Goal: Task Accomplishment & Management: Complete application form

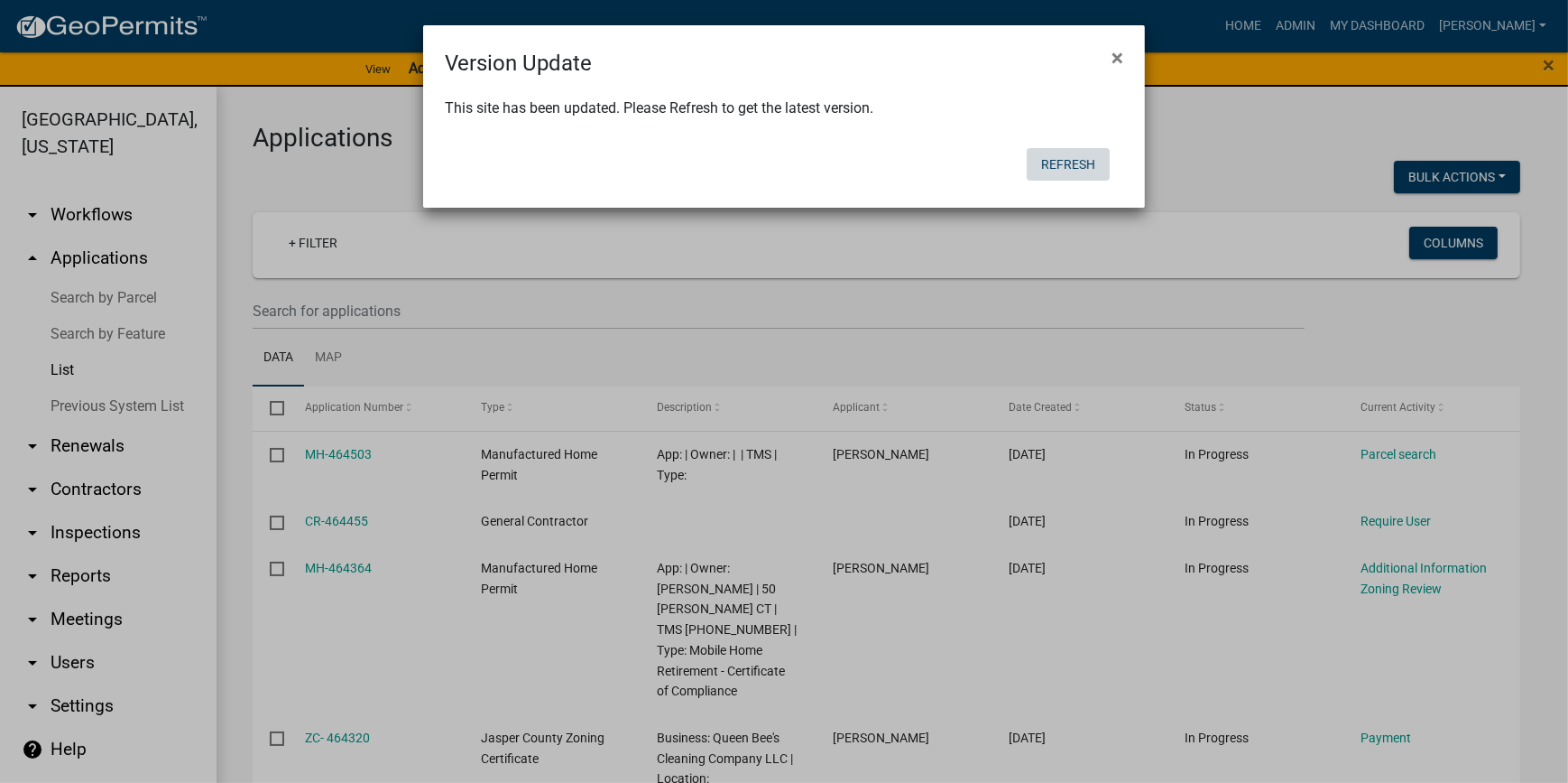
click at [1073, 157] on button "Refresh" at bounding box center [1068, 163] width 83 height 33
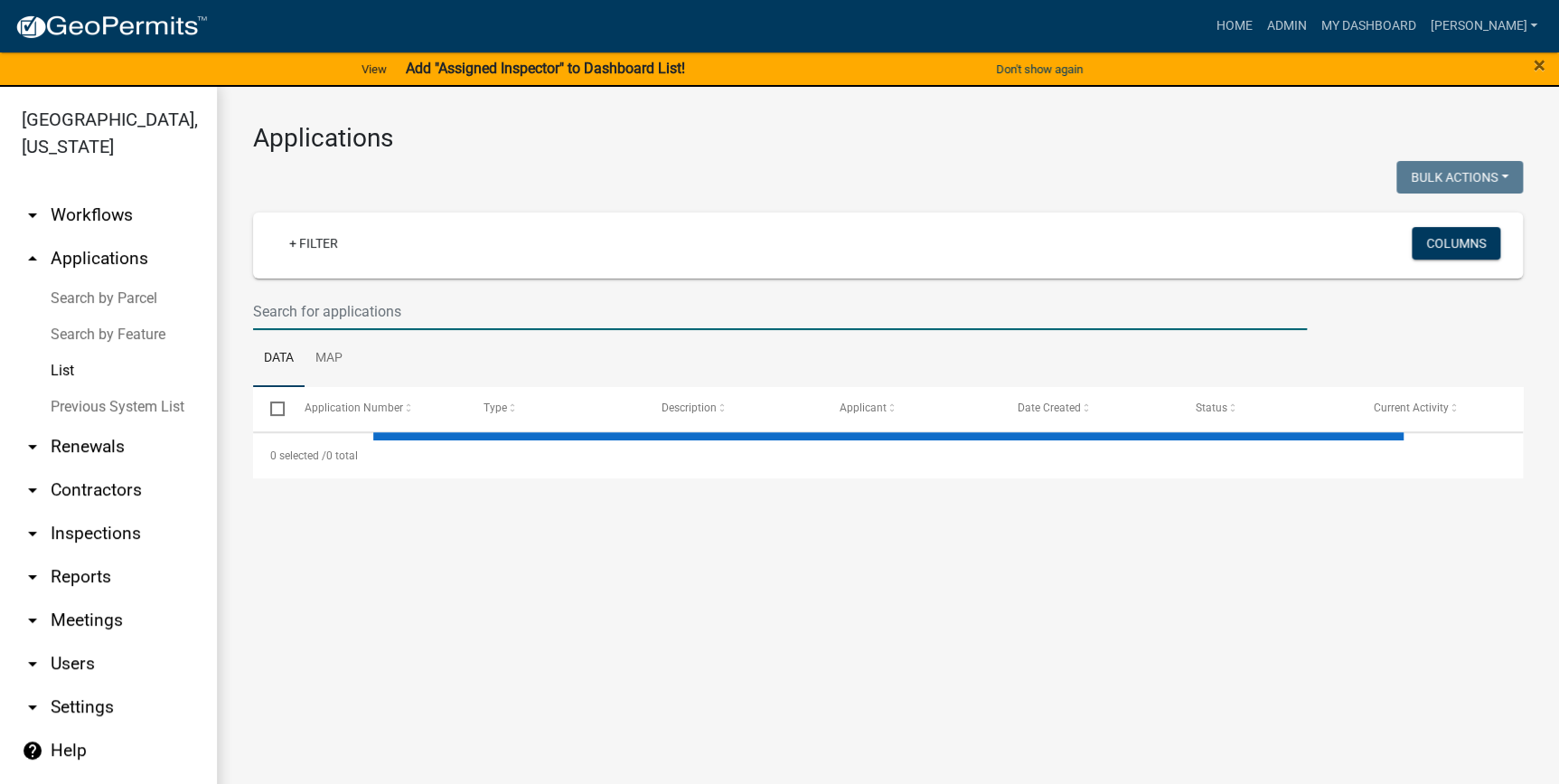
drag, startPoint x: 0, startPoint y: 0, endPoint x: 575, endPoint y: 314, distance: 655.1
click at [575, 314] on input "text" at bounding box center [780, 312] width 1054 height 37
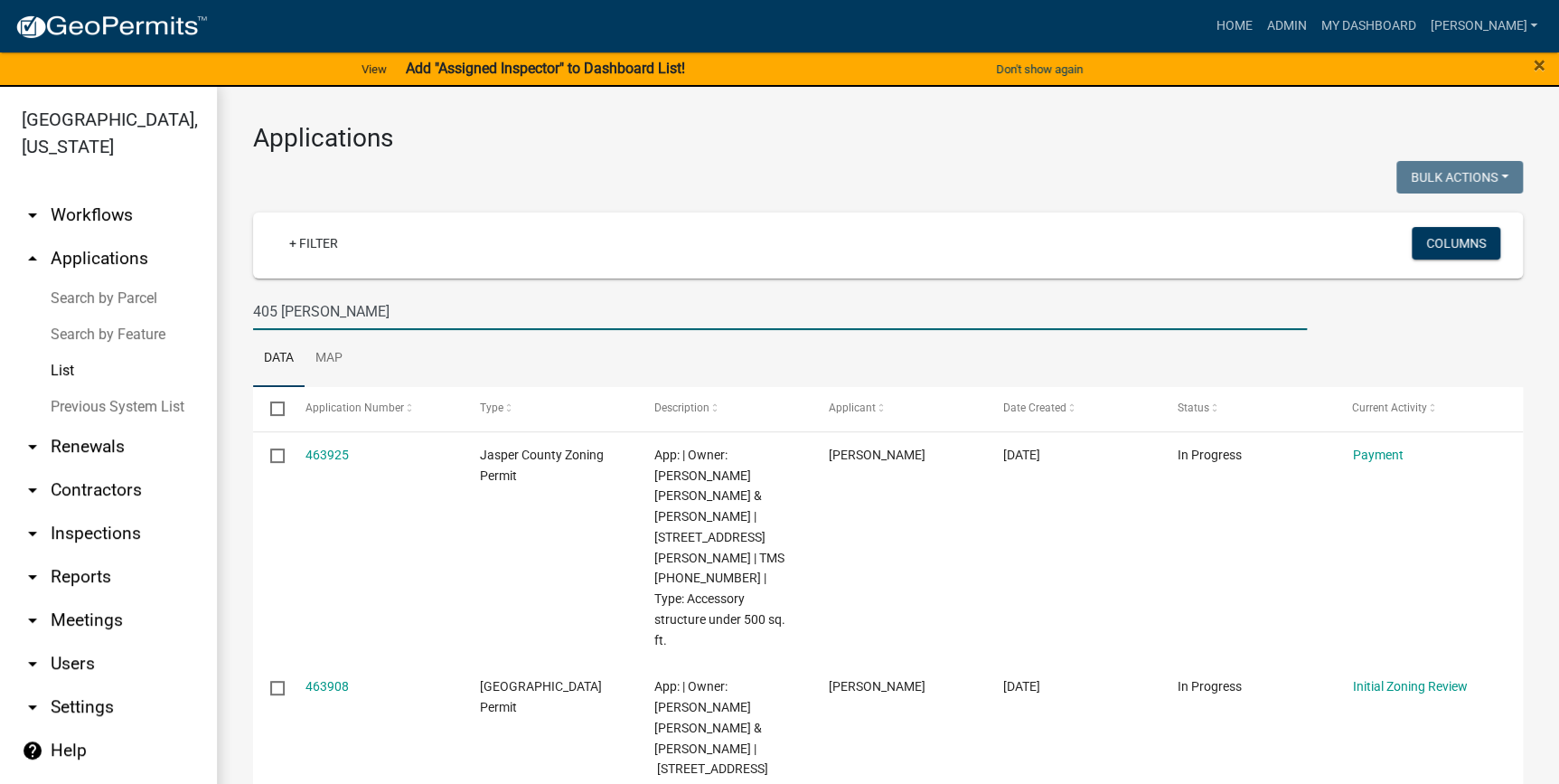
type input "405 SLATER"
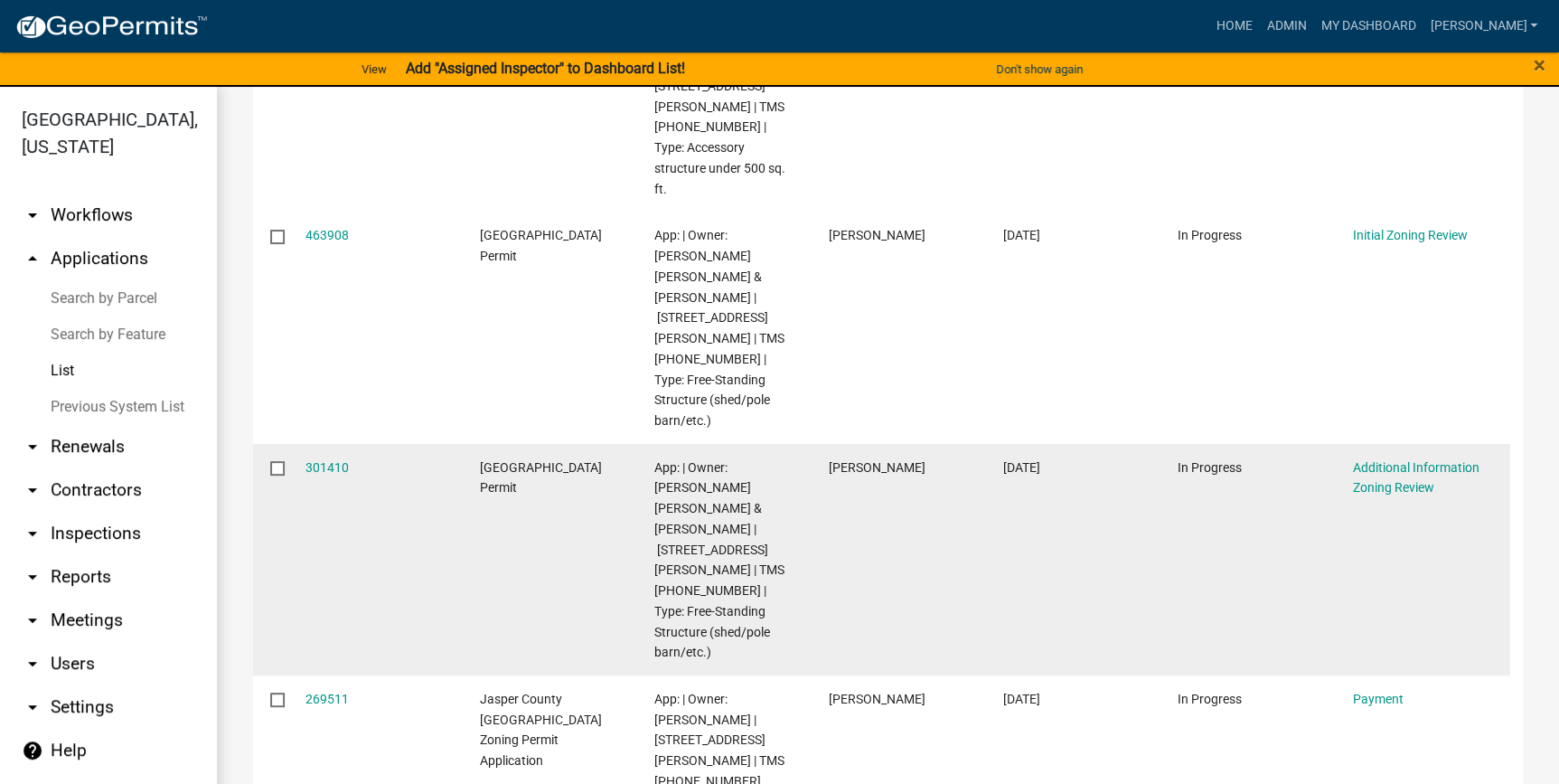
scroll to position [461, 0]
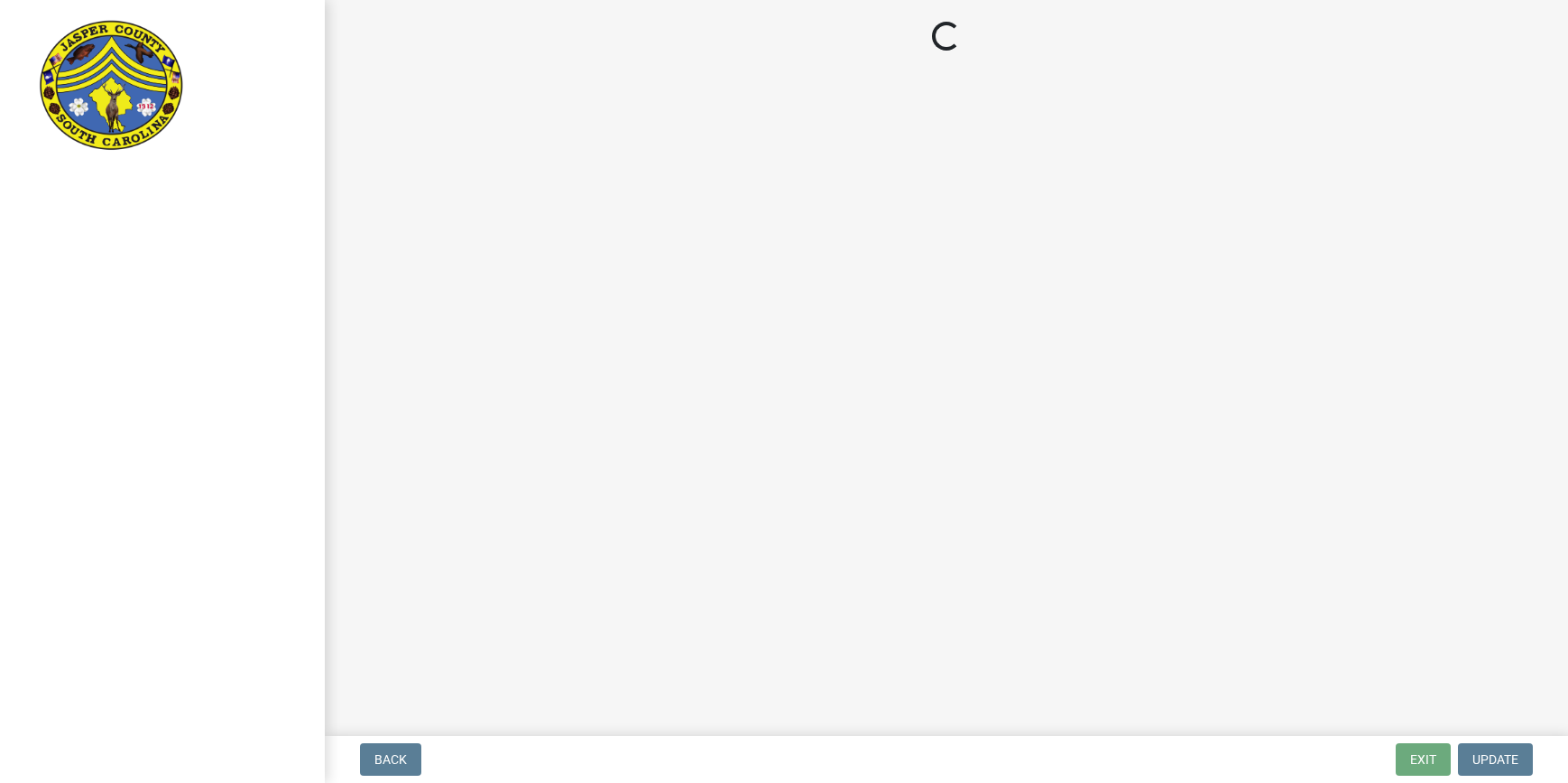
select select "3: 3"
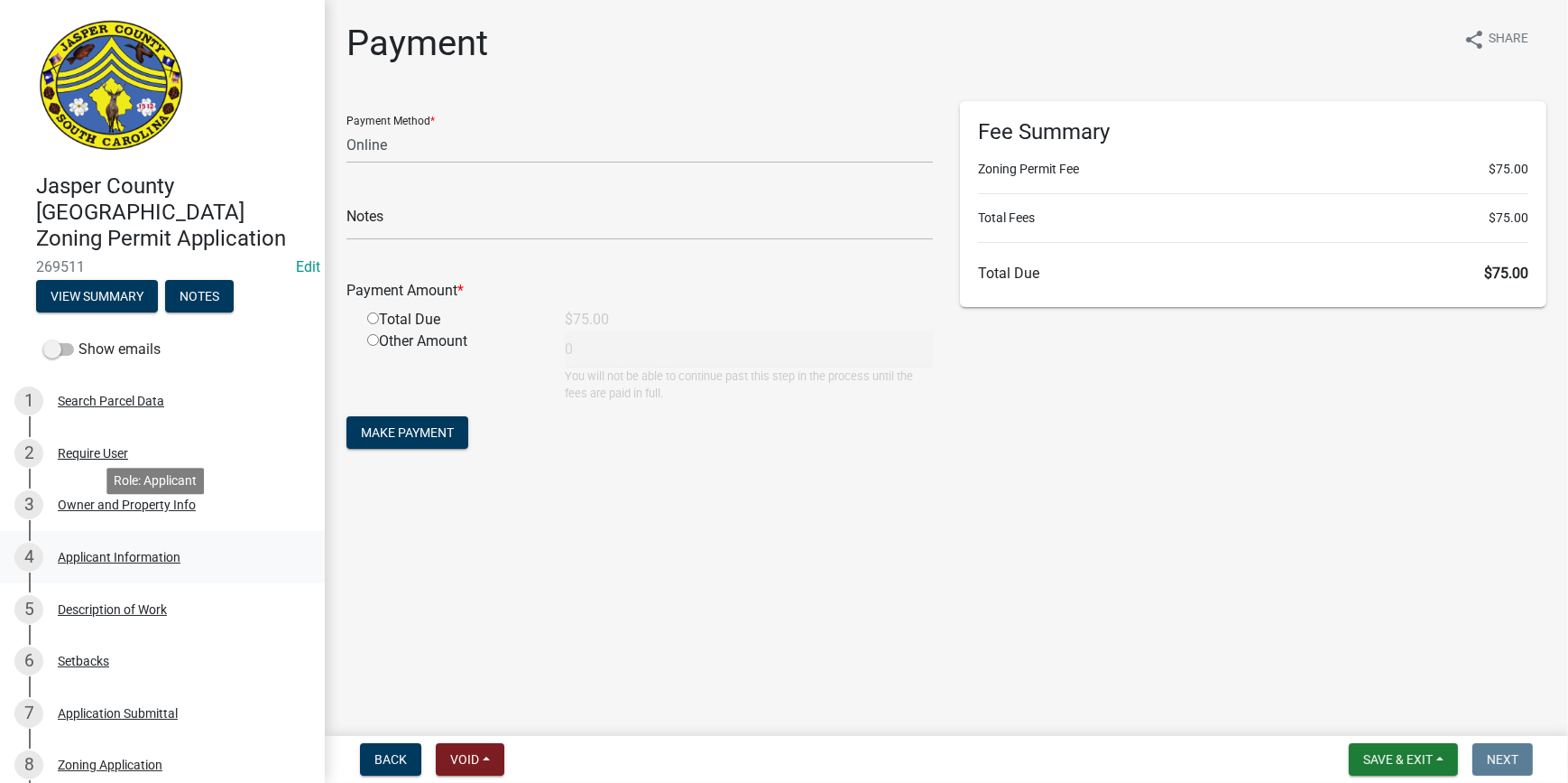
click at [108, 542] on div "4 Applicant Information" at bounding box center [155, 556] width 281 height 29
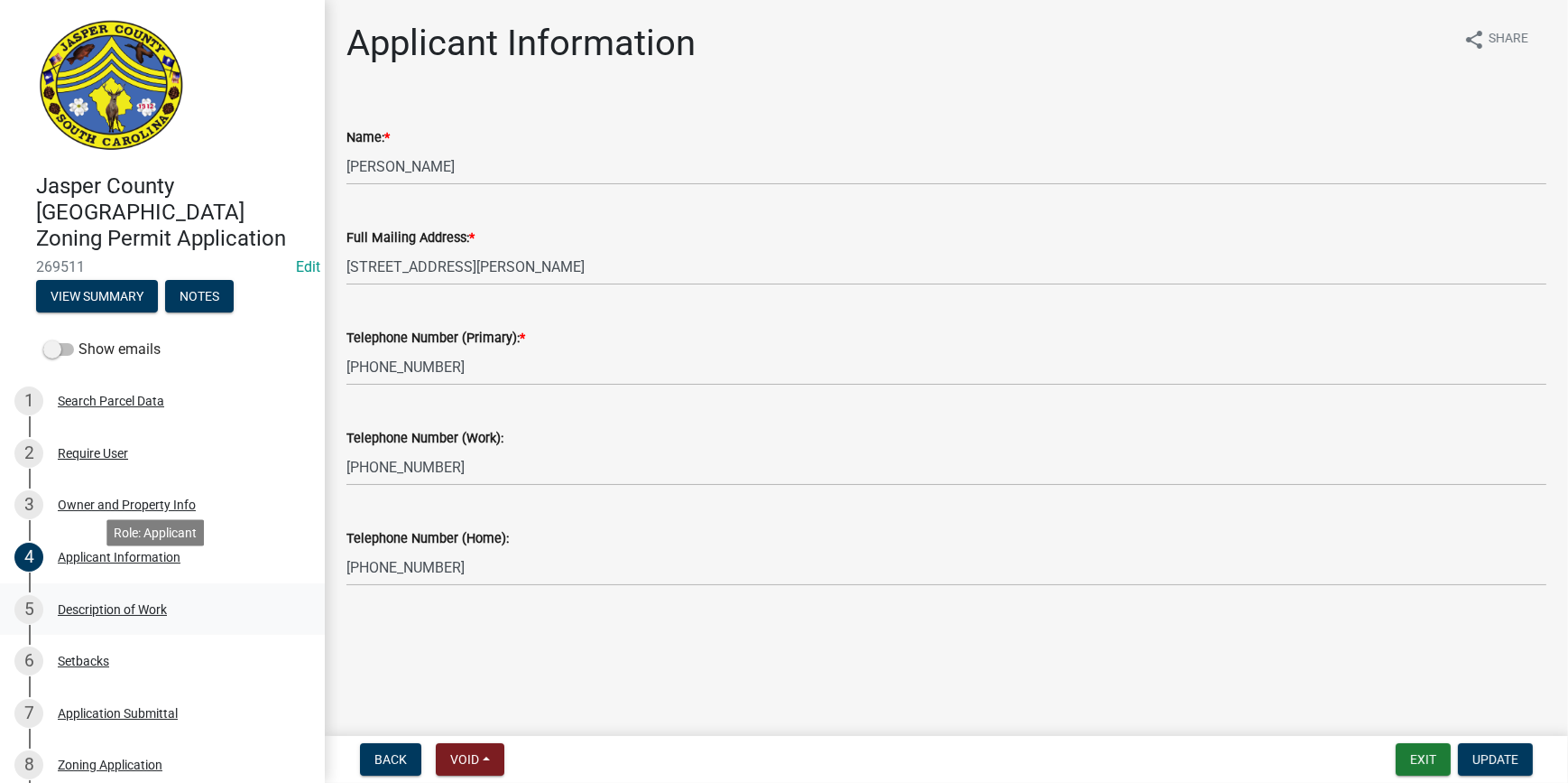
click at [120, 594] on div "5 Description of Work" at bounding box center [155, 608] width 281 height 29
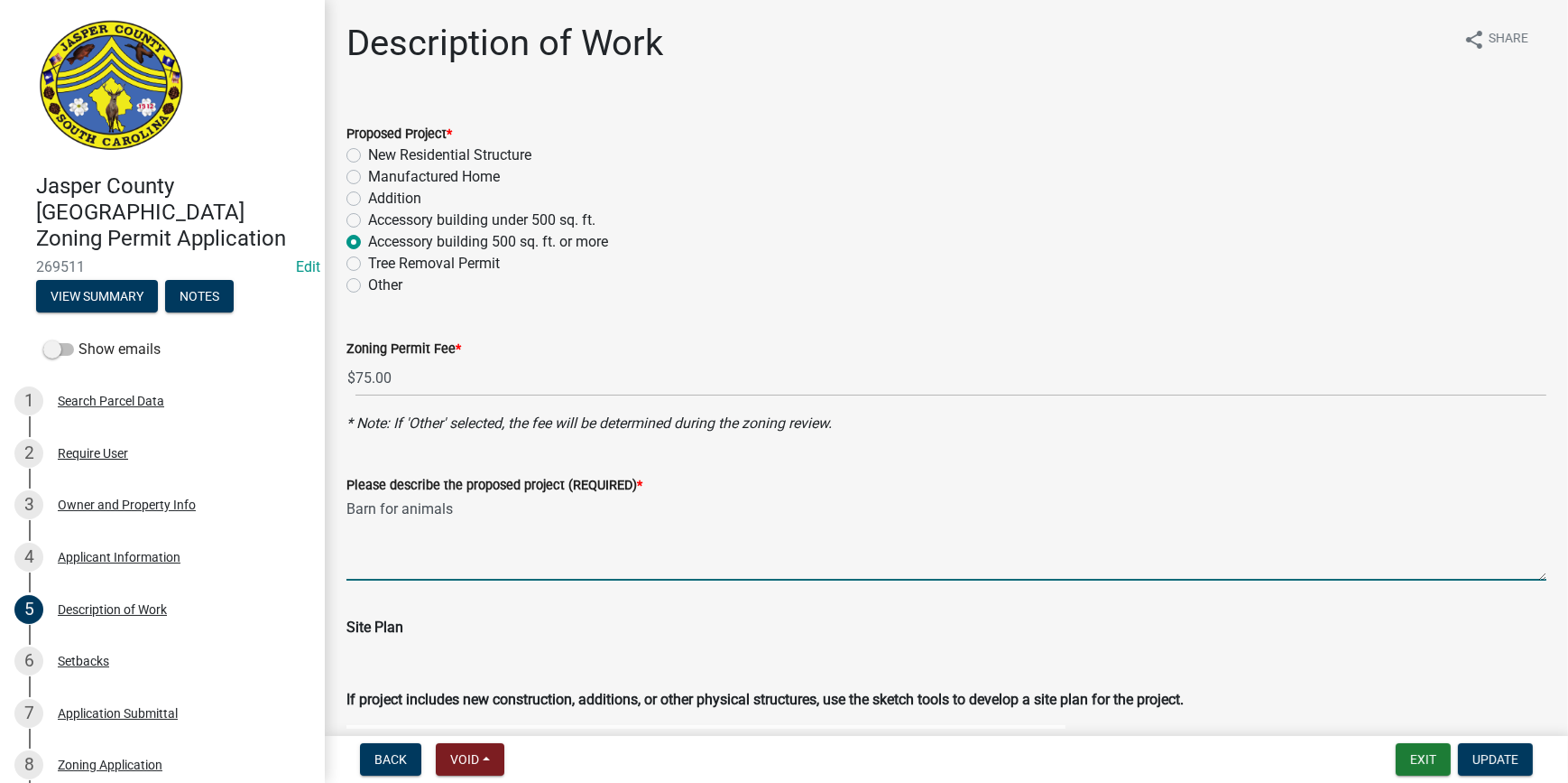
click at [347, 508] on textarea "Barn for animals" at bounding box center [946, 538] width 1200 height 85
type textarea "60 X 30 Barn for animals"
click at [1481, 765] on span "Update" at bounding box center [1496, 760] width 46 height 15
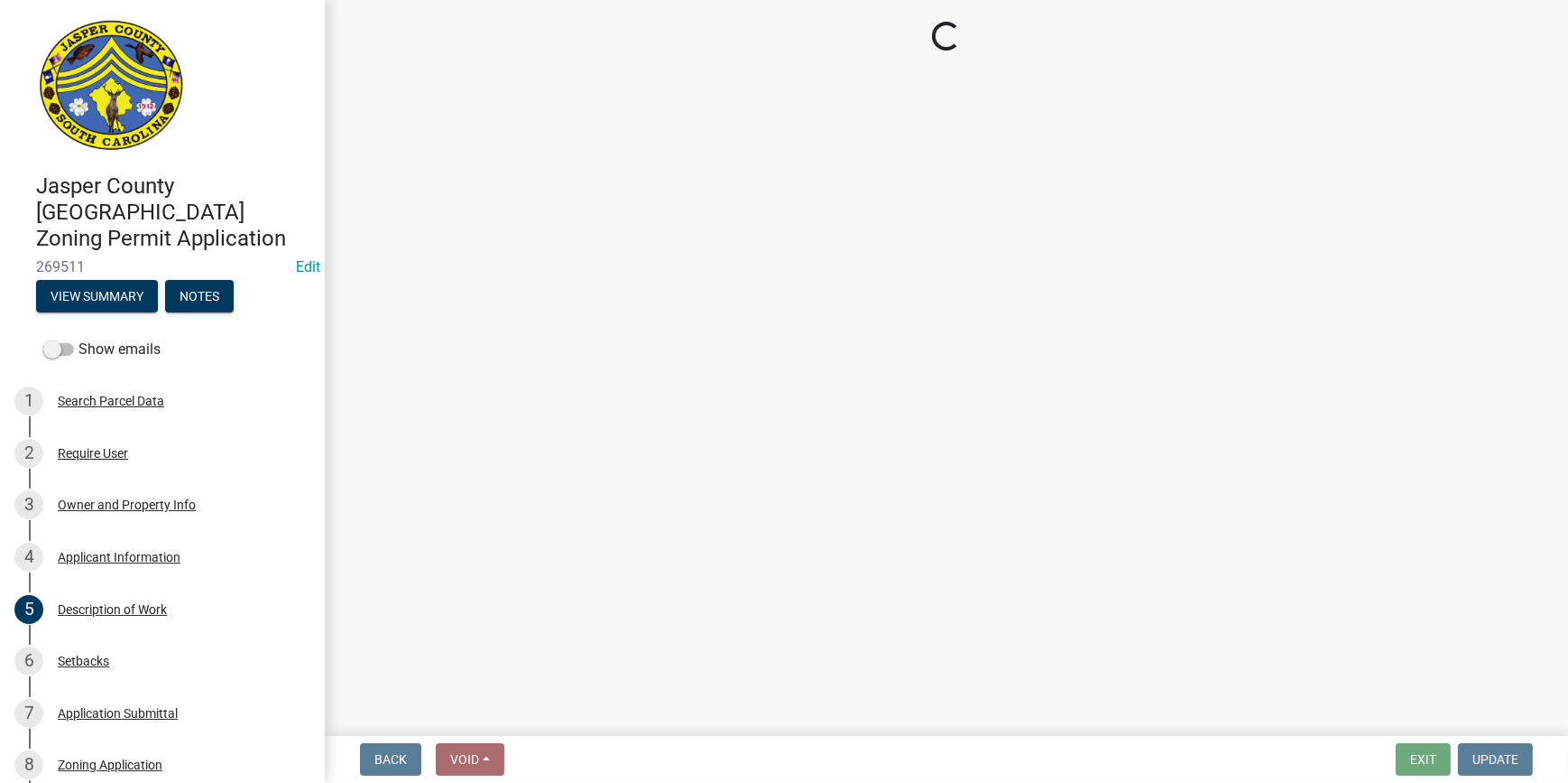
select select "3: 3"
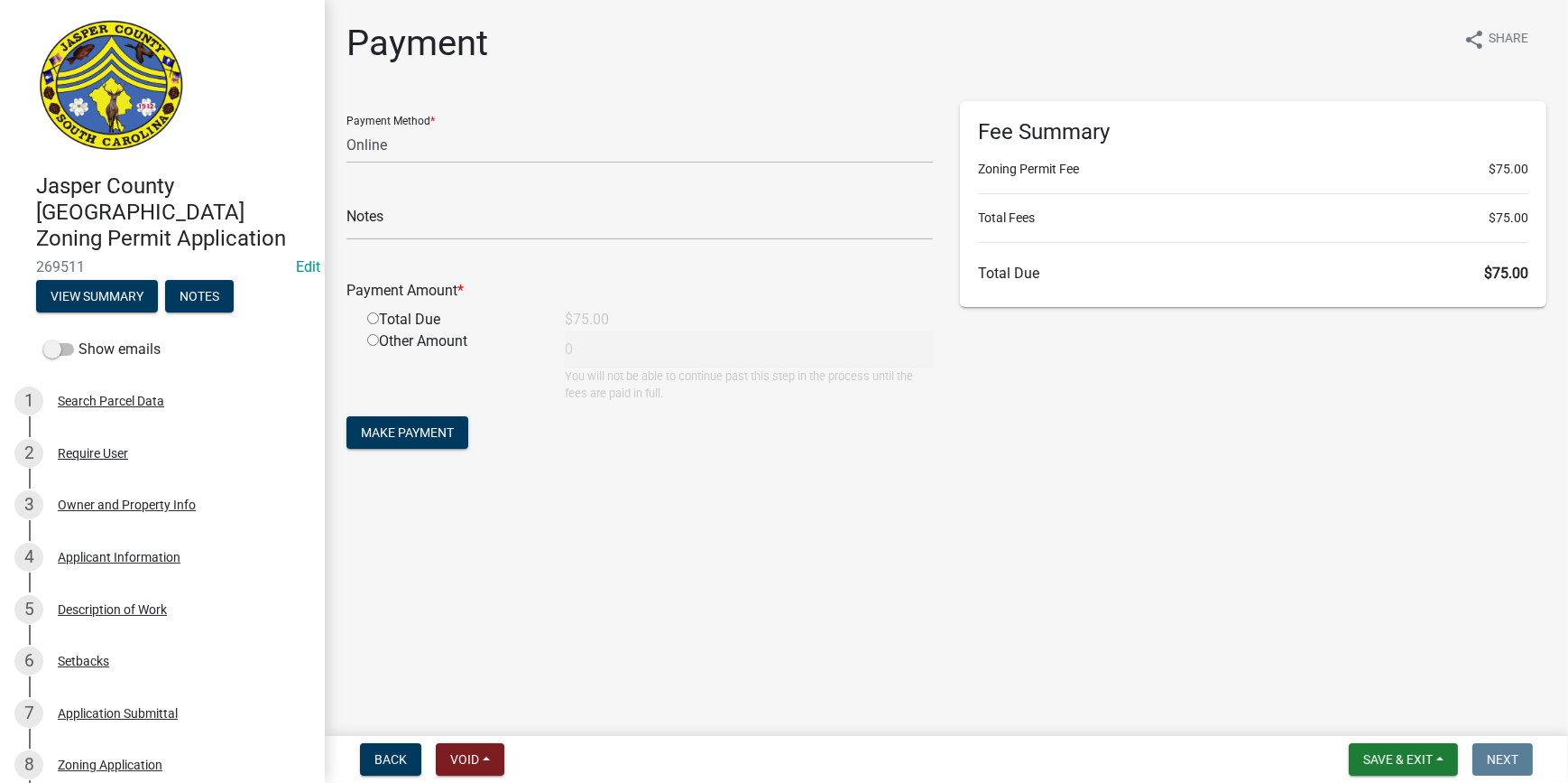
click at [375, 320] on input "radio" at bounding box center [373, 318] width 12 height 12
radio input "true"
type input "75"
click at [387, 437] on span "Make Payment" at bounding box center [408, 433] width 93 height 15
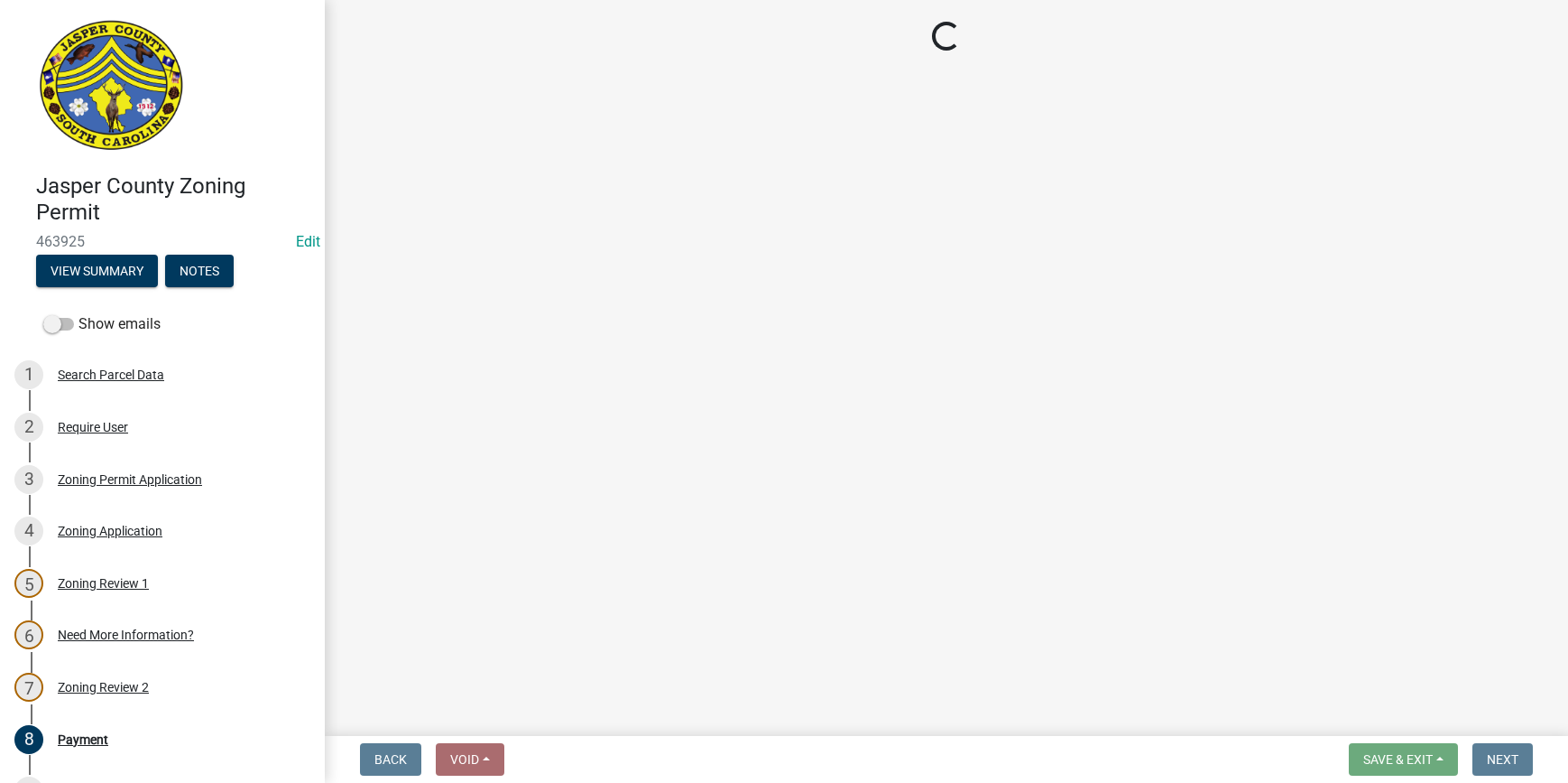
select select "3: 3"
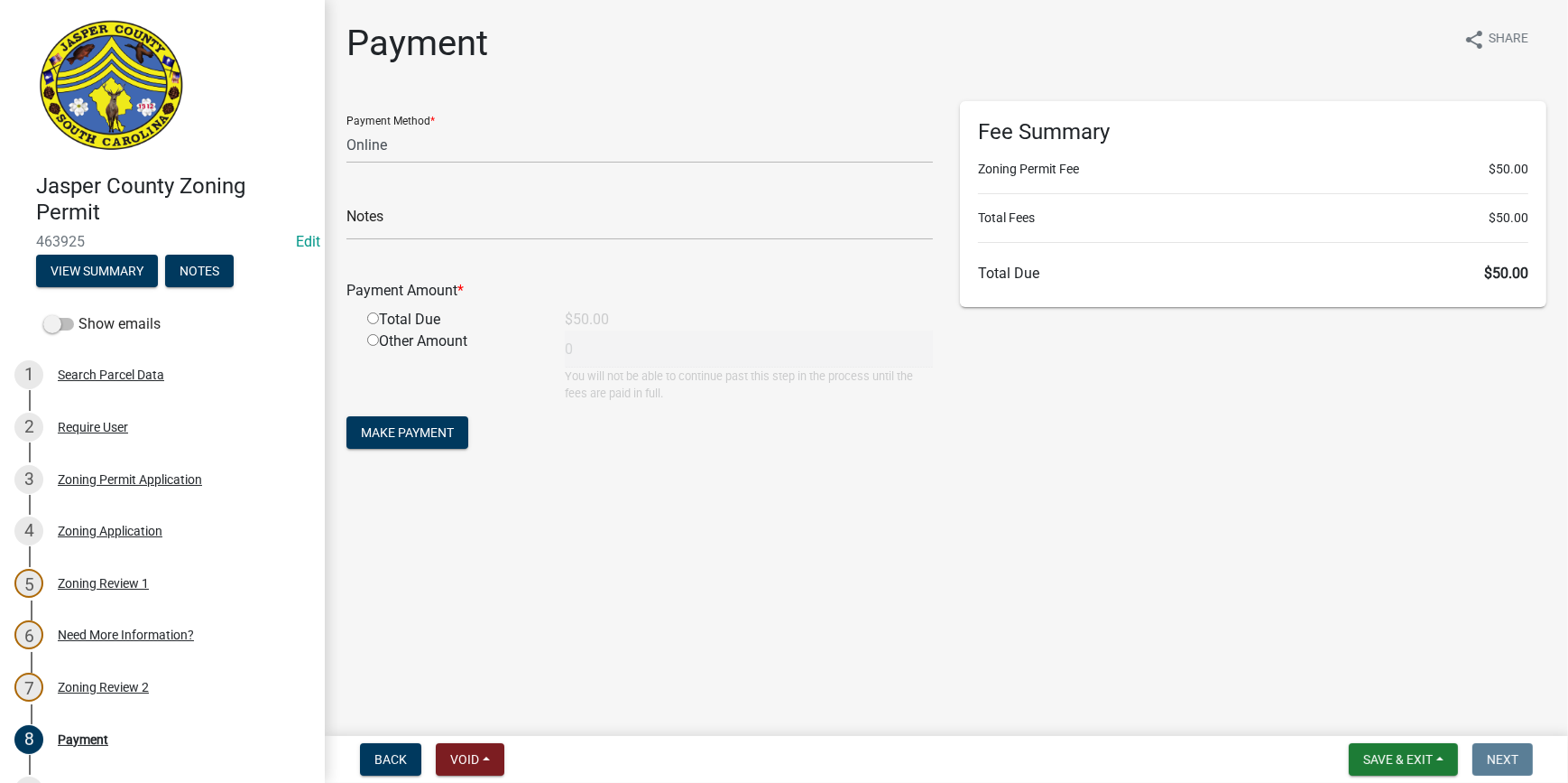
click at [368, 314] on input "radio" at bounding box center [373, 318] width 12 height 12
radio input "true"
type input "50"
click at [413, 426] on span "Make Payment" at bounding box center [408, 433] width 93 height 15
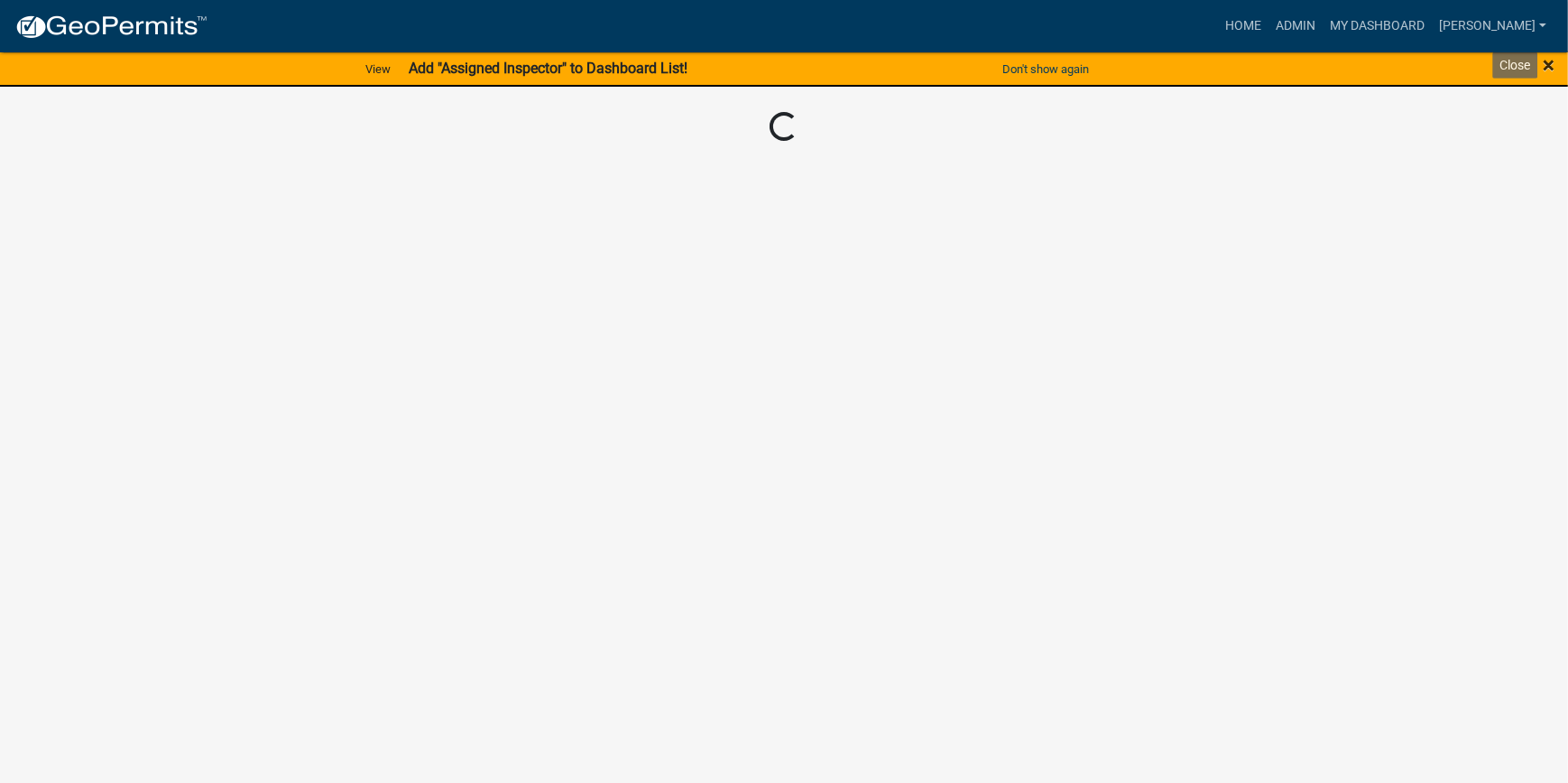
click at [1553, 59] on span "×" at bounding box center [1549, 64] width 12 height 25
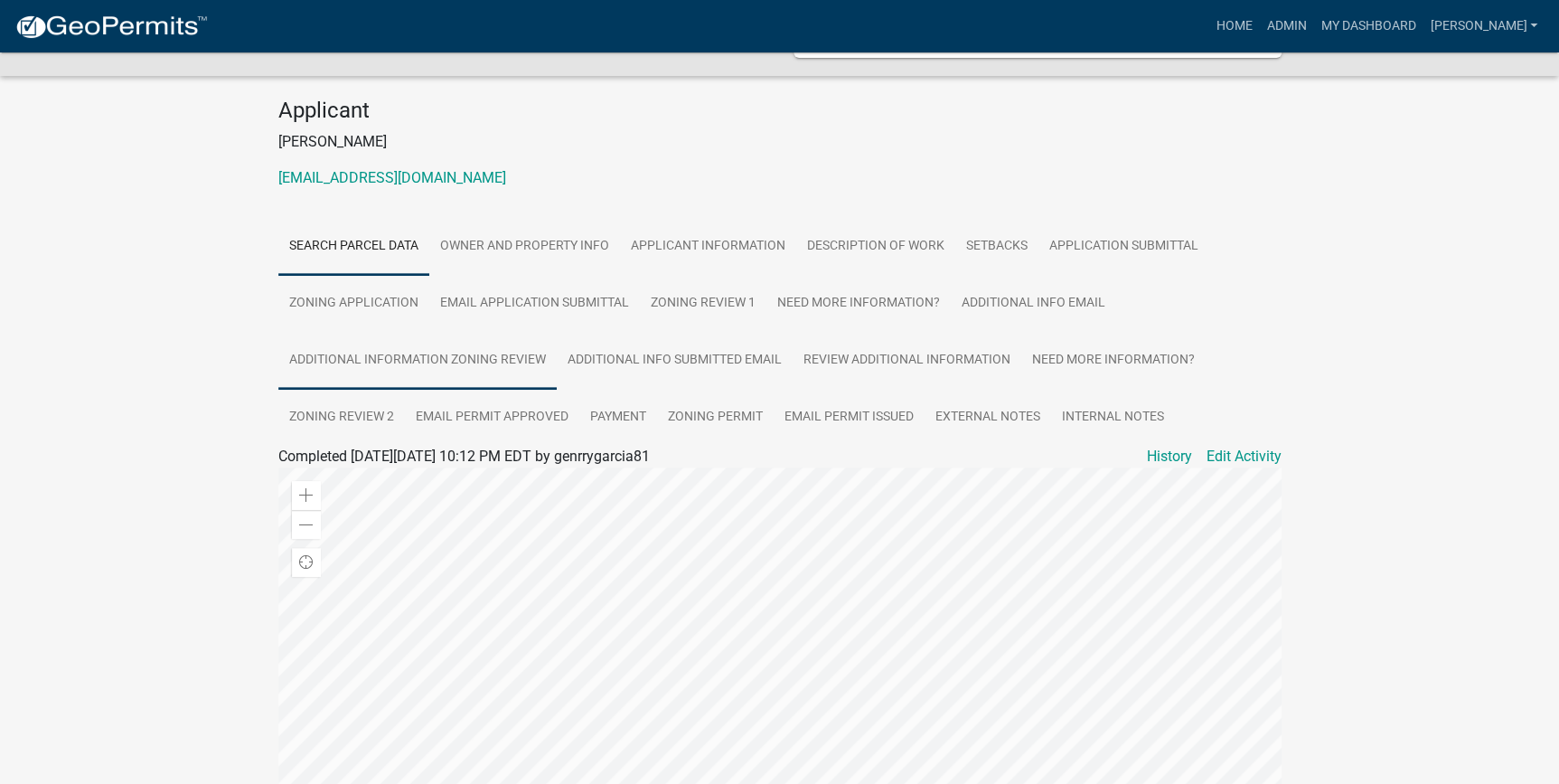
scroll to position [164, 0]
click at [685, 389] on link "Zoning Permit" at bounding box center [715, 417] width 116 height 58
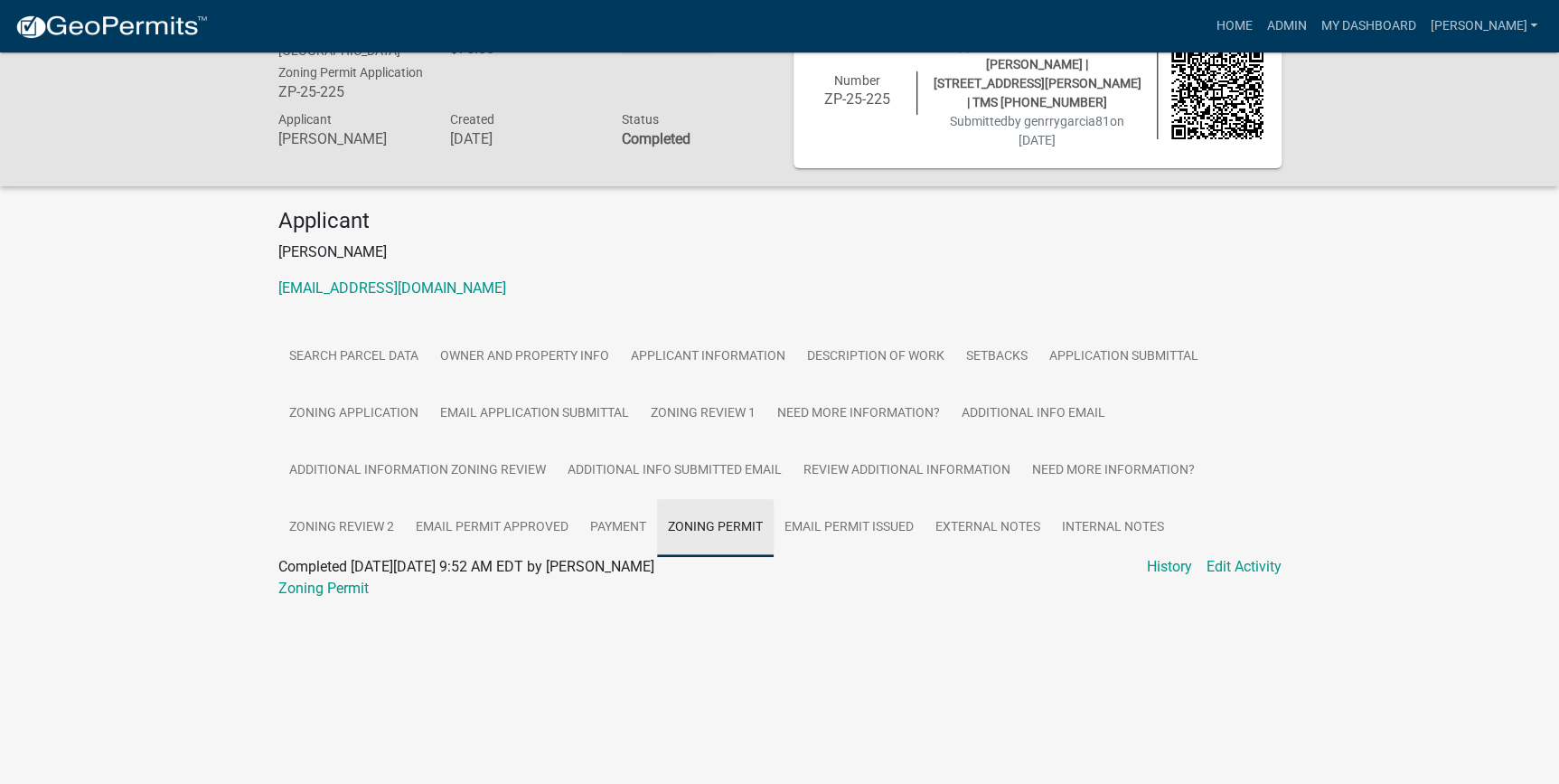
scroll to position [52, 0]
click at [338, 579] on link "Zoning Permit" at bounding box center [323, 588] width 90 height 17
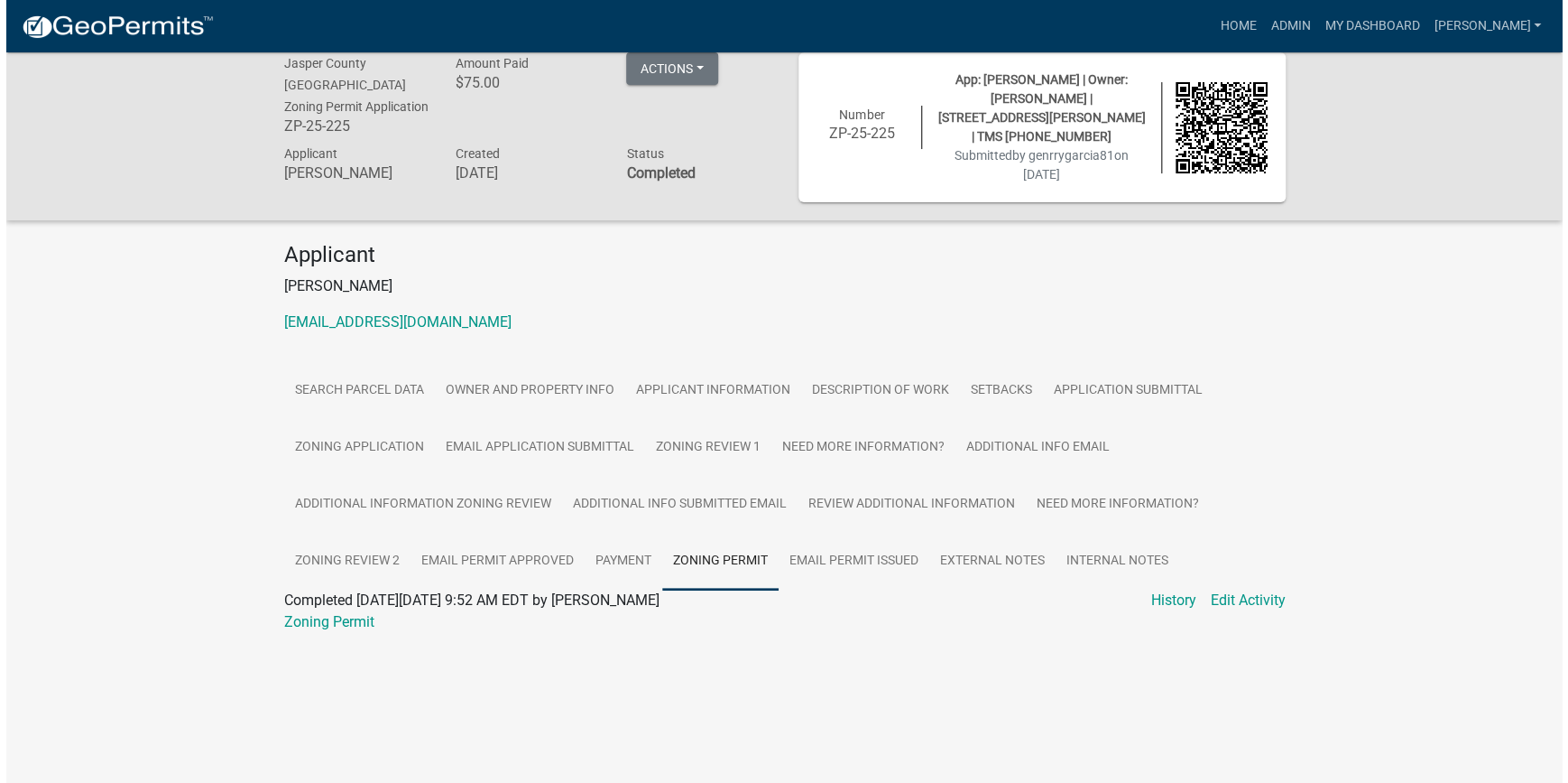
scroll to position [0, 0]
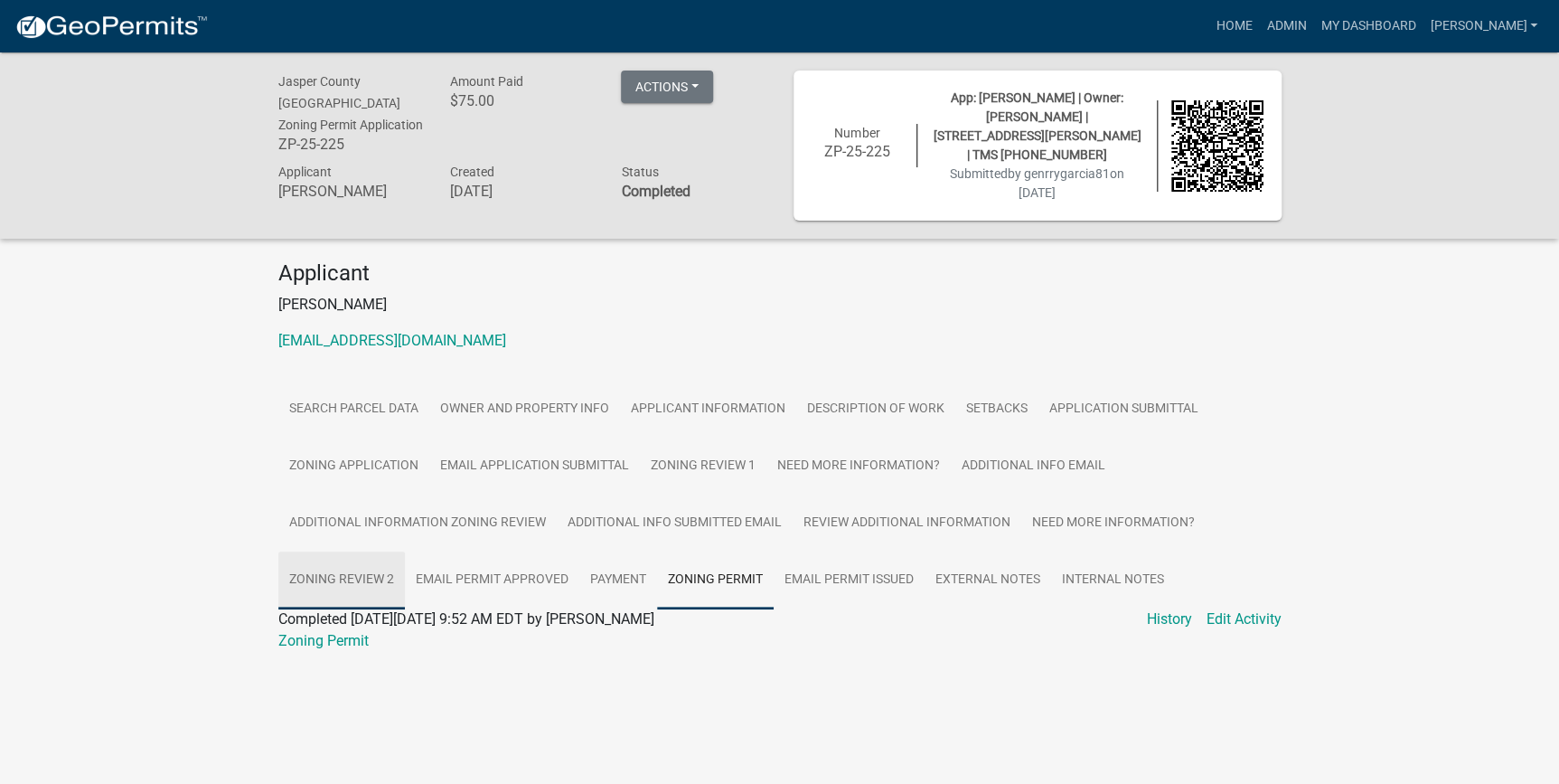
click at [339, 551] on link "Zoning Review 2" at bounding box center [341, 580] width 127 height 58
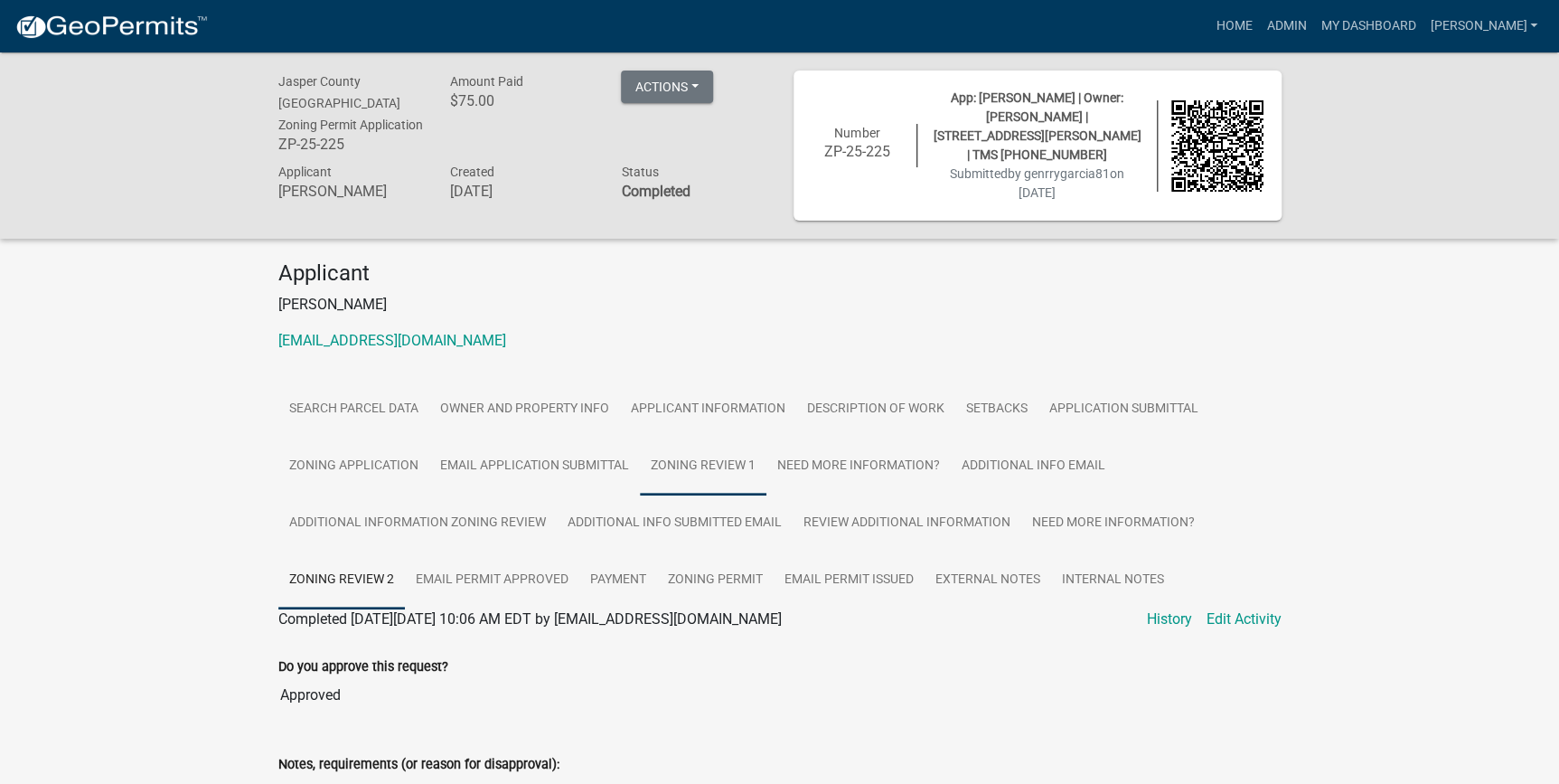
click at [718, 450] on link "Zoning Review 1" at bounding box center [703, 466] width 127 height 58
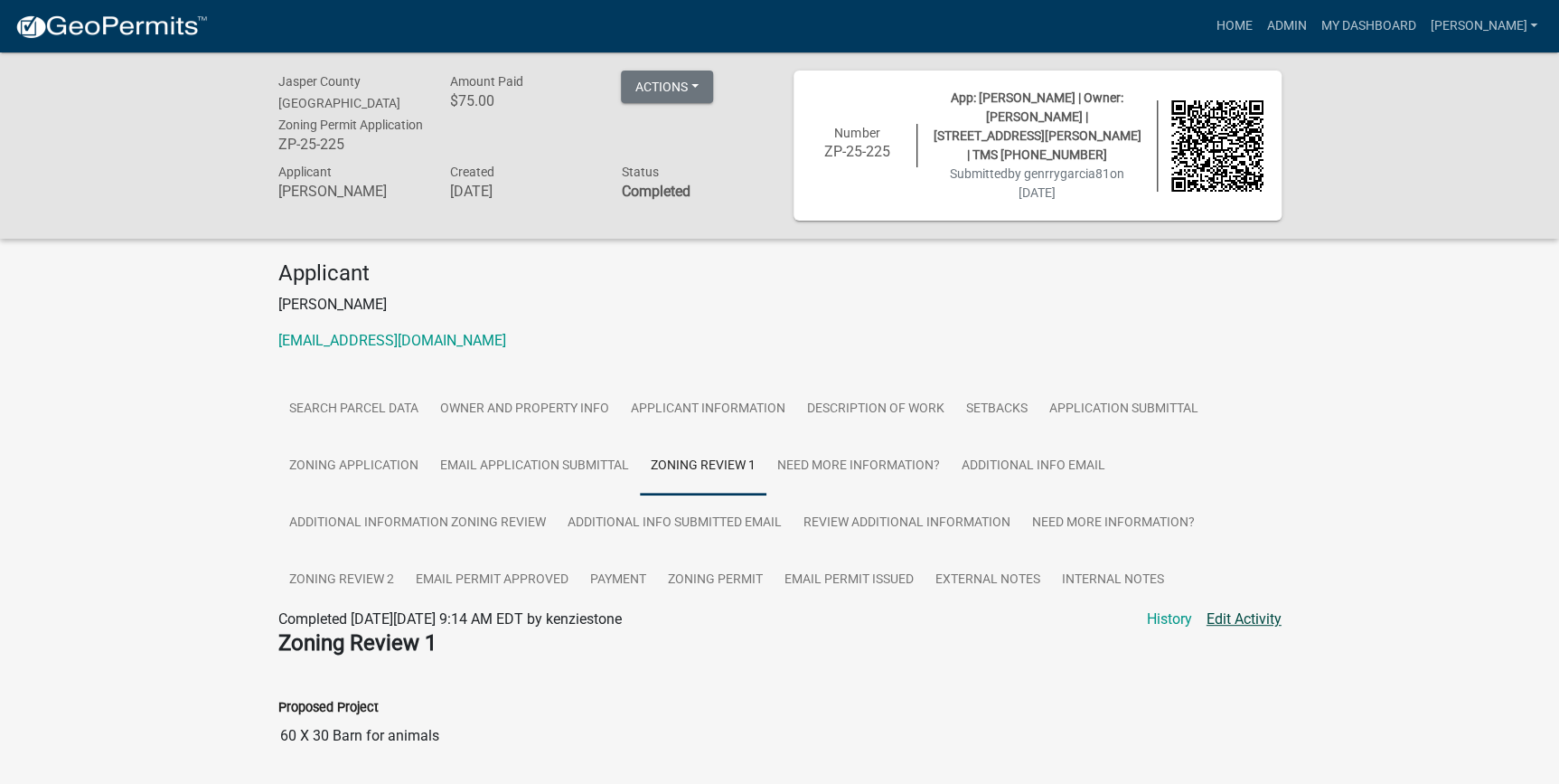
click at [1222, 608] on link "Edit Activity" at bounding box center [1244, 618] width 75 height 21
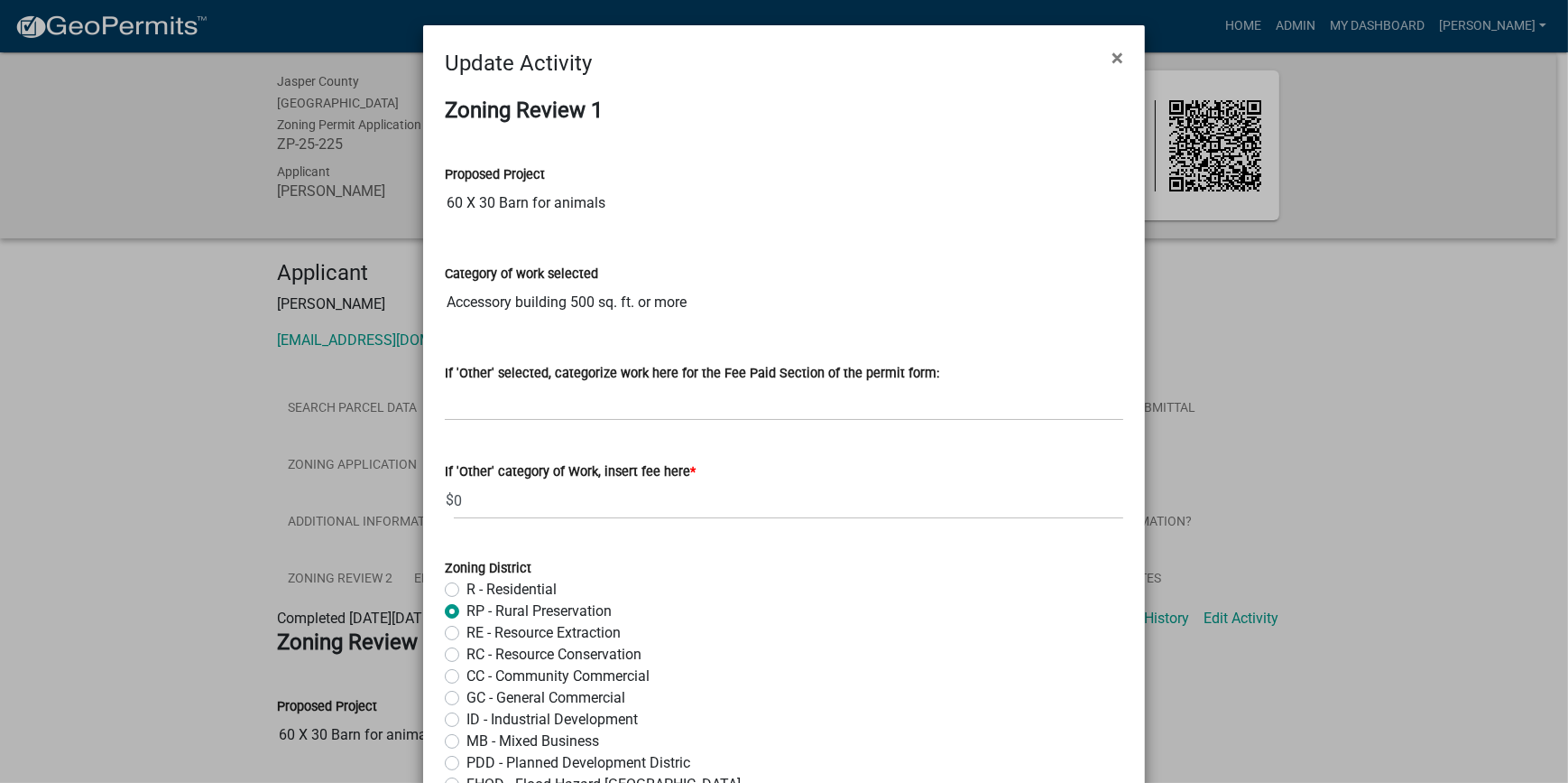
drag, startPoint x: 370, startPoint y: 535, endPoint x: 369, endPoint y: 551, distance: 16.0
click at [369, 551] on ngb-modal-window "Update Activity × Zoning Review 1 Proposed Project 60 X 30 Barn for animals Cat…" at bounding box center [784, 391] width 1568 height 783
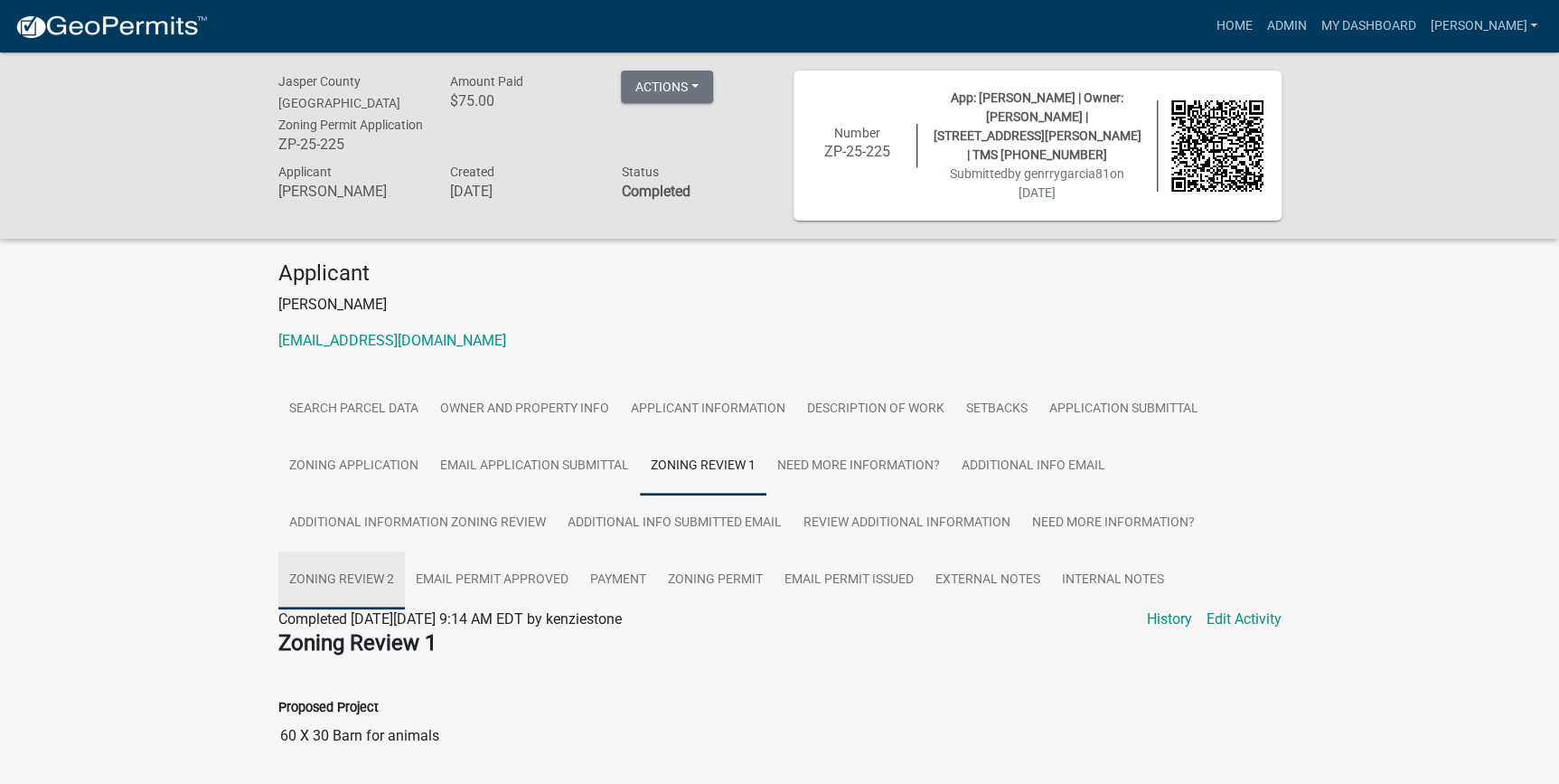
click at [369, 561] on link "Zoning Review 2" at bounding box center [341, 580] width 127 height 58
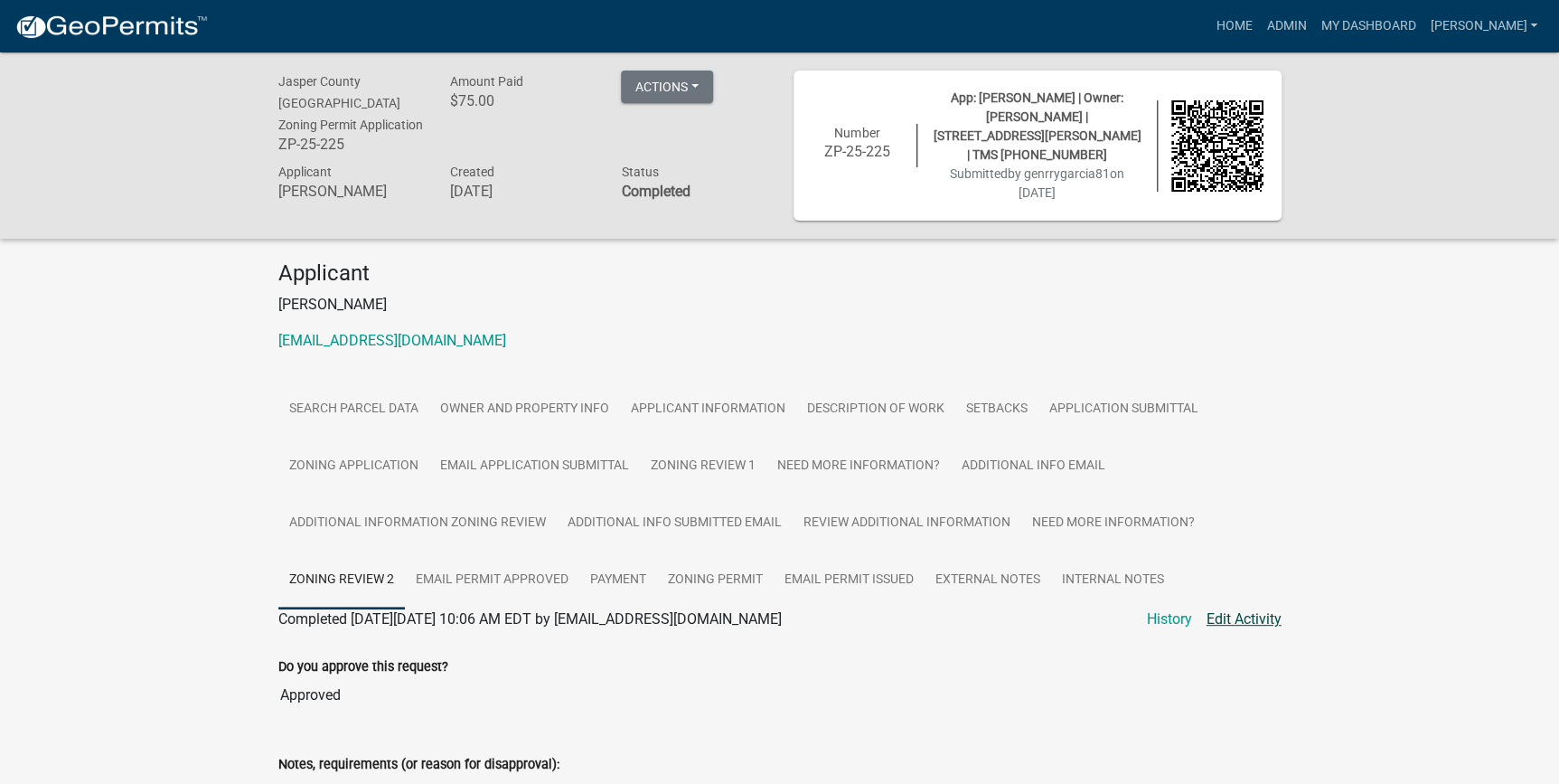
click at [1225, 608] on link "Edit Activity" at bounding box center [1244, 618] width 75 height 21
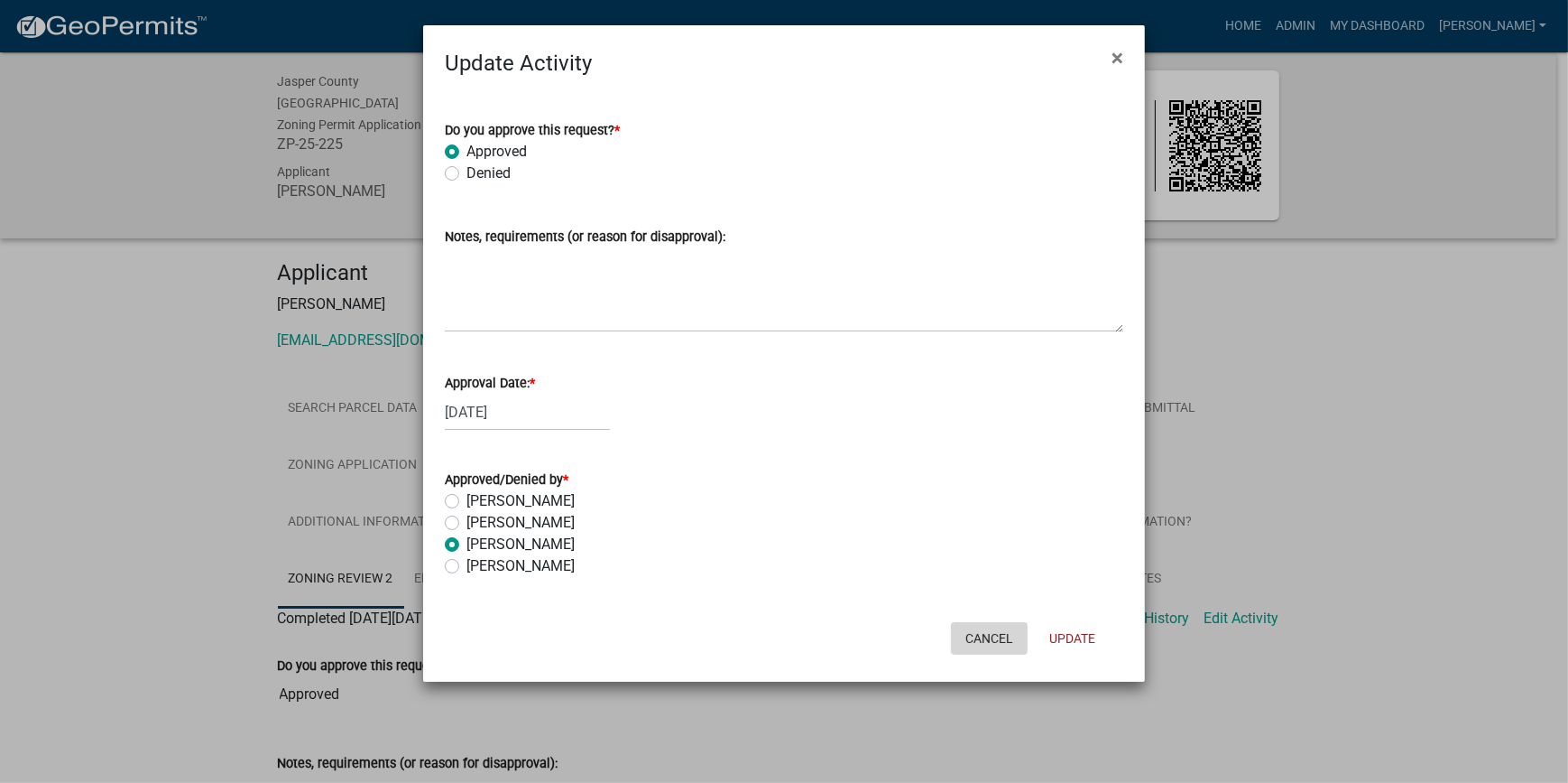
click at [986, 638] on button "Cancel" at bounding box center [989, 638] width 77 height 33
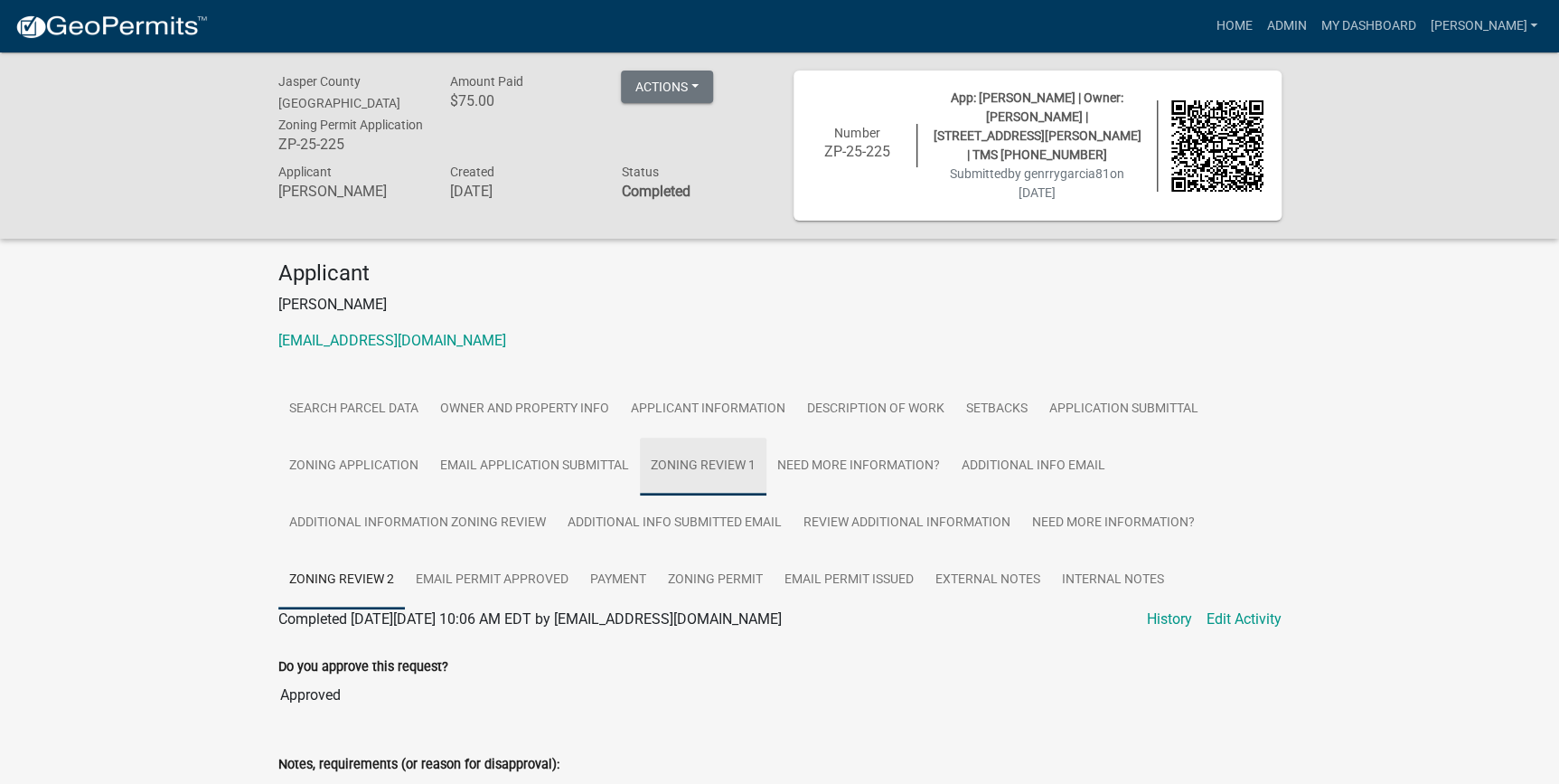
click at [741, 451] on link "Zoning Review 1" at bounding box center [703, 466] width 127 height 58
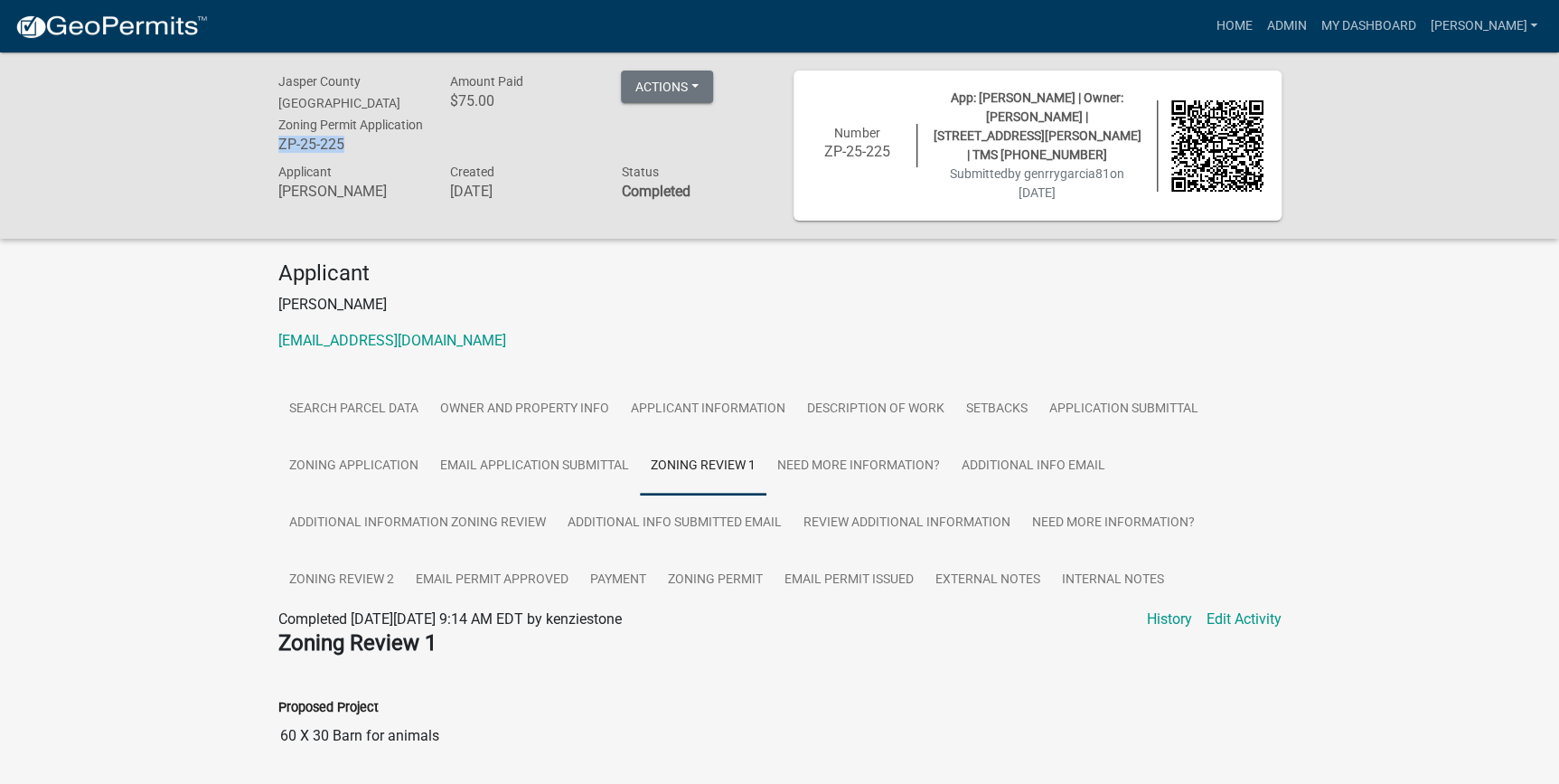
drag, startPoint x: 374, startPoint y: 127, endPoint x: 175, endPoint y: 131, distance: 199.0
click at [175, 131] on div "Jasper County SC Zoning Permit Application ZP-25-225 Amount Paid $75.00 Actions…" at bounding box center [780, 145] width 1559 height 186
copy h6 "ZP-25-225"
click at [729, 562] on link "Zoning Permit" at bounding box center [715, 580] width 116 height 58
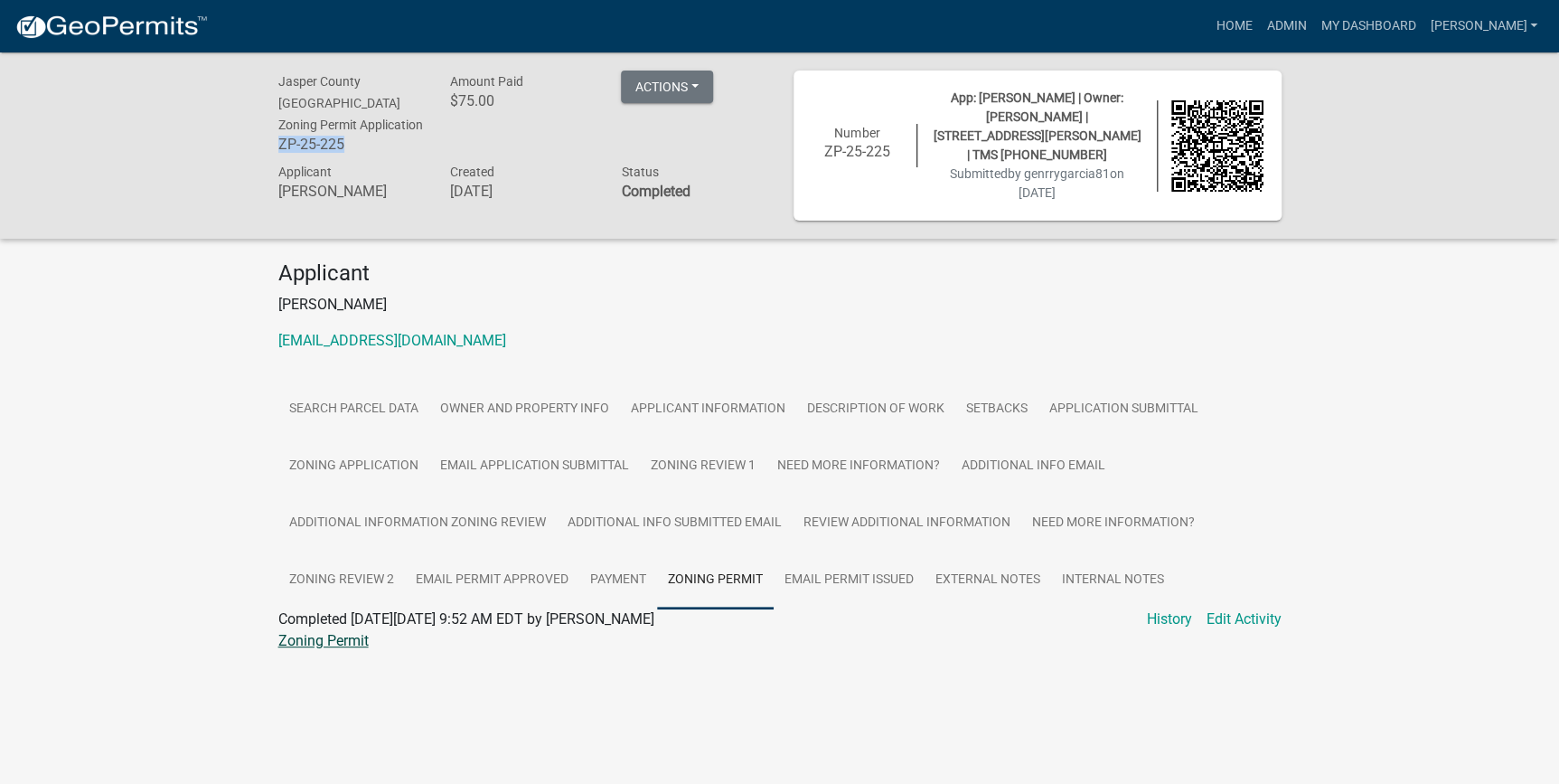
click at [318, 631] on link "Zoning Permit" at bounding box center [323, 640] width 90 height 17
click at [741, 398] on link "Applicant Information" at bounding box center [709, 409] width 177 height 58
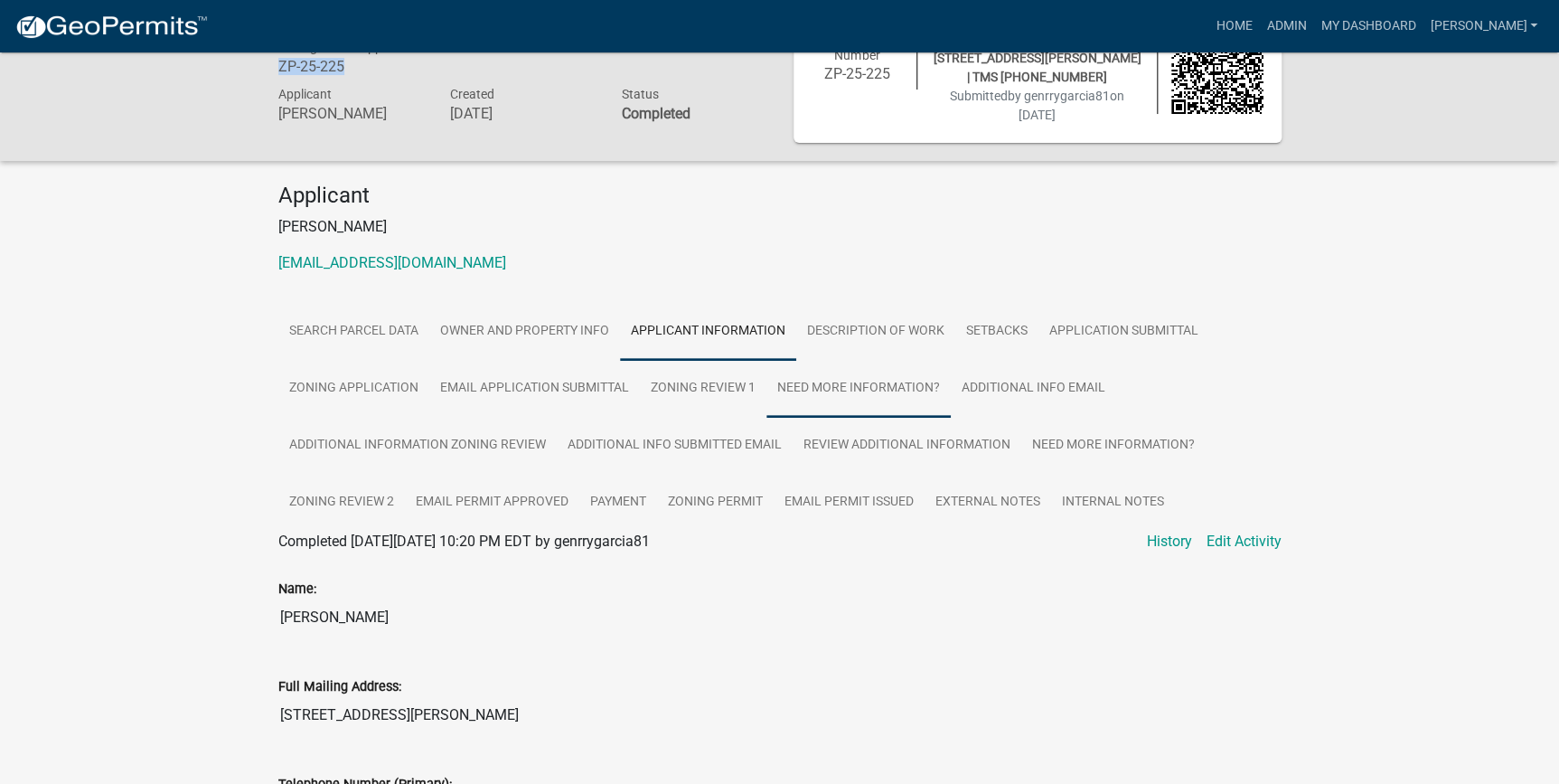
scroll to position [60, 0]
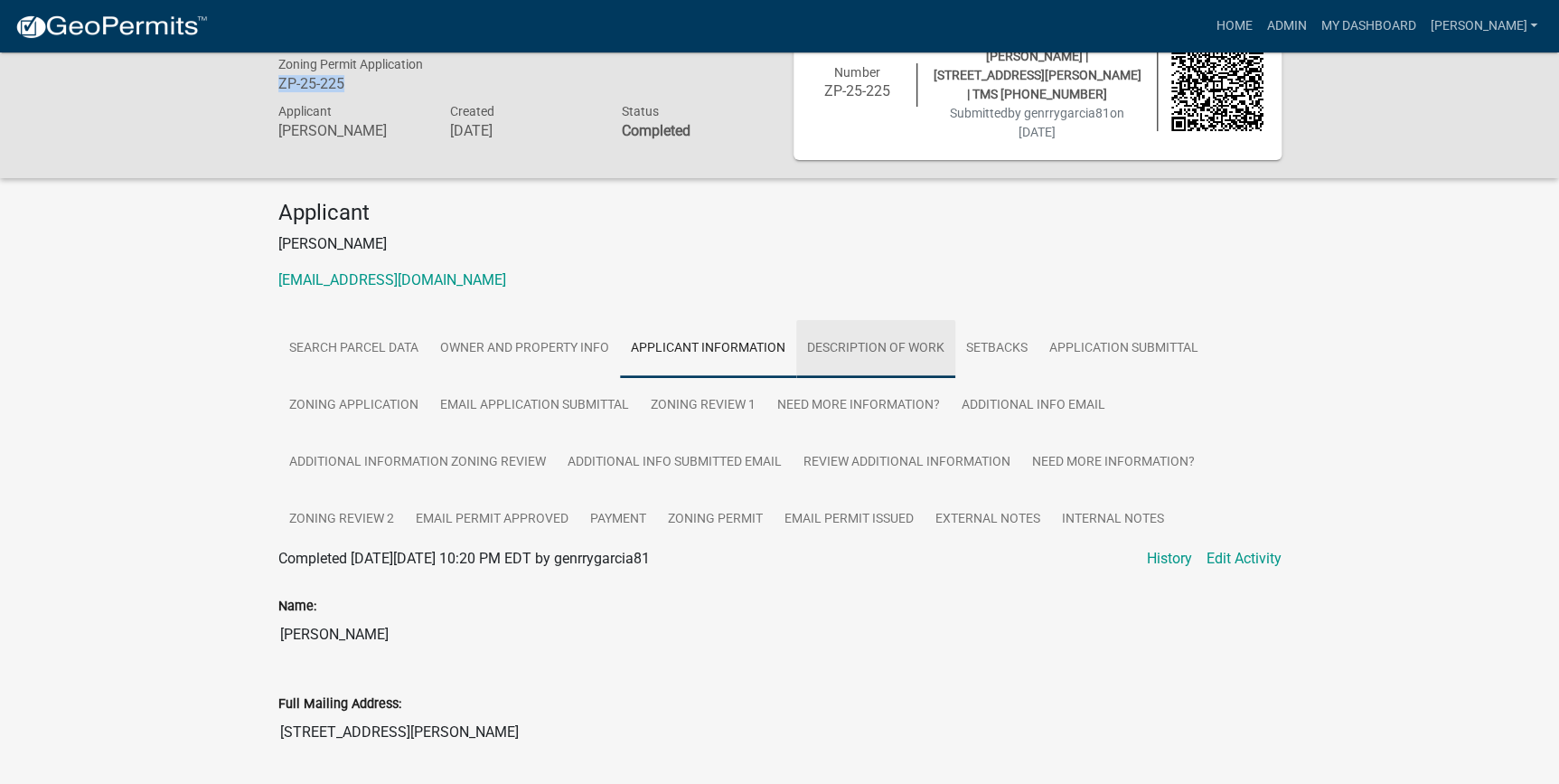
click at [910, 326] on link "Description of Work" at bounding box center [875, 349] width 159 height 58
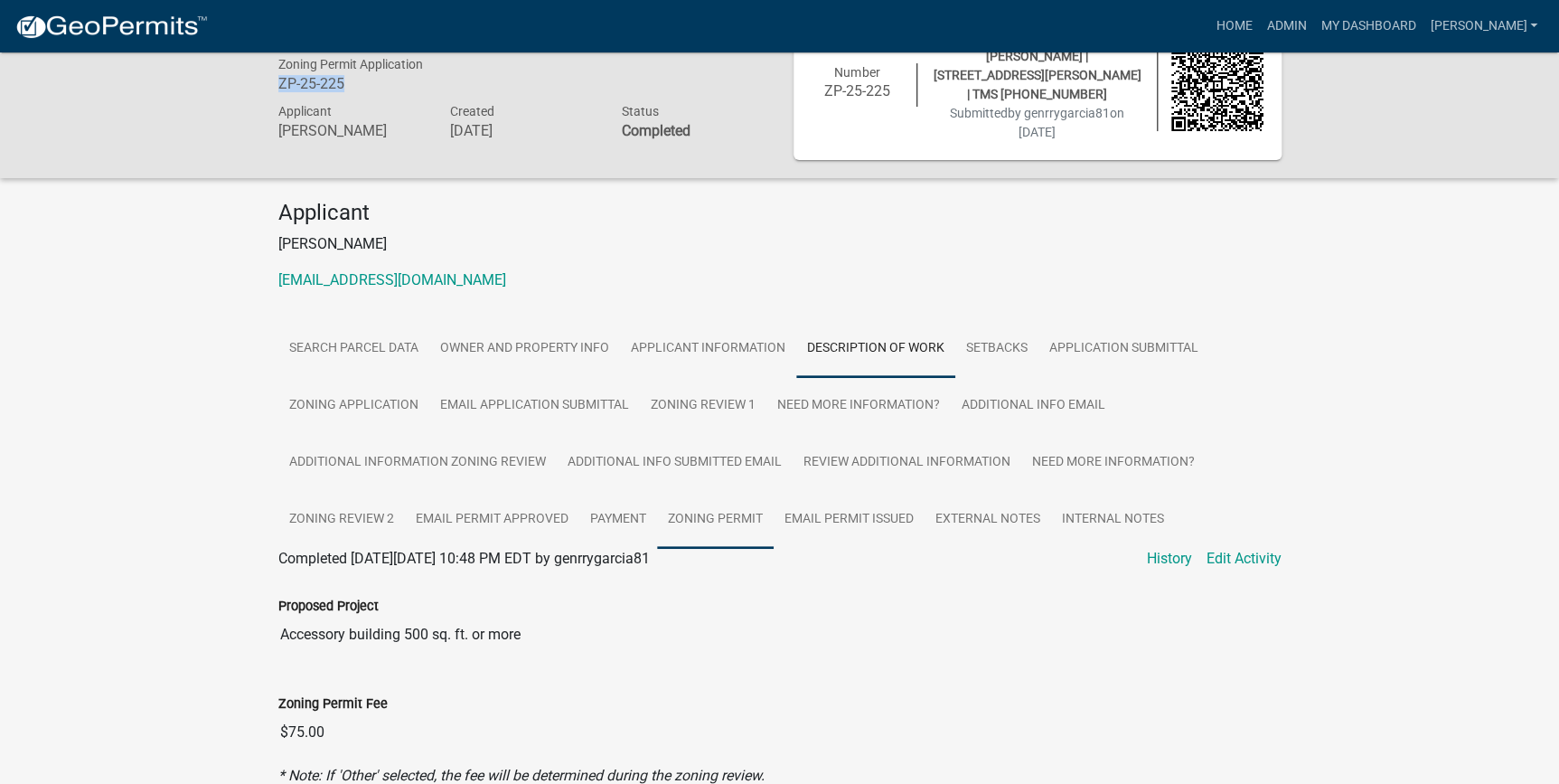
scroll to position [307, 0]
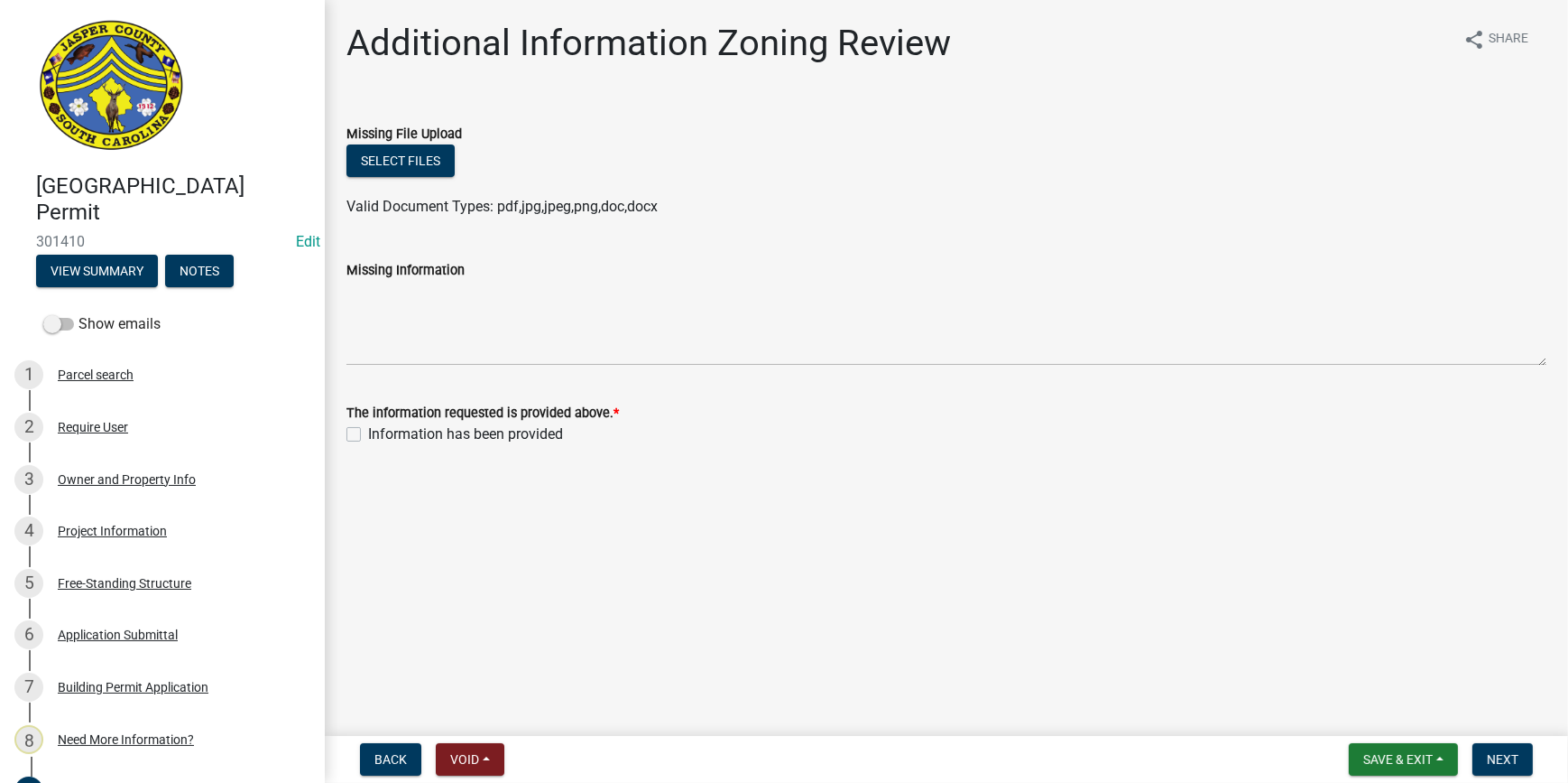
click at [369, 433] on label "Information has been provided" at bounding box center [466, 434] width 195 height 21
click at [369, 433] on input "Information has been provided" at bounding box center [374, 429] width 12 height 12
checkbox input "true"
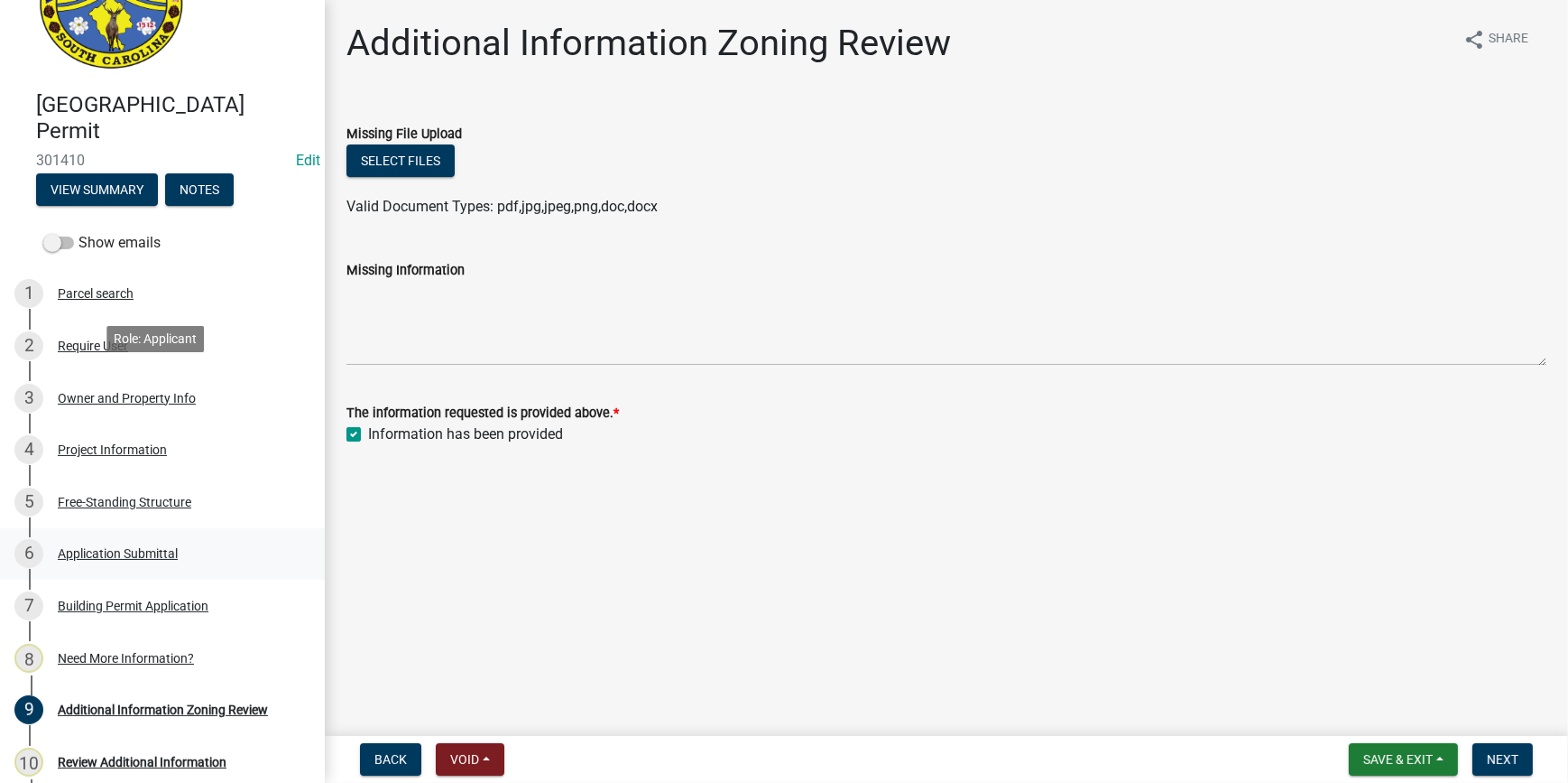
scroll to position [245, 0]
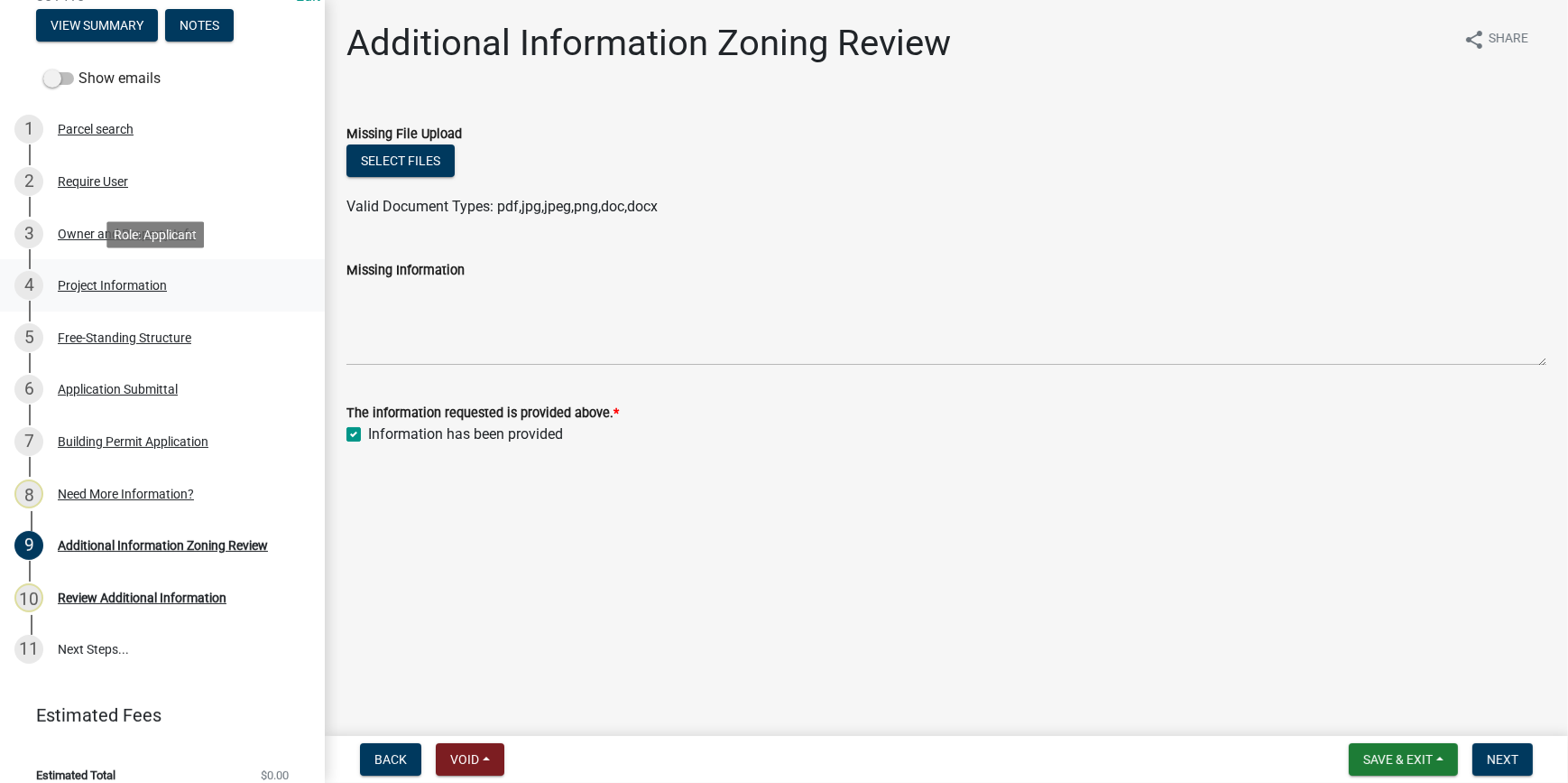
click at [113, 287] on div "Project Information" at bounding box center [112, 285] width 110 height 13
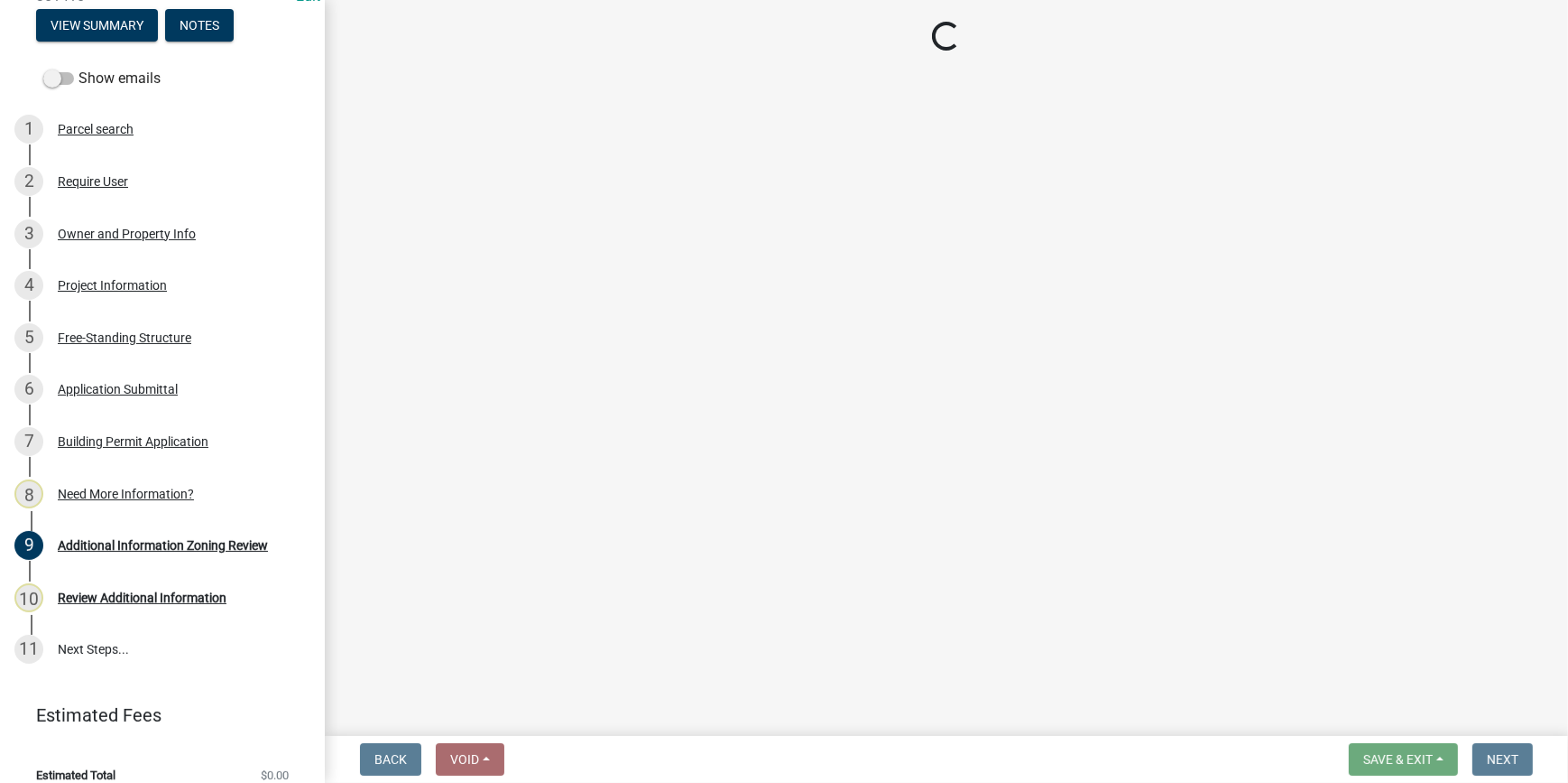
select select "f53fa719-3ff7-48d2-9eb7-3bbc18bb9995"
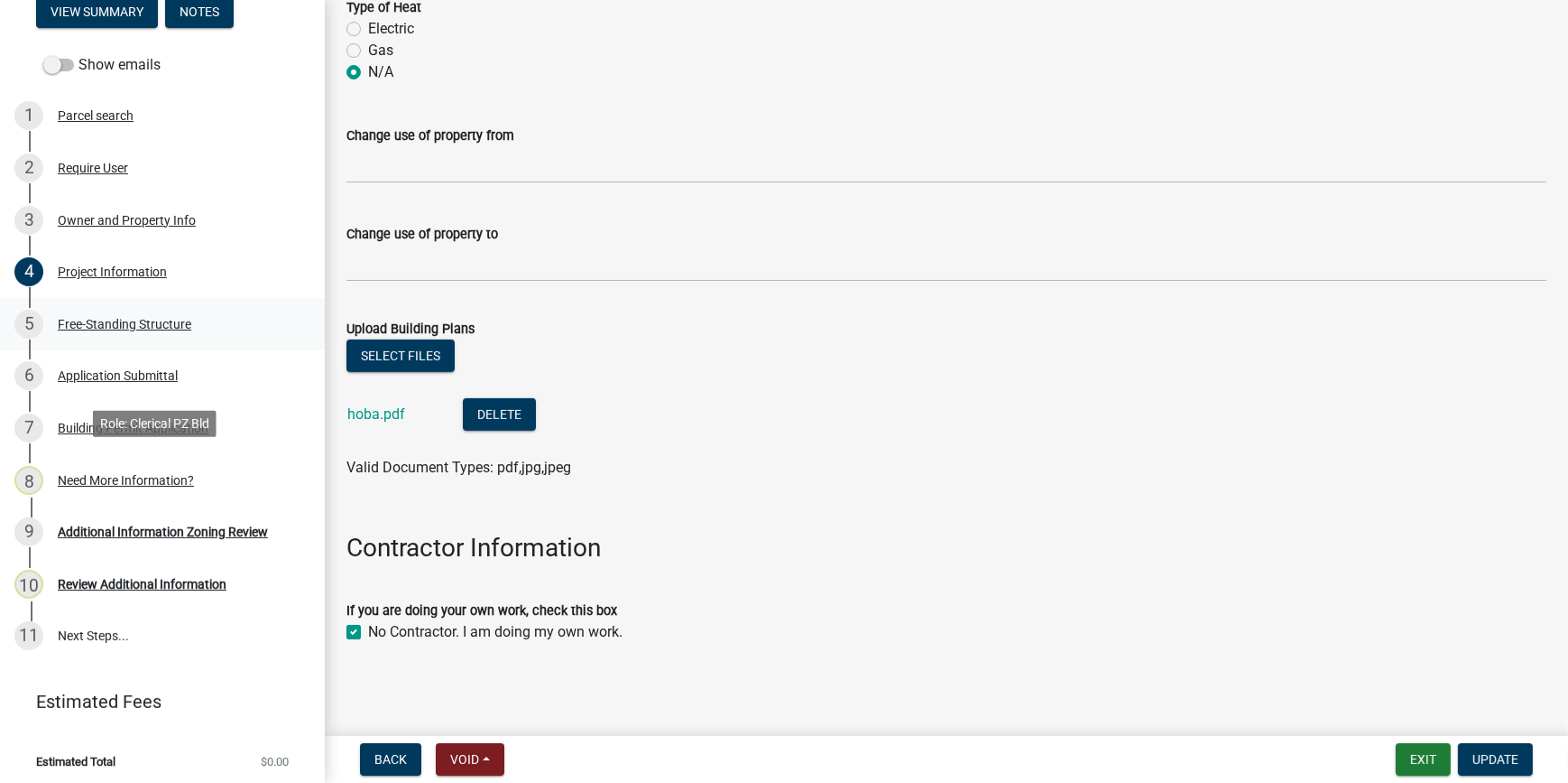
scroll to position [265, 0]
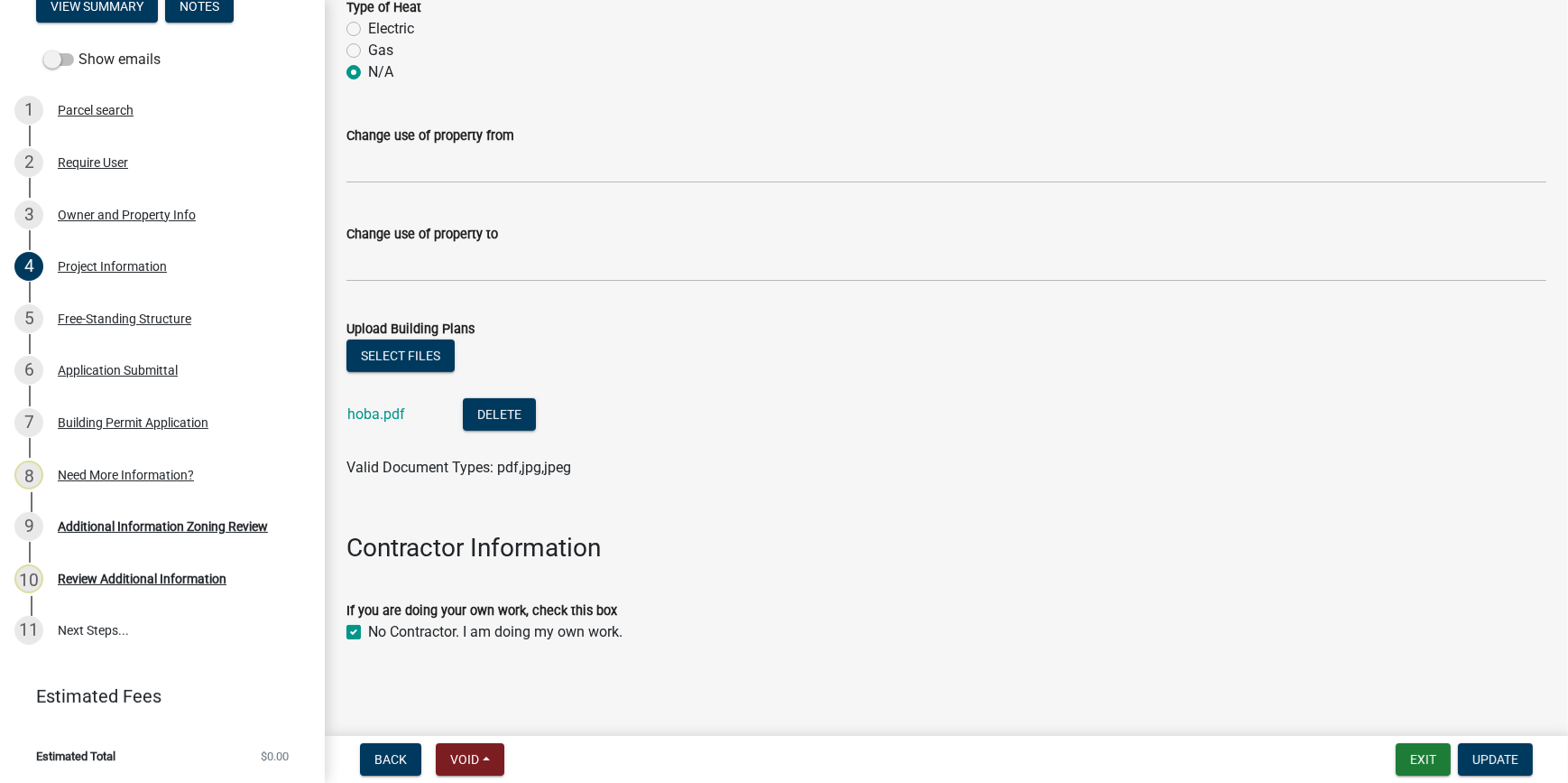
click at [1510, 509] on h3 at bounding box center [946, 510] width 1200 height 31
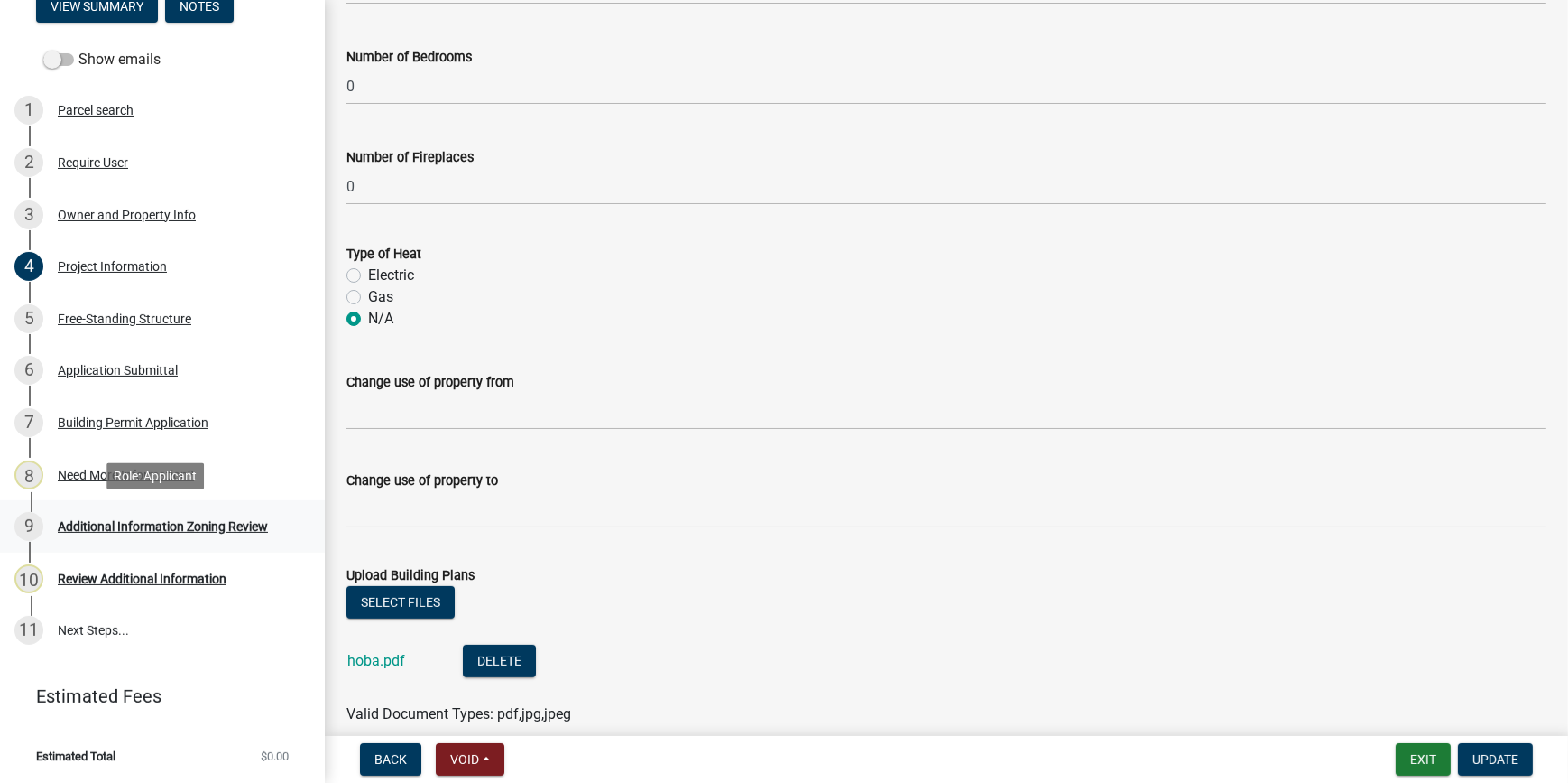
click at [133, 529] on div "Additional Information Zoning Review" at bounding box center [162, 527] width 210 height 13
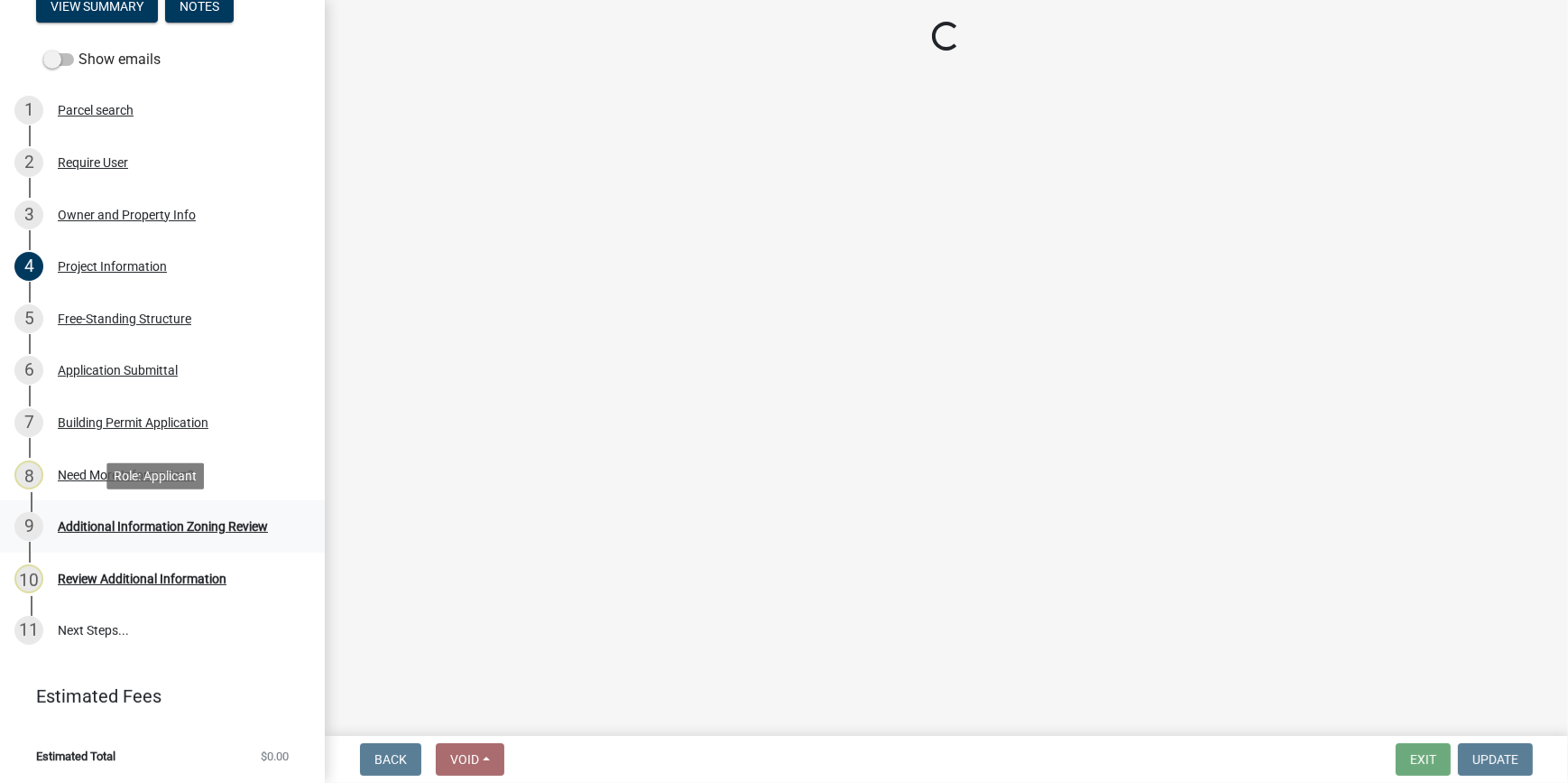
scroll to position [0, 0]
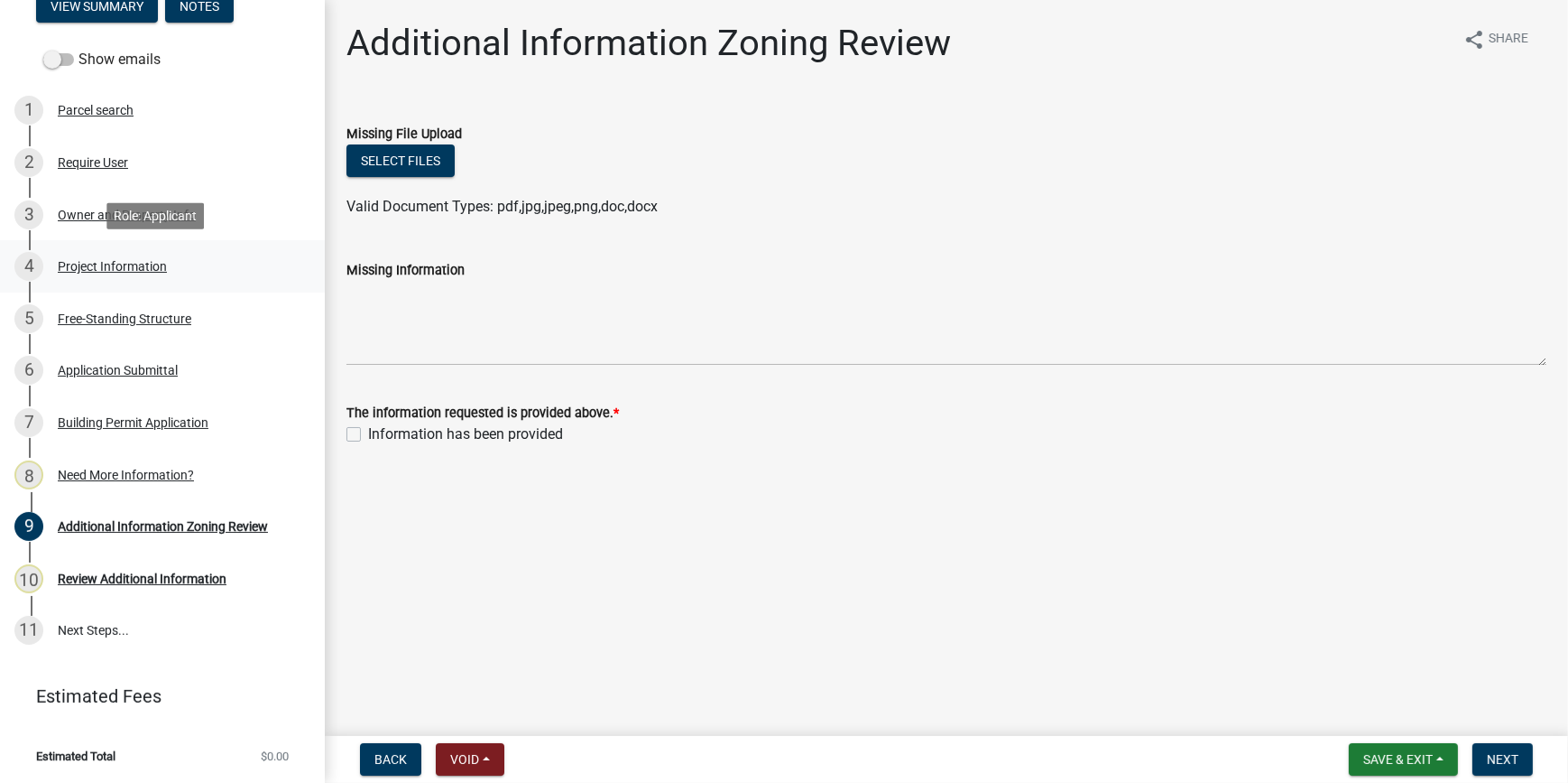
click at [120, 267] on div "Project Information" at bounding box center [112, 267] width 110 height 13
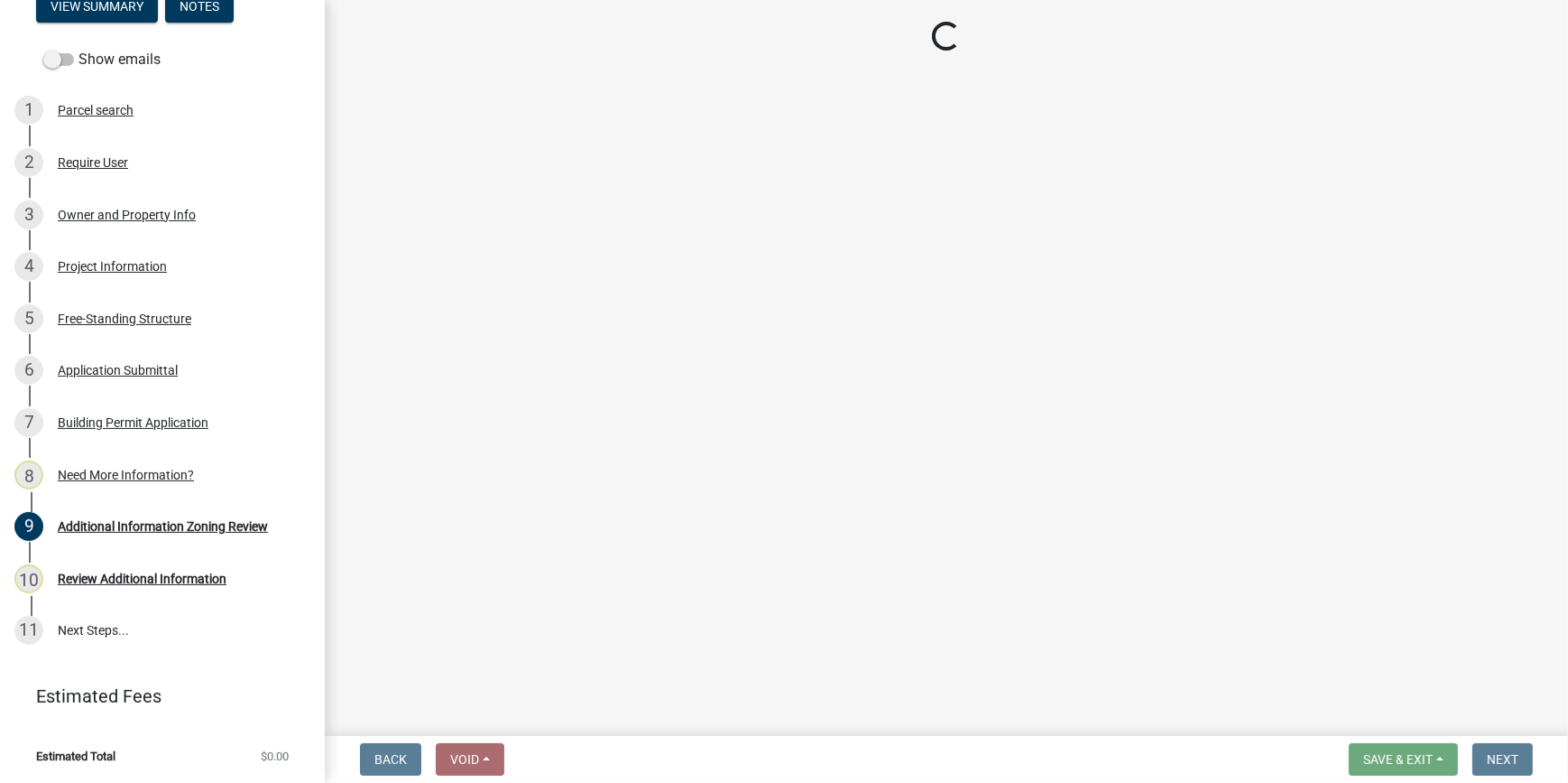
select select "f53fa719-3ff7-48d2-9eb7-3bbc18bb9995"
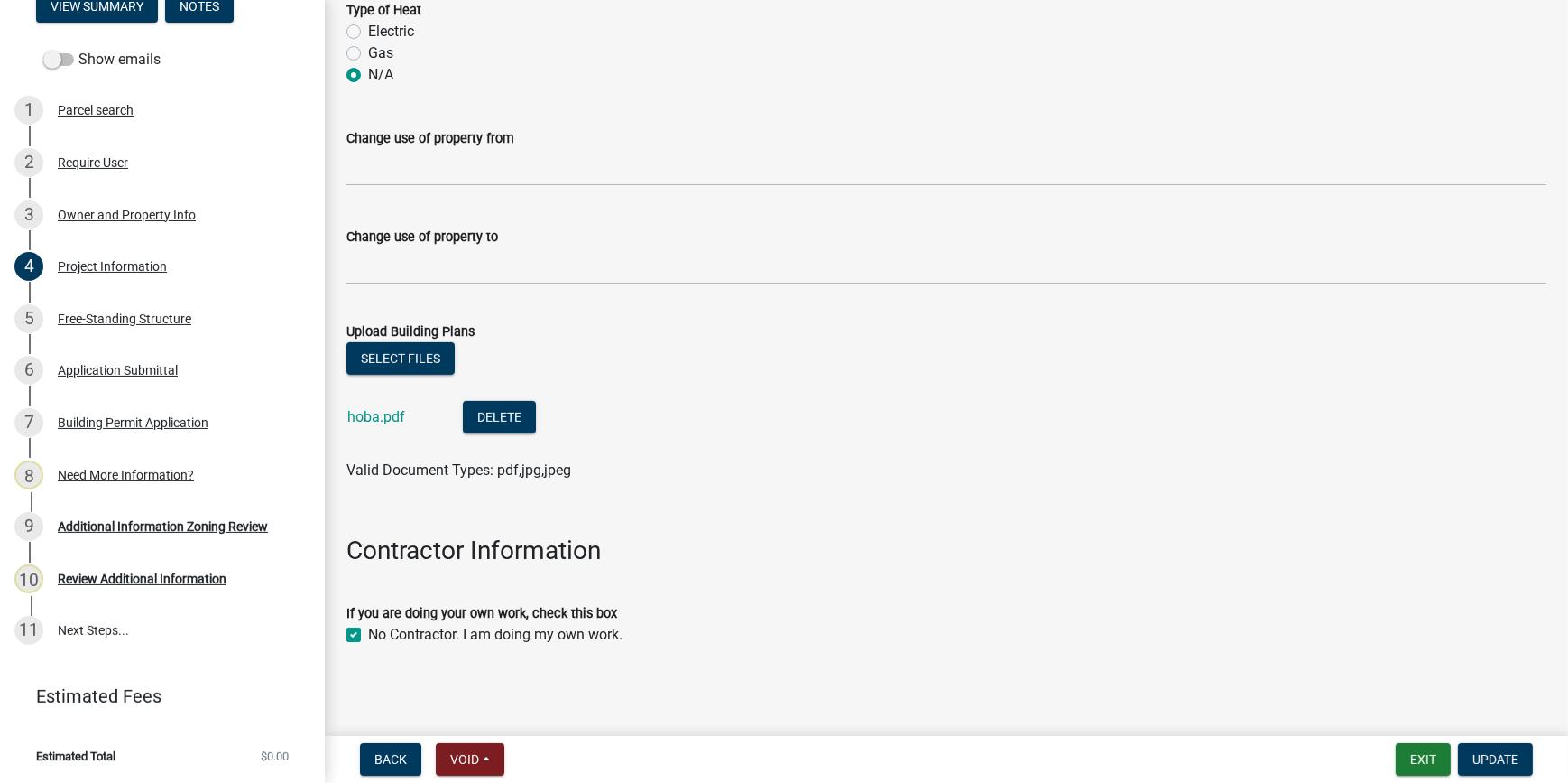
scroll to position [1044, 0]
click at [405, 344] on button "Select files" at bounding box center [400, 355] width 109 height 33
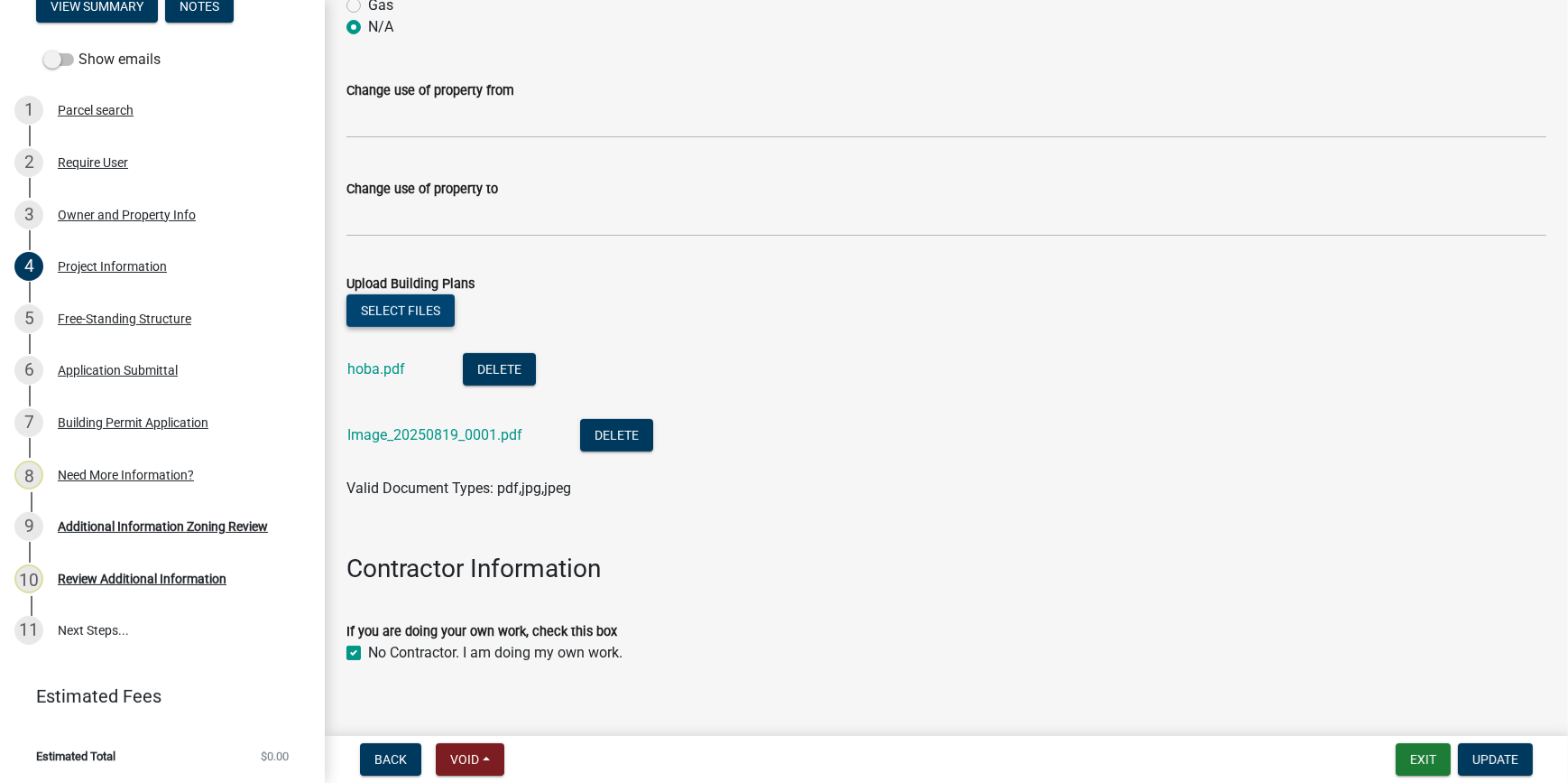
scroll to position [1110, 0]
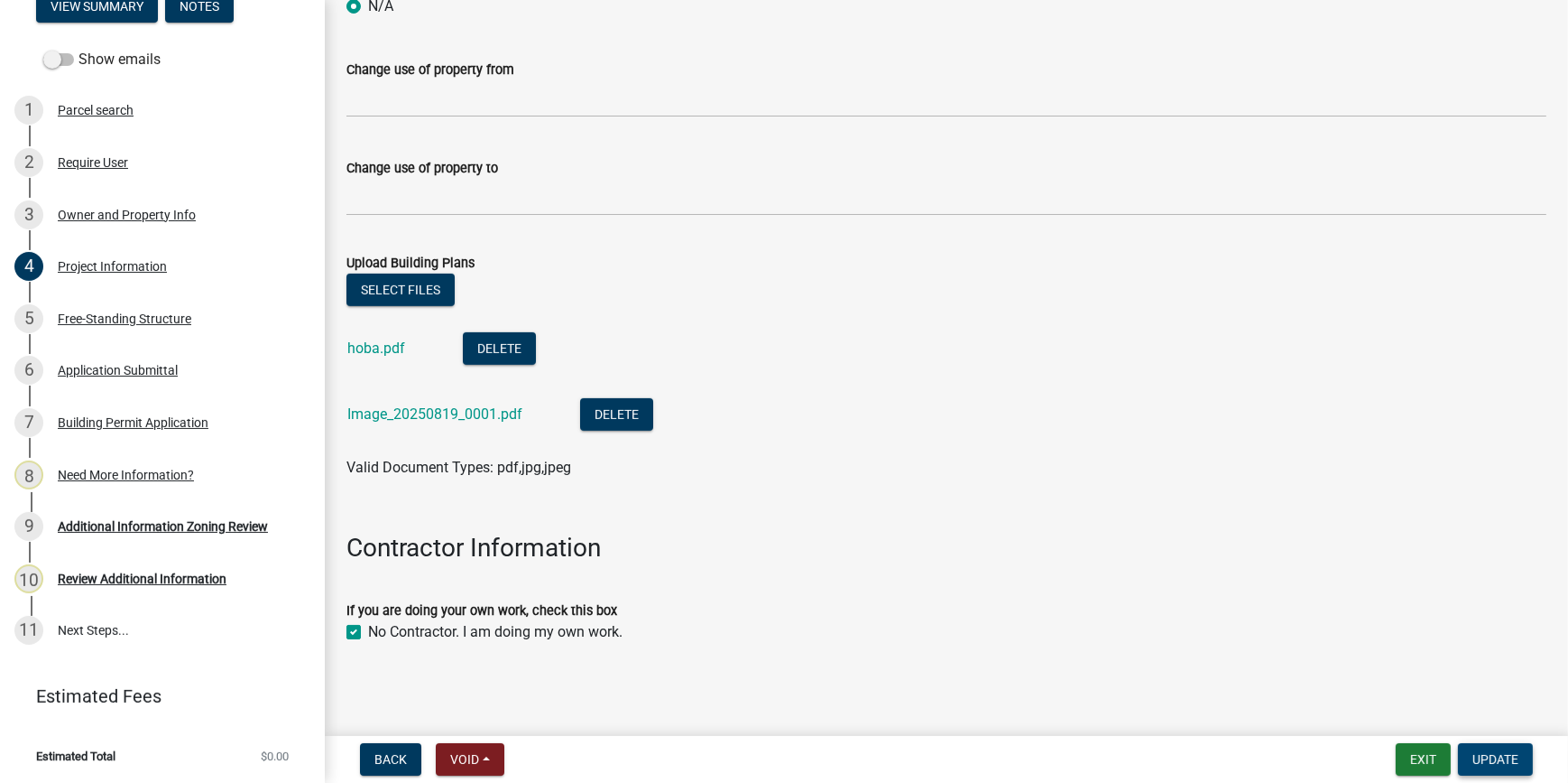
click at [1531, 759] on button "Update" at bounding box center [1495, 759] width 75 height 33
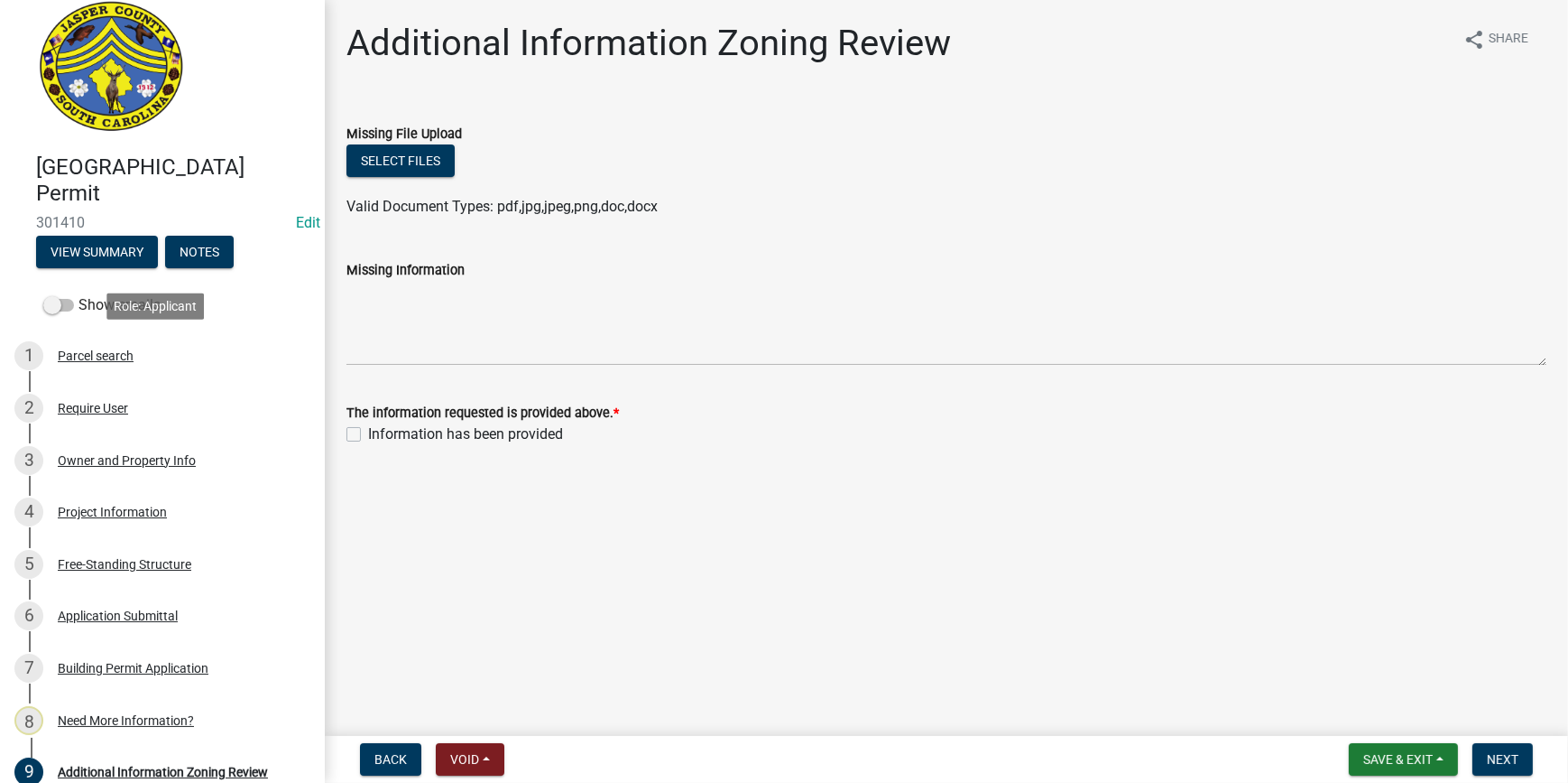
scroll to position [18, 0]
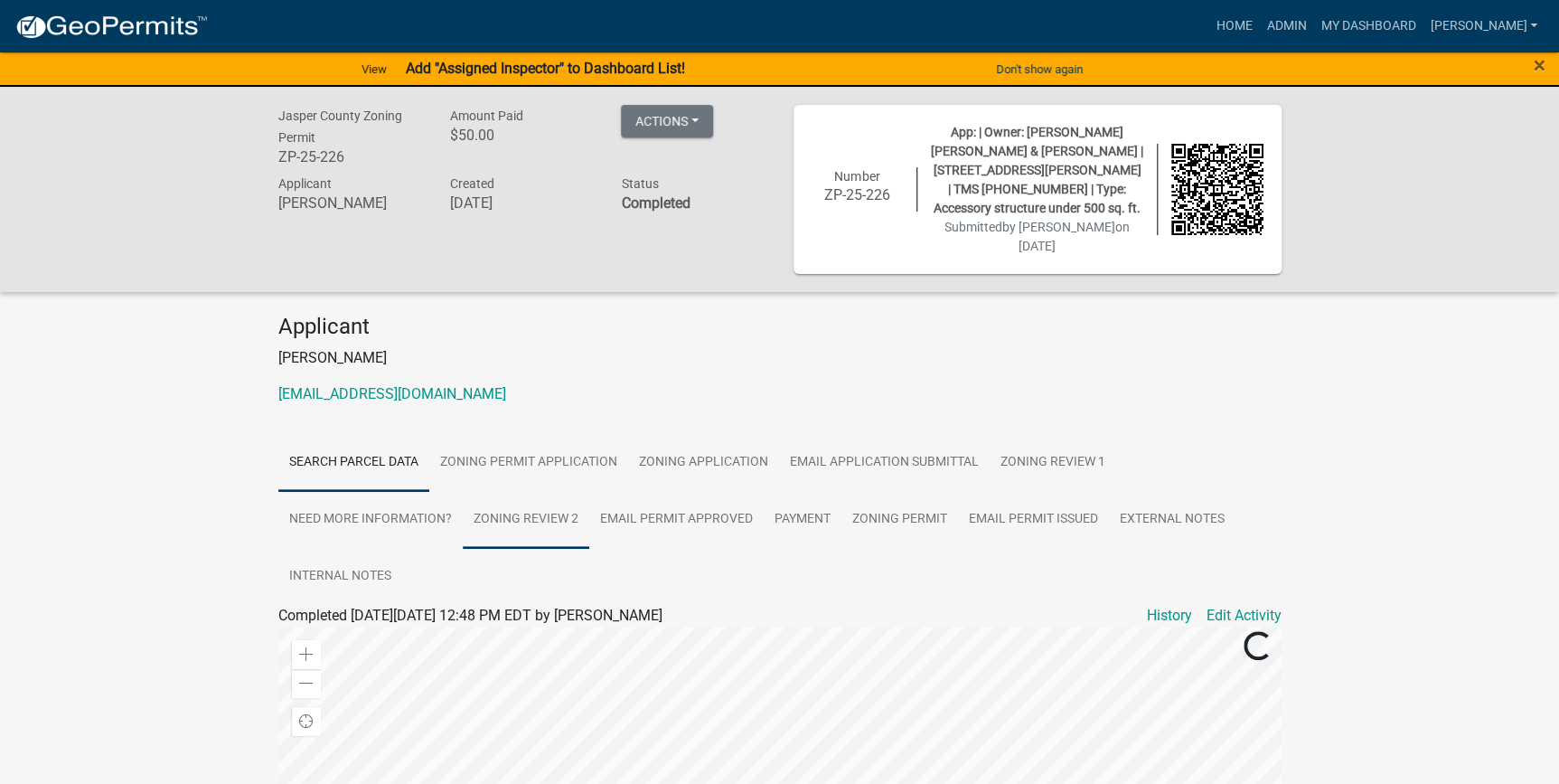
click at [532, 505] on link "Zoning Review 2" at bounding box center [526, 520] width 127 height 58
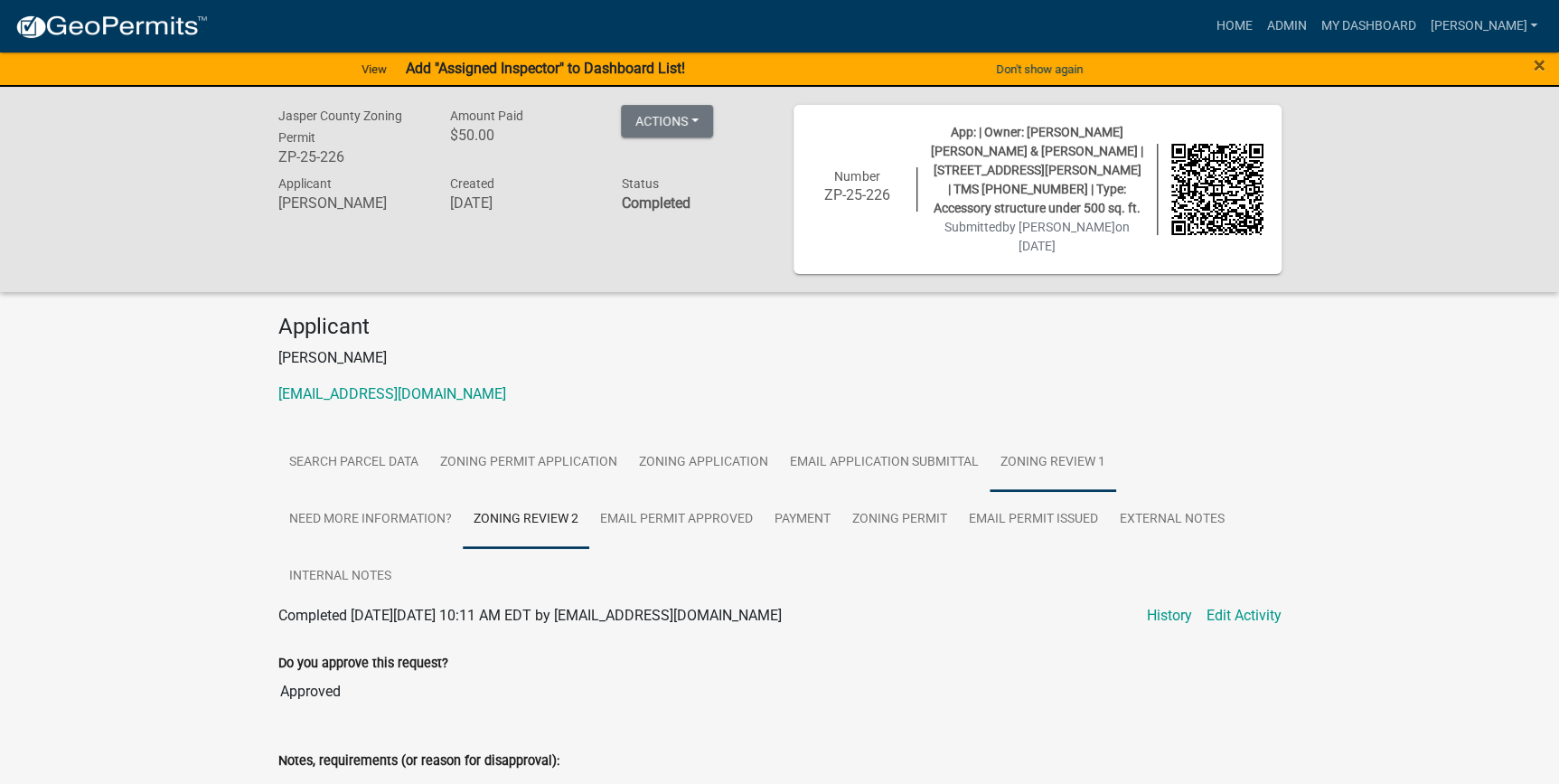
click at [1005, 440] on link "Zoning Review 1" at bounding box center [1053, 462] width 127 height 58
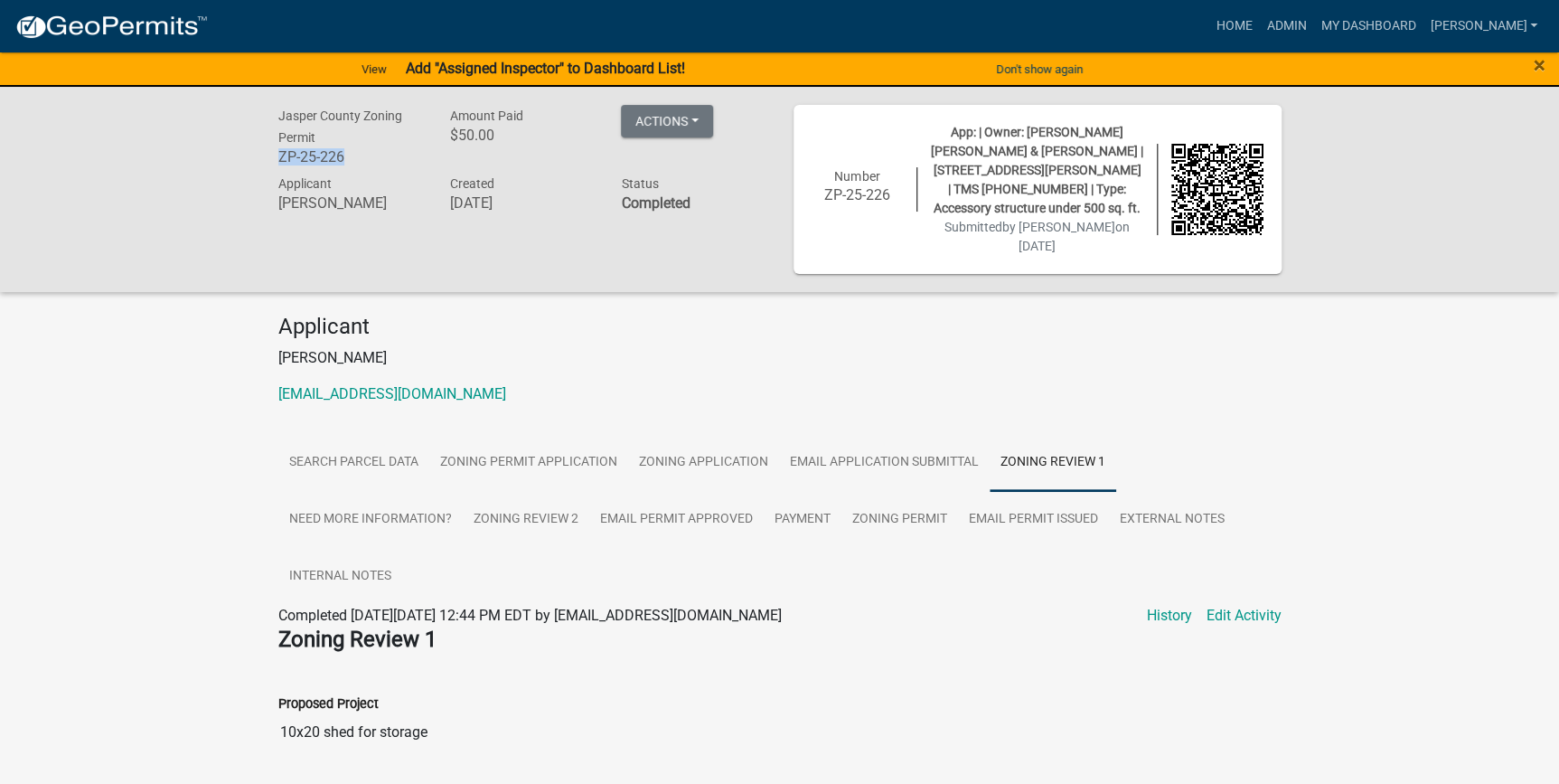
drag, startPoint x: 347, startPoint y: 157, endPoint x: 237, endPoint y: 148, distance: 110.4
click at [237, 148] on div "Jasper County Zoning Permit ZP-25-226 Amount Paid $50.00 Actions View receipt P…" at bounding box center [780, 189] width 1559 height 206
copy h6 "ZP-25-226"
click at [878, 501] on link "Zoning Permit" at bounding box center [899, 520] width 116 height 58
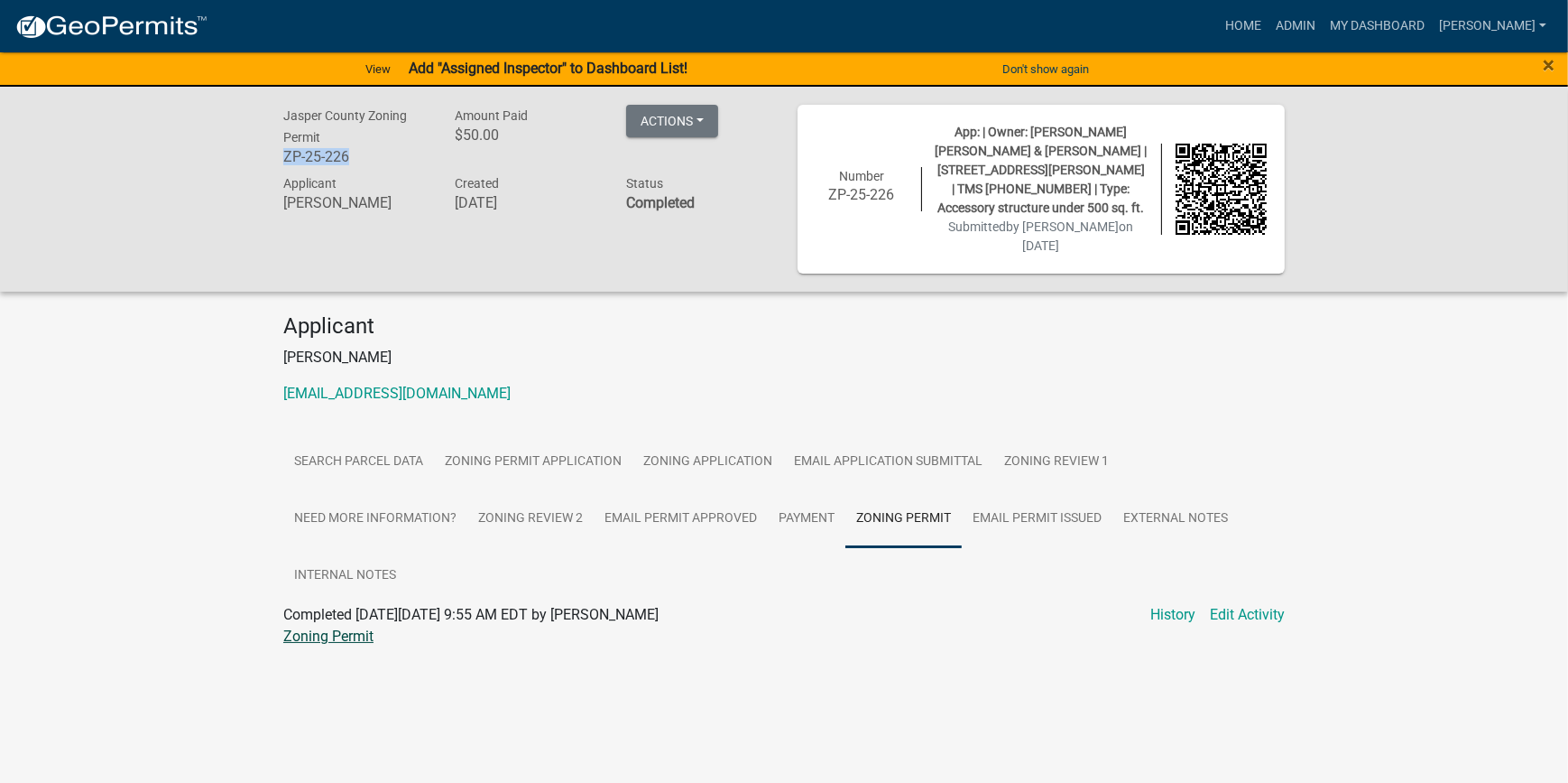
click at [344, 627] on link "Zoning Permit" at bounding box center [328, 635] width 90 height 17
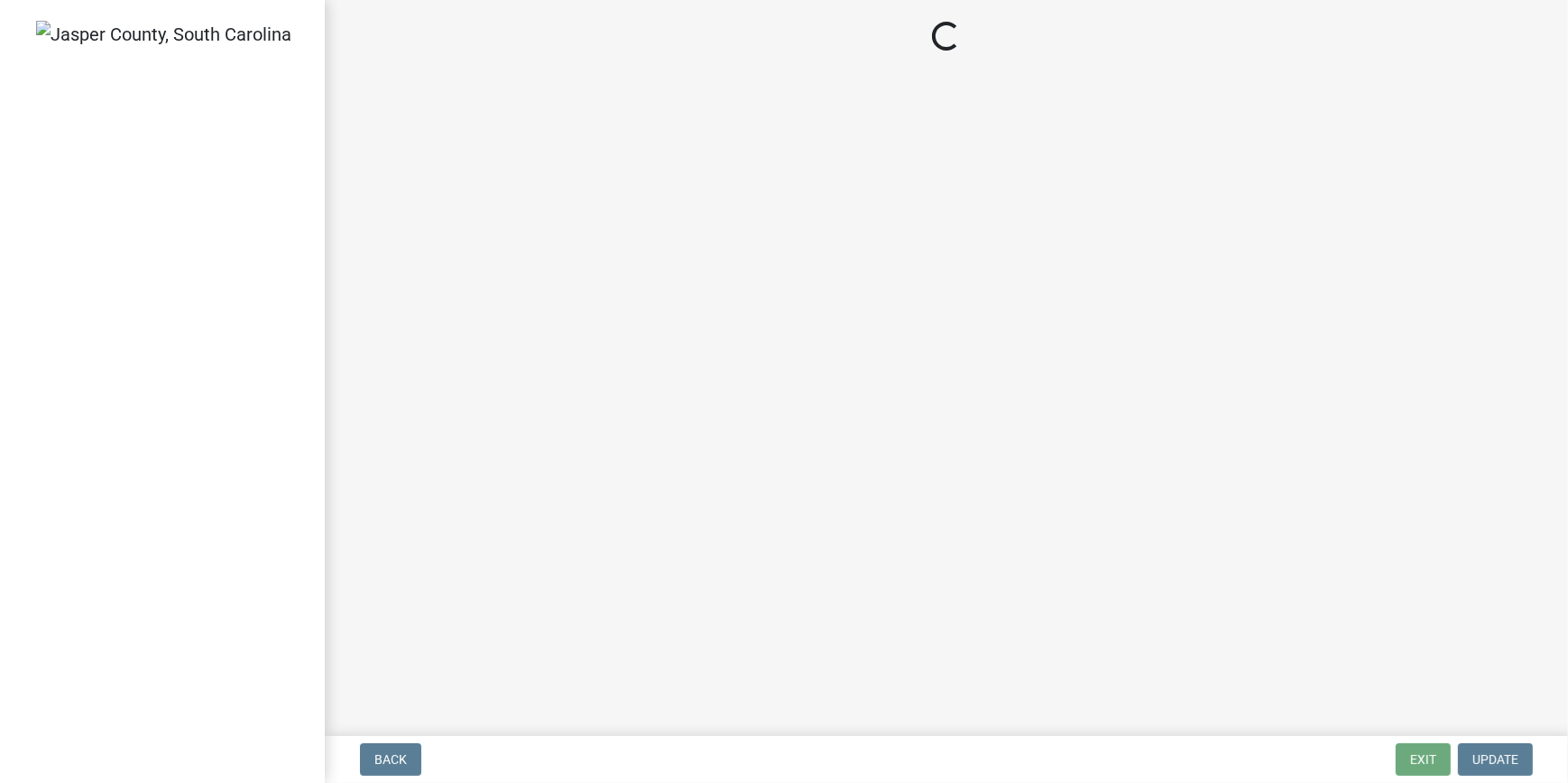
select select "61611ad6-14f2-499c-805c-58607f11e2fc"
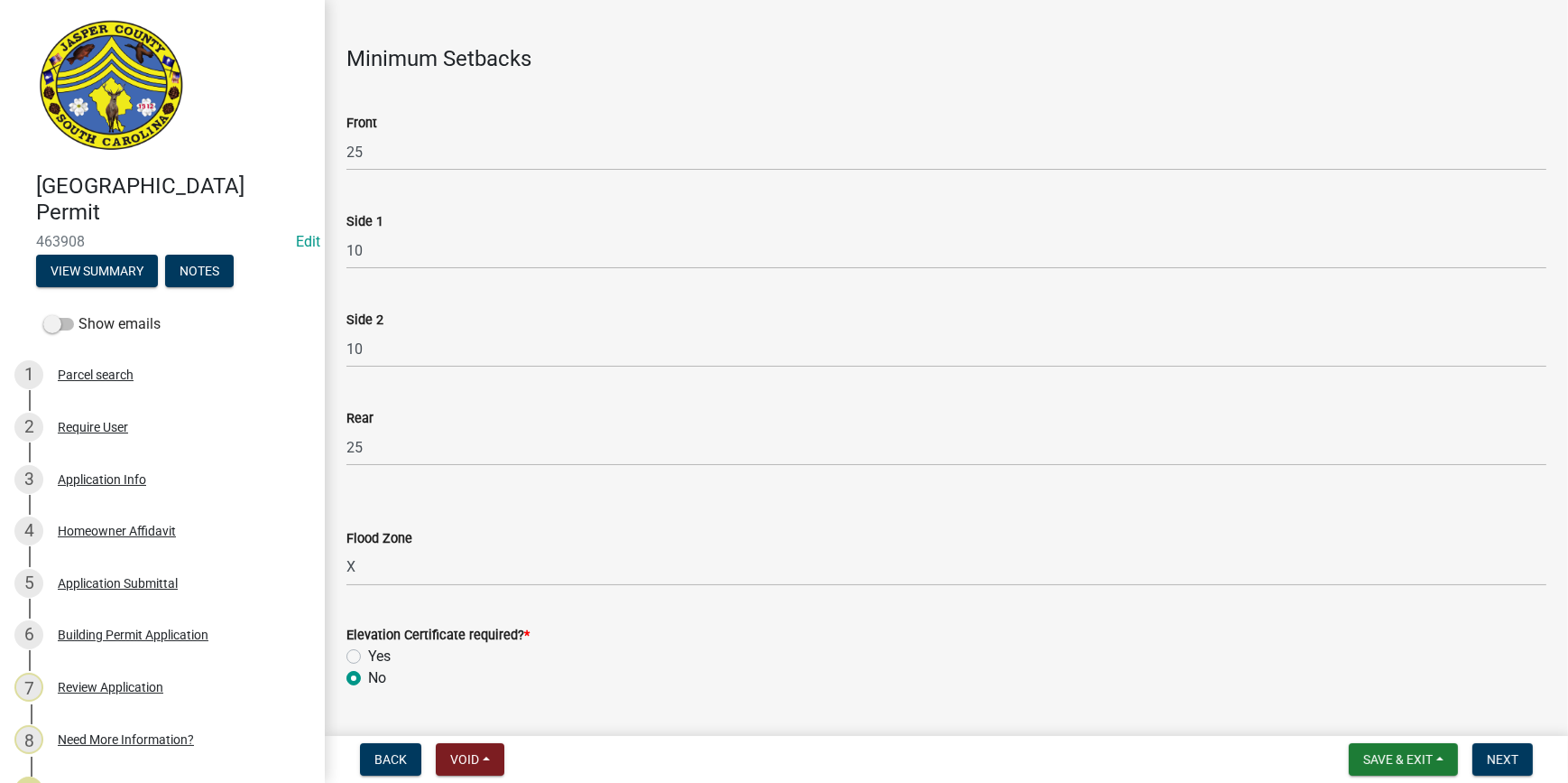
scroll to position [328, 0]
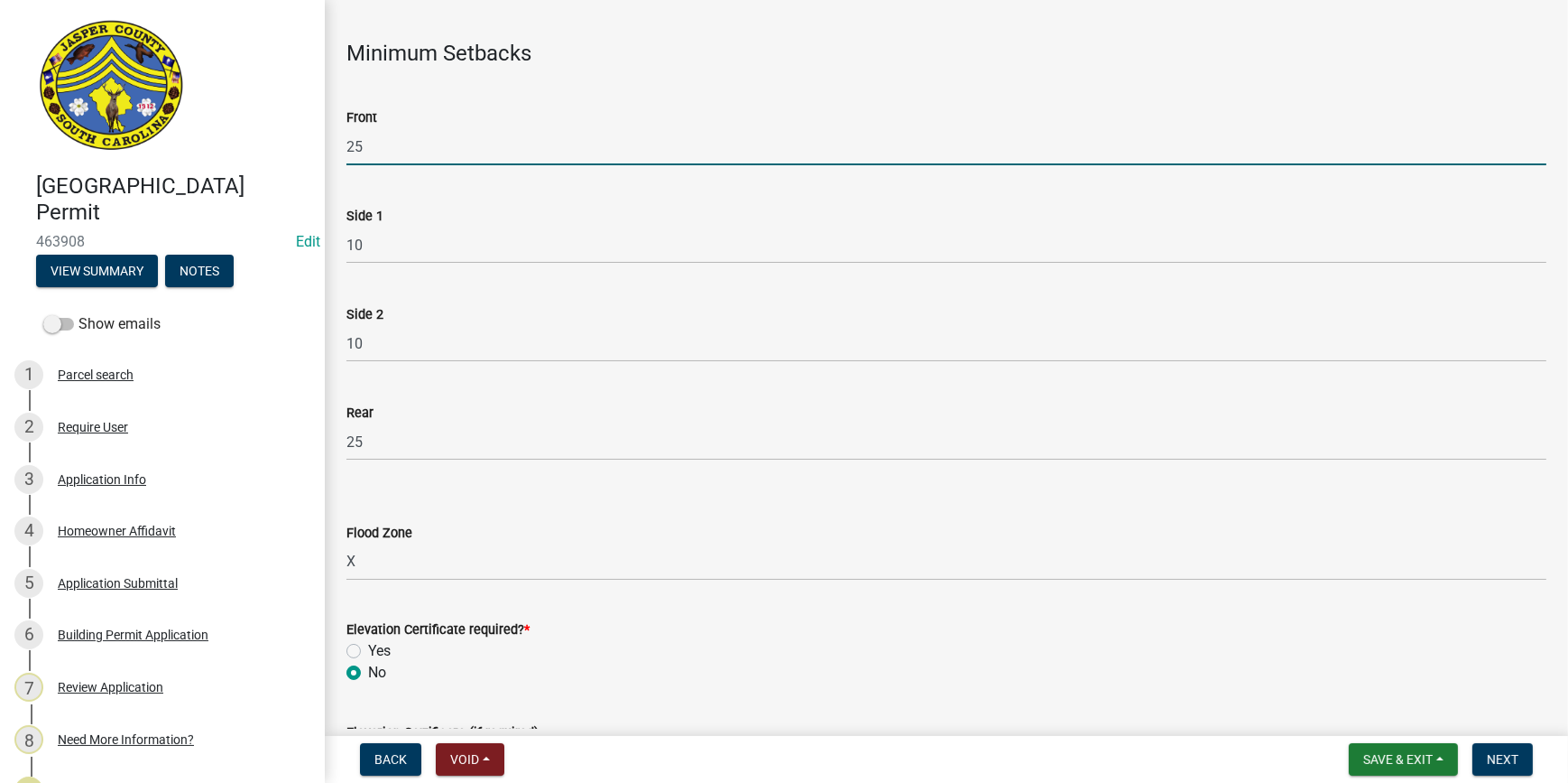
drag, startPoint x: 355, startPoint y: 145, endPoint x: 334, endPoint y: 145, distance: 21.0
click at [334, 145] on div "Front 25" at bounding box center [947, 123] width 1227 height 84
type input "35"
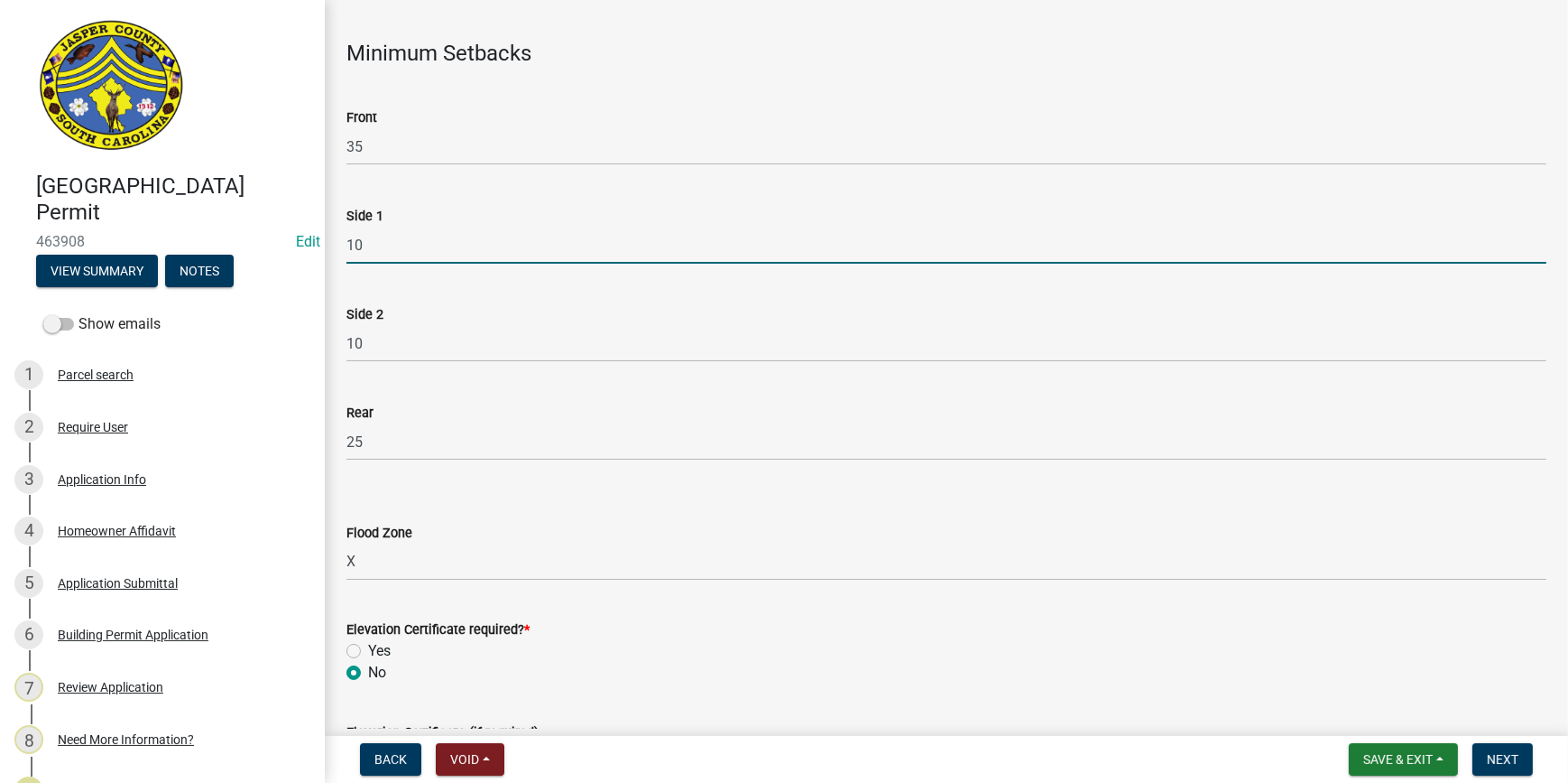
click at [448, 252] on input "10" at bounding box center [946, 245] width 1200 height 37
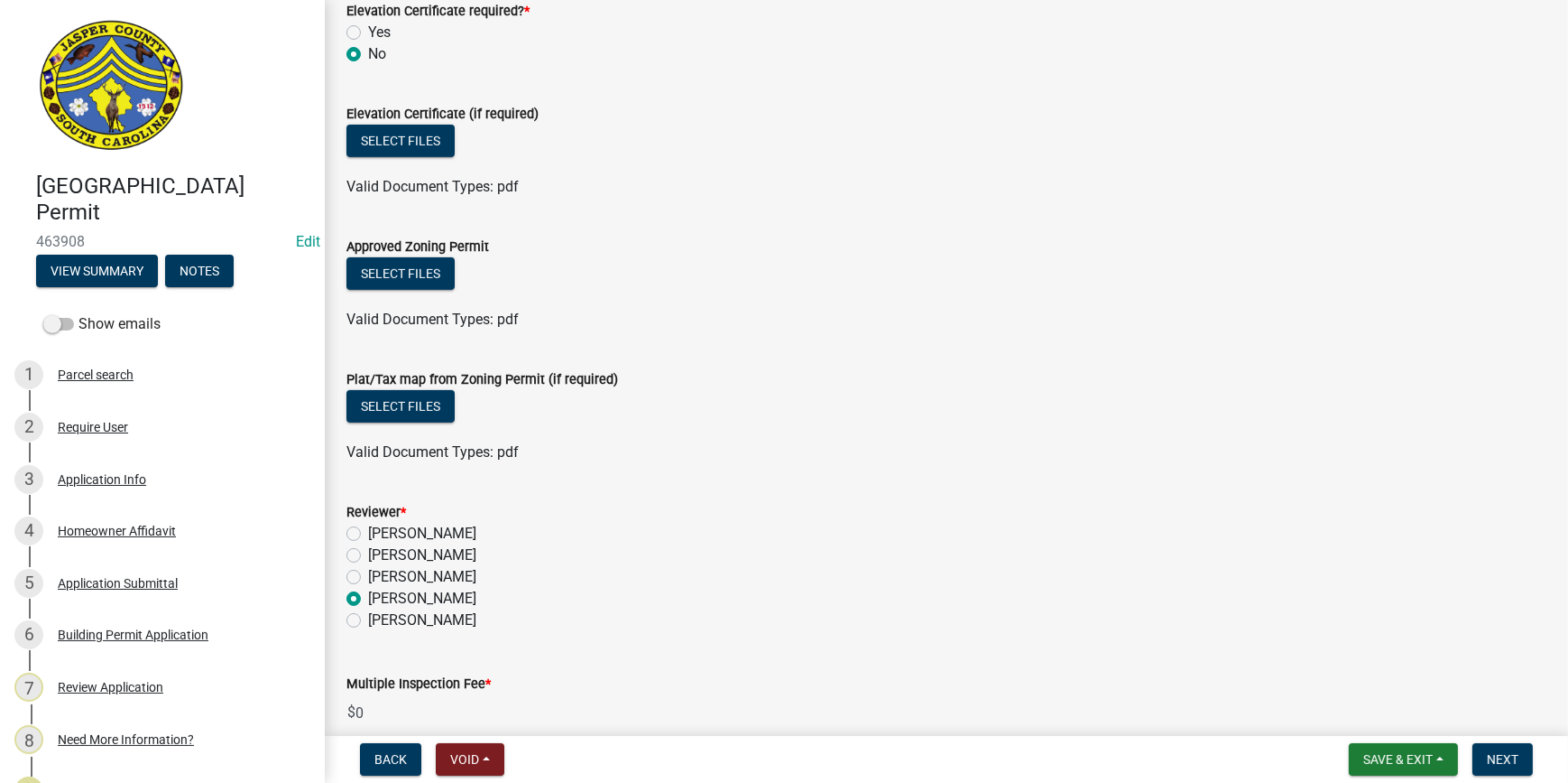
scroll to position [984, 0]
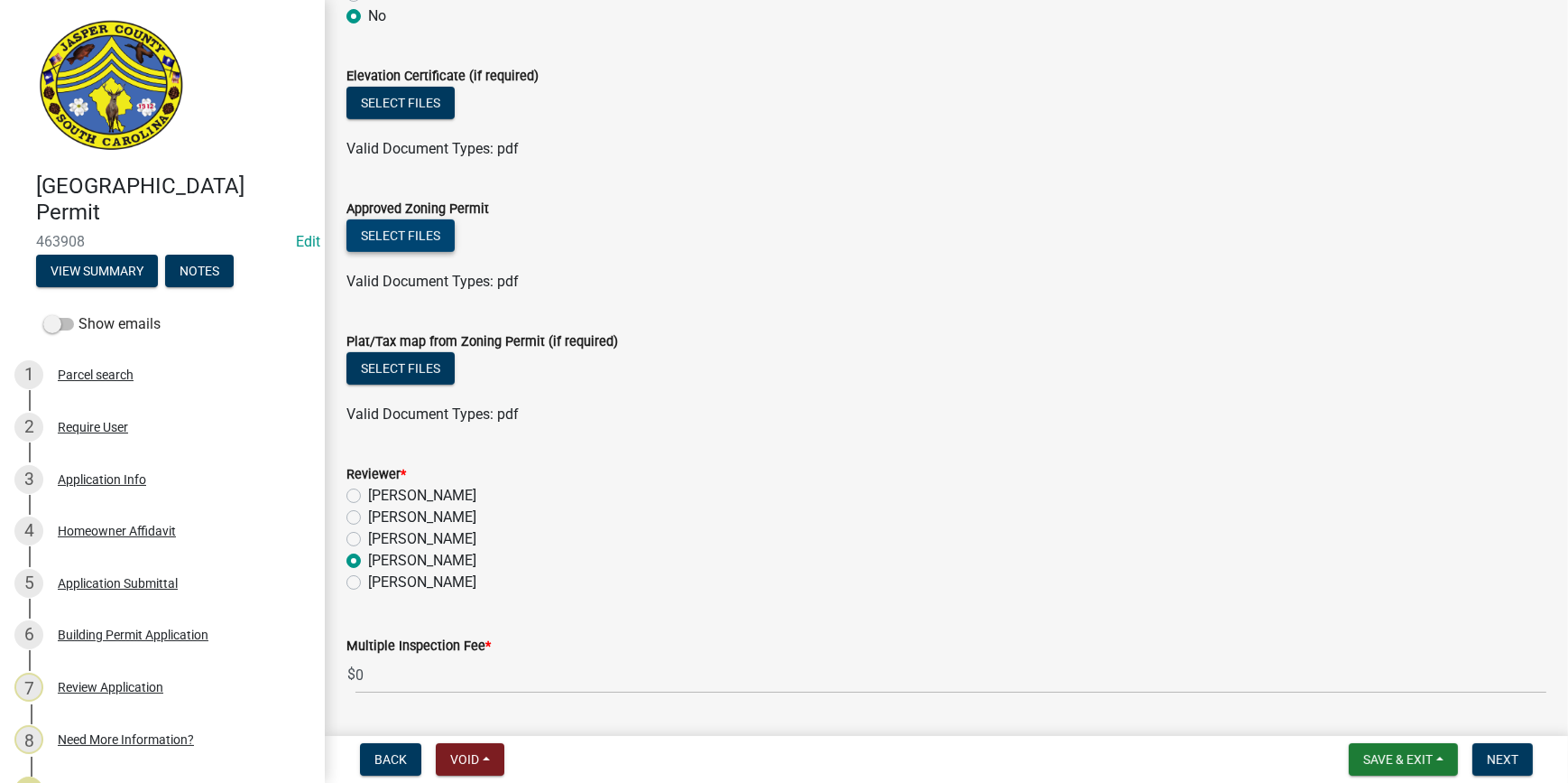
click at [426, 238] on button "Select files" at bounding box center [400, 235] width 109 height 33
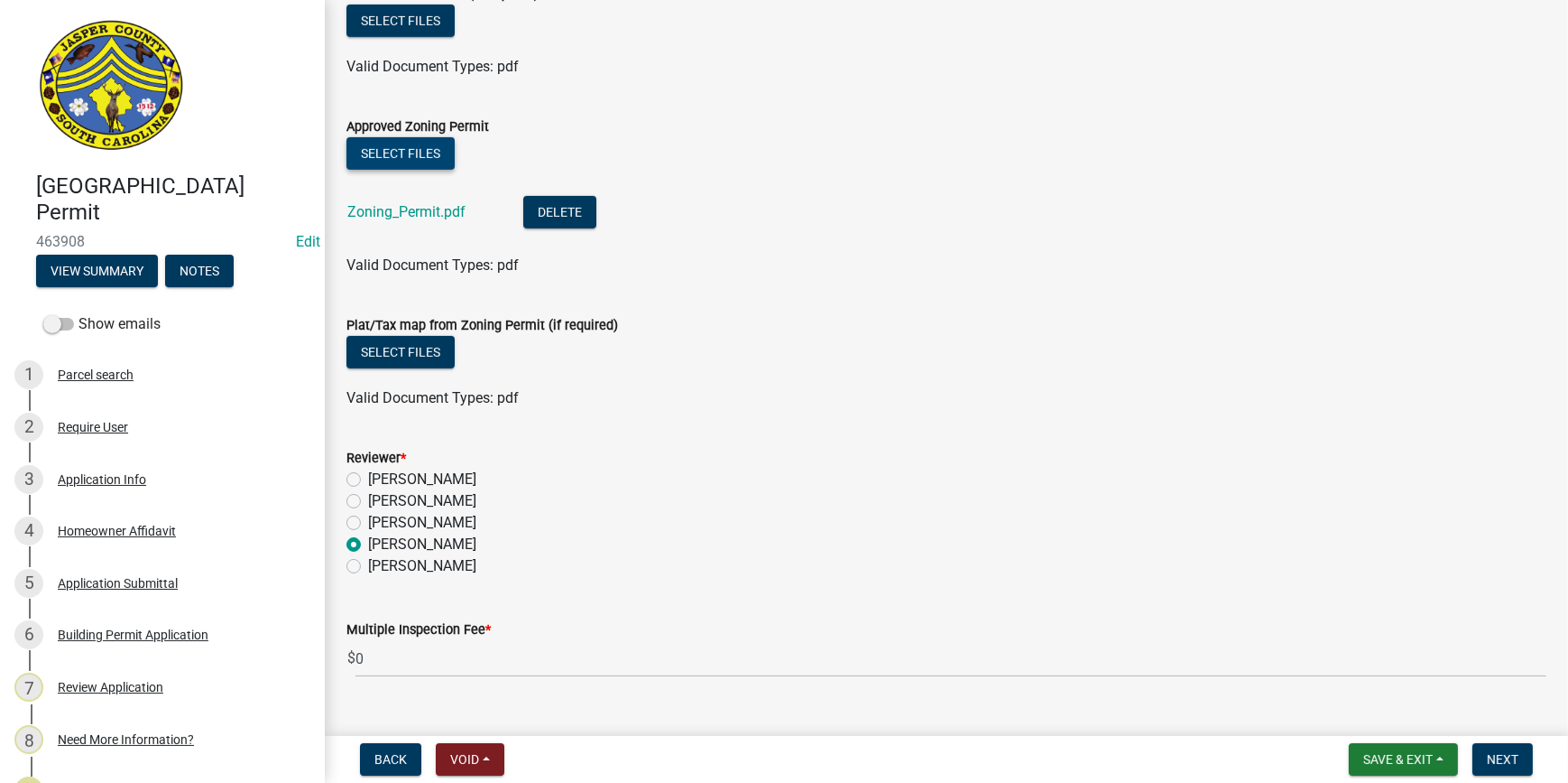
scroll to position [1101, 0]
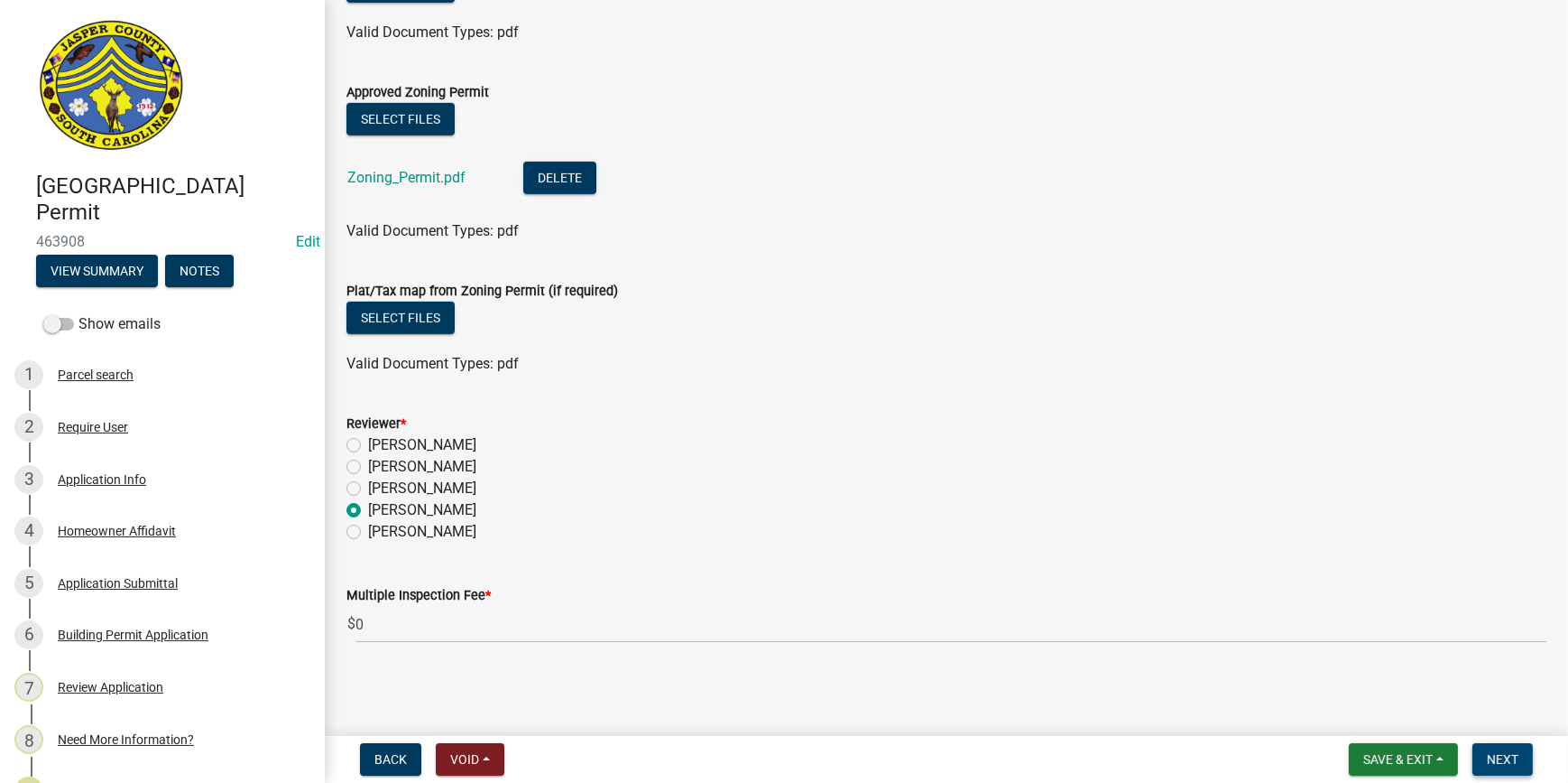
click at [1495, 753] on span "Next" at bounding box center [1503, 760] width 32 height 15
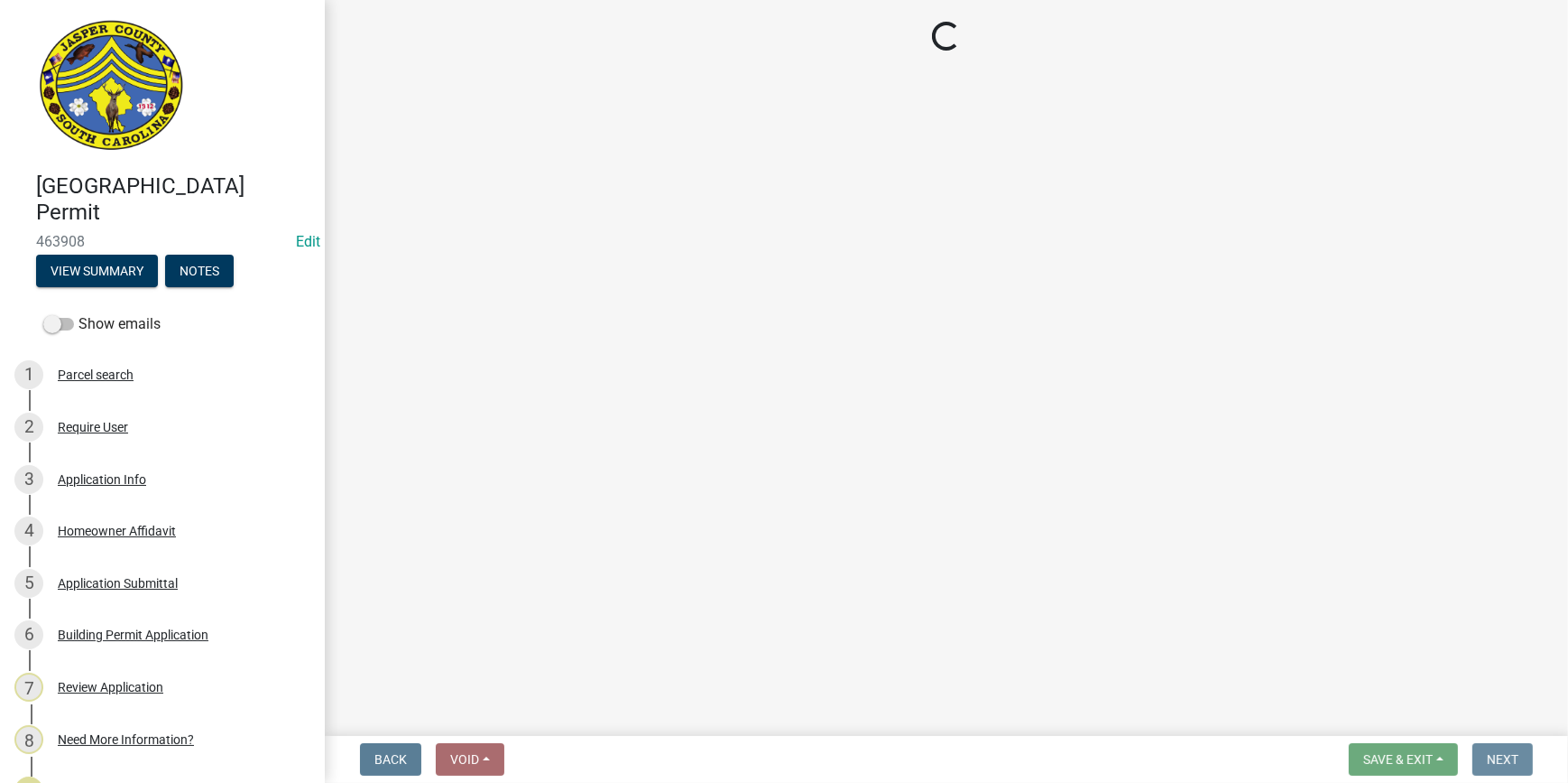
scroll to position [0, 0]
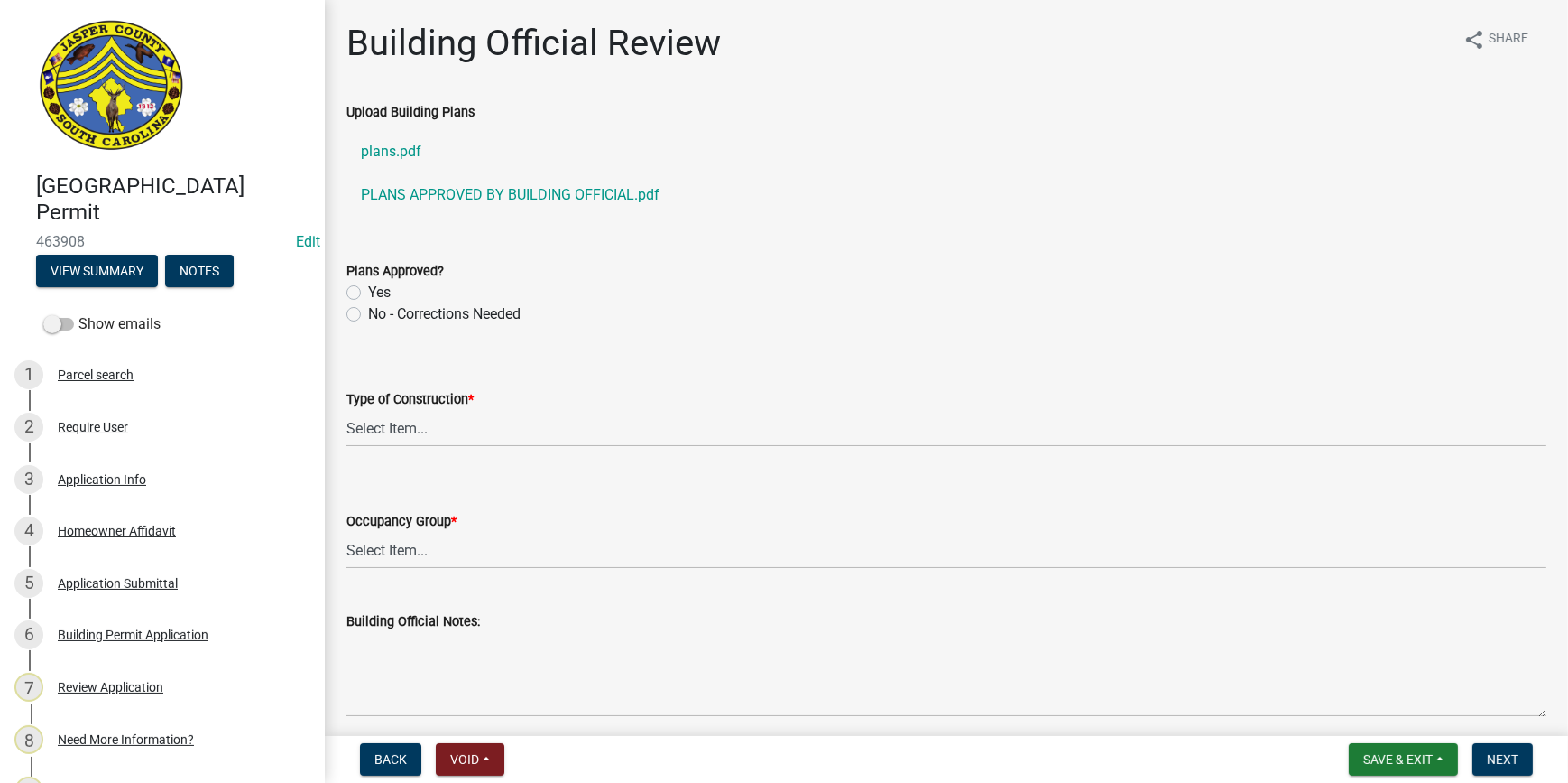
click at [369, 288] on label "Yes" at bounding box center [380, 292] width 22 height 21
click at [369, 288] on input "Yes" at bounding box center [374, 287] width 12 height 12
radio input "true"
click at [408, 450] on wm-data-entity-input "Type of Construction * Select Item... IA IB IIA IIB IIIA IIIB IV VA VB" at bounding box center [946, 401] width 1200 height 122
click at [416, 427] on select "Select Item... IA IB IIA IIB IIIA IIIB IV VA VB" at bounding box center [946, 428] width 1200 height 37
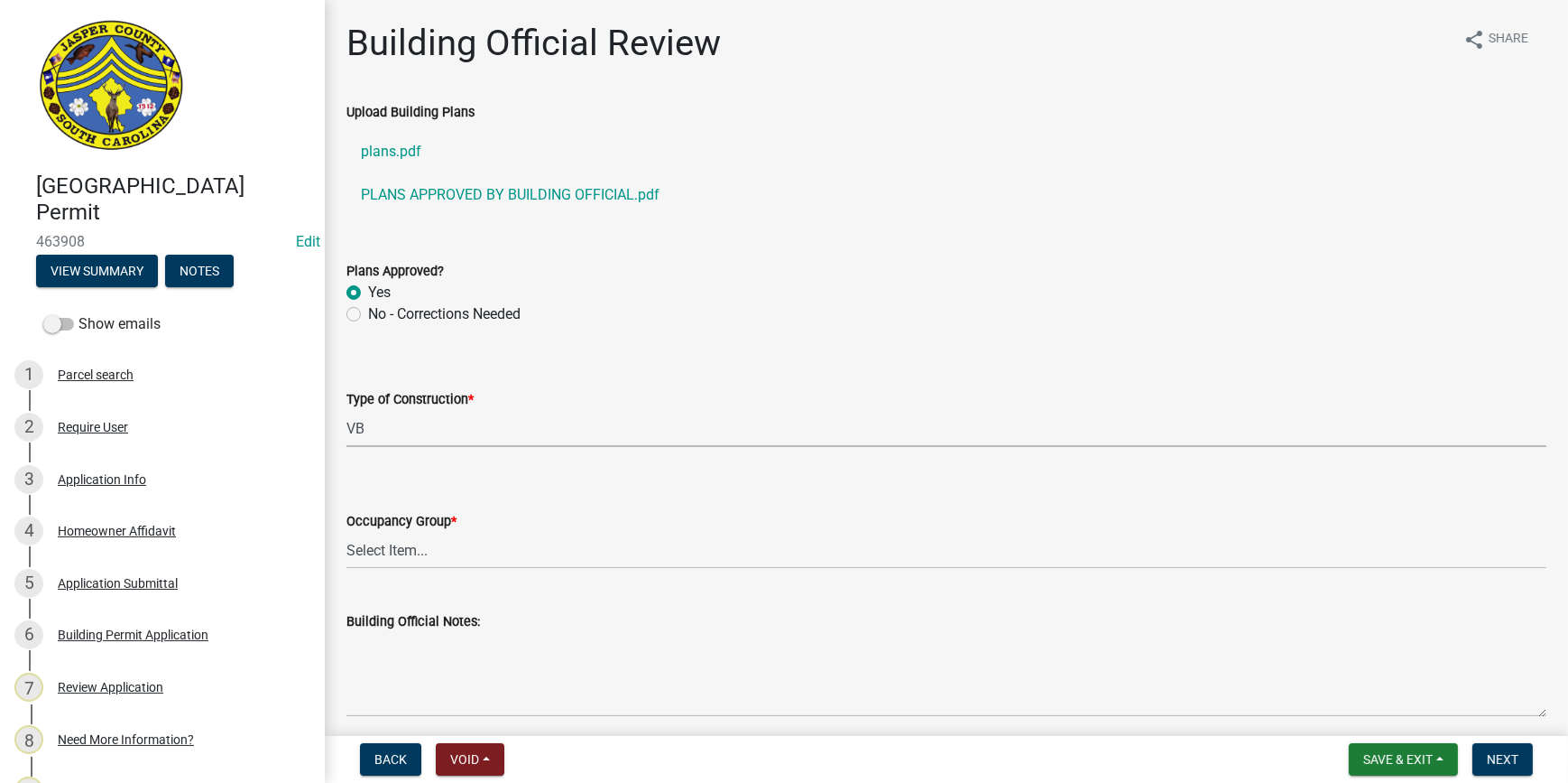
click at [346, 410] on select "Select Item... IA IB IIA IIB IIIA IIIB IV VA VB" at bounding box center [946, 428] width 1200 height 37
select select "5377c7cd-ae48-4ed2-bc38-366ad0c69dab"
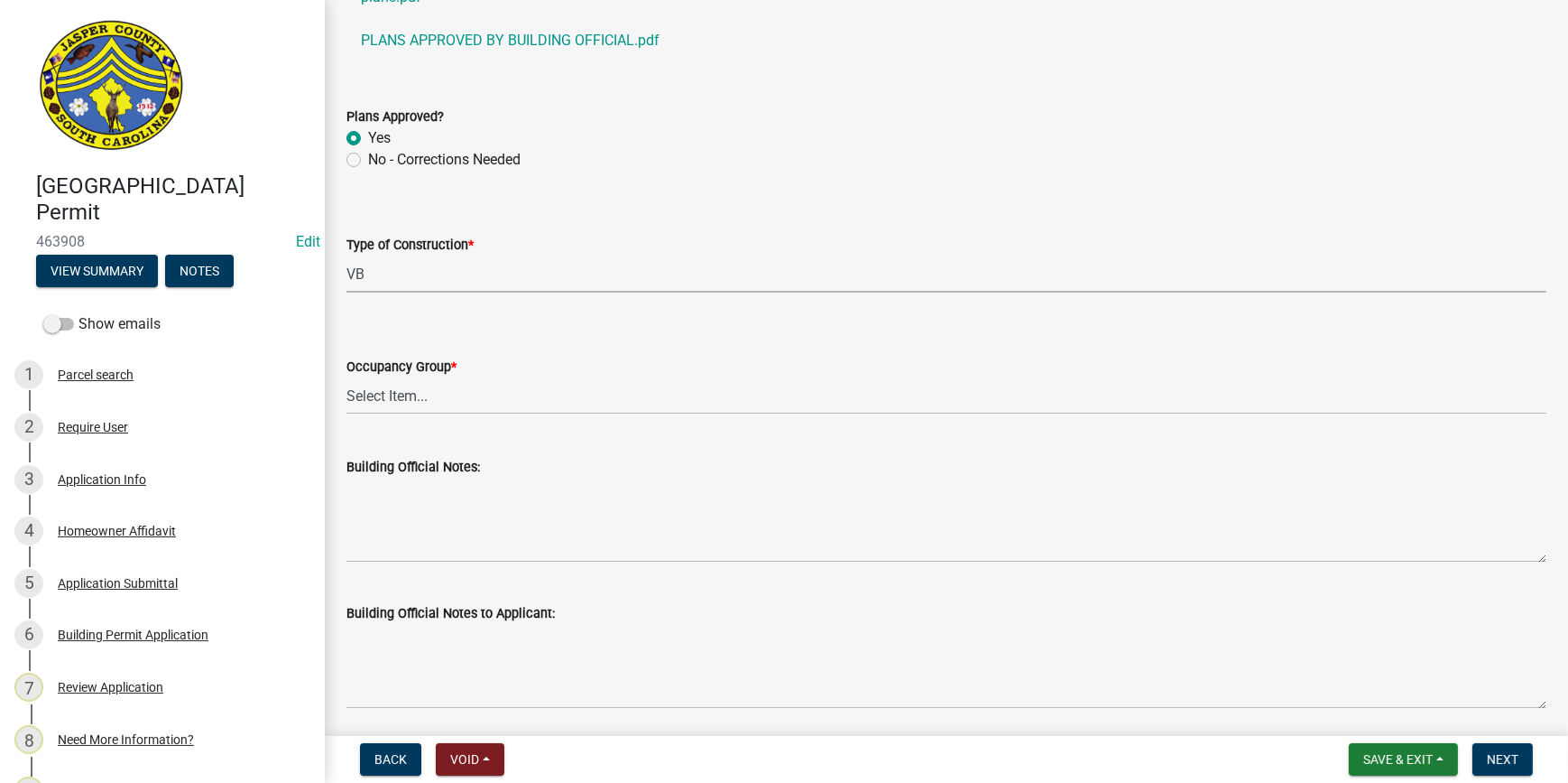
scroll to position [163, 0]
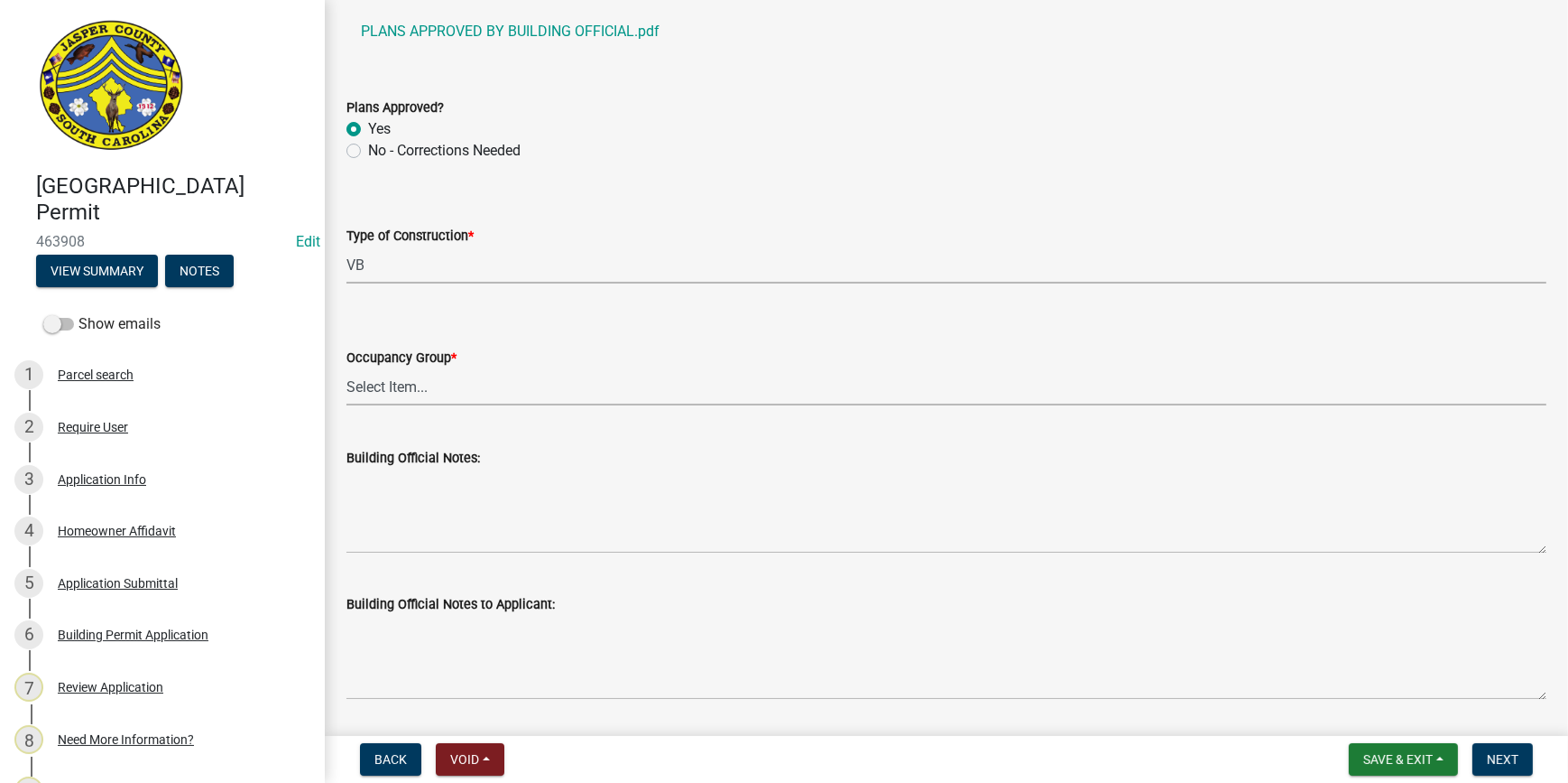
click at [367, 388] on select "Select Item... A-1 A-2 A-3 A-4 B E F-1 F-2 H-1 H-2 H-3 H-4 H-5 I-1 I-2 I-3 I-4 …" at bounding box center [946, 387] width 1200 height 37
click at [346, 369] on select "Select Item... A-1 A-2 A-3 A-4 B E F-1 F-2 H-1 H-2 H-3 H-4 H-5 I-1 I-2 I-3 I-4 …" at bounding box center [946, 387] width 1200 height 37
select select "4c393964-ae5e-4116-aa96-2e826f670541"
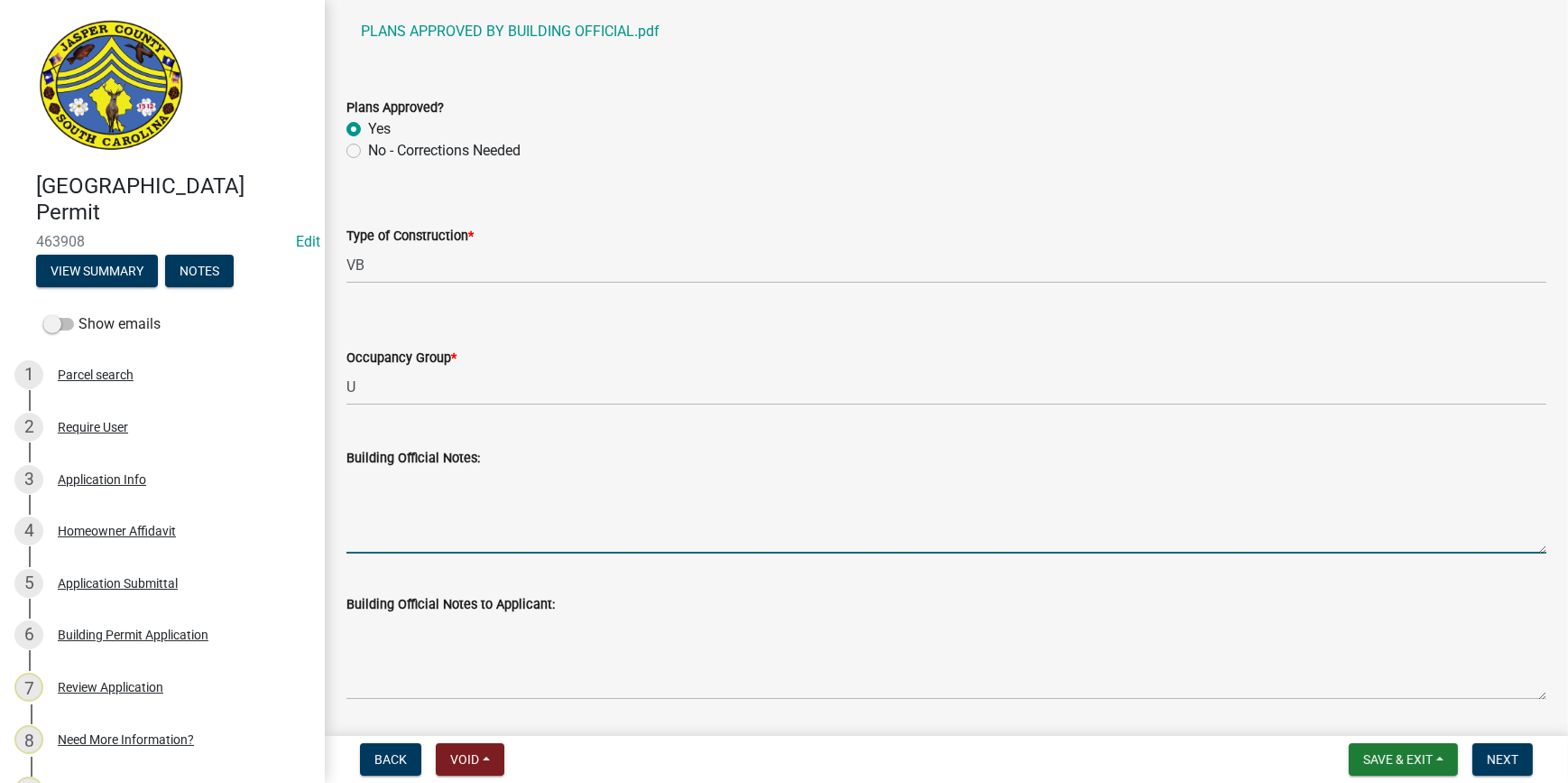
click at [443, 532] on textarea "Building Official Notes:" at bounding box center [946, 510] width 1200 height 85
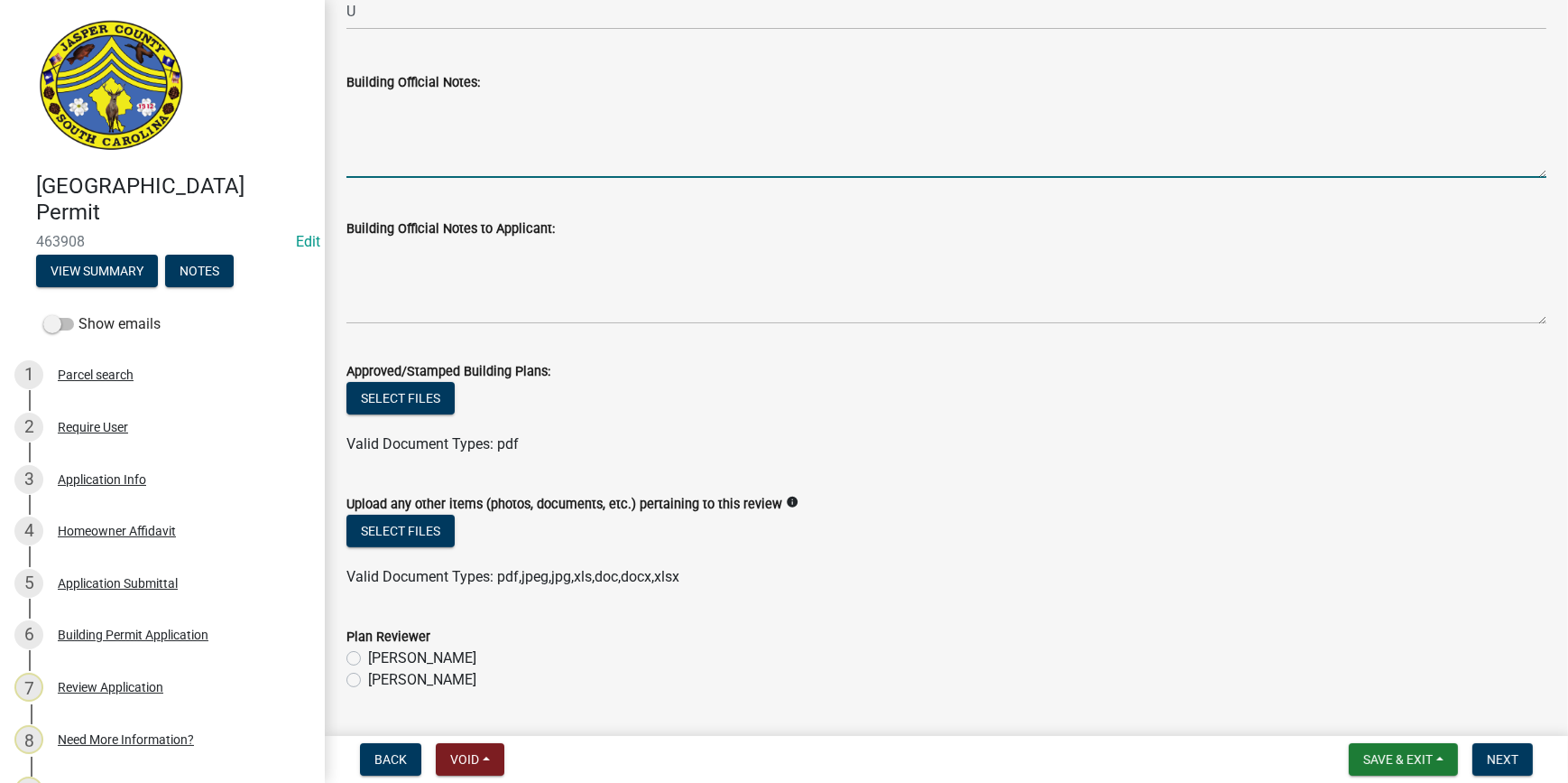
scroll to position [587, 0]
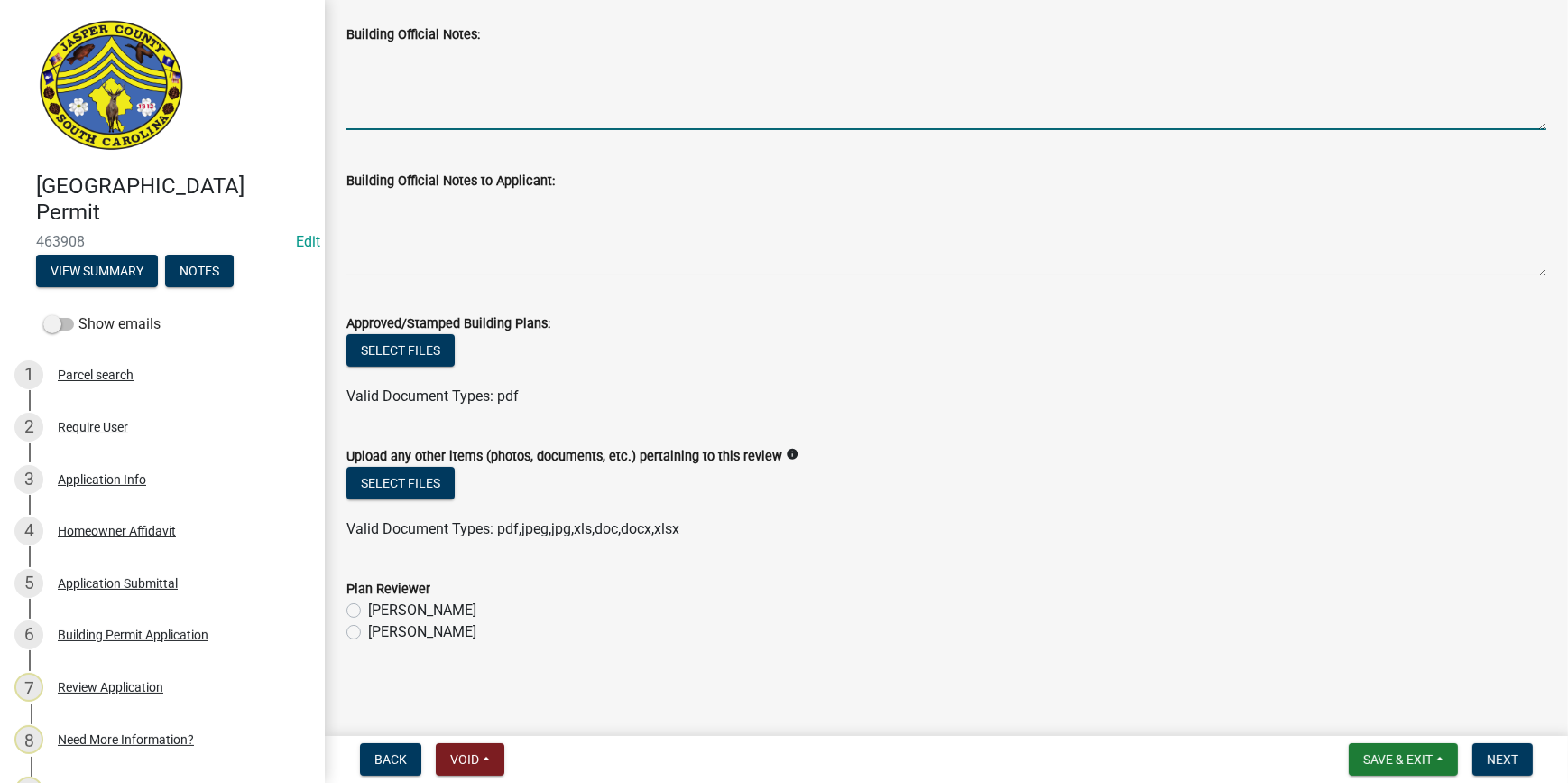
click at [369, 633] on label "[PERSON_NAME]" at bounding box center [422, 632] width 109 height 21
click at [369, 633] on input "[PERSON_NAME]" at bounding box center [374, 627] width 12 height 12
radio input "true"
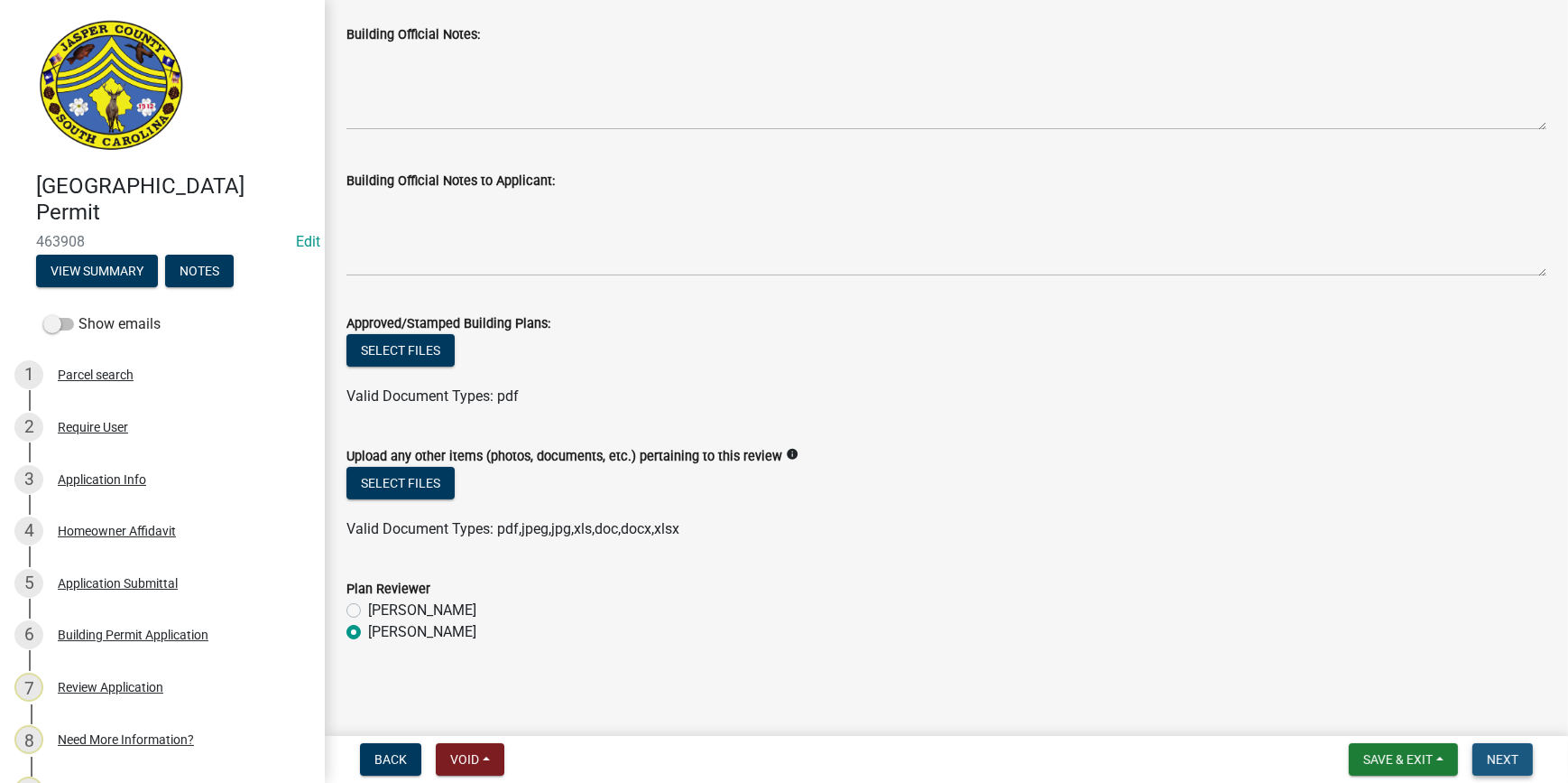
click at [1502, 768] on button "Next" at bounding box center [1502, 759] width 60 height 33
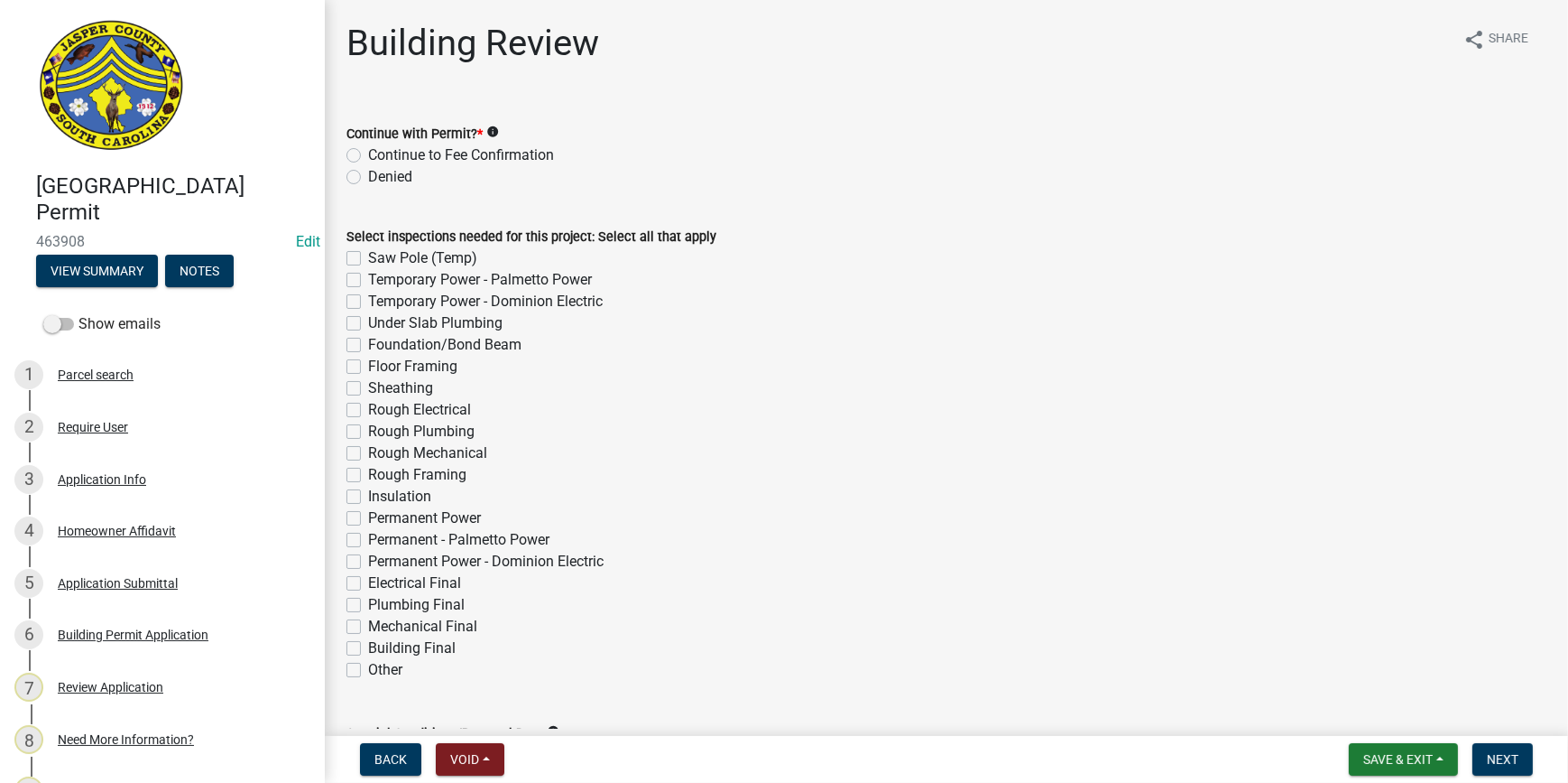
click at [369, 153] on label "Continue to Fee Confirmation" at bounding box center [461, 154] width 186 height 21
click at [369, 153] on input "Continue to Fee Confirmation" at bounding box center [374, 150] width 12 height 12
radio input "true"
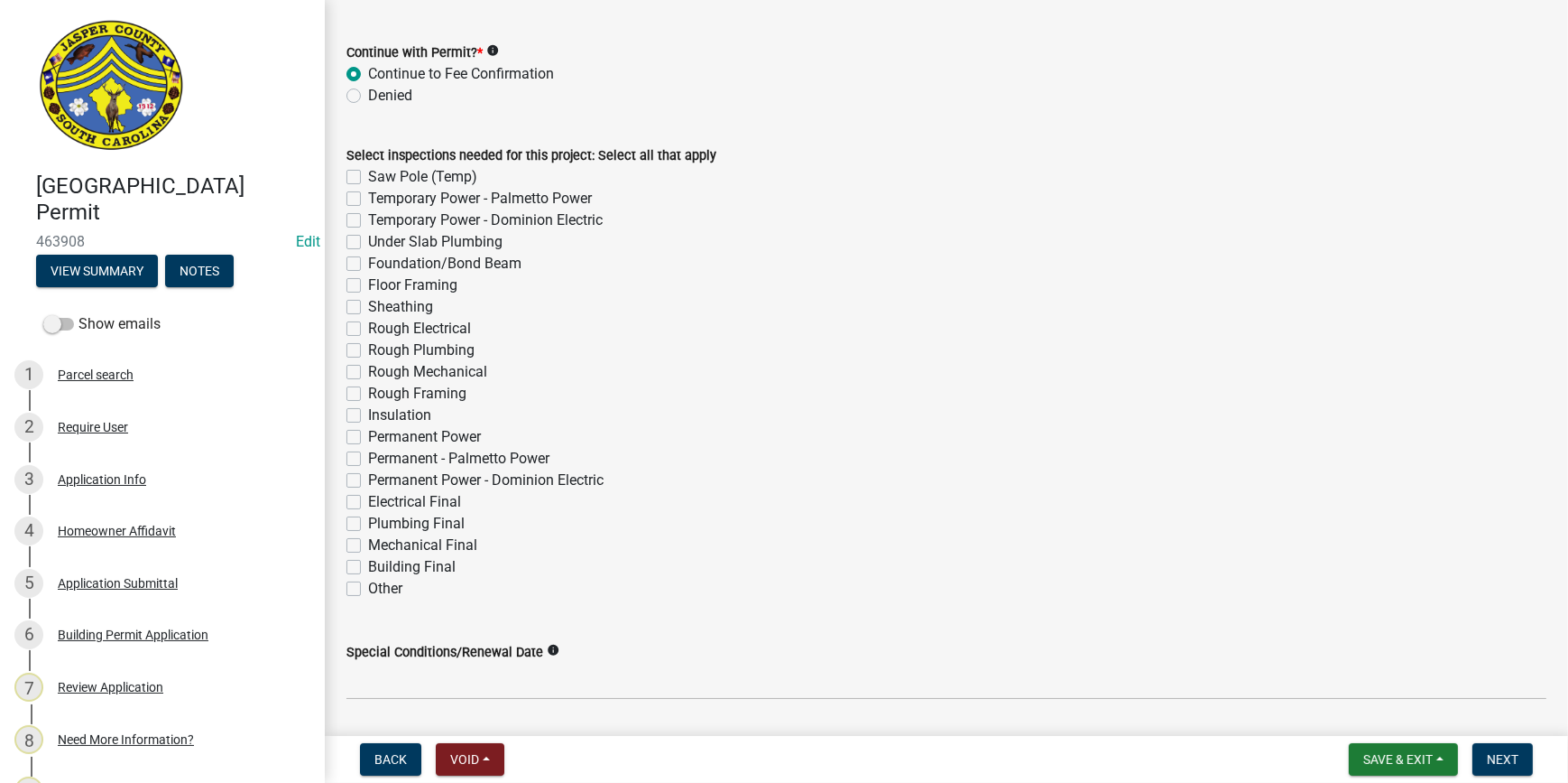
click at [369, 502] on label "Electrical Final" at bounding box center [415, 502] width 93 height 21
click at [369, 502] on input "Electrical Final" at bounding box center [374, 497] width 12 height 12
checkbox input "true"
checkbox input "false"
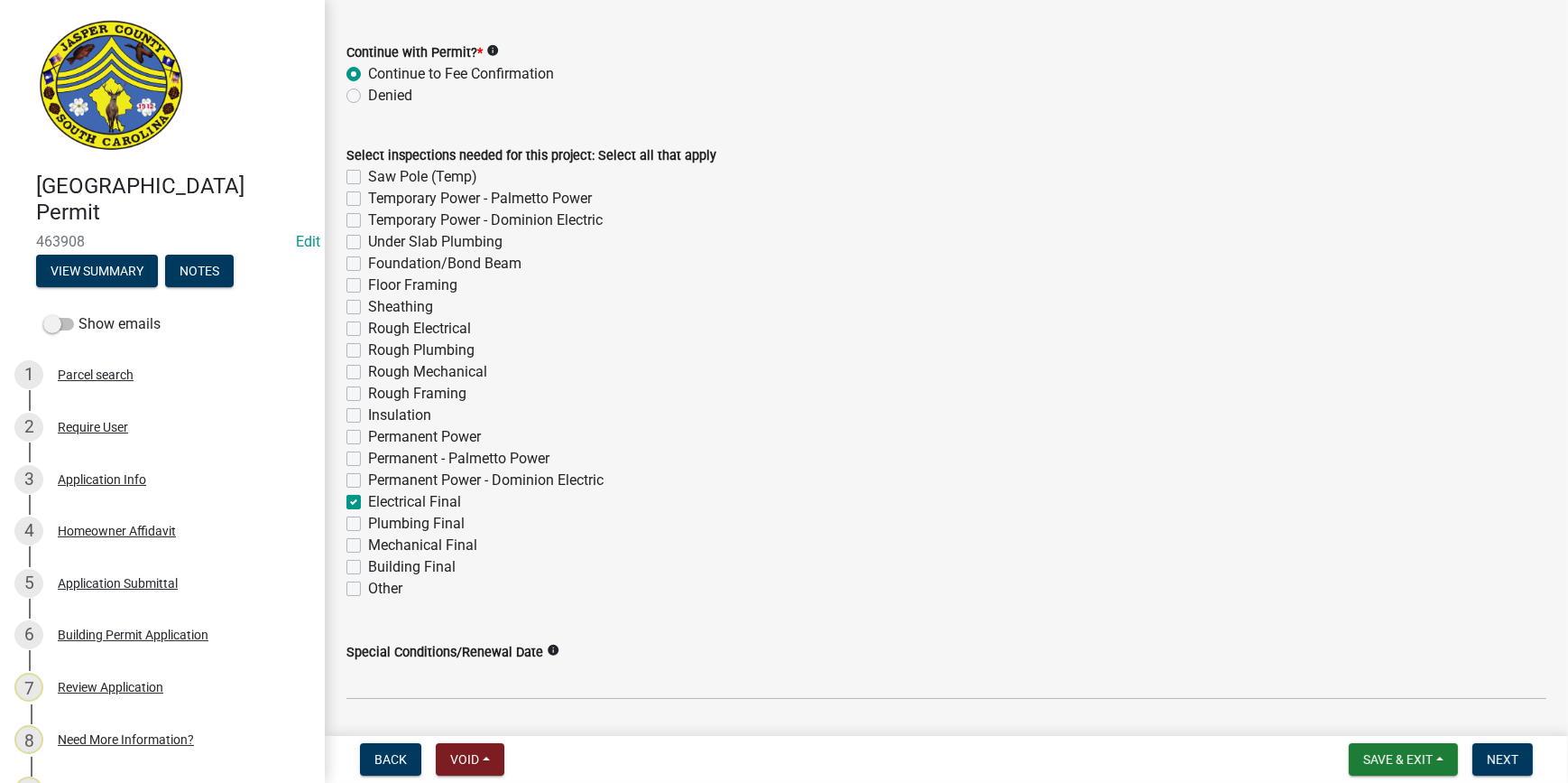
checkbox input "false"
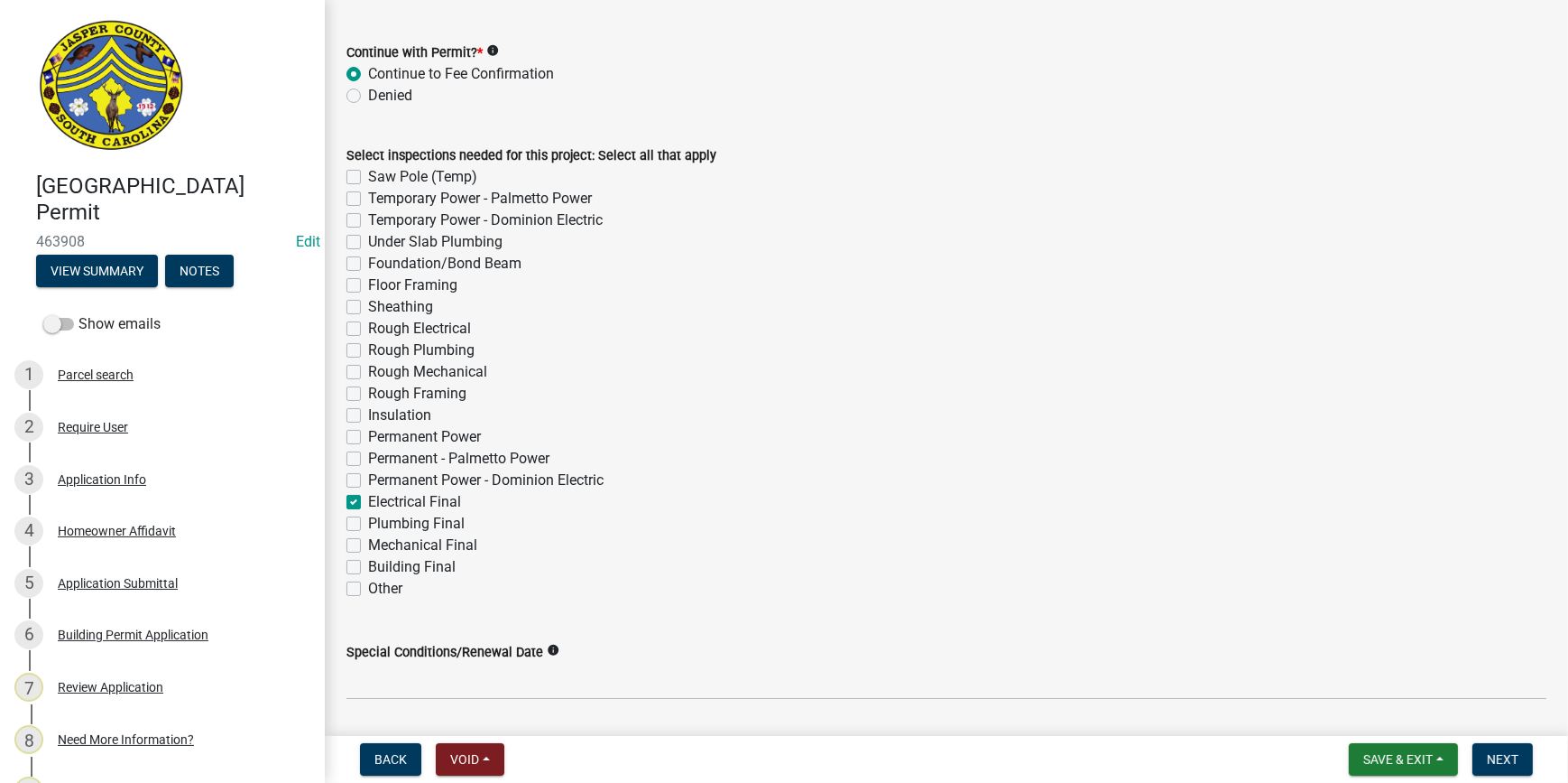
checkbox input "false"
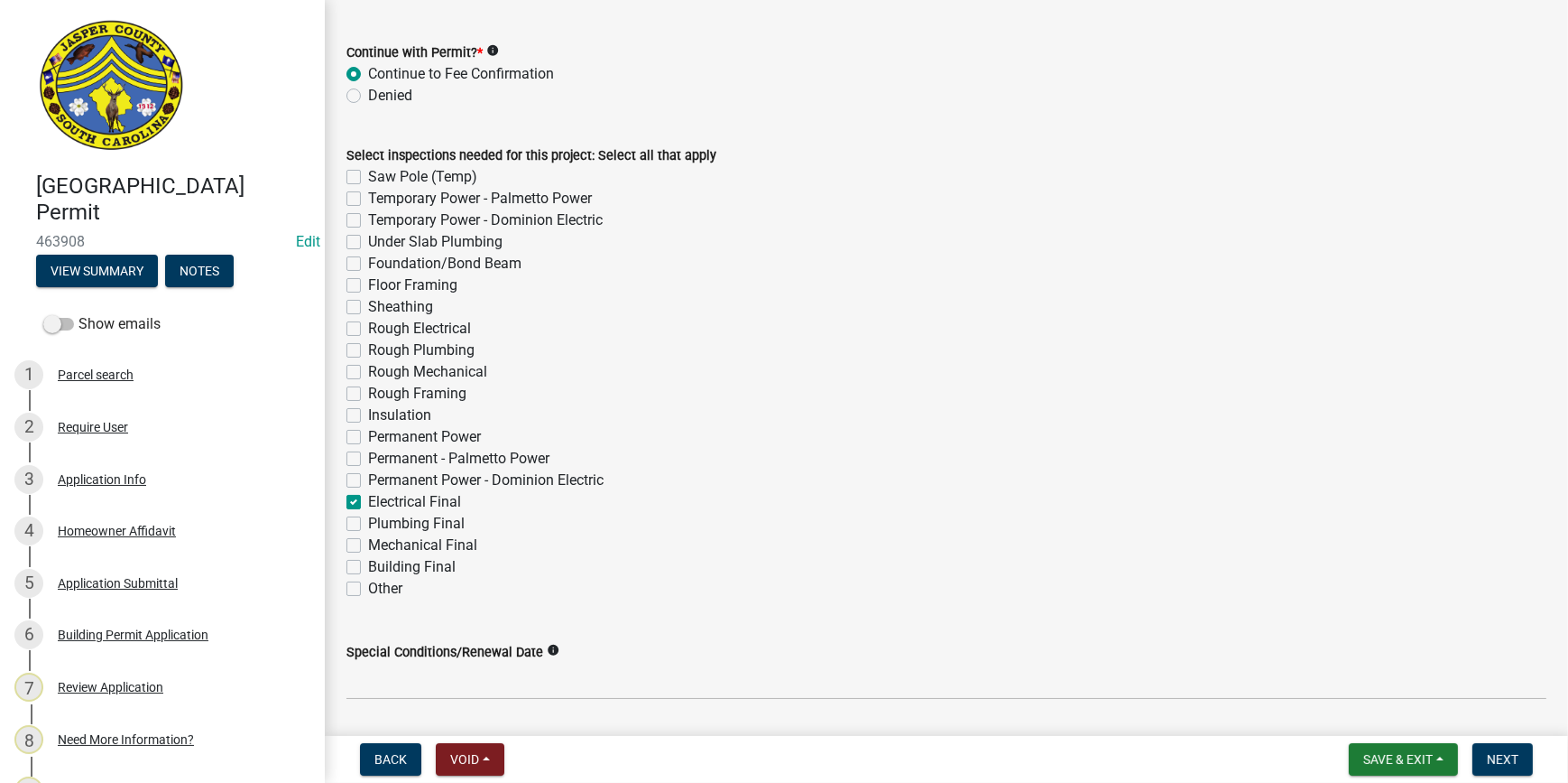
checkbox input "false"
checkbox input "true"
checkbox input "false"
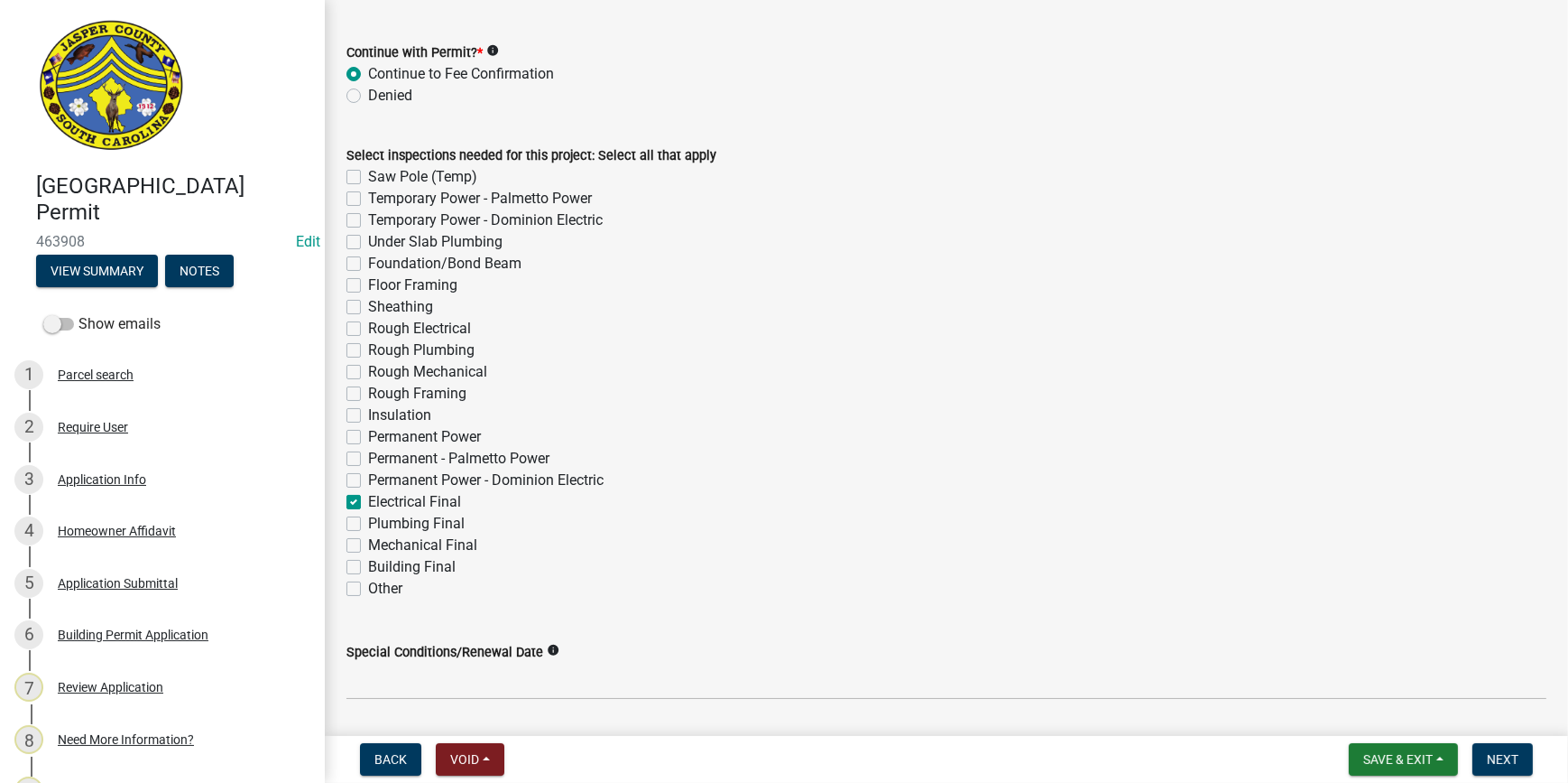
checkbox input "false"
click at [369, 371] on label "Rough Mechanical" at bounding box center [428, 372] width 119 height 21
click at [369, 371] on input "Rough Mechanical" at bounding box center [374, 367] width 12 height 12
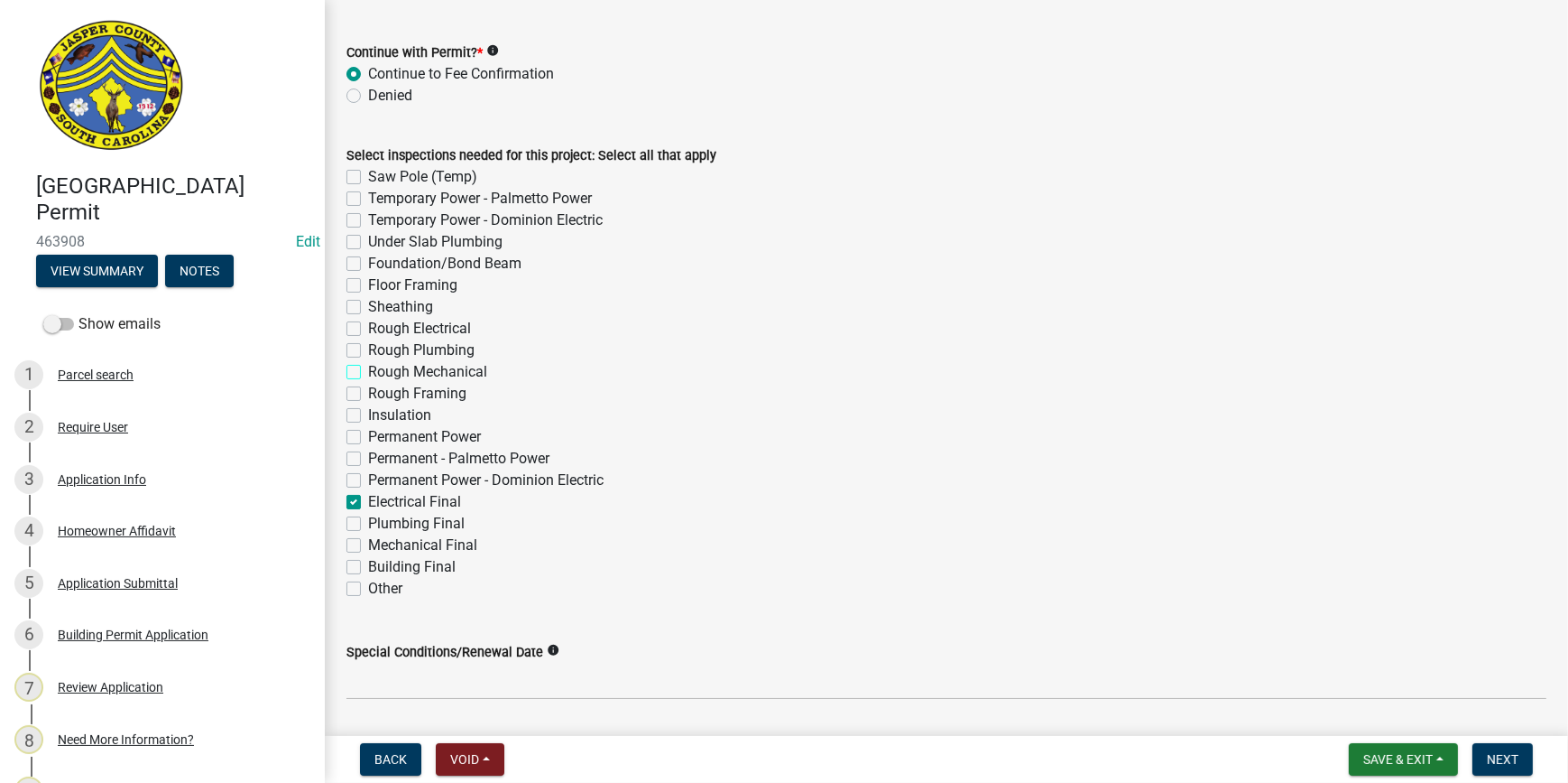
checkbox input "true"
checkbox input "false"
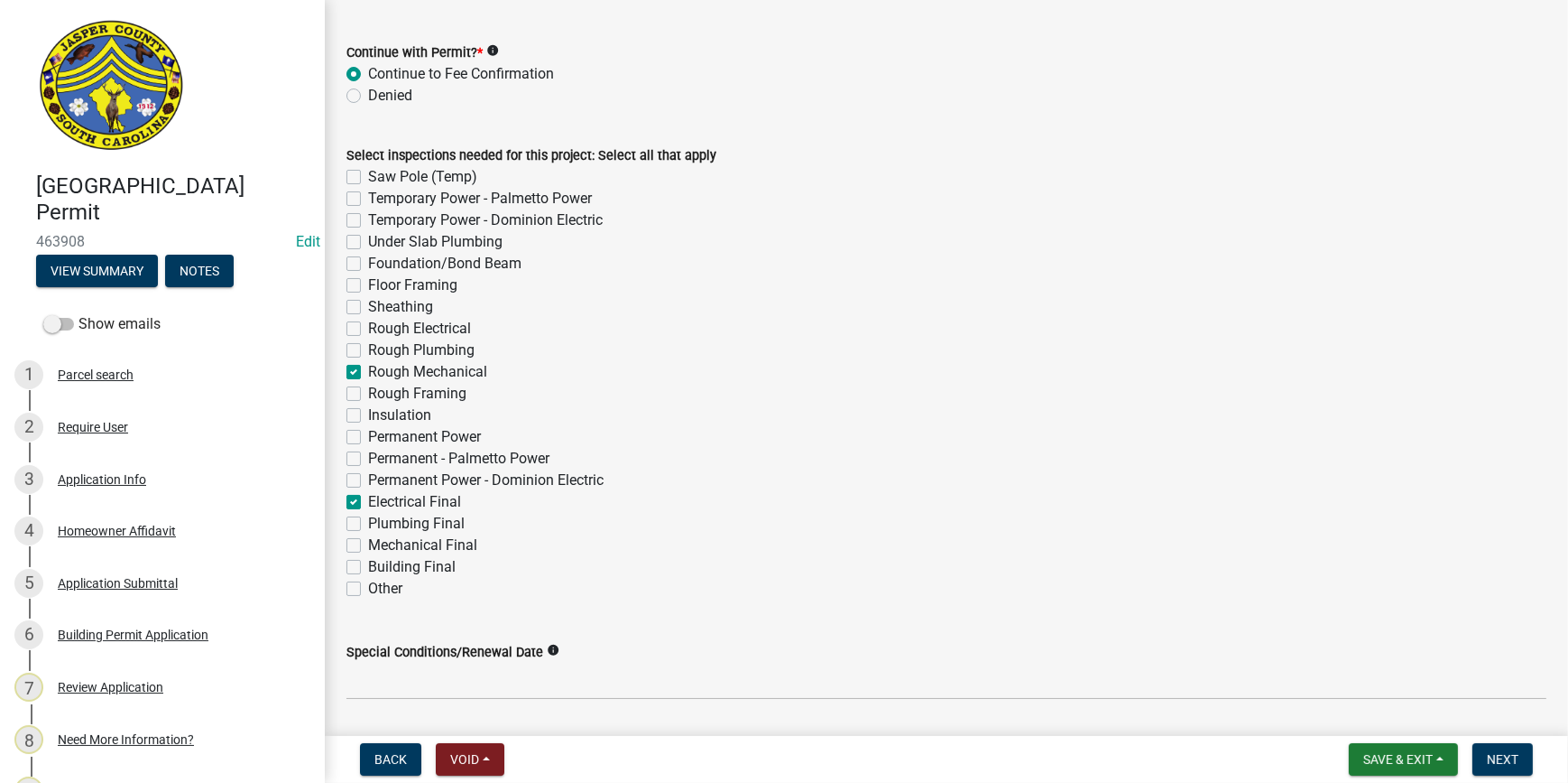
checkbox input "false"
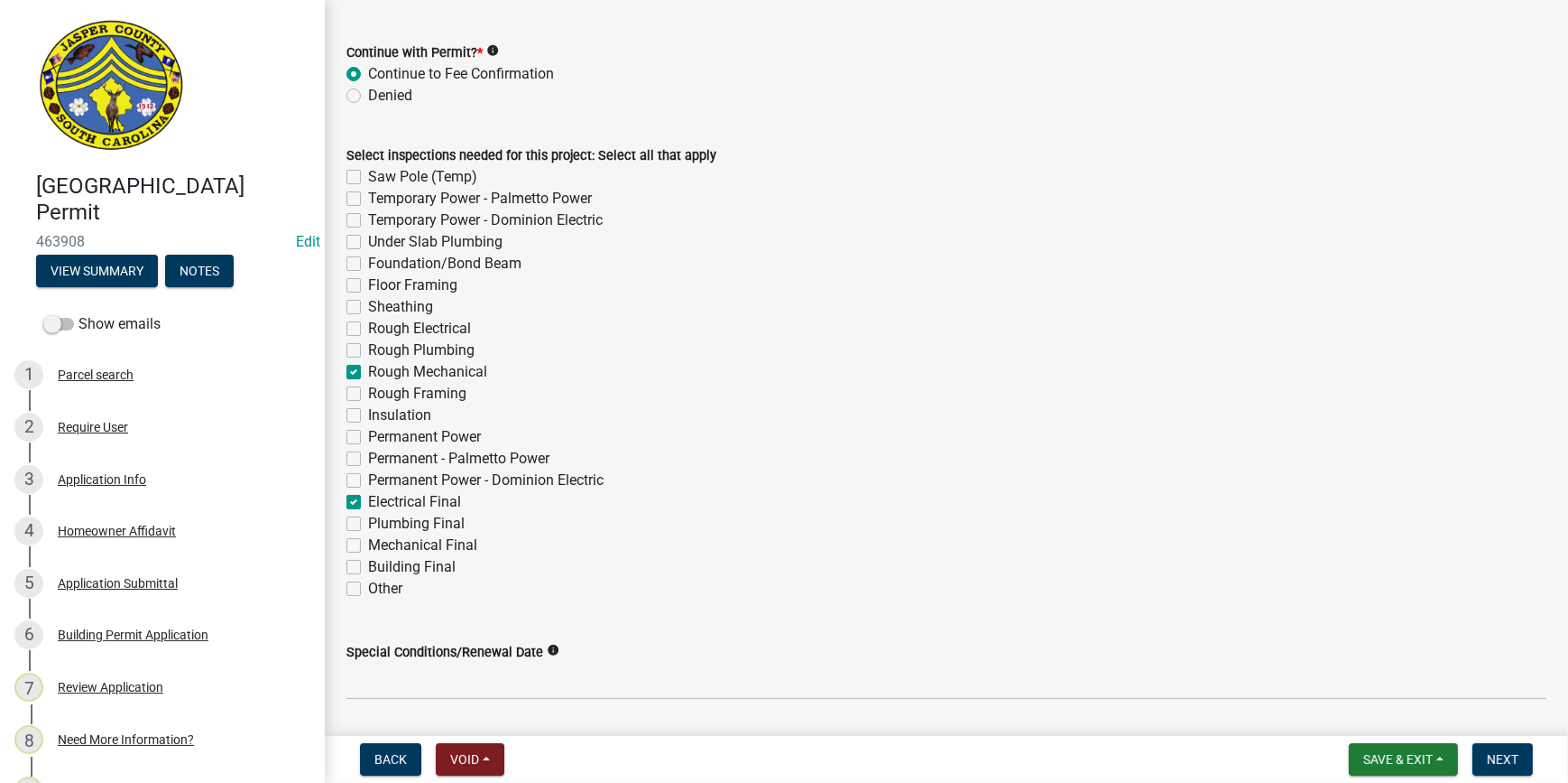
checkbox input "true"
checkbox input "false"
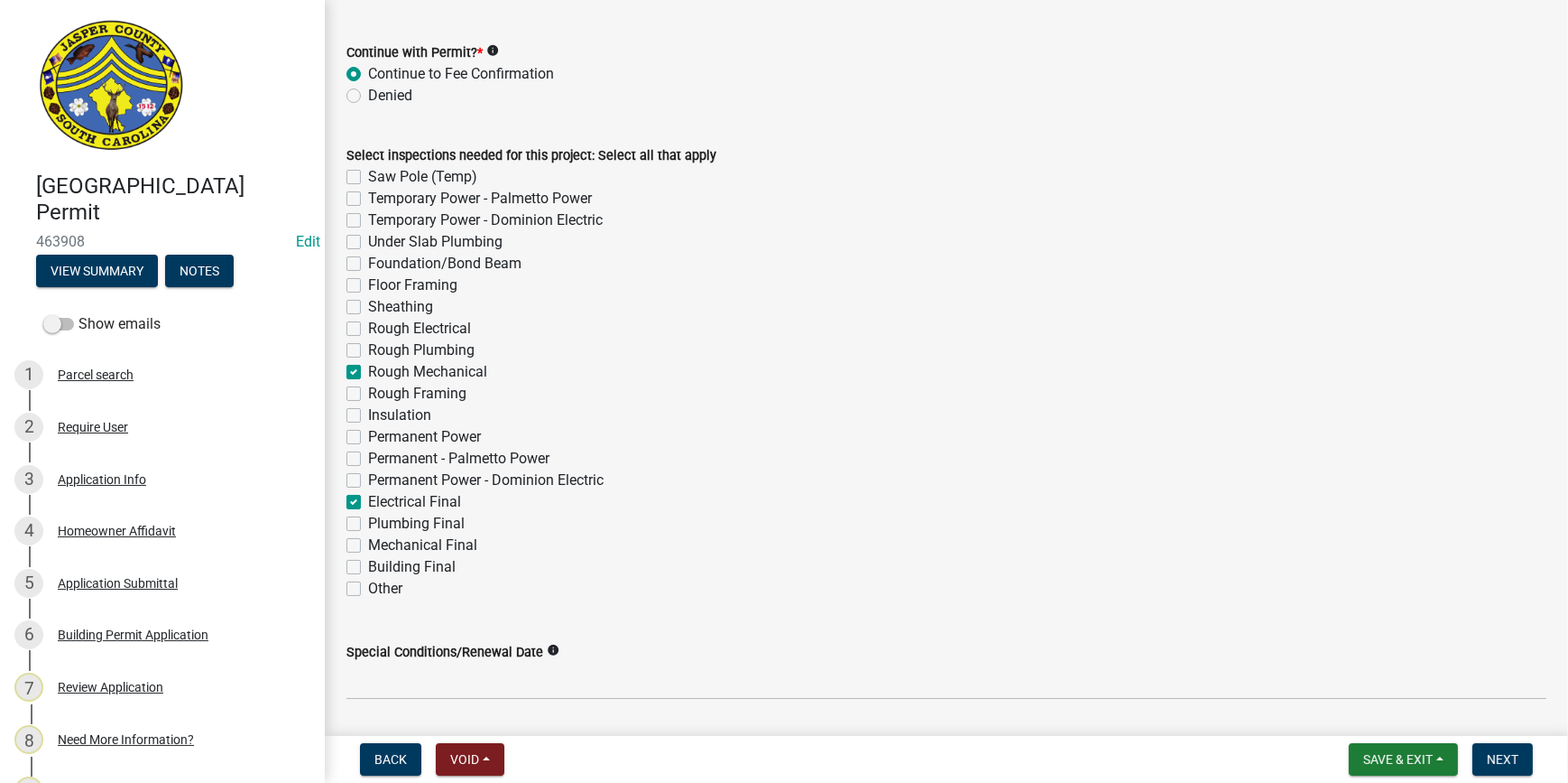
checkbox input "false"
checkbox input "true"
checkbox input "false"
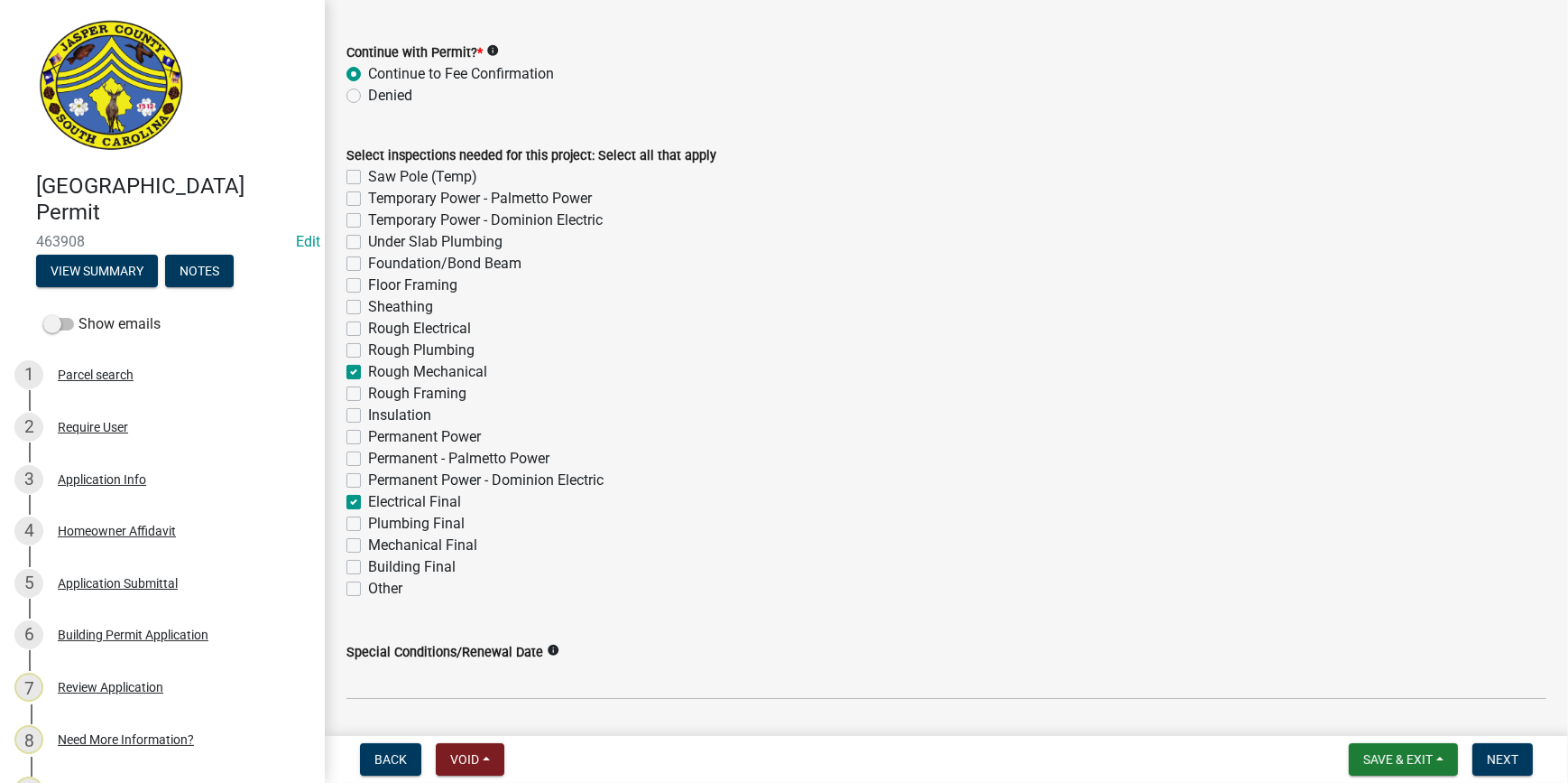
checkbox input "false"
click at [369, 397] on label "Rough Framing" at bounding box center [418, 393] width 98 height 21
click at [369, 395] on input "Rough Framing" at bounding box center [374, 388] width 12 height 12
checkbox input "true"
checkbox input "false"
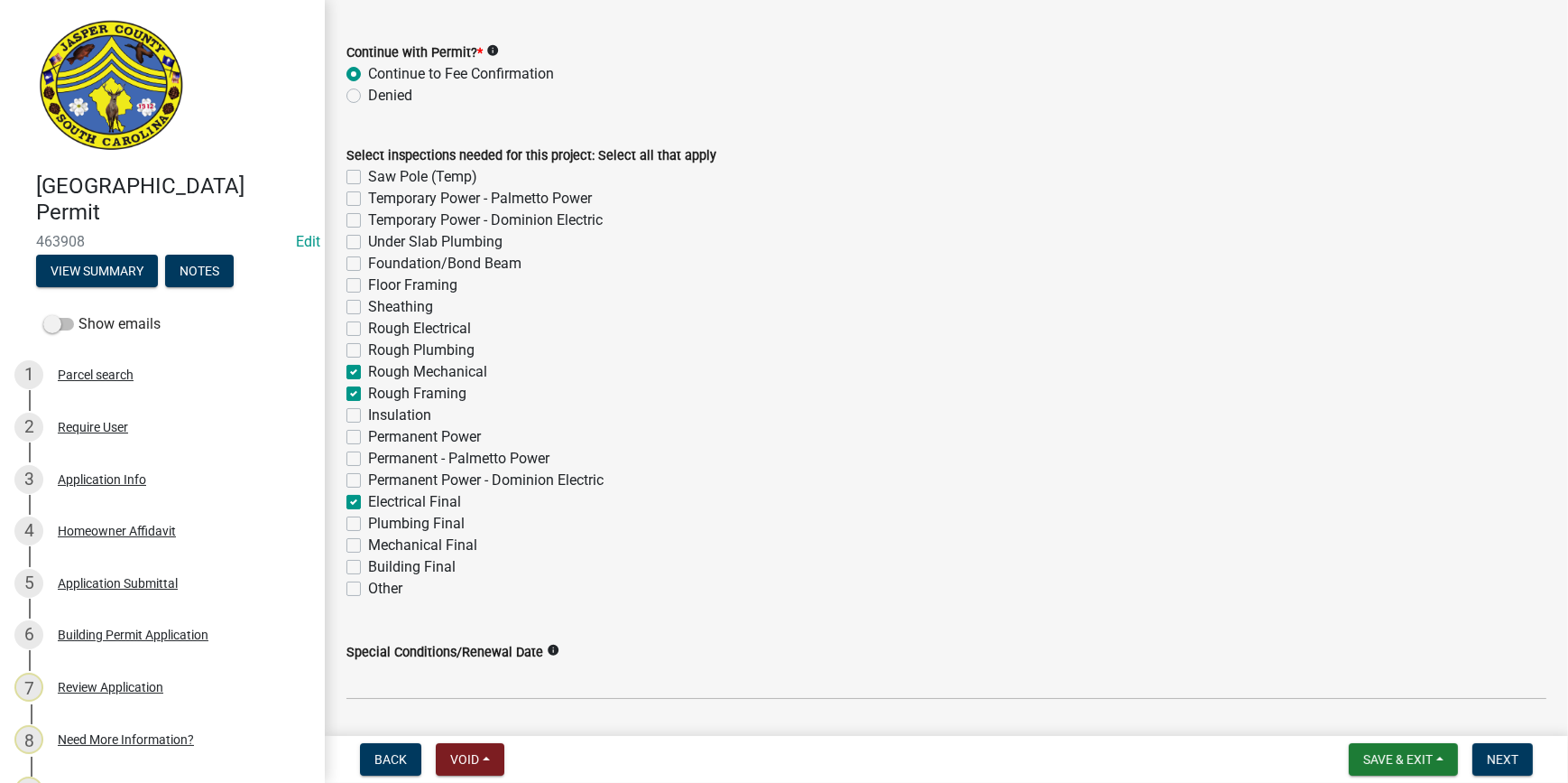
checkbox input "false"
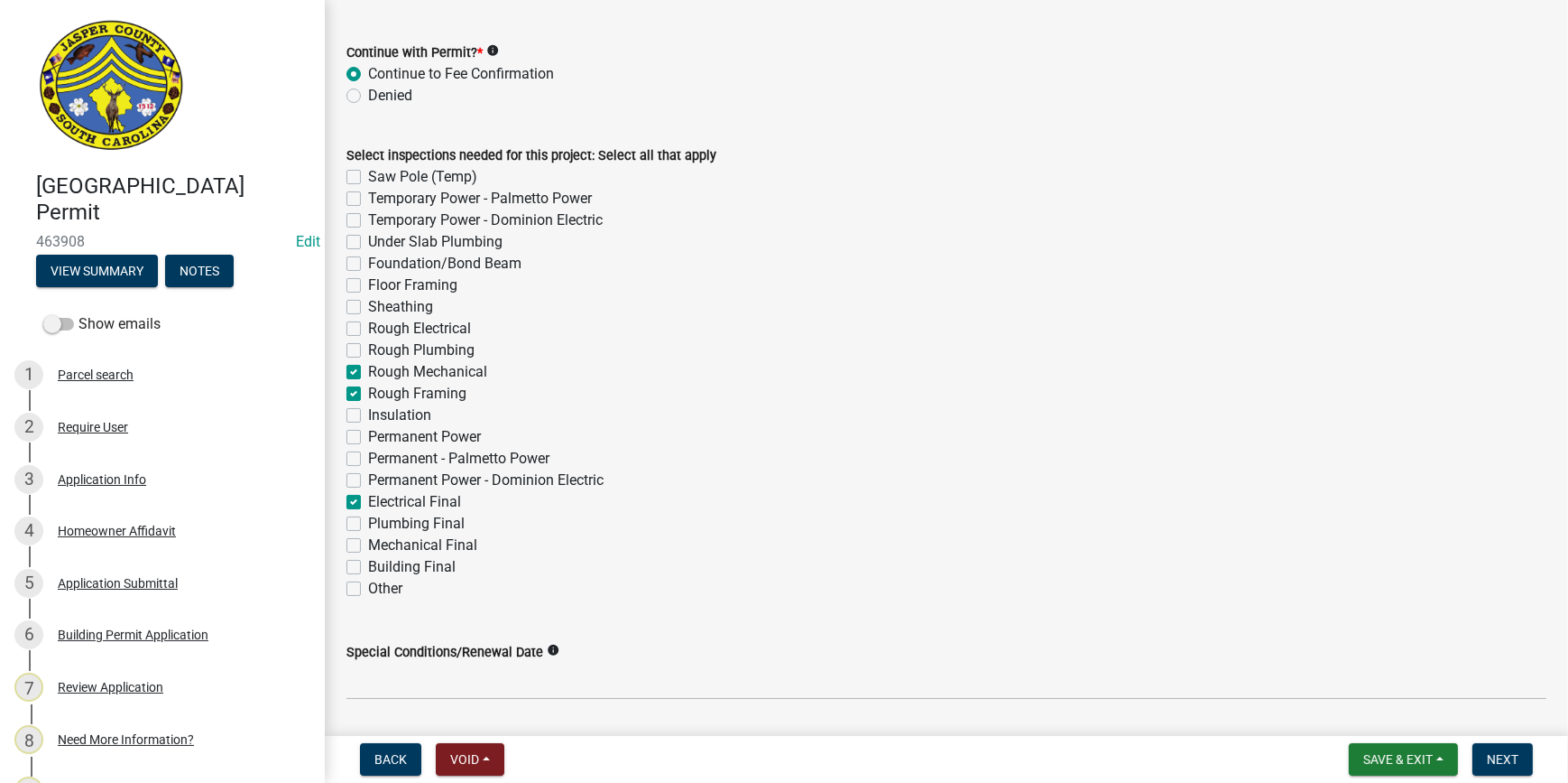
checkbox input "false"
checkbox input "true"
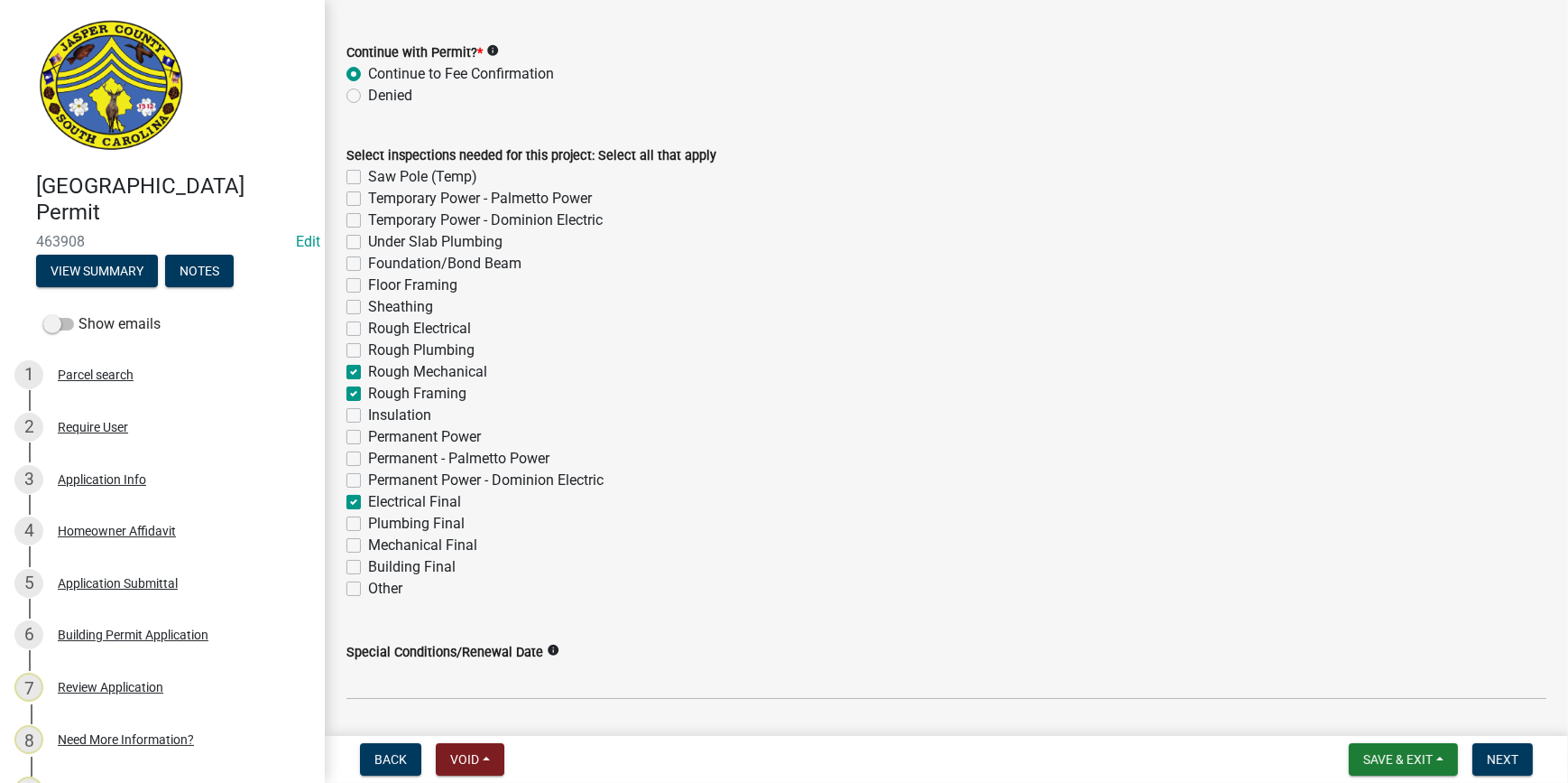
checkbox input "false"
checkbox input "true"
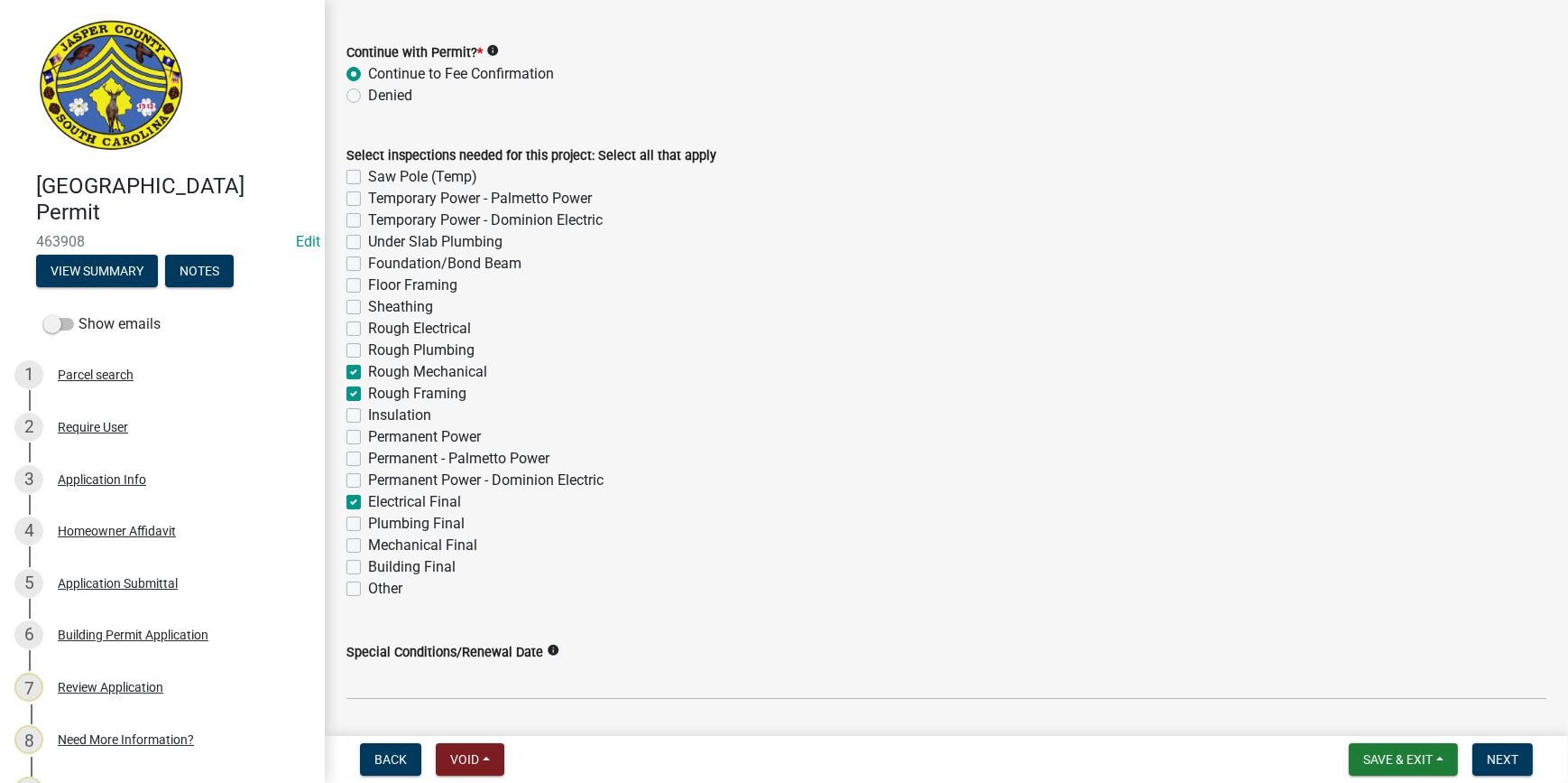
checkbox input "false"
click at [369, 172] on label "Saw Pole (Temp)" at bounding box center [423, 176] width 110 height 21
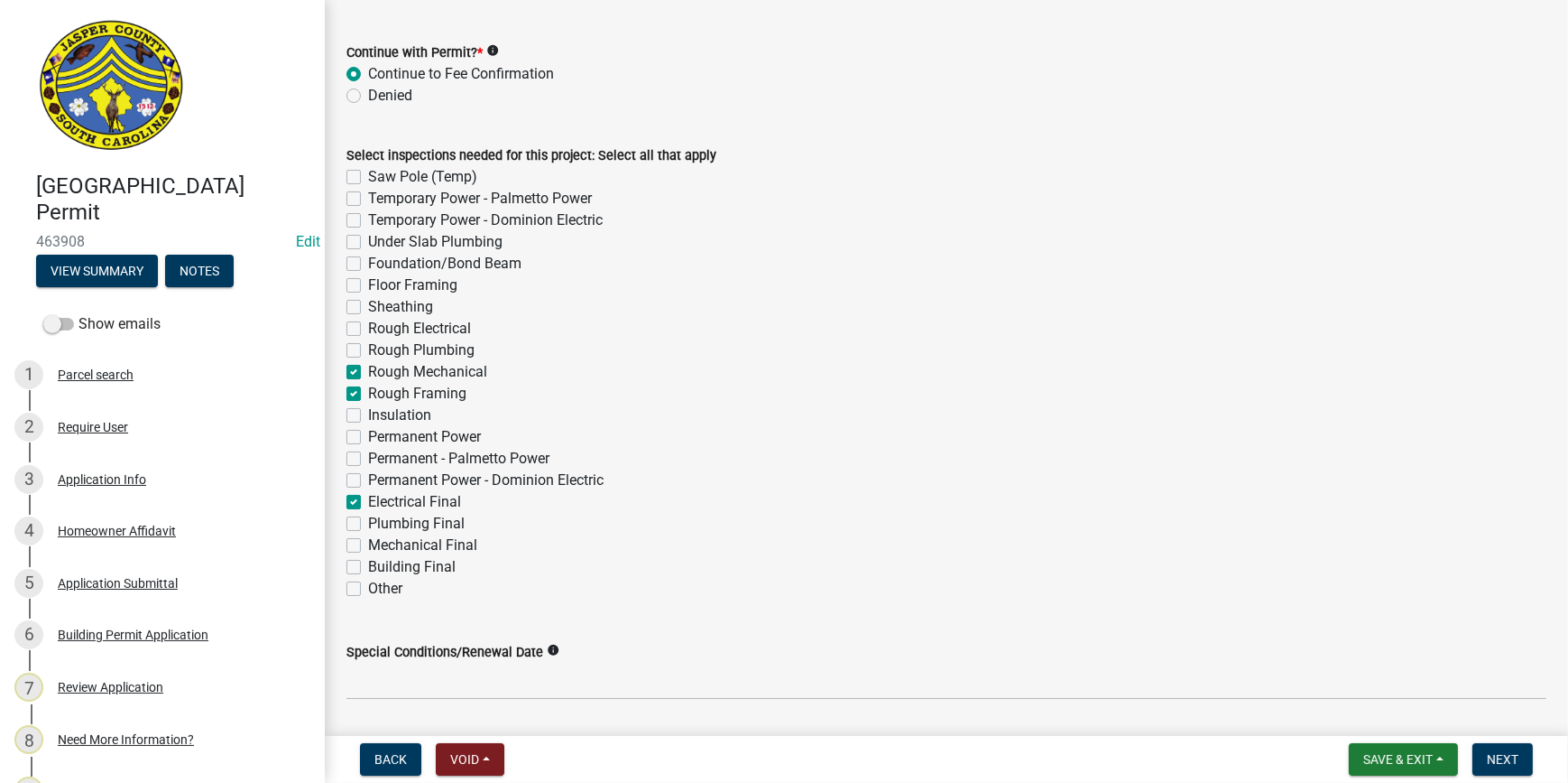
click at [369, 172] on input "Saw Pole (Temp)" at bounding box center [374, 172] width 12 height 12
checkbox input "true"
checkbox input "false"
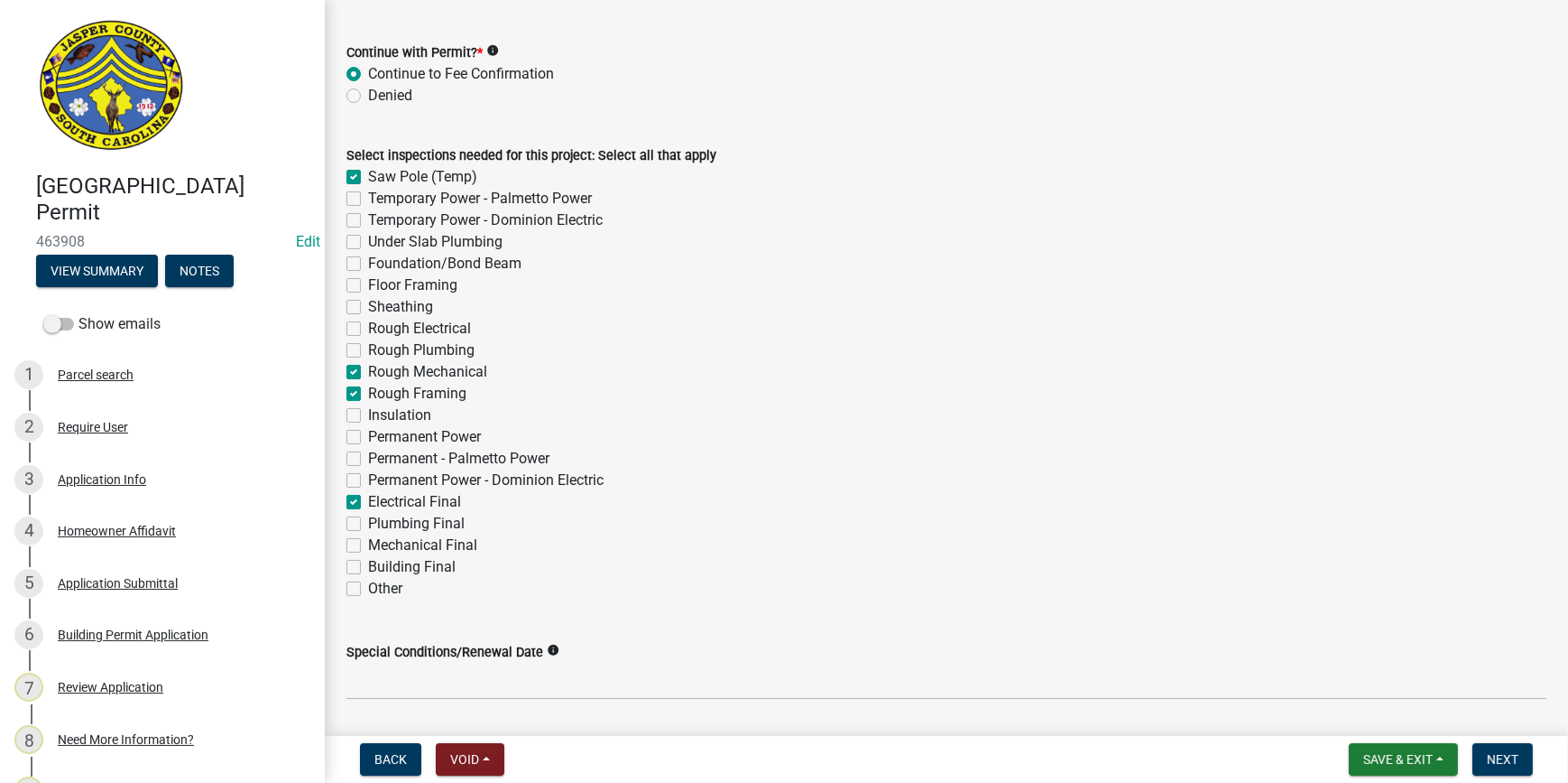
checkbox input "false"
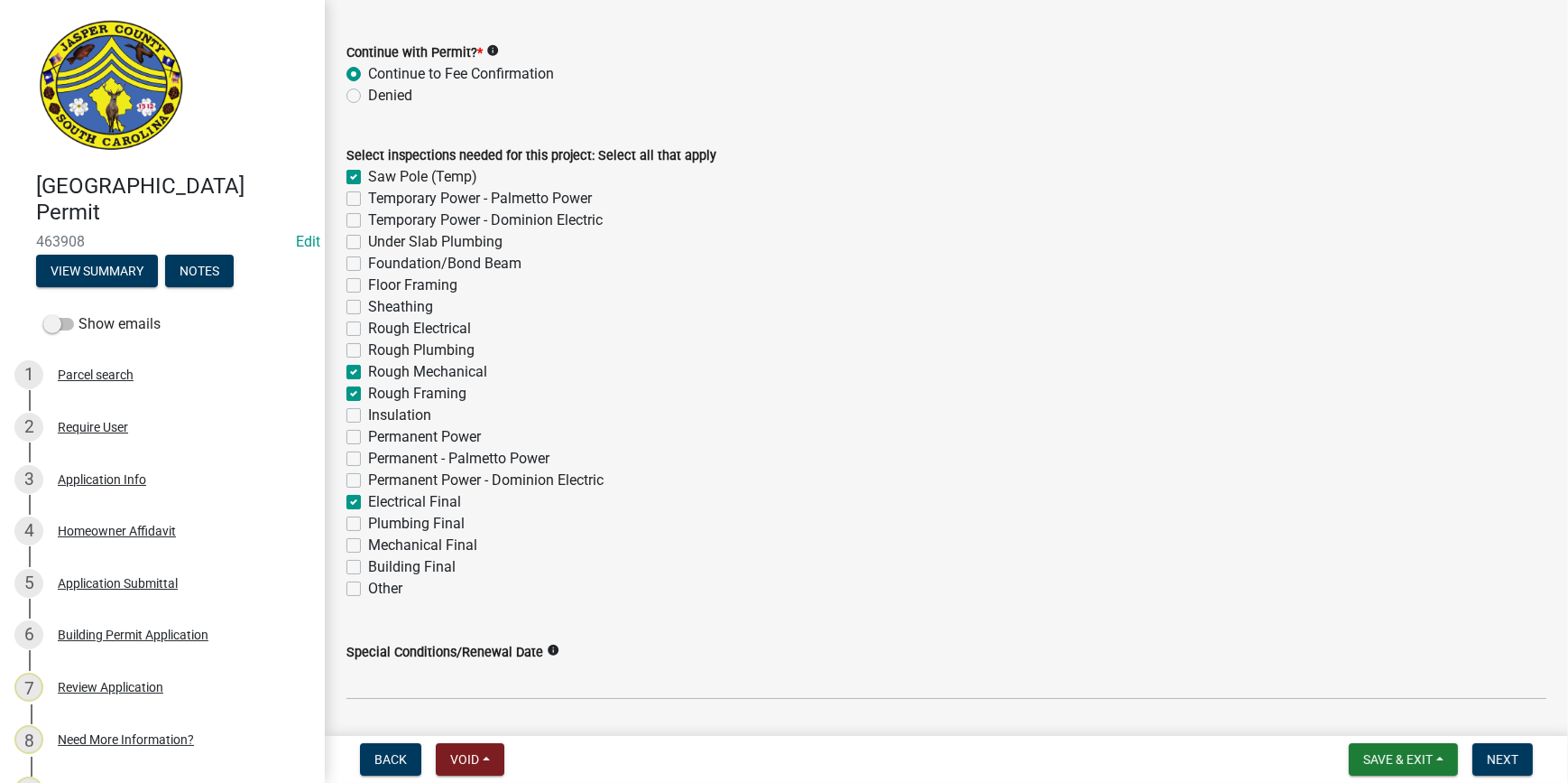
checkbox input "true"
checkbox input "false"
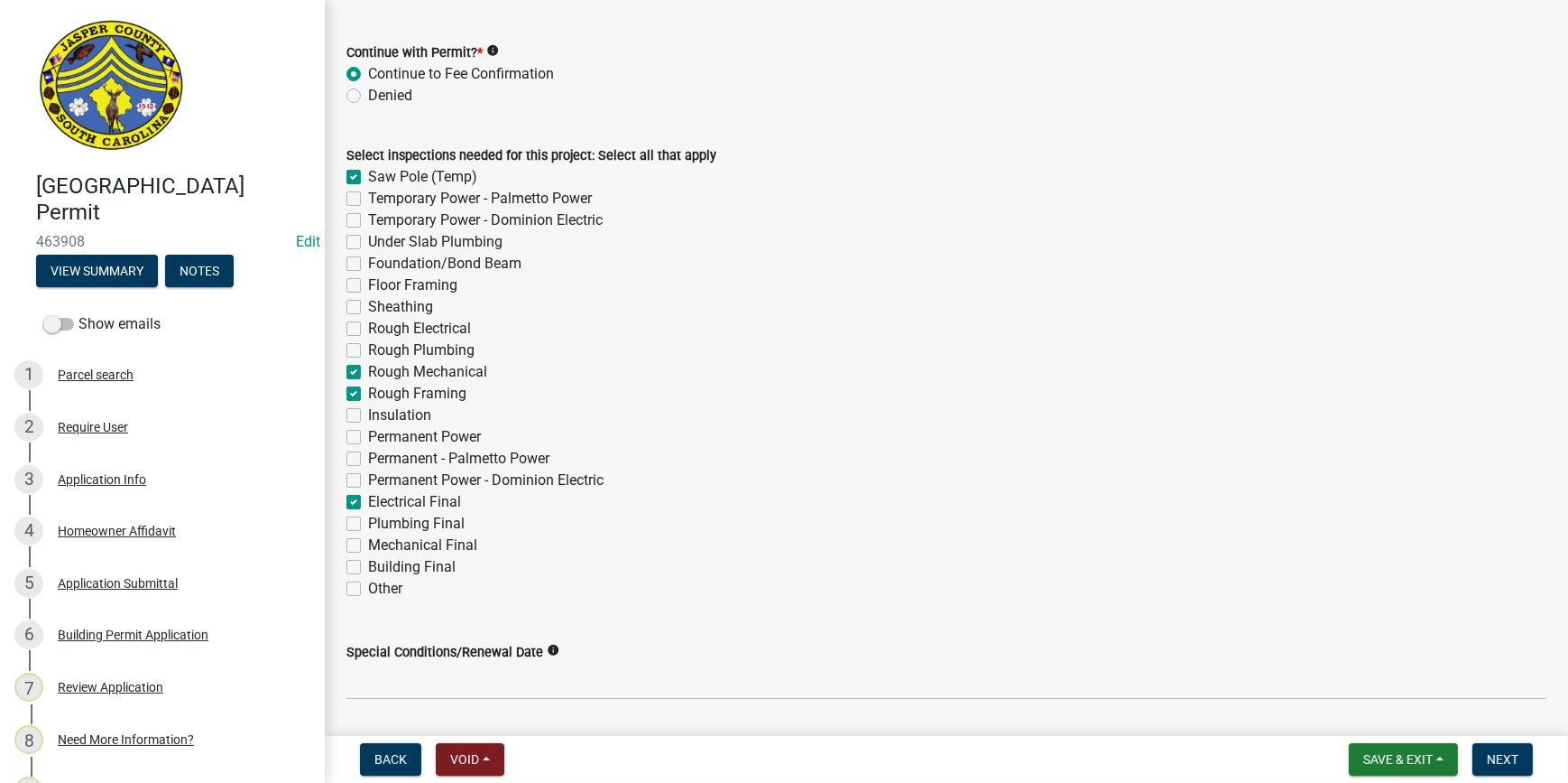
checkbox input "false"
checkbox input "true"
checkbox input "false"
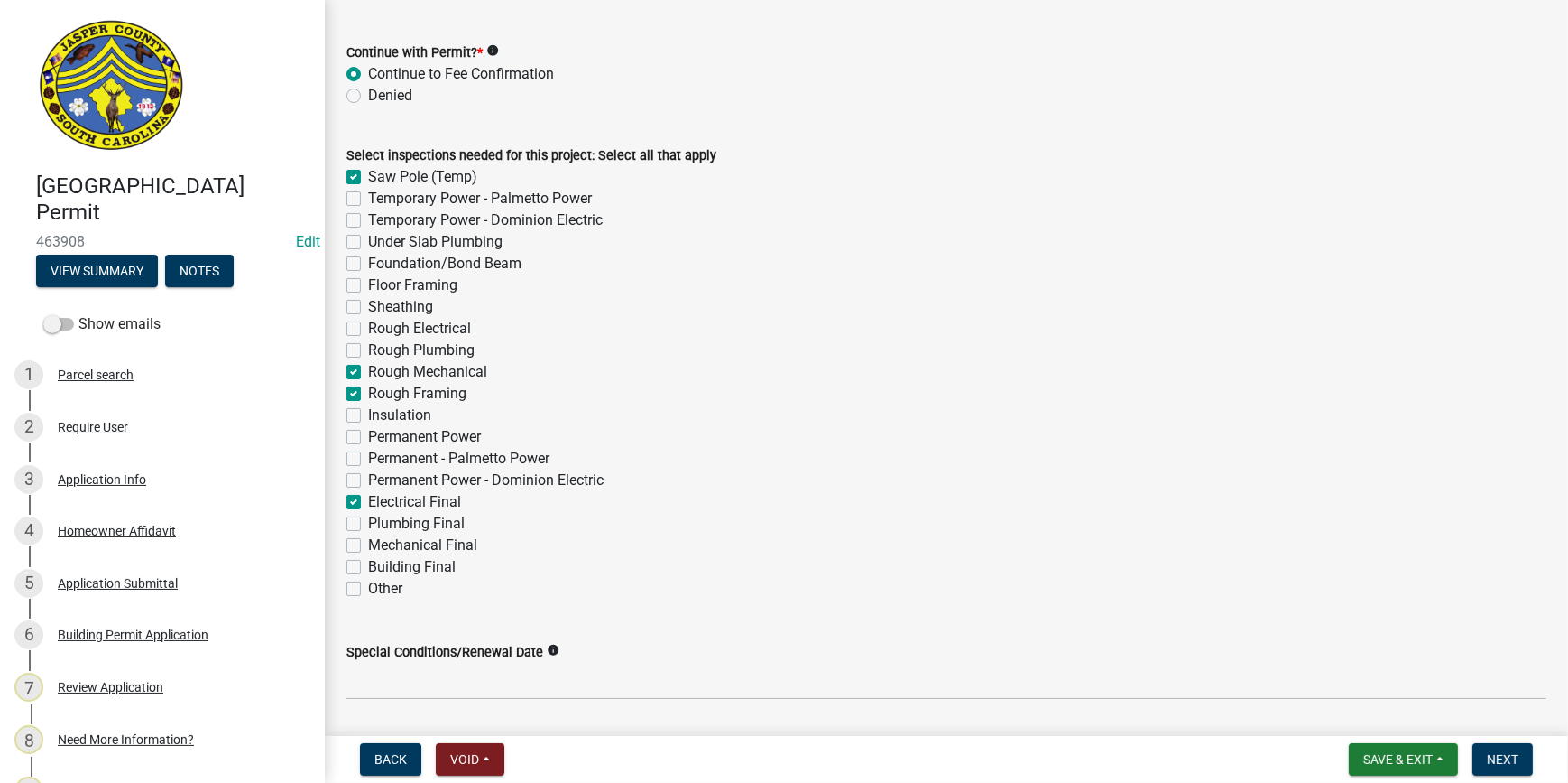
checkbox input "false"
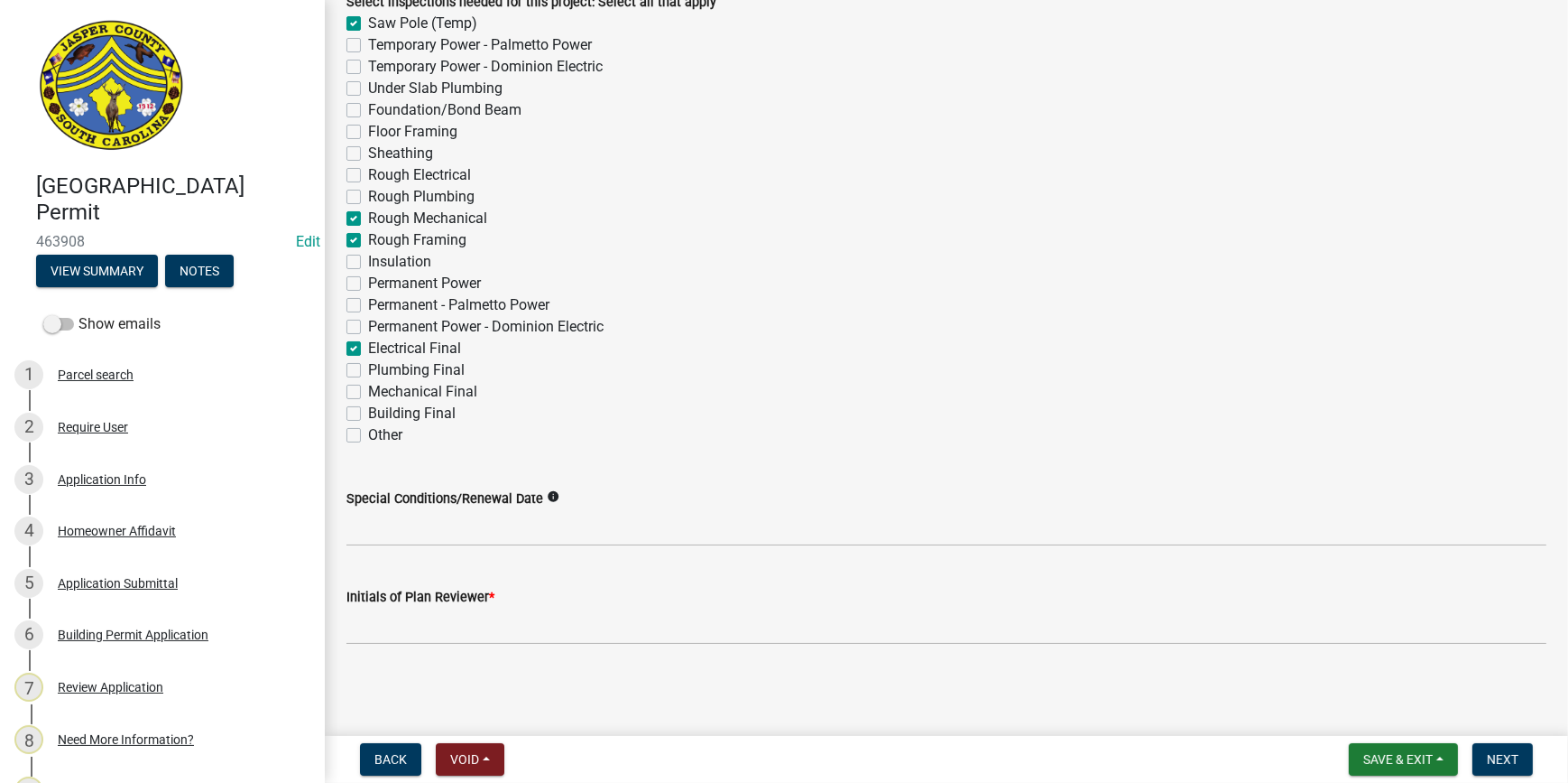
click at [369, 412] on label "Building Final" at bounding box center [412, 412] width 87 height 21
click at [369, 412] on input "Building Final" at bounding box center [374, 408] width 12 height 12
checkbox input "true"
checkbox input "false"
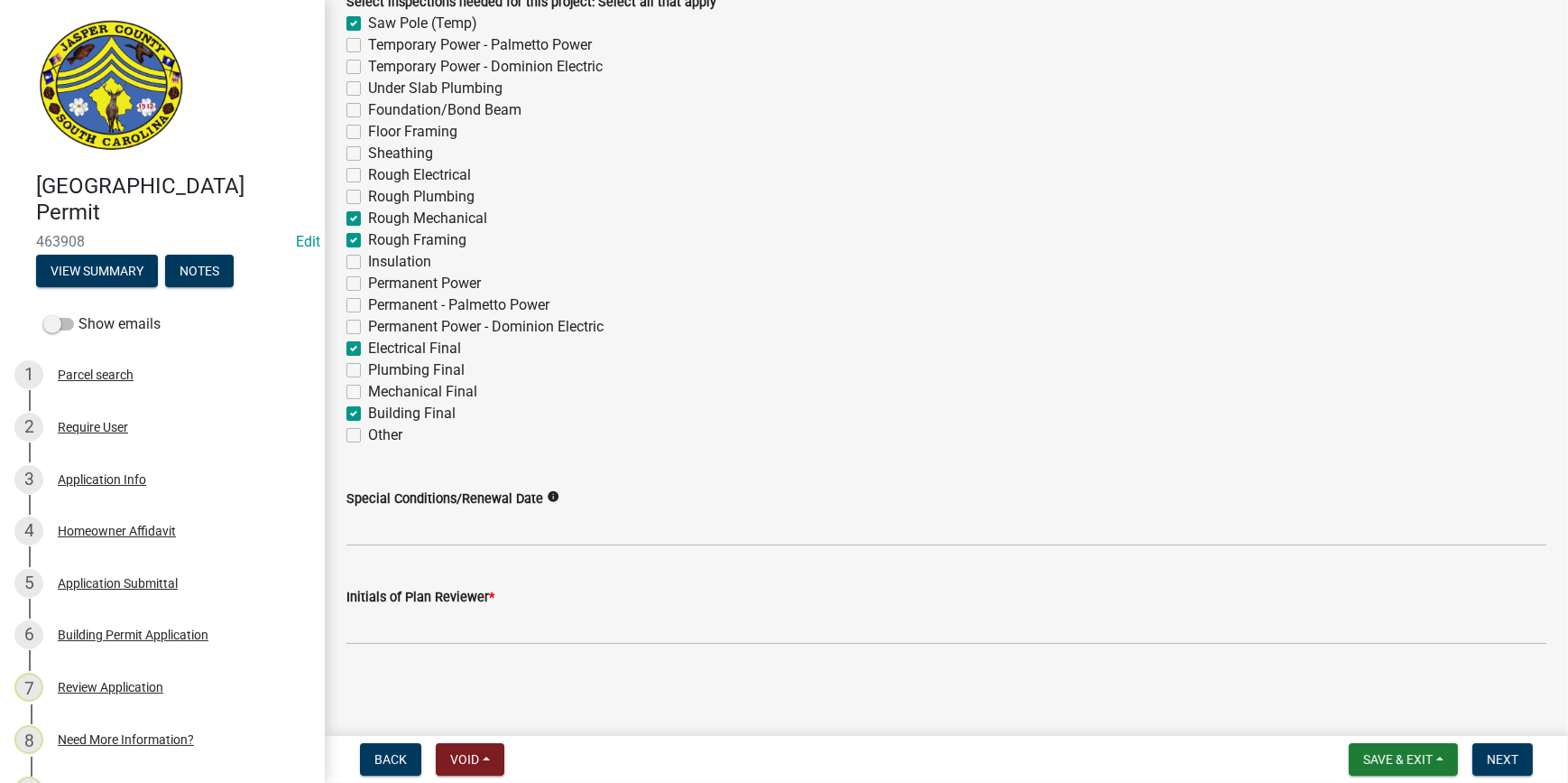
checkbox input "false"
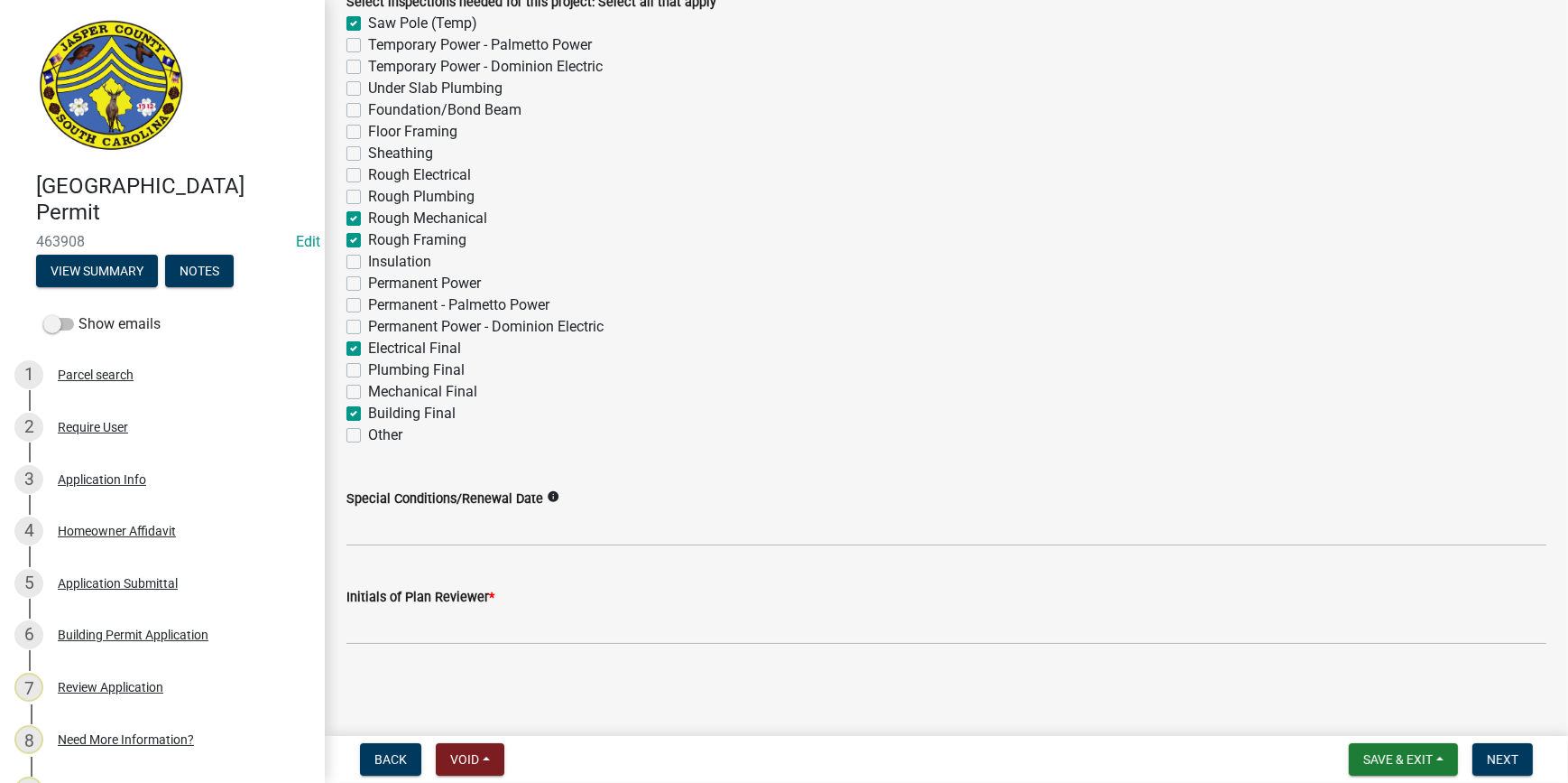
checkbox input "false"
checkbox input "true"
checkbox input "false"
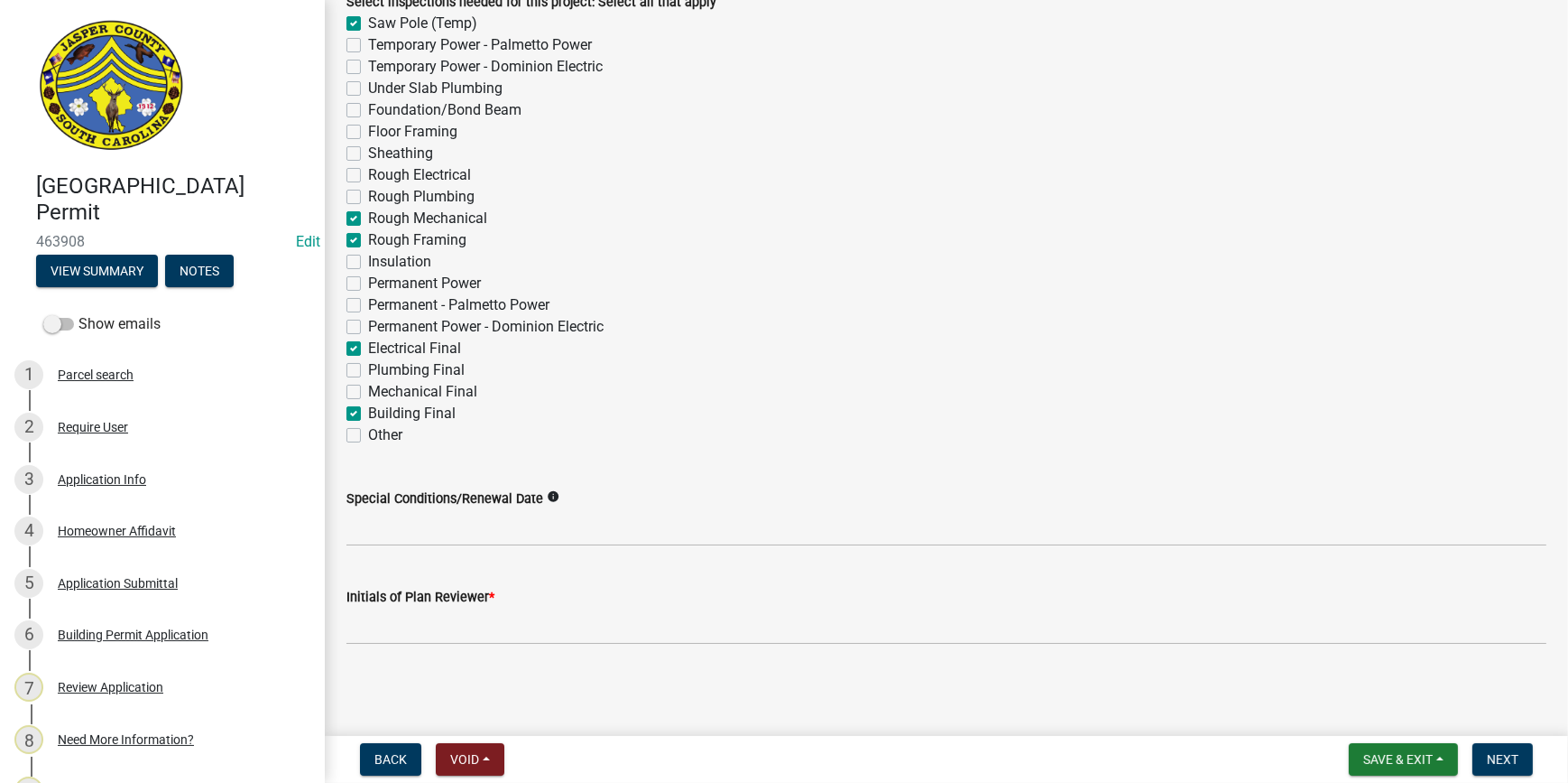
checkbox input "false"
checkbox input "true"
checkbox input "false"
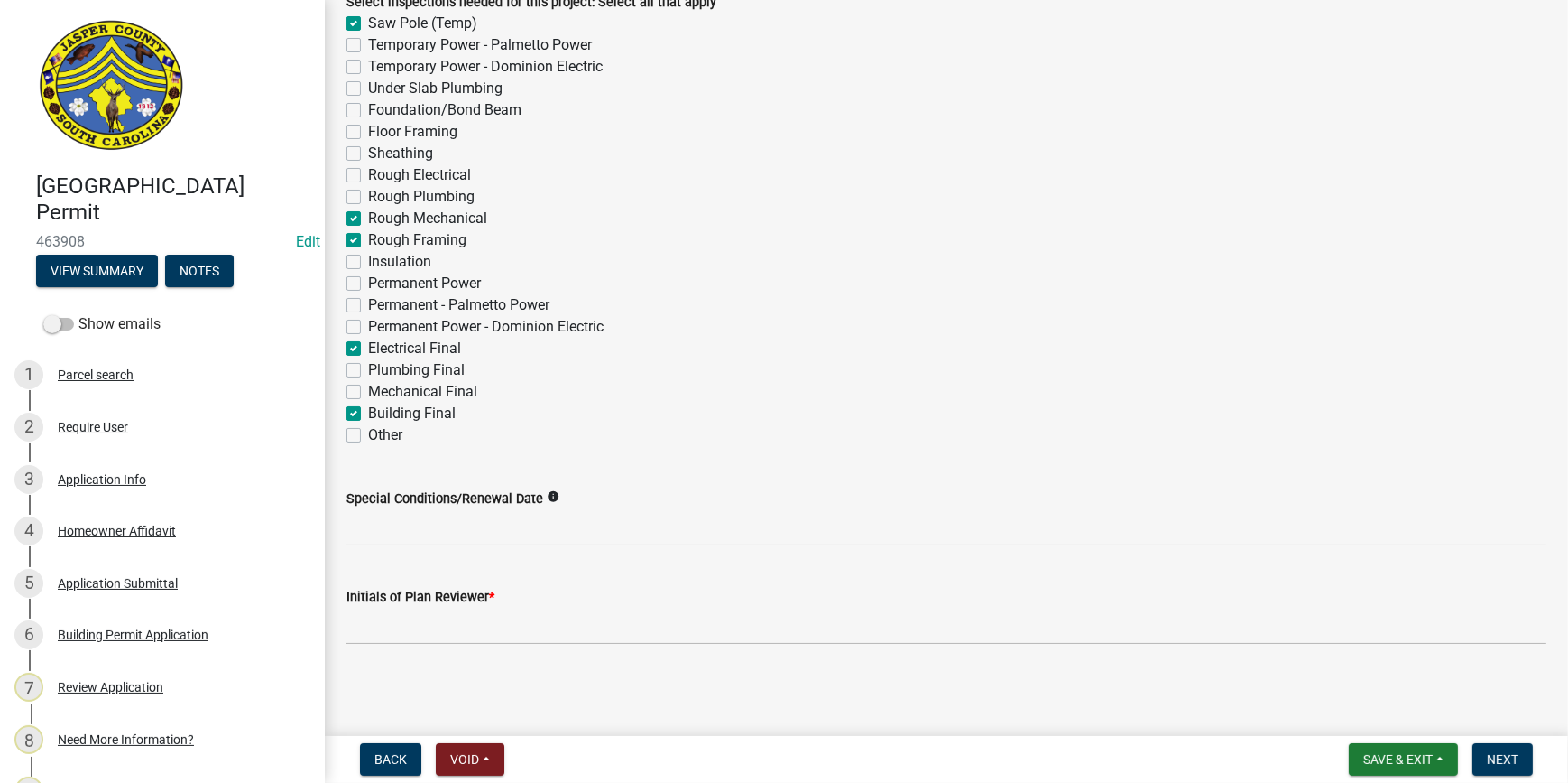
checkbox input "false"
checkbox input "true"
checkbox input "false"
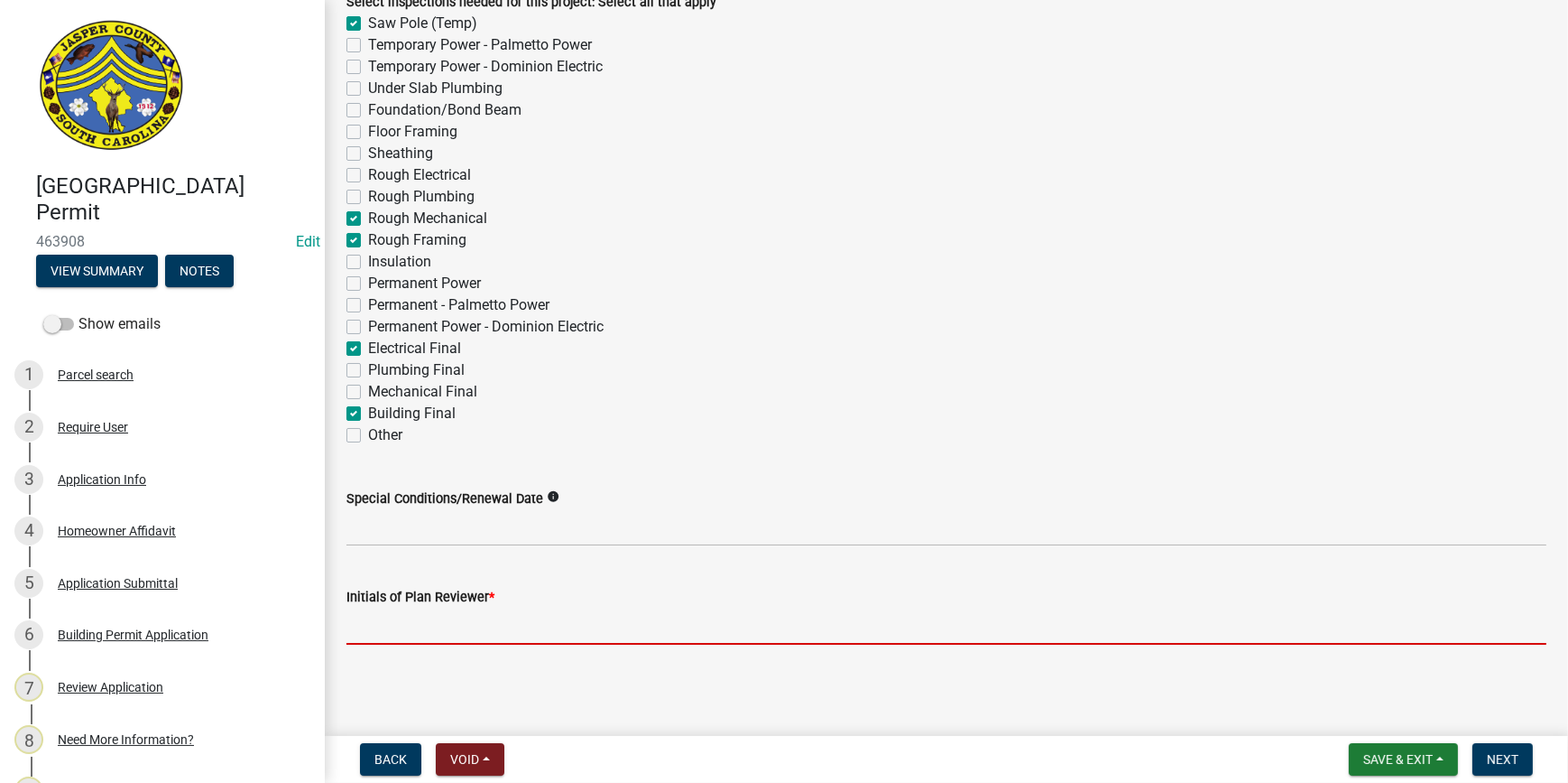
click at [495, 626] on input "Initials of Plan Reviewer *" at bounding box center [946, 626] width 1200 height 37
type input "RC"
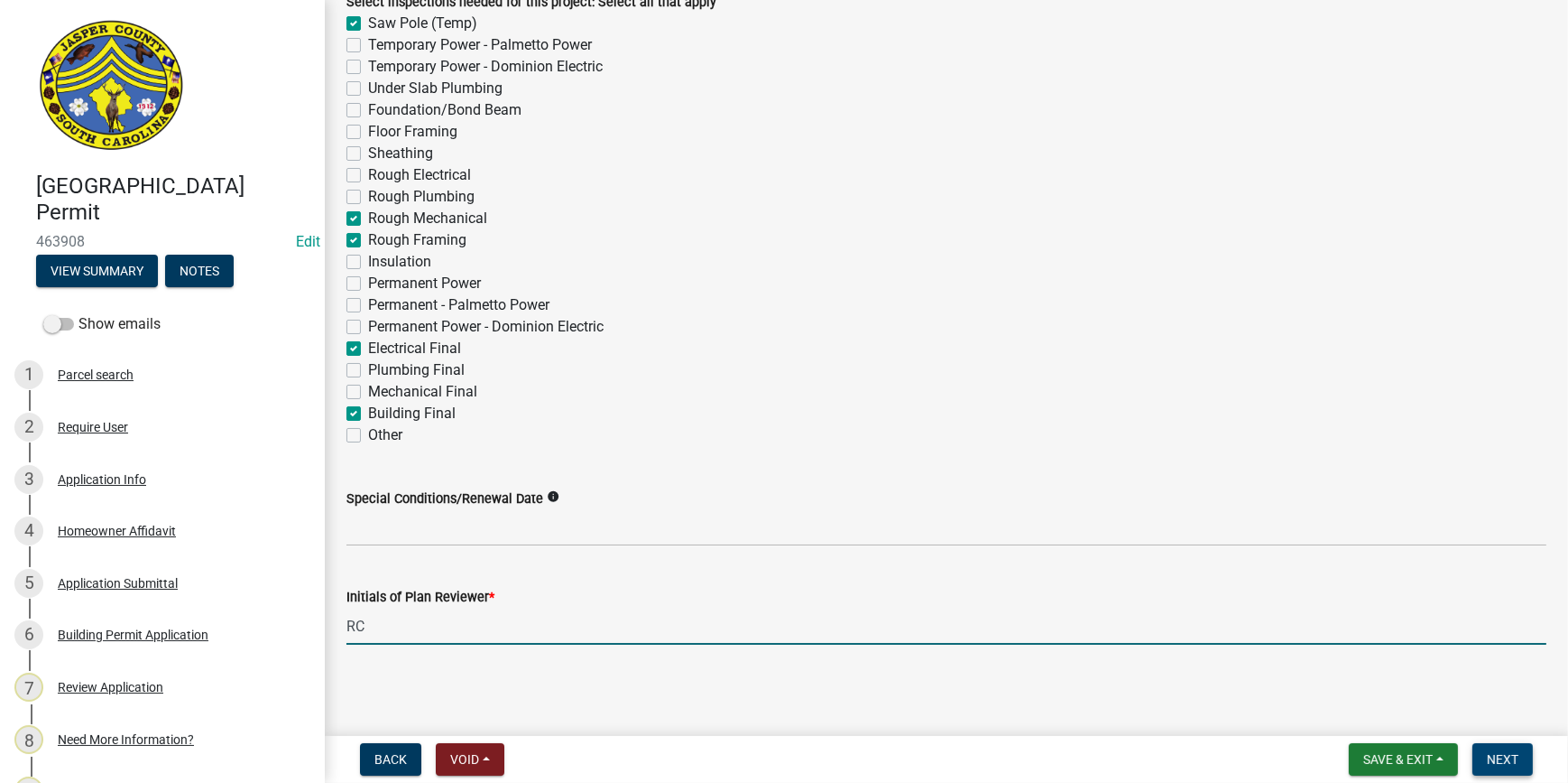
click at [1504, 750] on button "Next" at bounding box center [1502, 759] width 60 height 33
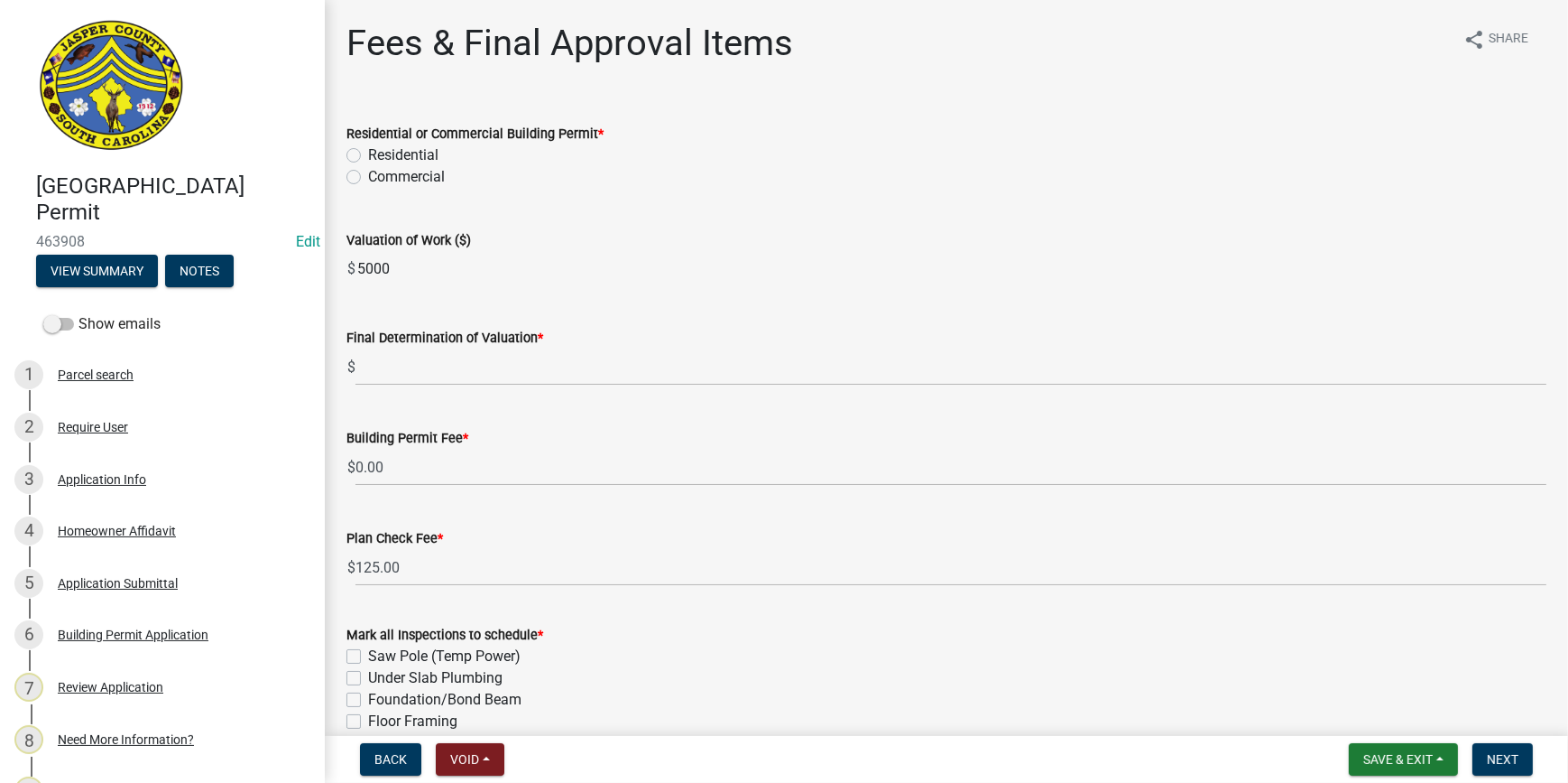
click at [369, 151] on label "Residential" at bounding box center [404, 154] width 71 height 21
click at [369, 151] on input "Residential" at bounding box center [374, 150] width 12 height 12
radio input "true"
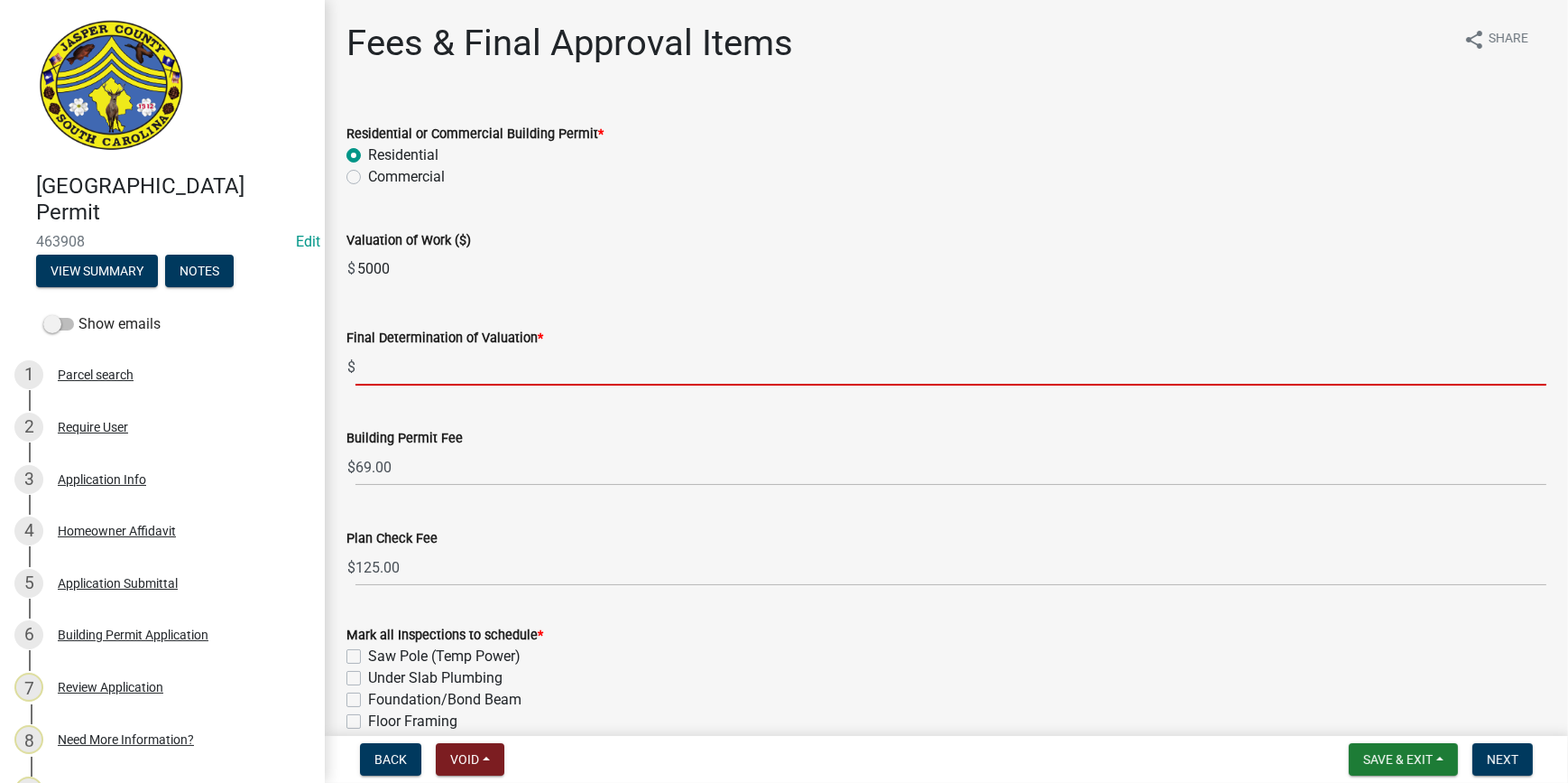
click at [383, 371] on input "text" at bounding box center [951, 367] width 1191 height 37
click at [693, 256] on input "5000" at bounding box center [951, 268] width 1191 height 36
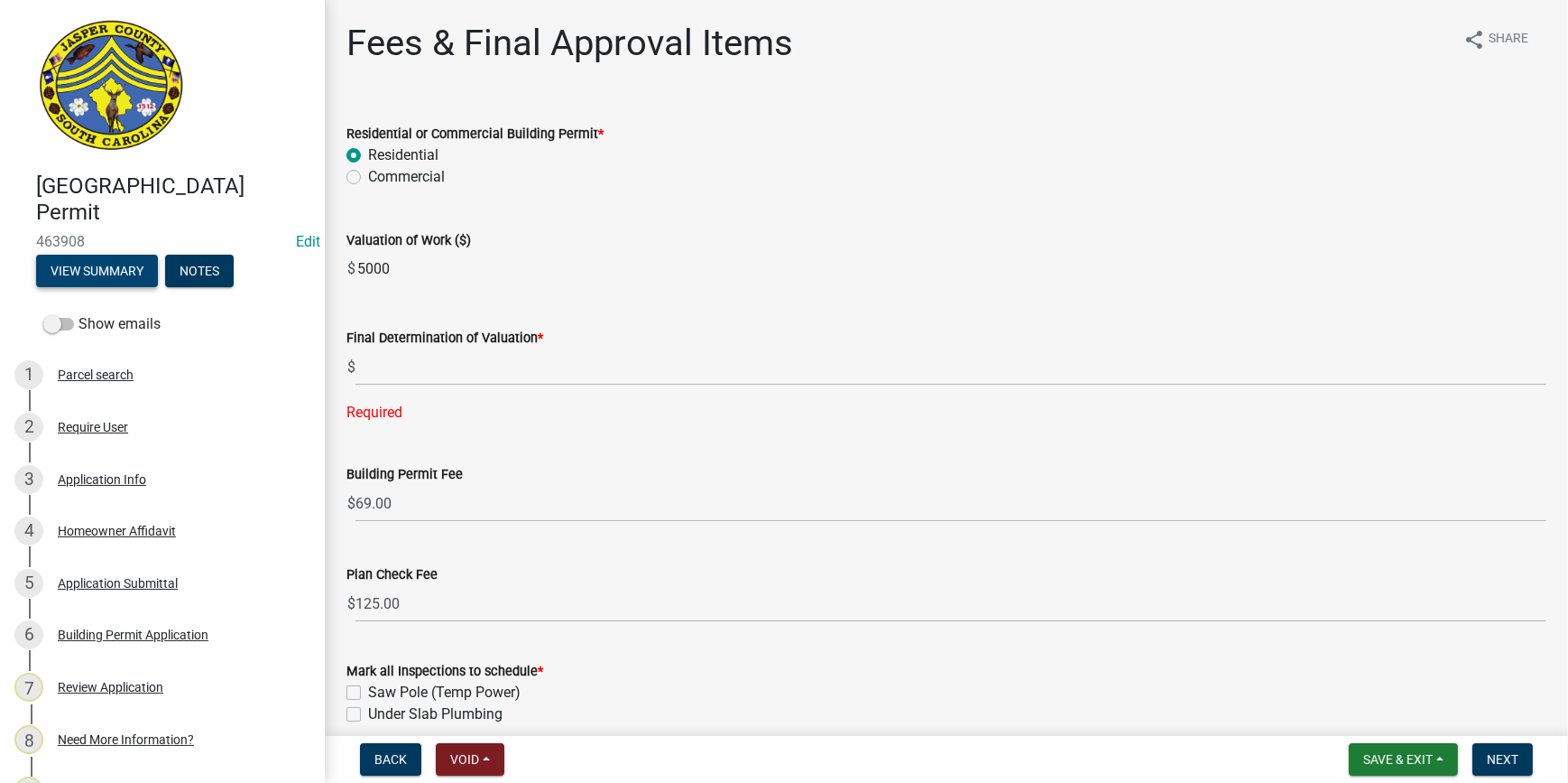
drag, startPoint x: 414, startPoint y: 267, endPoint x: 147, endPoint y: 262, distance: 267.0
click at [147, 262] on div "Jasper County Building Permit 463908 Edit View Summary Notes Show emails 1 Parc…" at bounding box center [784, 391] width 1568 height 783
drag, startPoint x: 147, startPoint y: 262, endPoint x: 412, endPoint y: 265, distance: 265.0
click at [412, 265] on input "5000" at bounding box center [951, 268] width 1191 height 36
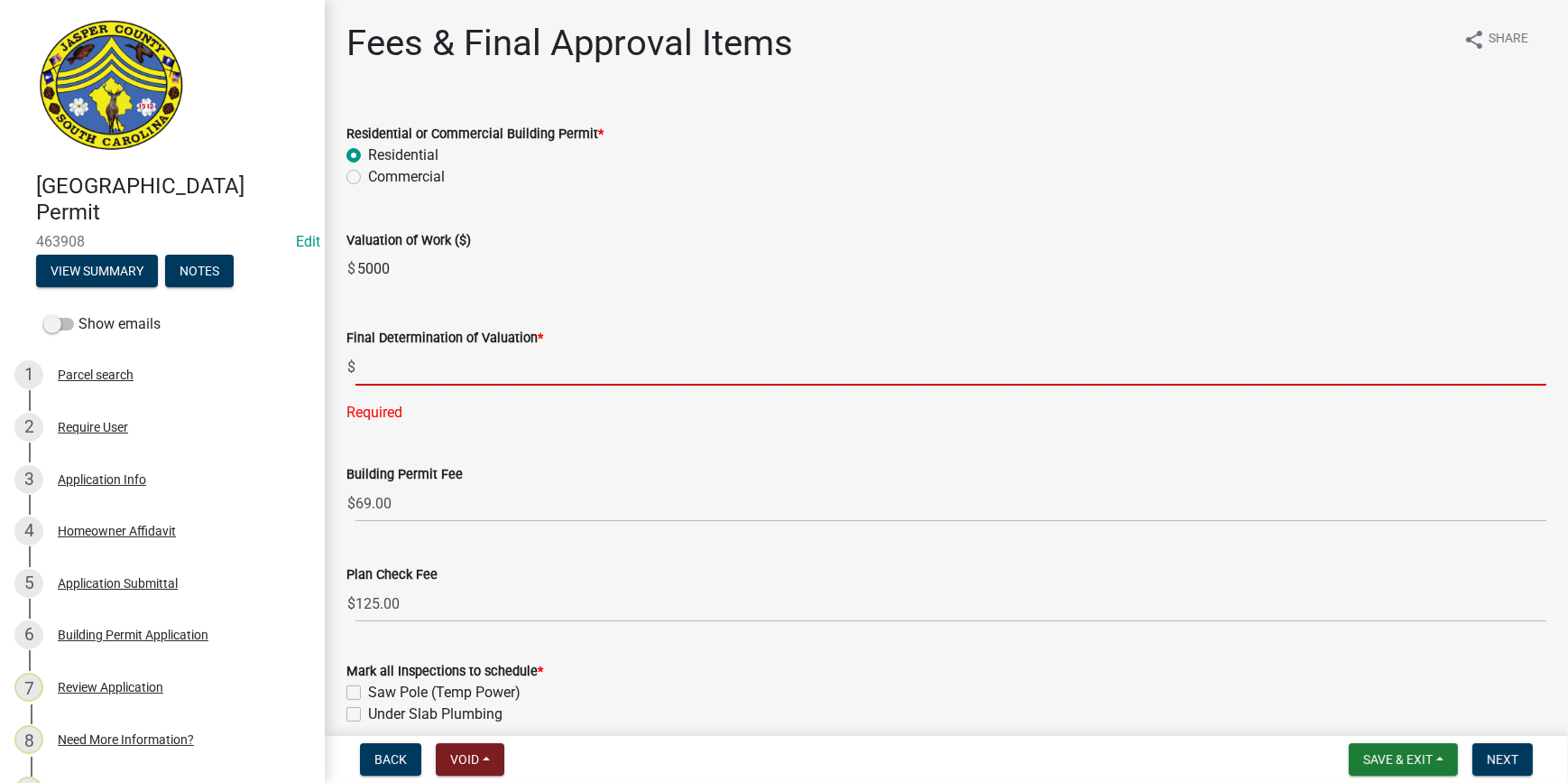
click at [417, 364] on input "text" at bounding box center [951, 367] width 1191 height 37
paste input "5000"
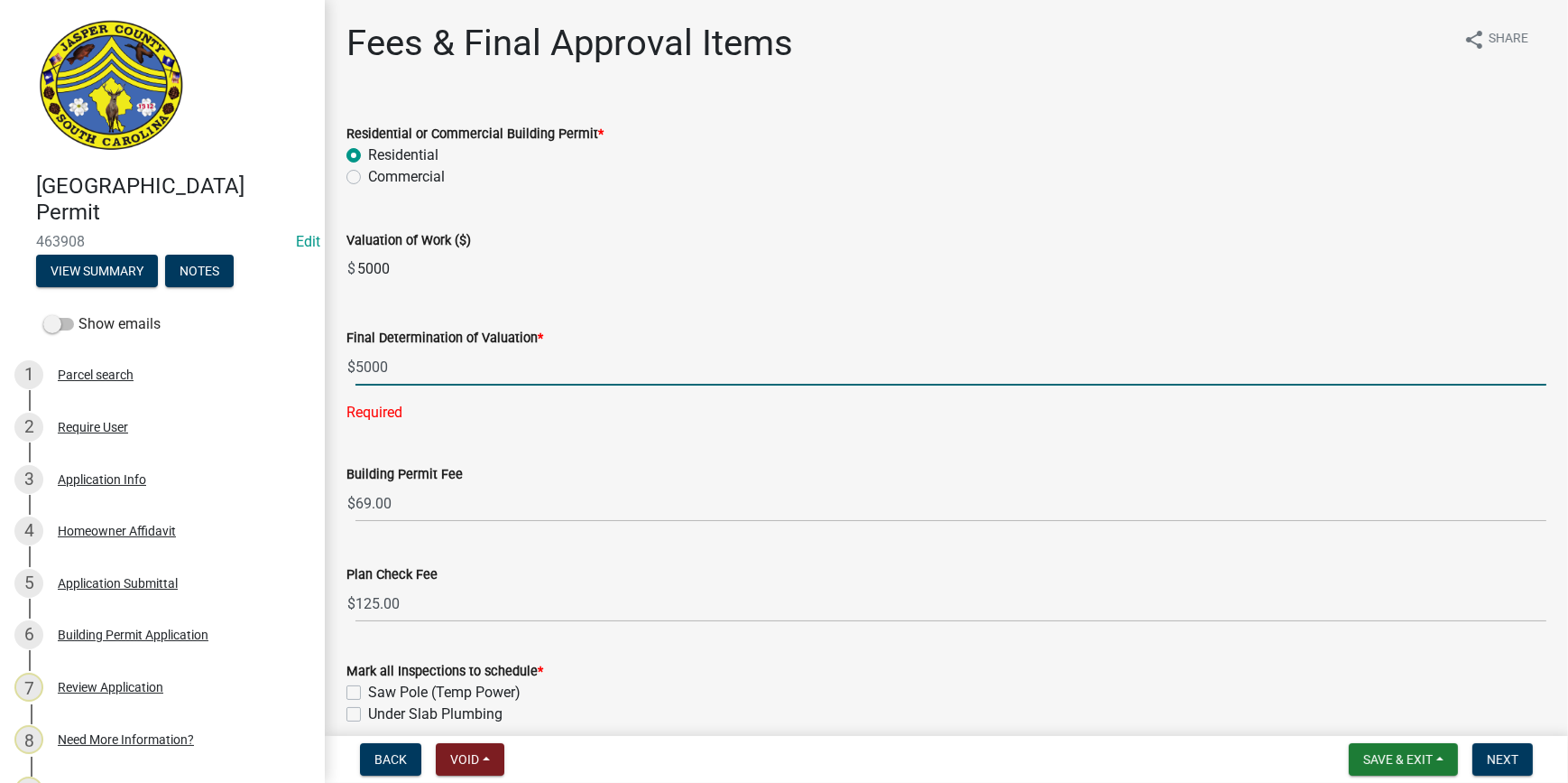
type input "5000"
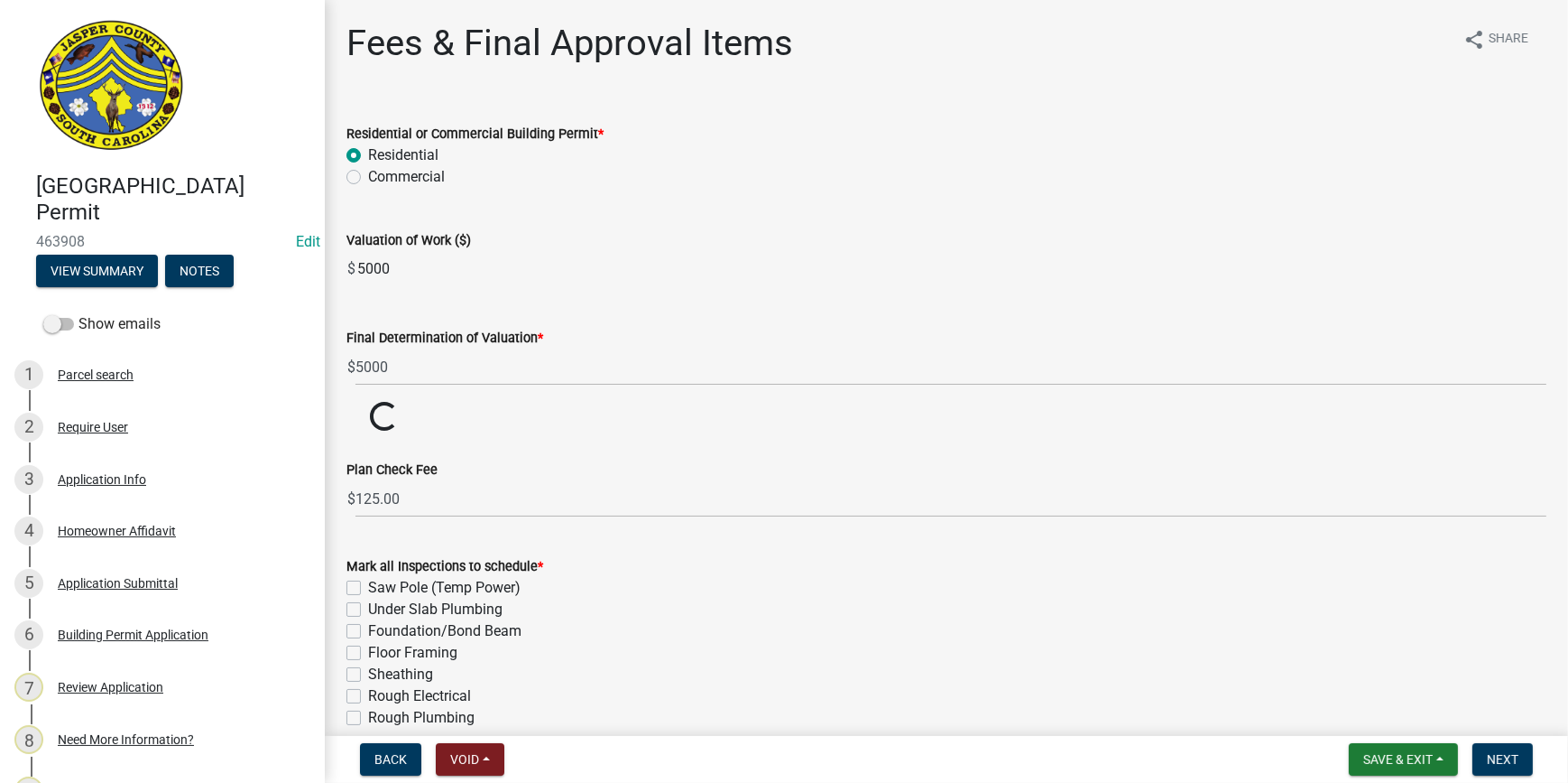
click at [641, 279] on input "5000" at bounding box center [951, 268] width 1191 height 36
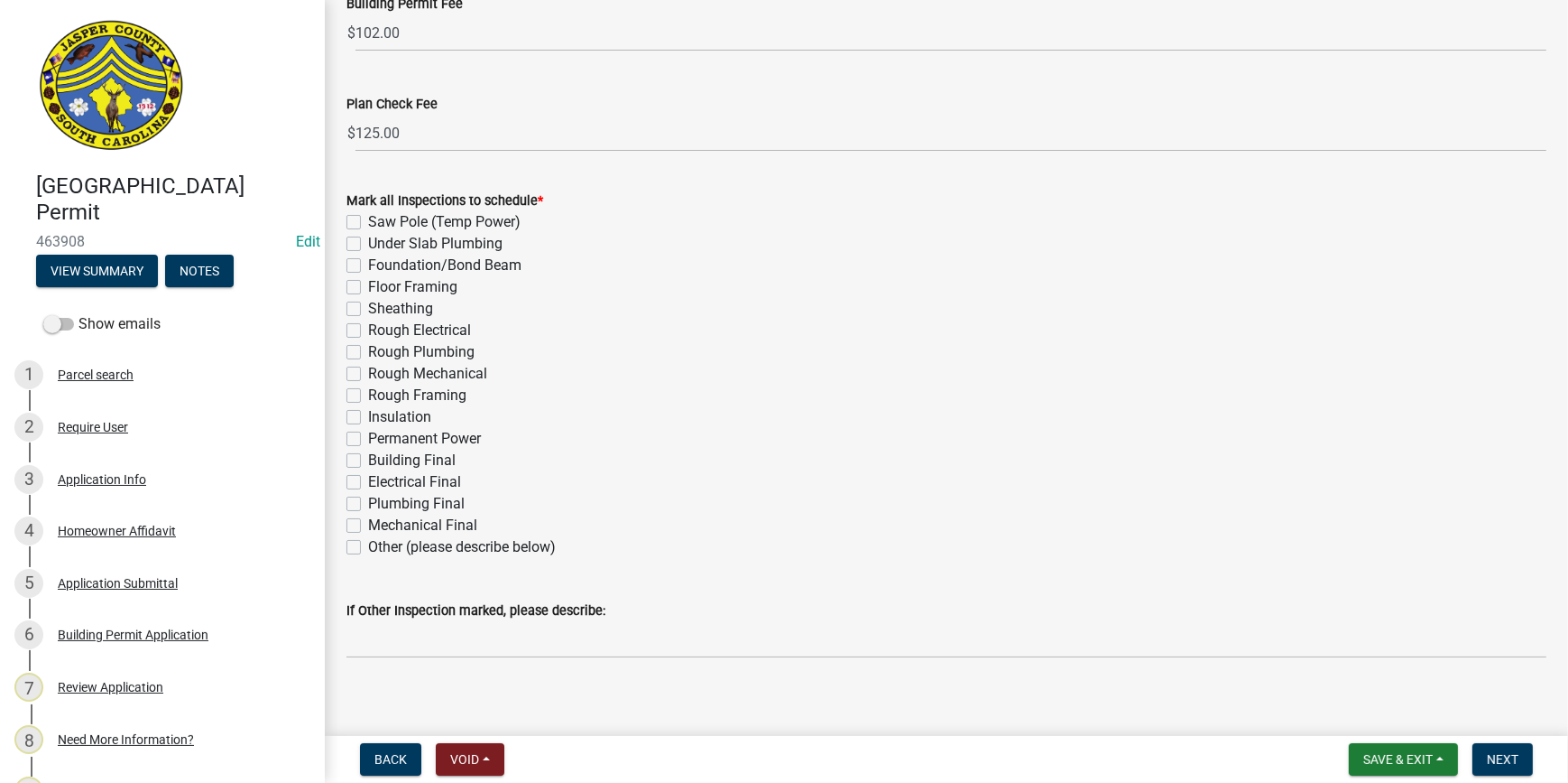
scroll to position [448, 0]
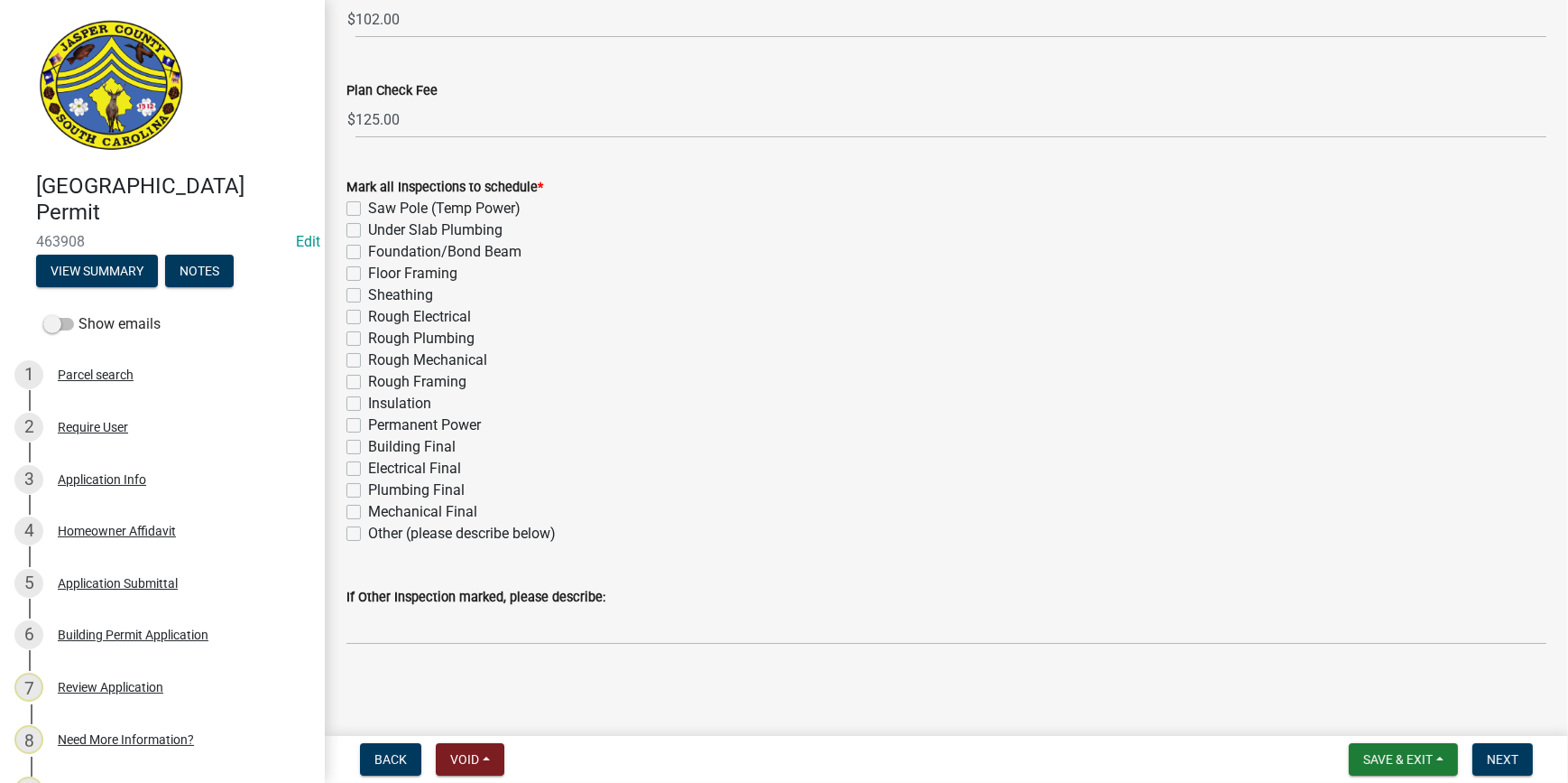
click at [369, 516] on label "Mechanical Final" at bounding box center [423, 511] width 110 height 21
click at [369, 513] on input "Mechanical Final" at bounding box center [374, 506] width 12 height 12
checkbox input "true"
checkbox input "false"
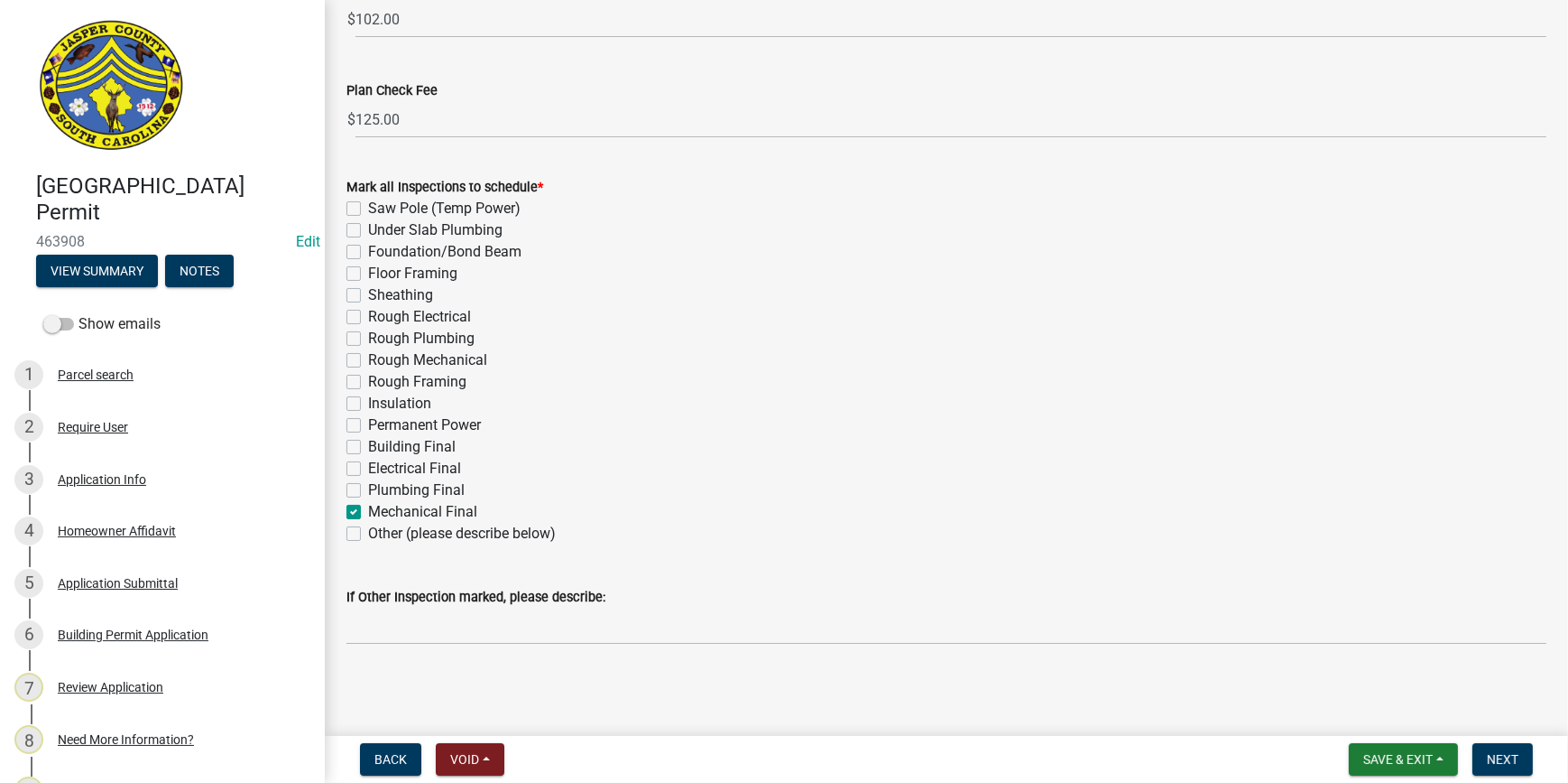
checkbox input "false"
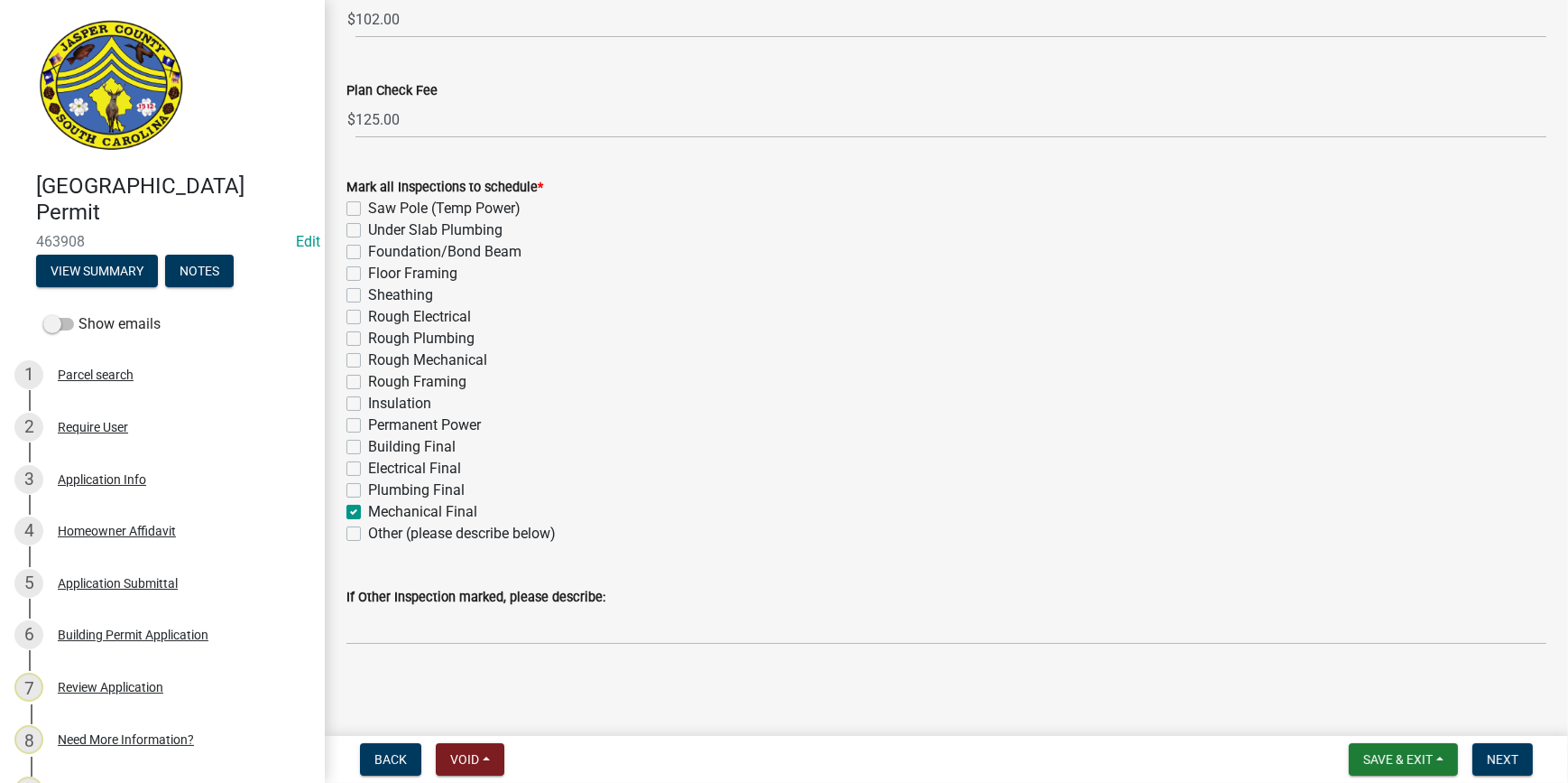
checkbox input "false"
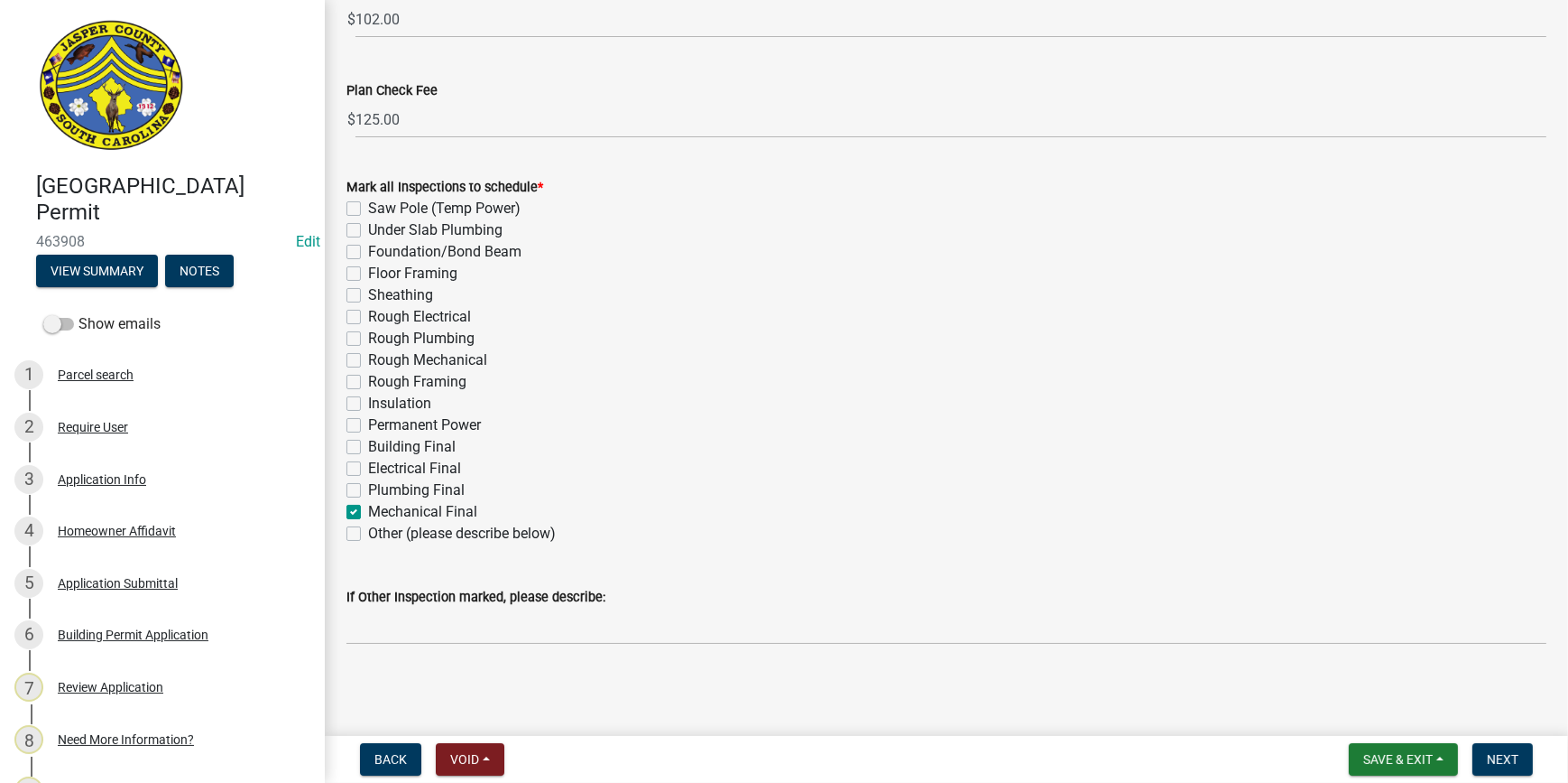
checkbox input "false"
checkbox input "true"
checkbox input "false"
click at [369, 509] on label "Mechanical Final" at bounding box center [423, 511] width 110 height 21
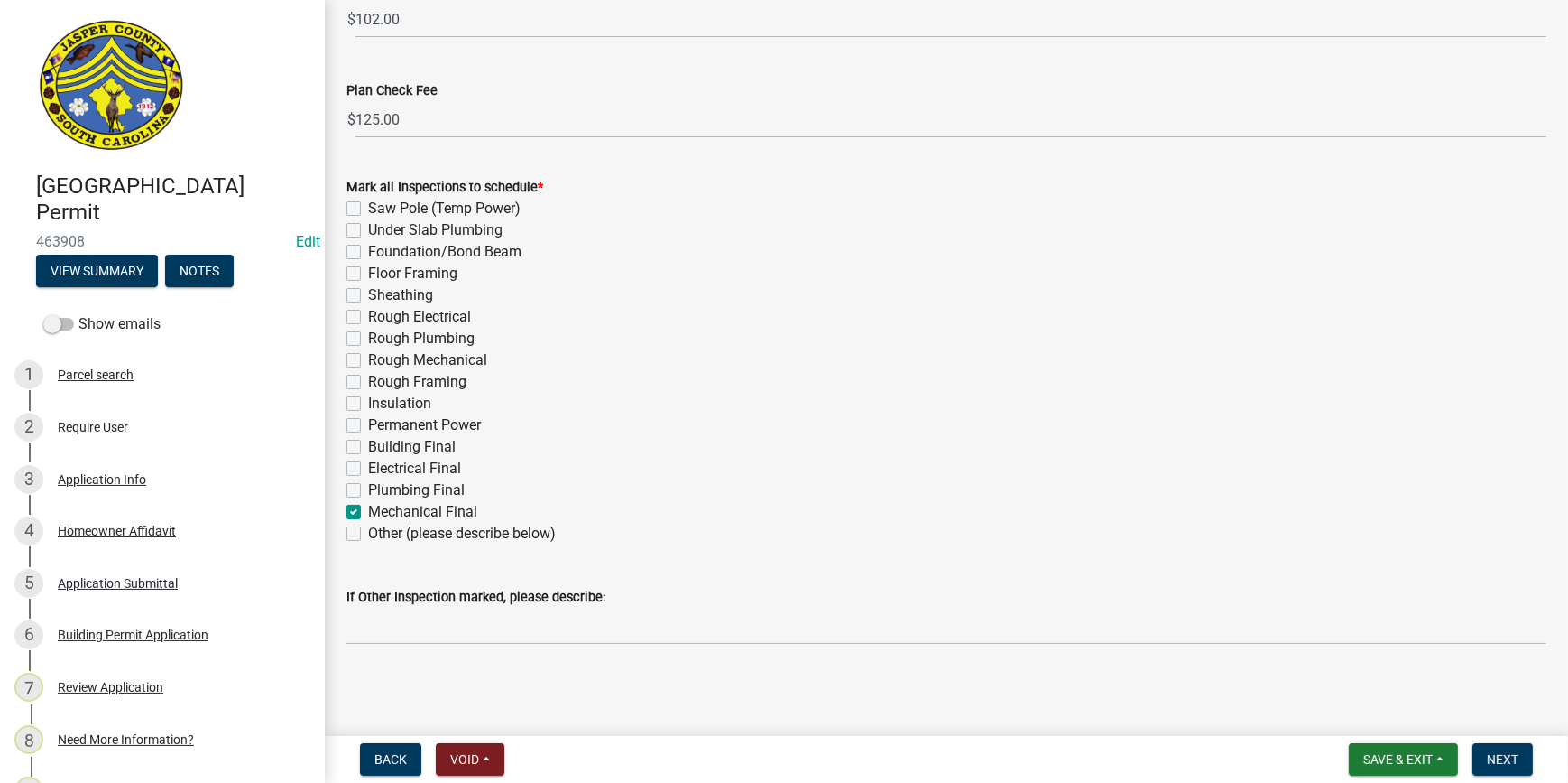
click at [369, 509] on input "Mechanical Final" at bounding box center [374, 506] width 12 height 12
checkbox input "false"
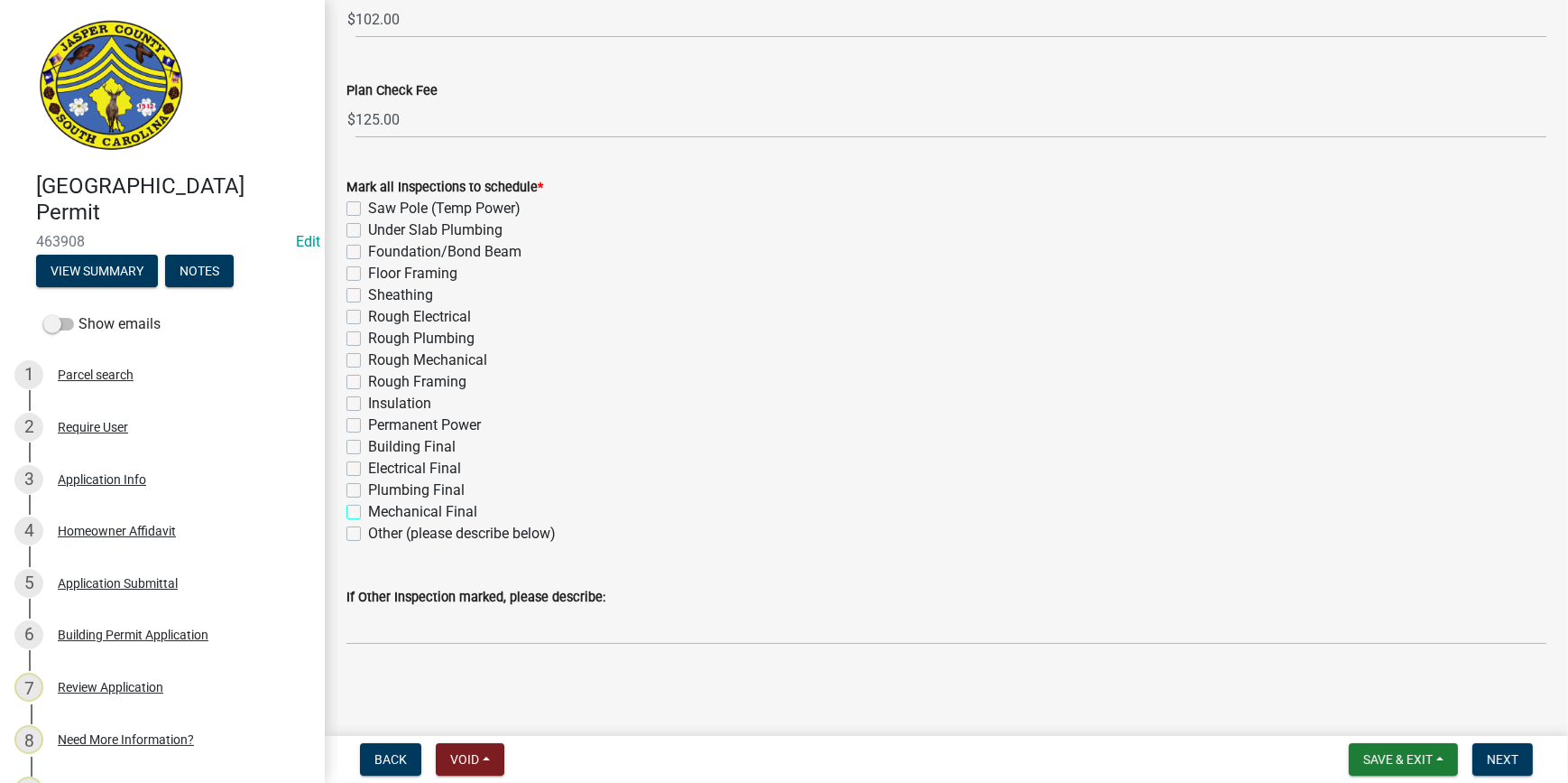
checkbox input "false"
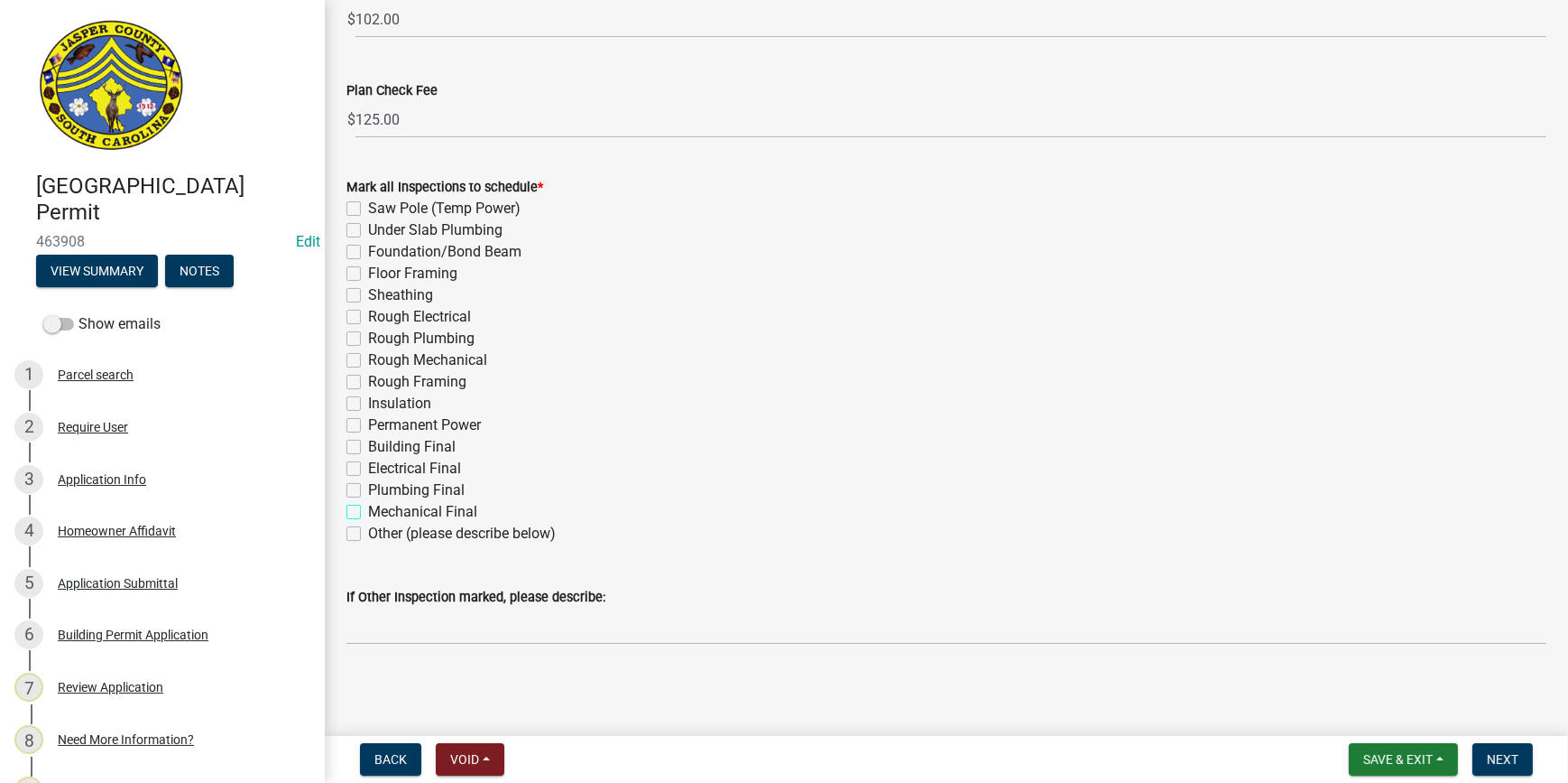
checkbox input "false"
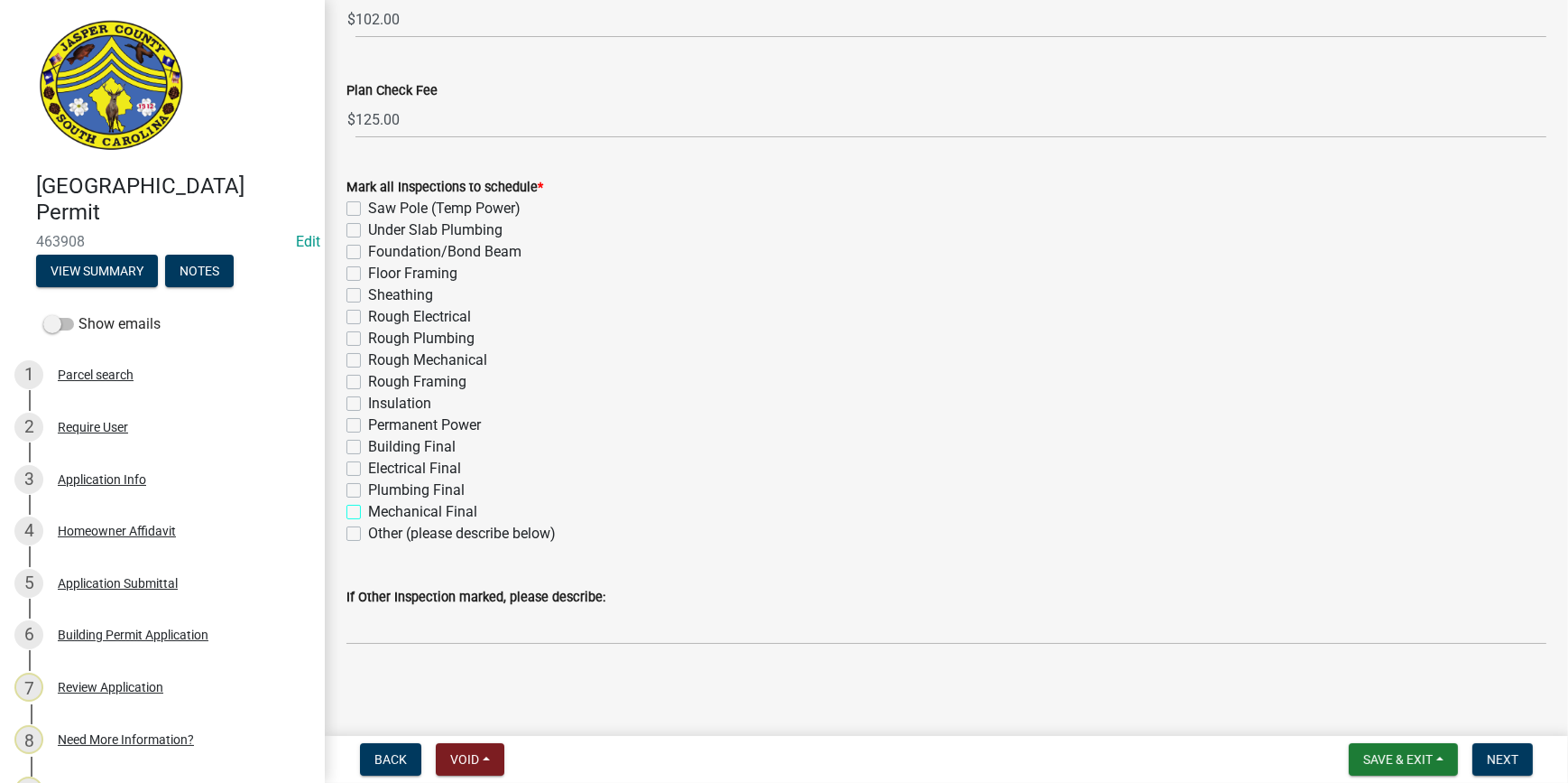
checkbox input "false"
click at [369, 378] on label "Rough Framing" at bounding box center [418, 381] width 98 height 21
click at [369, 378] on input "Rough Framing" at bounding box center [374, 376] width 12 height 12
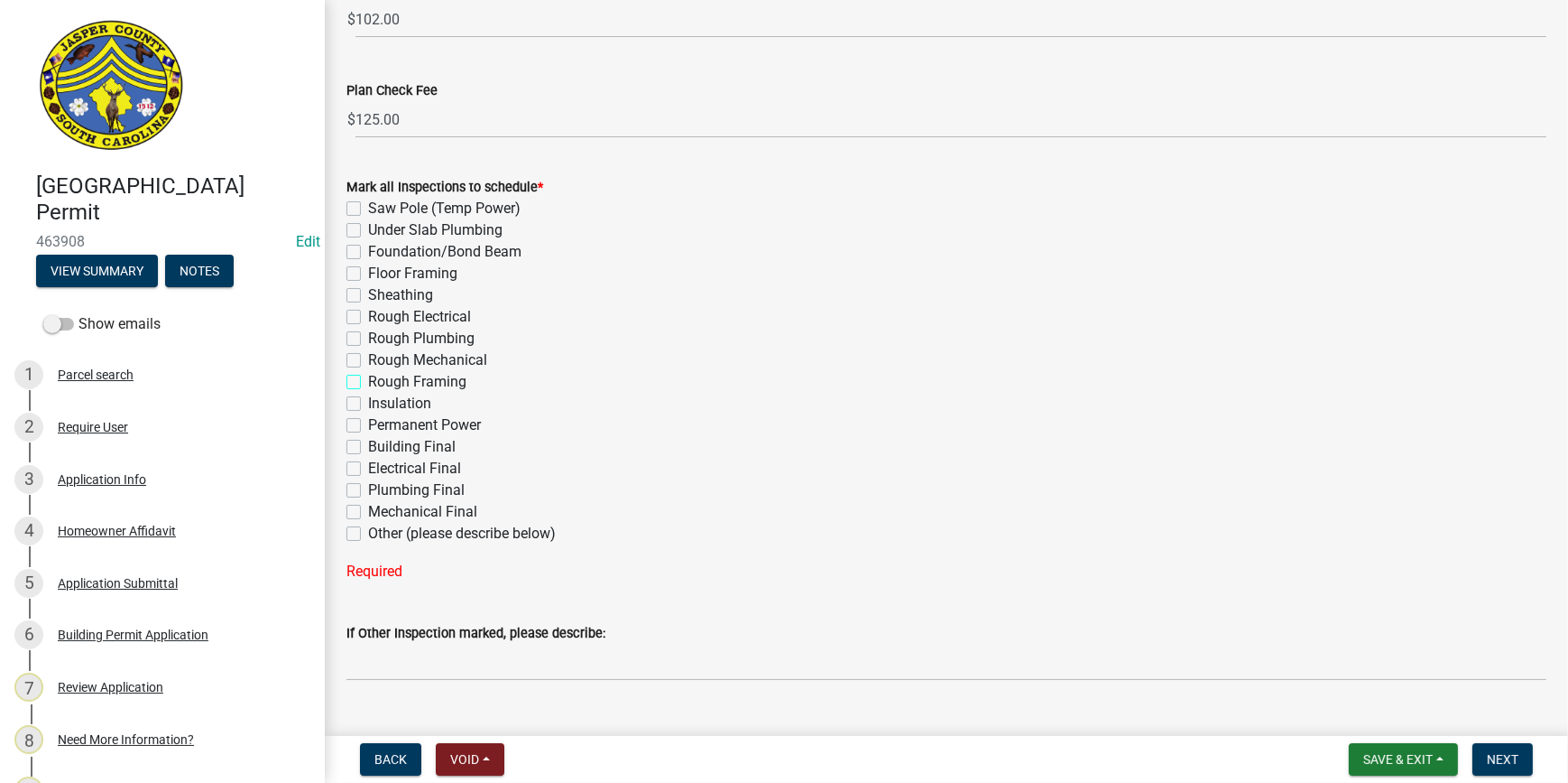
checkbox input "true"
checkbox input "false"
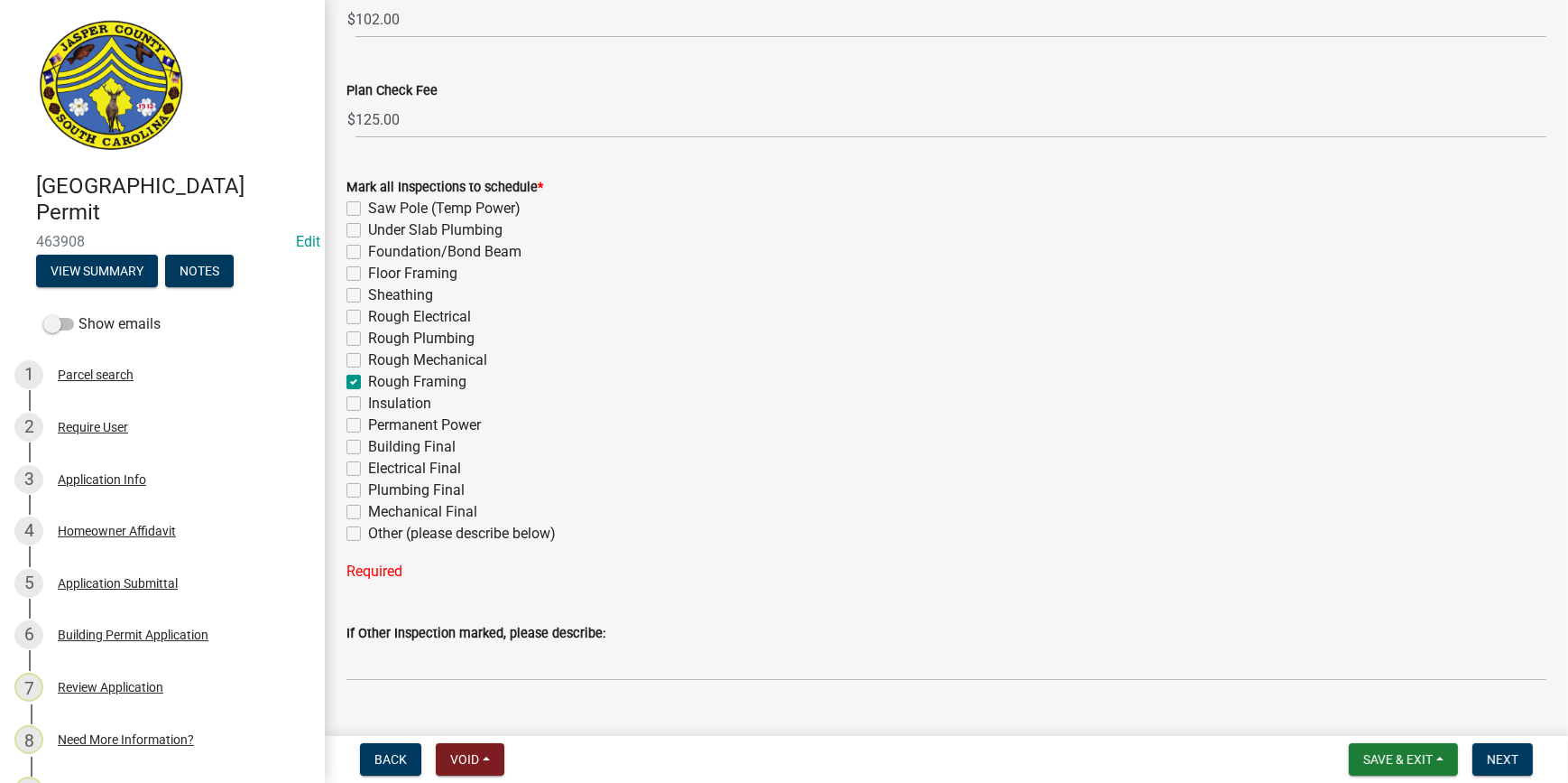
checkbox input "false"
checkbox input "true"
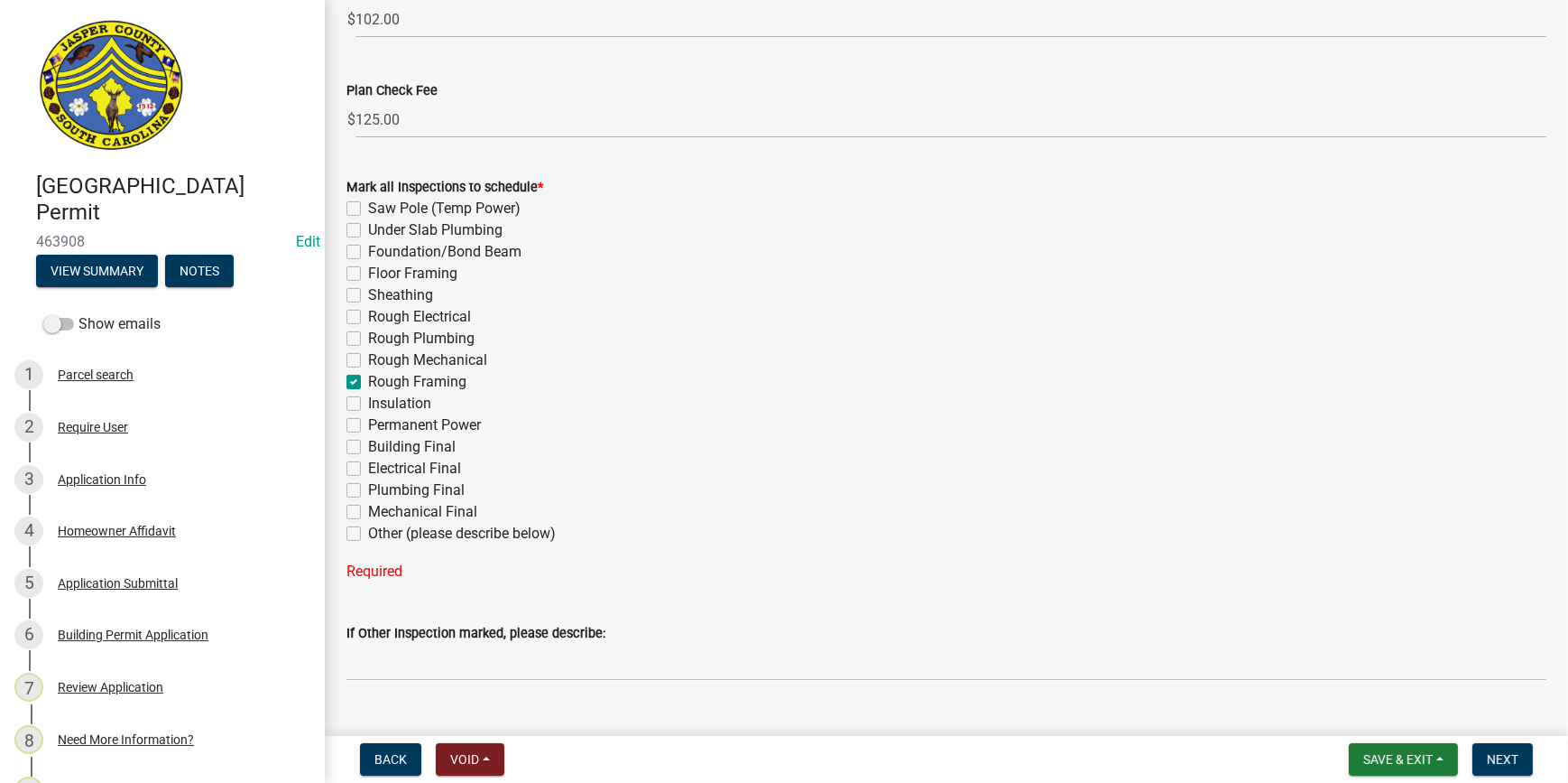
checkbox input "false"
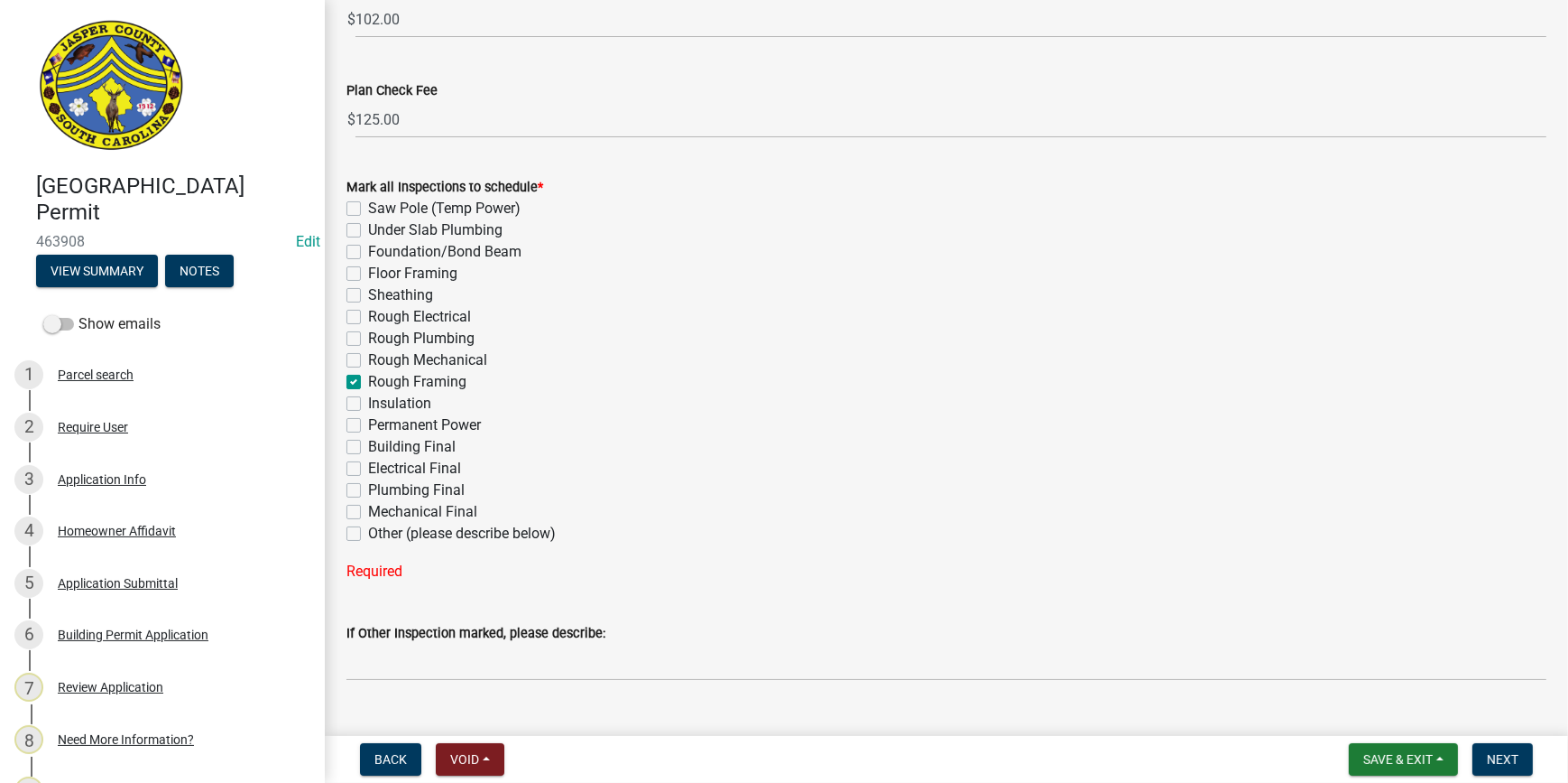
checkbox input "false"
click at [369, 250] on label "Foundation/Bond Beam" at bounding box center [445, 251] width 153 height 21
click at [369, 250] on input "Foundation/Bond Beam" at bounding box center [374, 246] width 12 height 12
checkbox input "true"
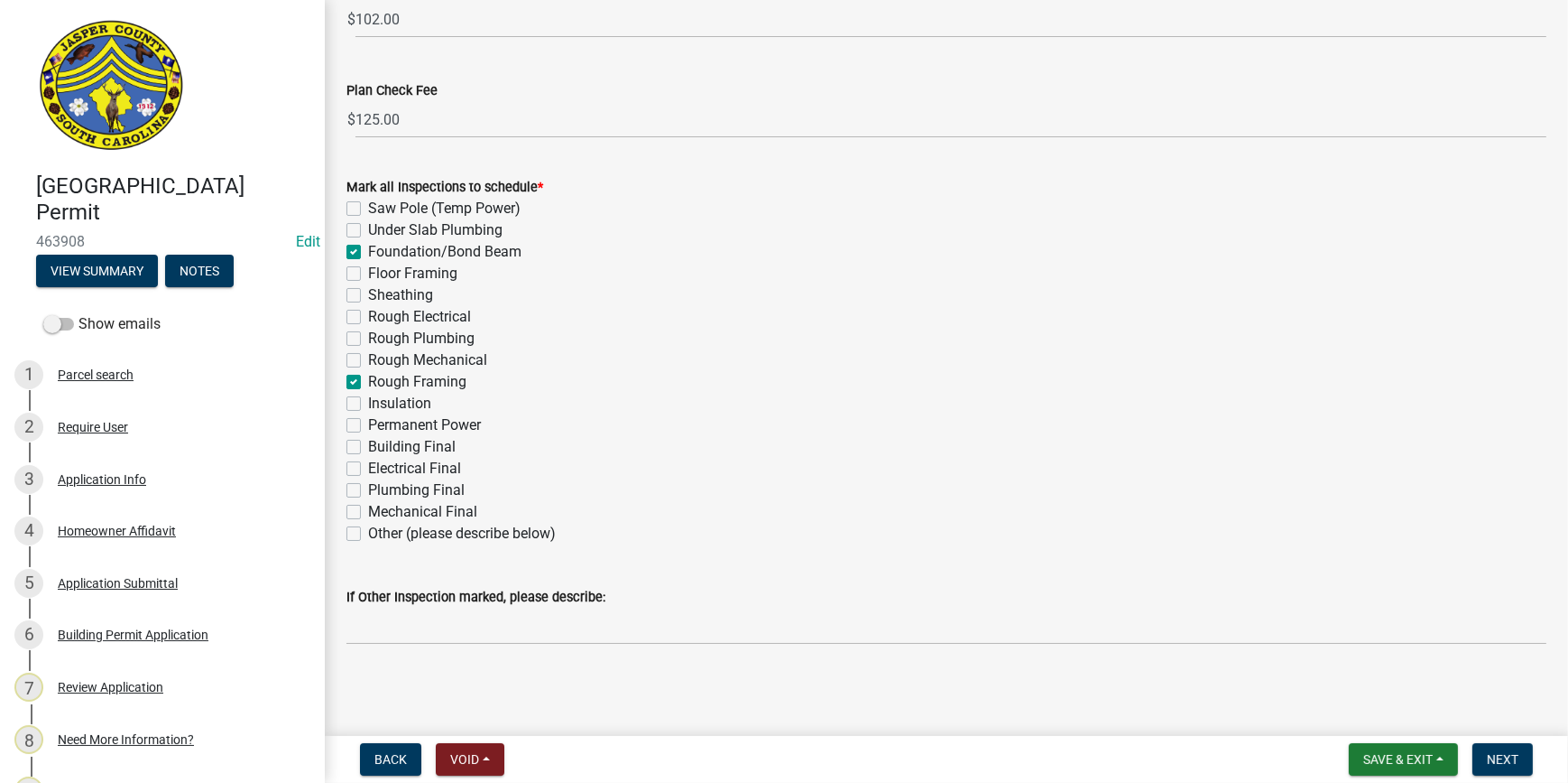
checkbox input "false"
checkbox input "true"
checkbox input "false"
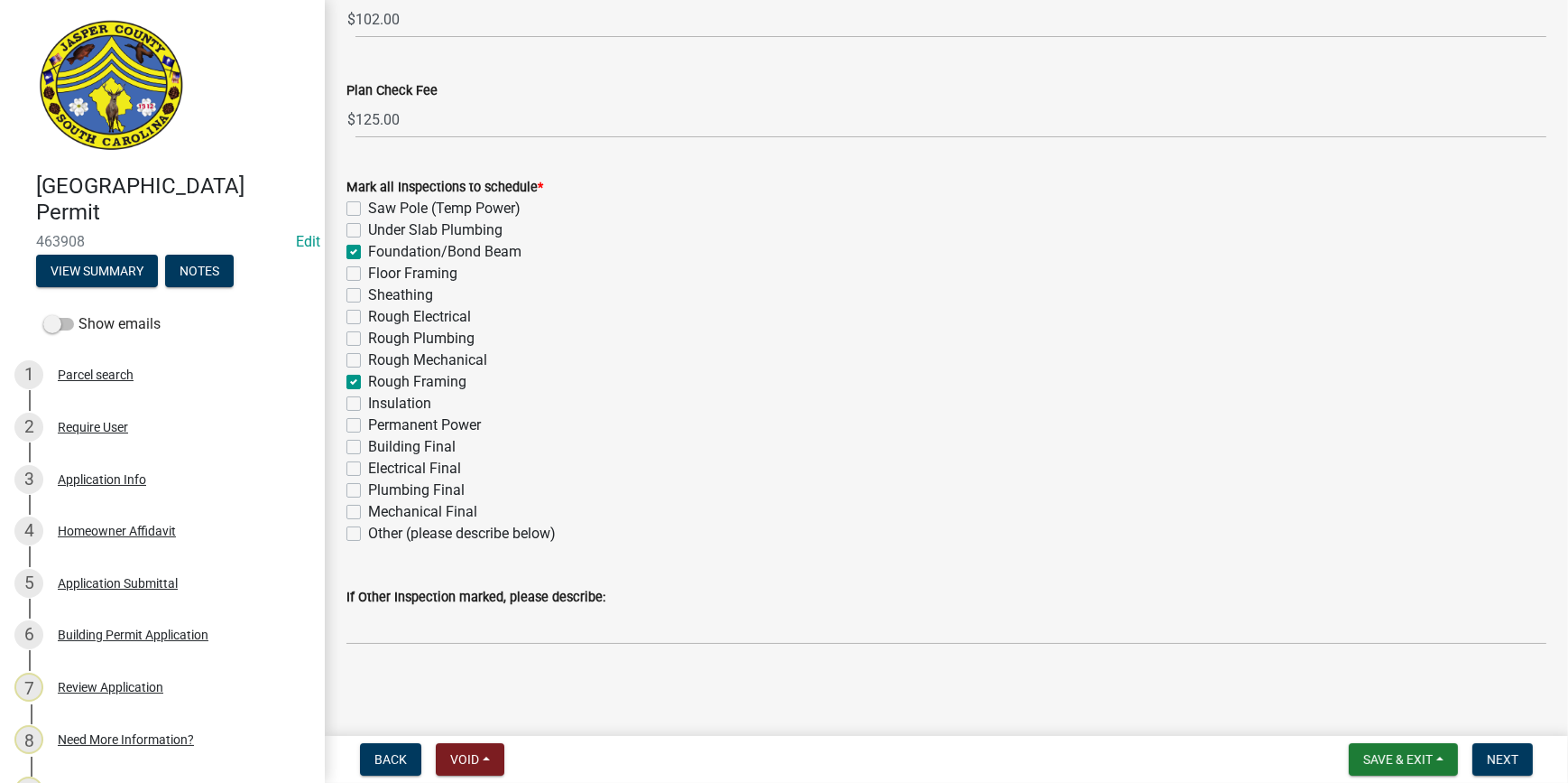
checkbox input "false"
checkbox input "true"
checkbox input "false"
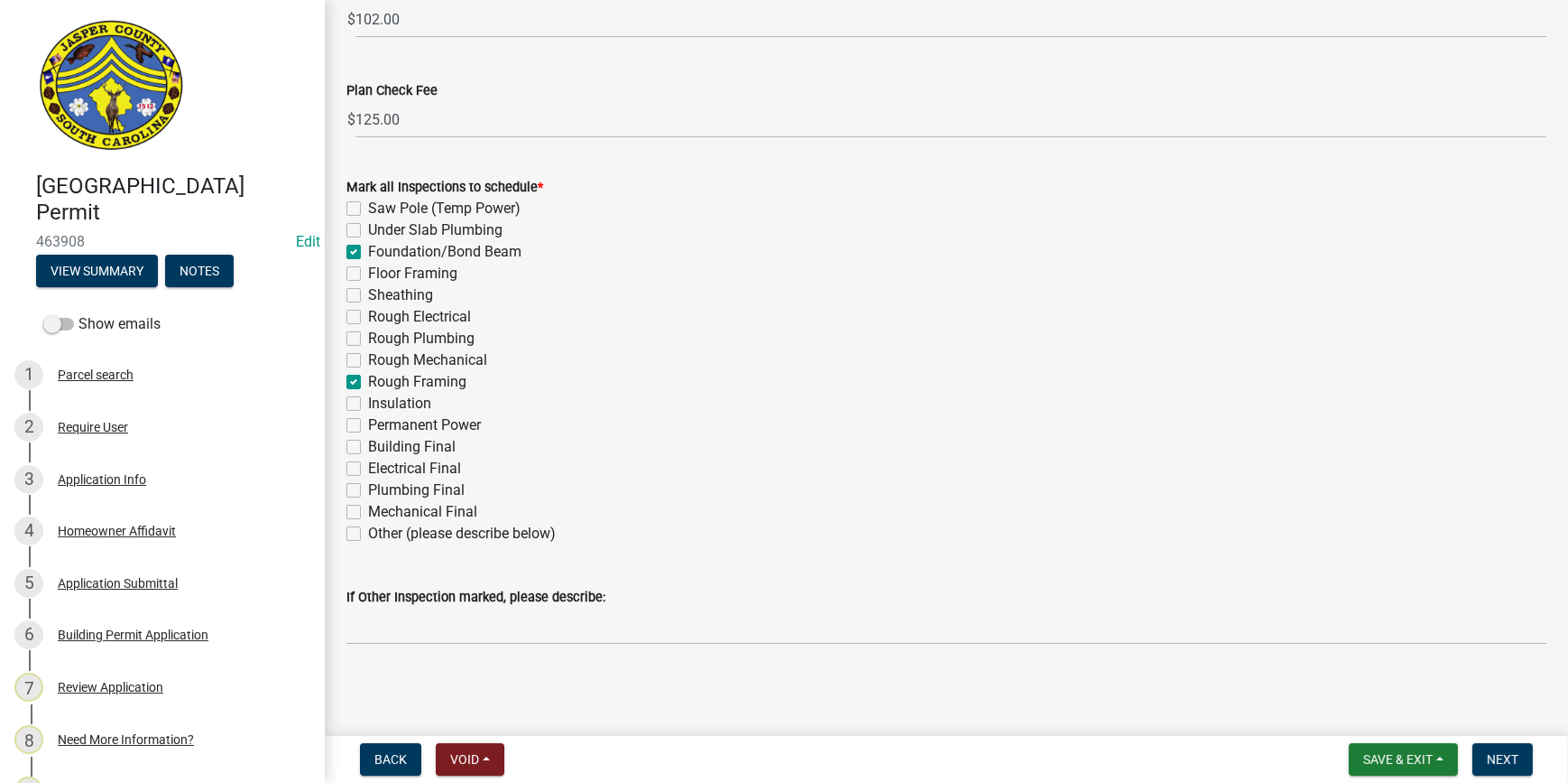
checkbox input "false"
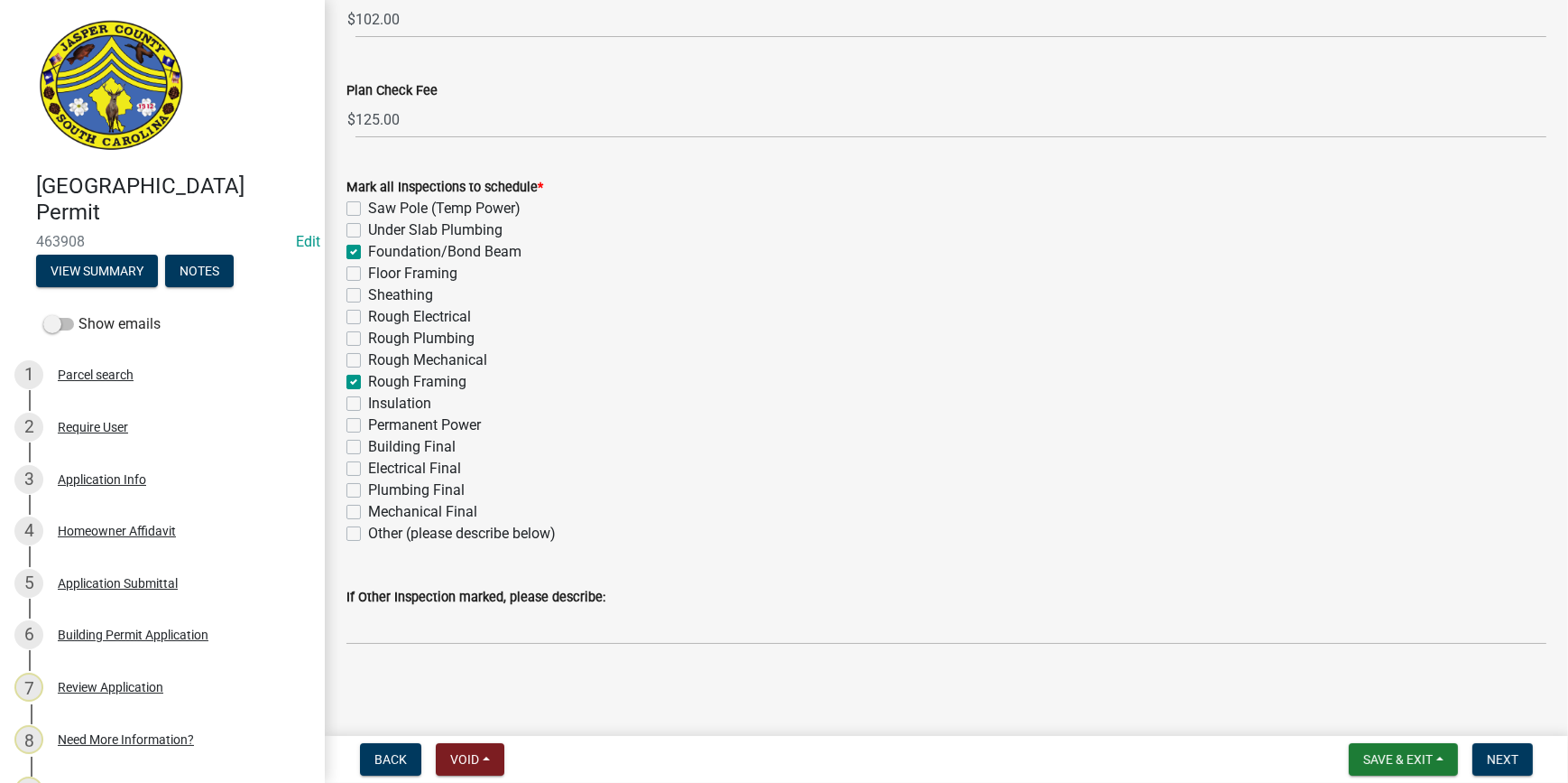
checkbox input "false"
click at [369, 207] on label "Saw Pole (Temp Power)" at bounding box center [445, 208] width 152 height 21
click at [369, 207] on input "Saw Pole (Temp Power)" at bounding box center [374, 203] width 12 height 12
checkbox input "true"
checkbox input "false"
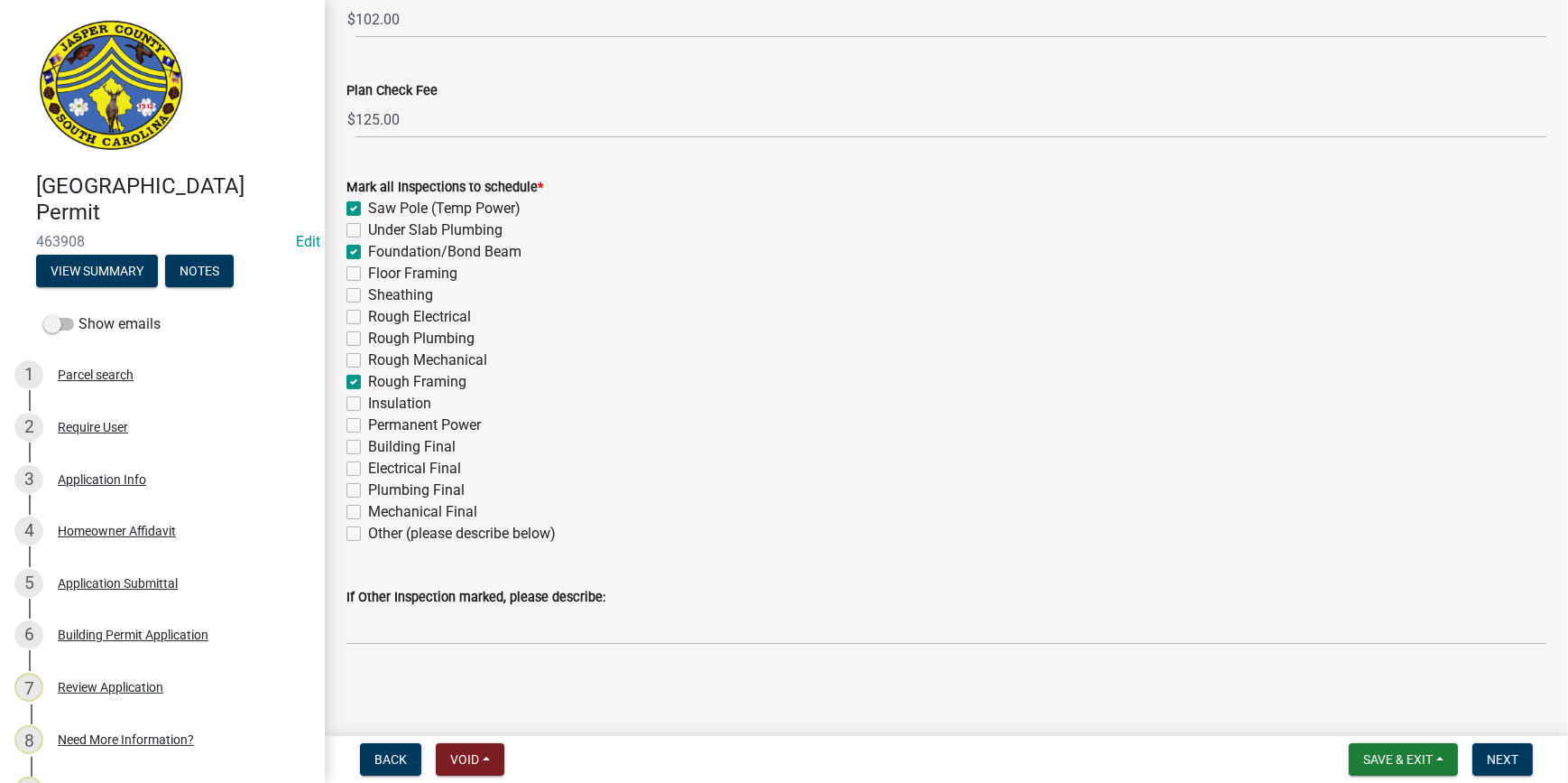
checkbox input "true"
checkbox input "false"
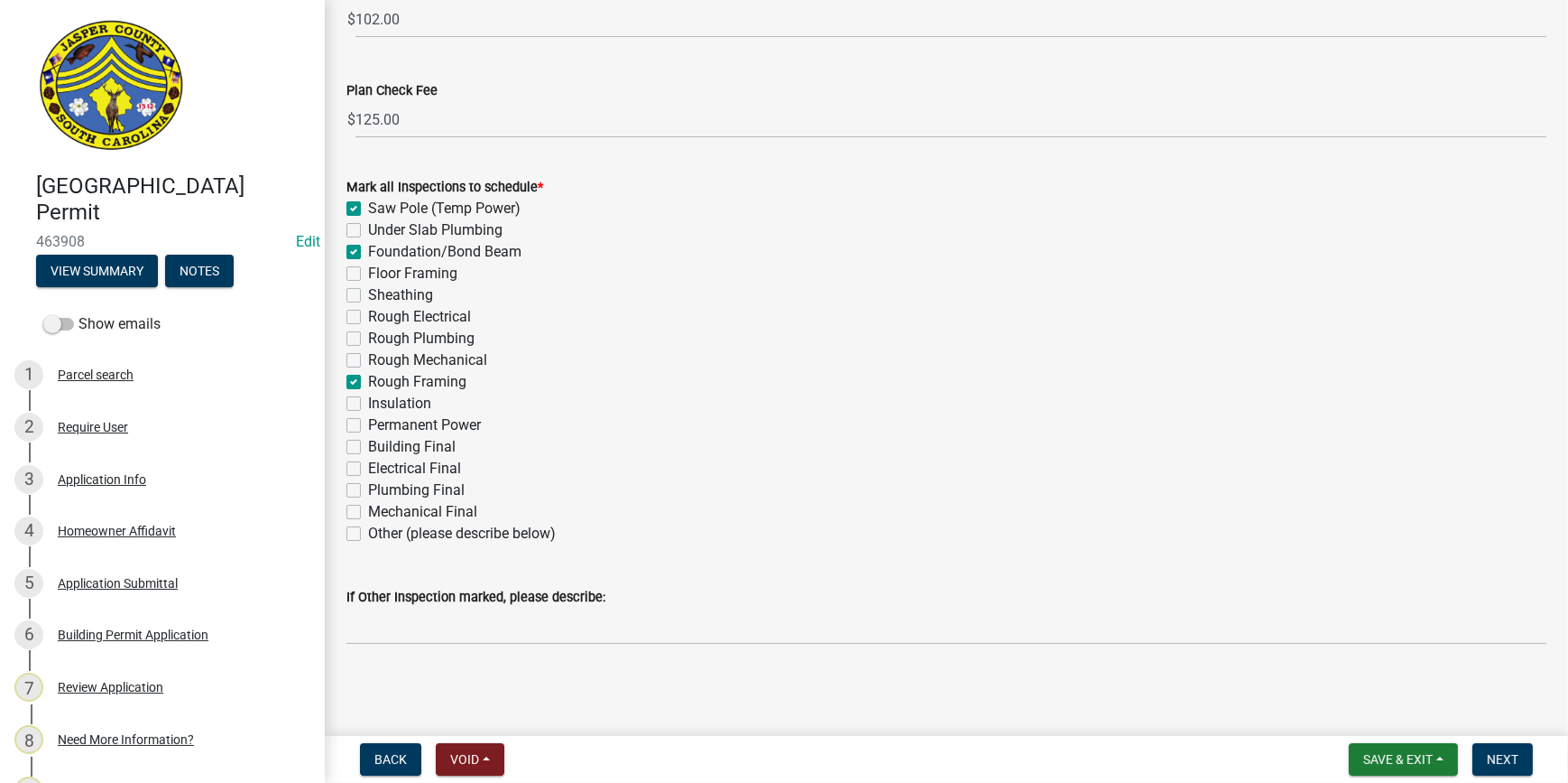
checkbox input "false"
checkbox input "true"
checkbox input "false"
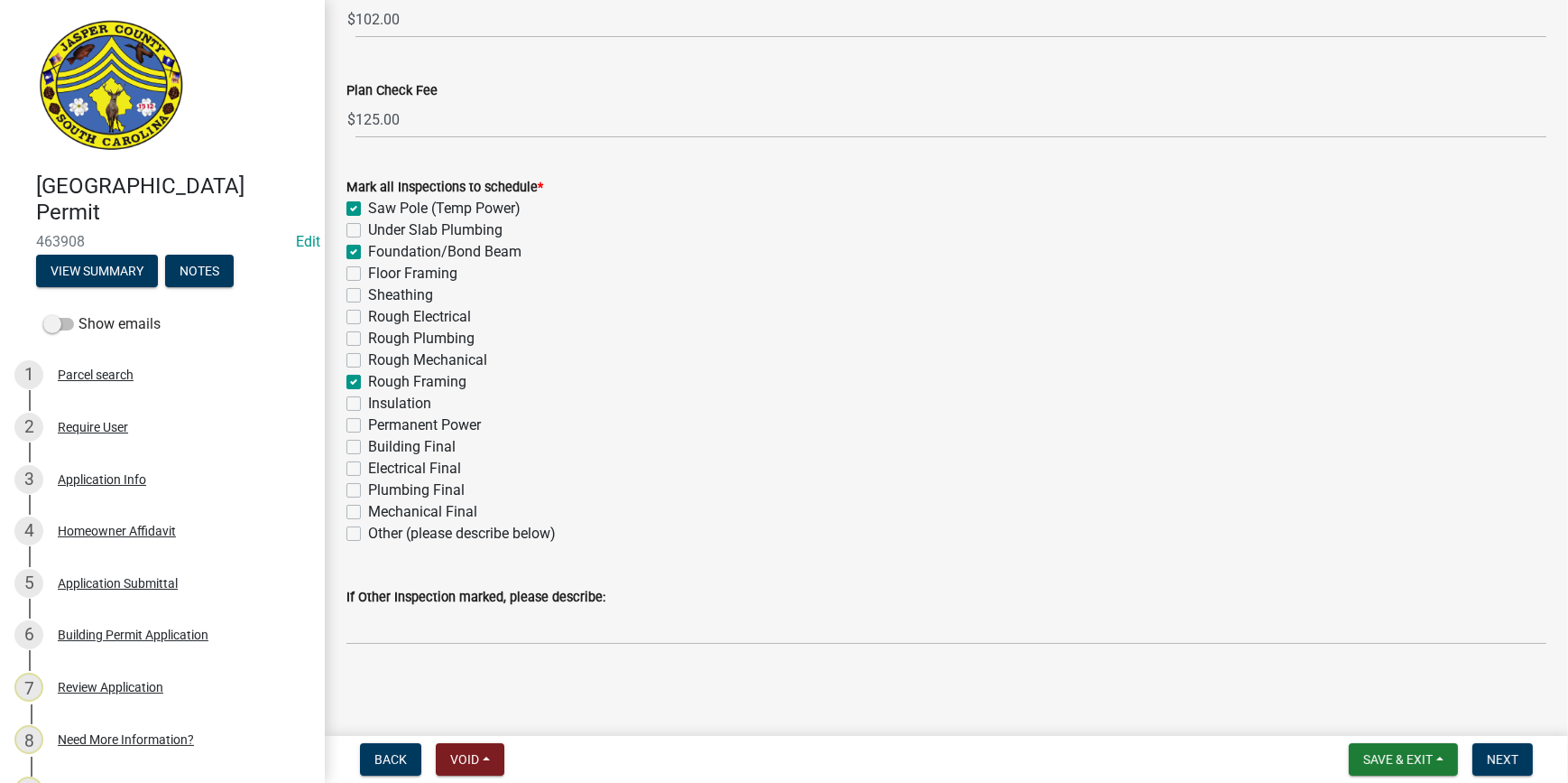
checkbox input "false"
click at [369, 463] on label "Electrical Final" at bounding box center [415, 468] width 93 height 21
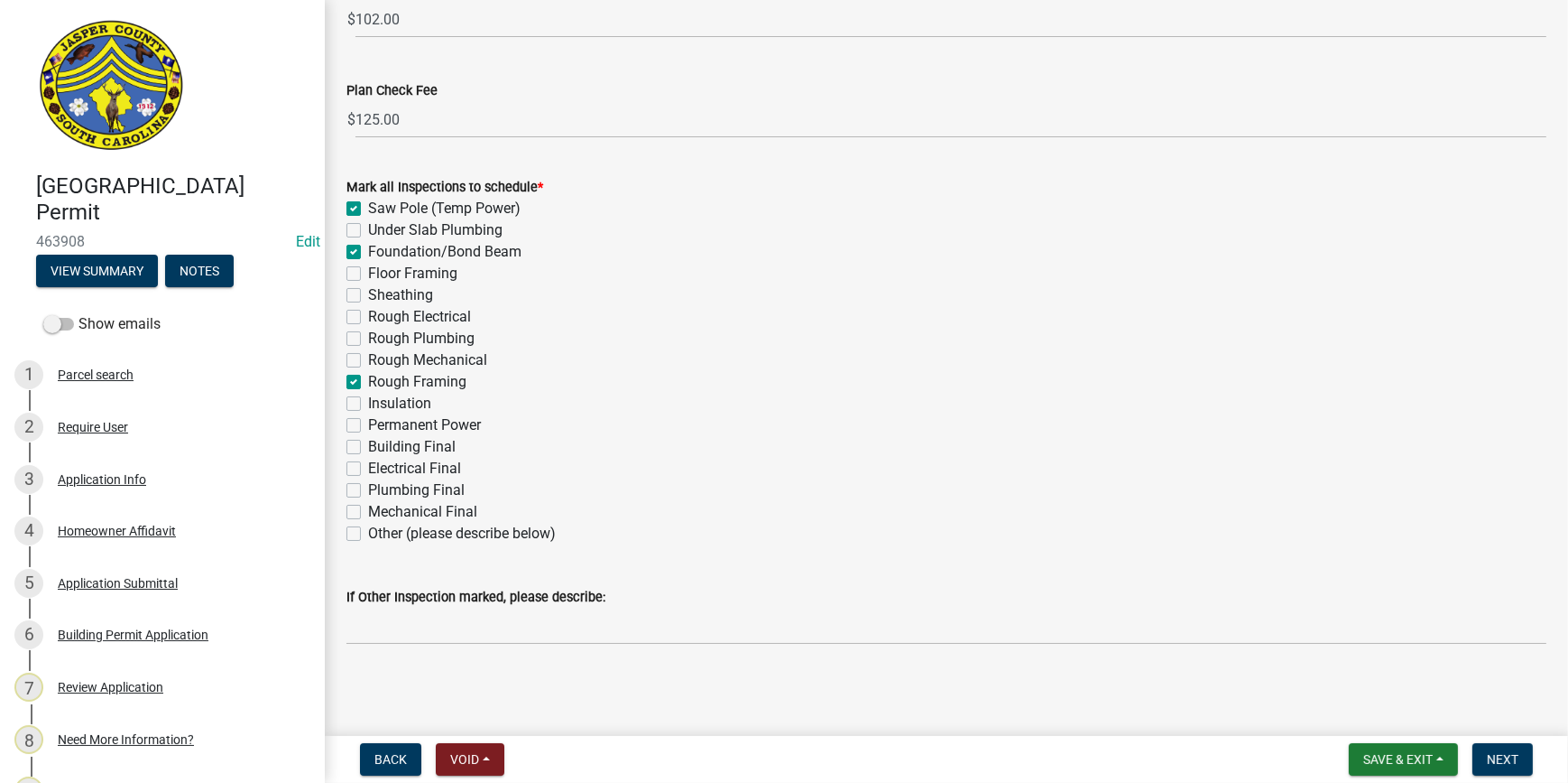
click at [369, 463] on input "Electrical Final" at bounding box center [374, 463] width 12 height 12
checkbox input "true"
click at [348, 437] on div "Building Final" at bounding box center [946, 446] width 1200 height 21
click at [369, 446] on label "Building Final" at bounding box center [412, 446] width 87 height 21
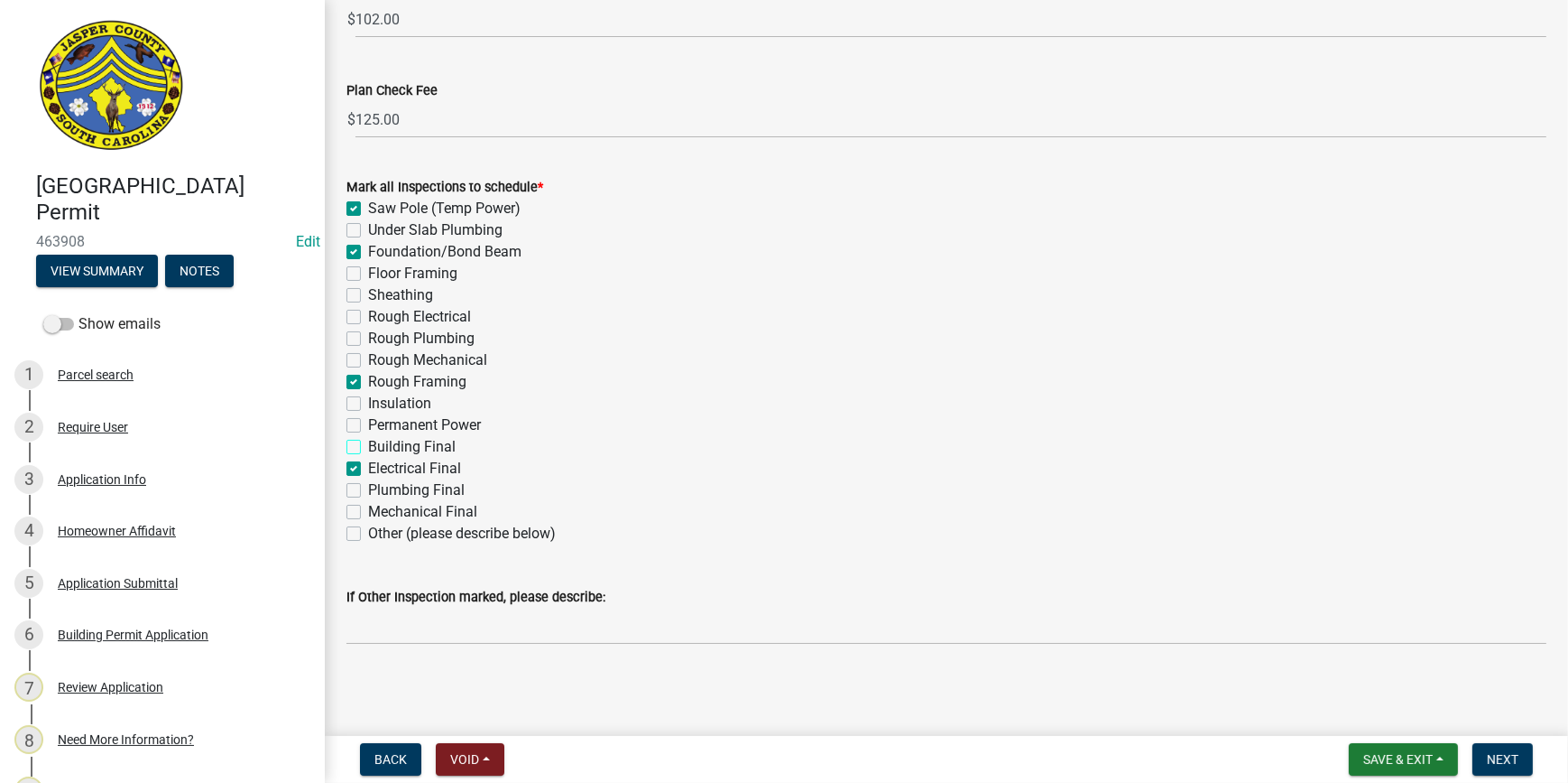
click at [369, 446] on input "Building Final" at bounding box center [374, 441] width 12 height 12
click at [1489, 761] on span "Next" at bounding box center [1503, 760] width 32 height 15
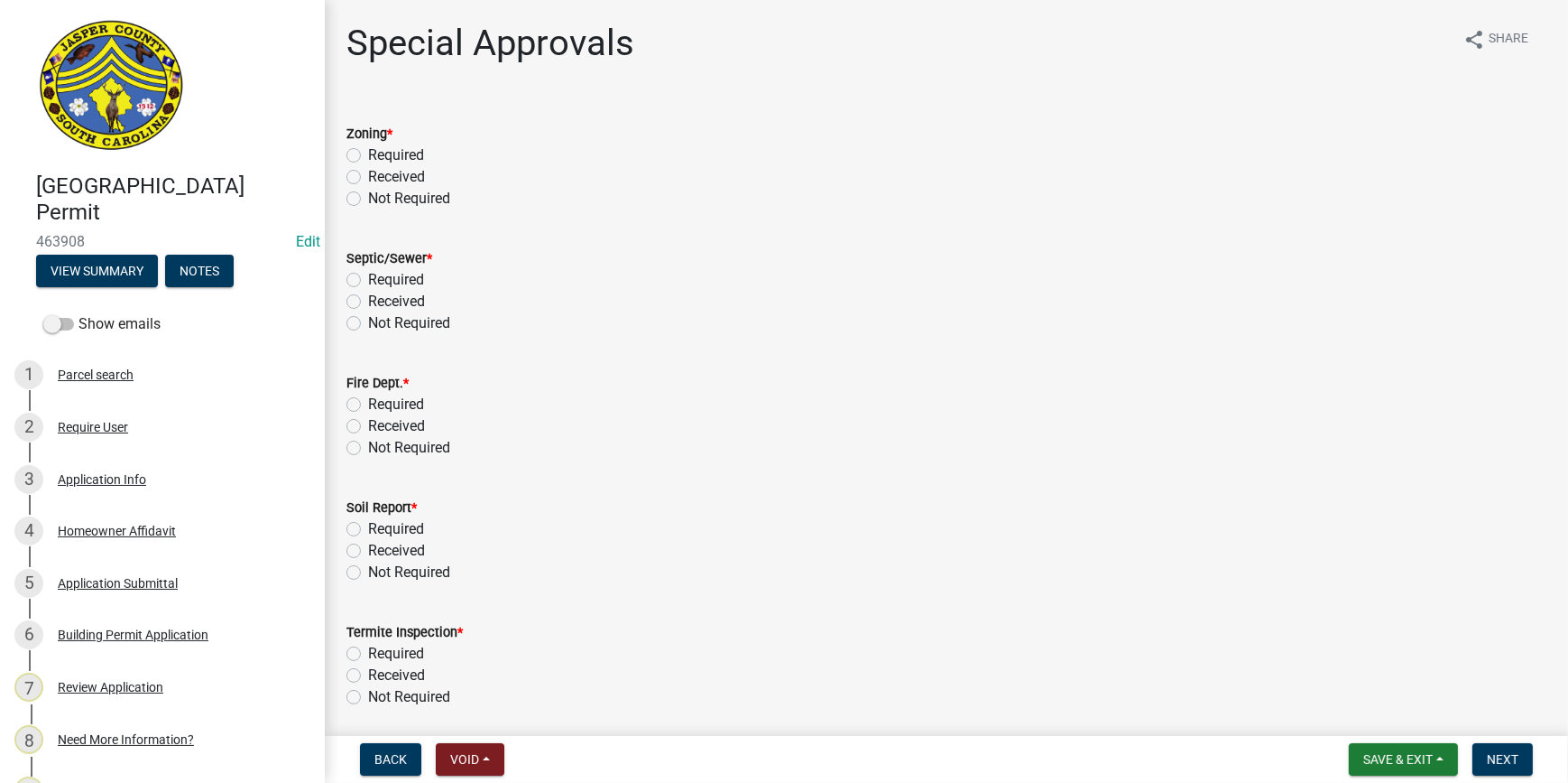
click at [369, 172] on label "Received" at bounding box center [396, 176] width 57 height 21
click at [369, 172] on input "Received" at bounding box center [374, 172] width 12 height 12
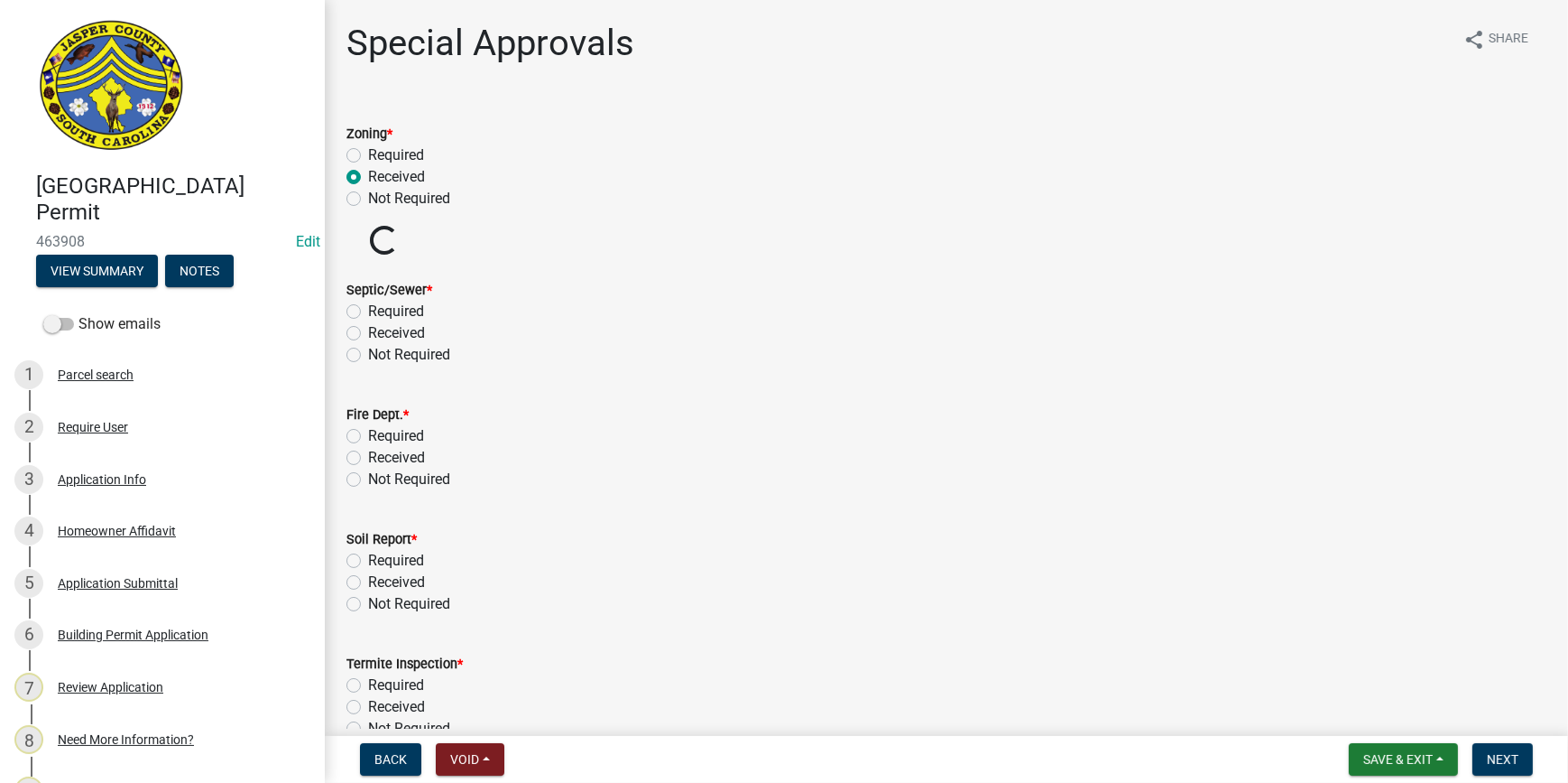
click at [369, 356] on label "Not Required" at bounding box center [409, 354] width 82 height 21
click at [369, 356] on input "Not Required" at bounding box center [374, 349] width 12 height 12
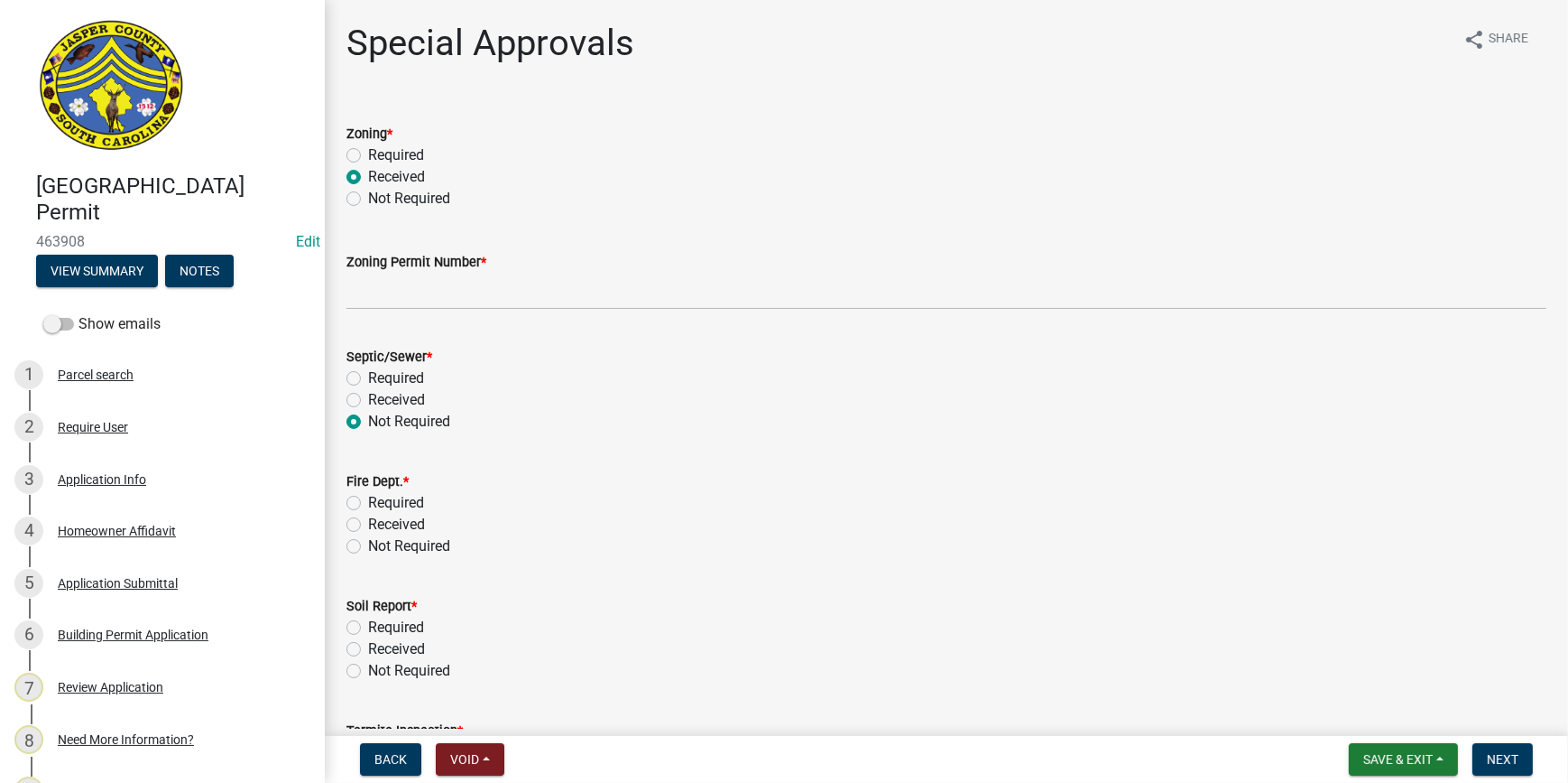
click at [400, 318] on wm-data-entity-input "Zoning Permit Number *" at bounding box center [946, 275] width 1200 height 98
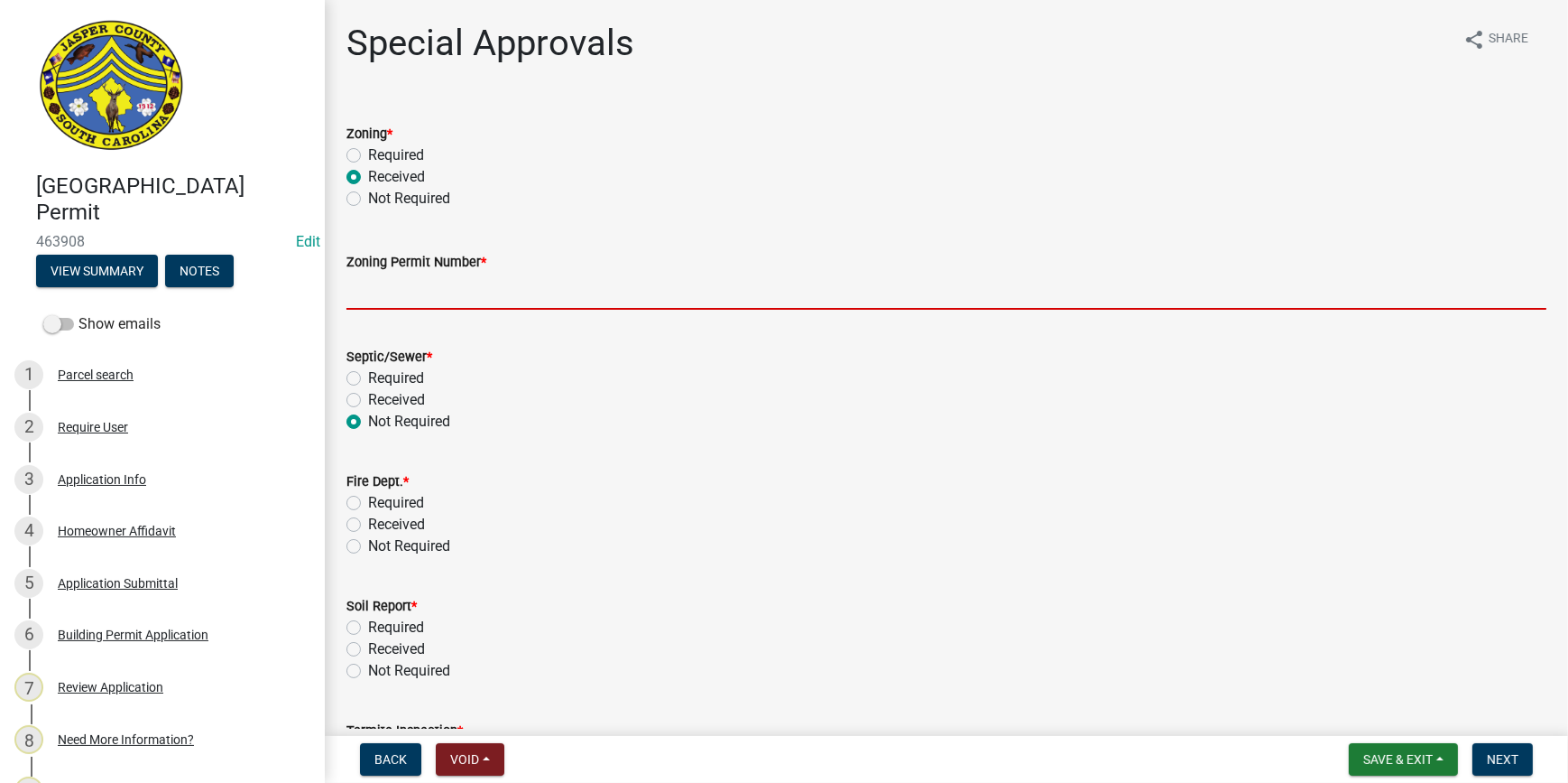
click at [404, 306] on input "Zoning Permit Number *" at bounding box center [946, 291] width 1200 height 37
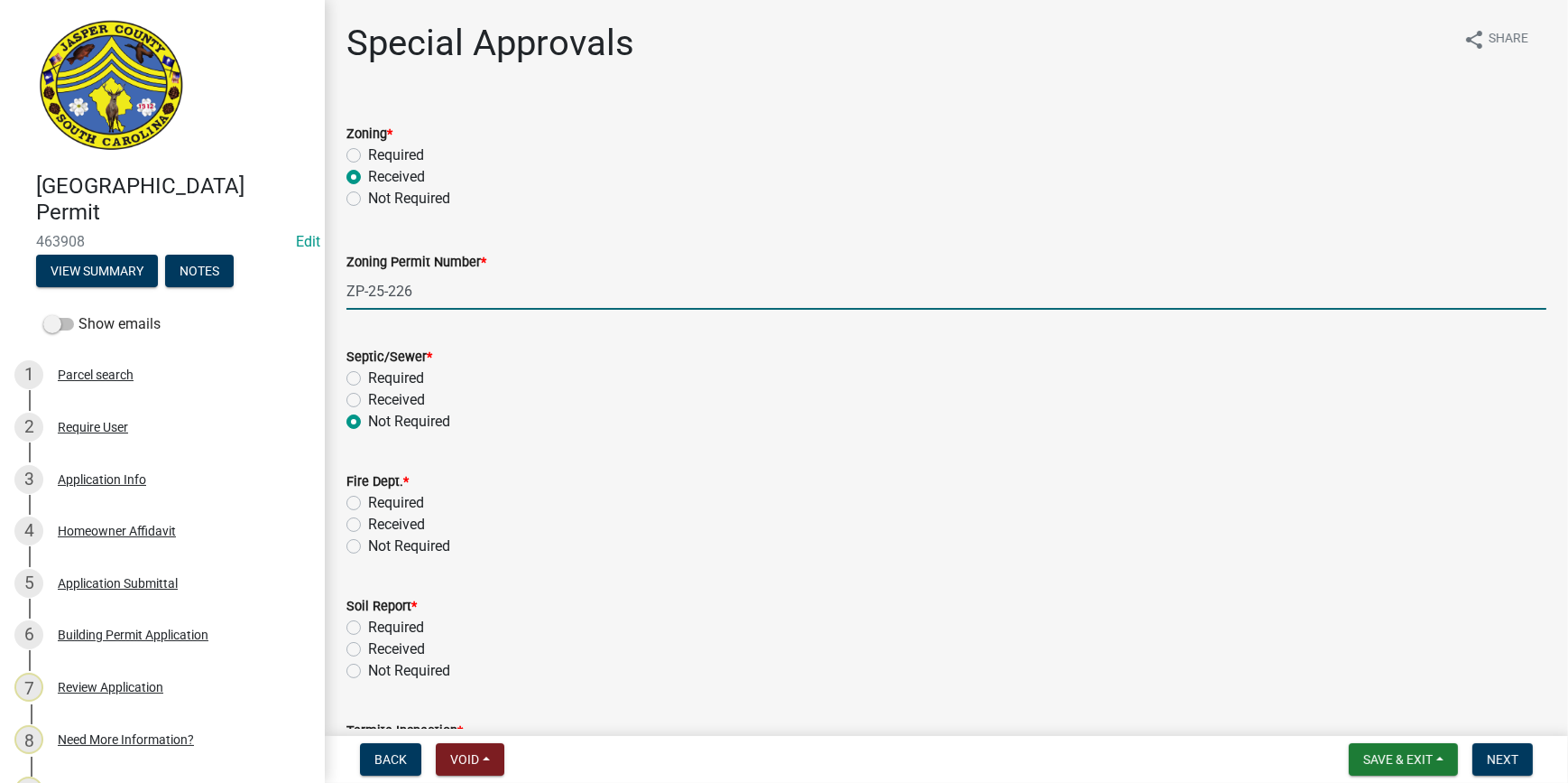
click at [627, 407] on div "Received" at bounding box center [946, 399] width 1200 height 21
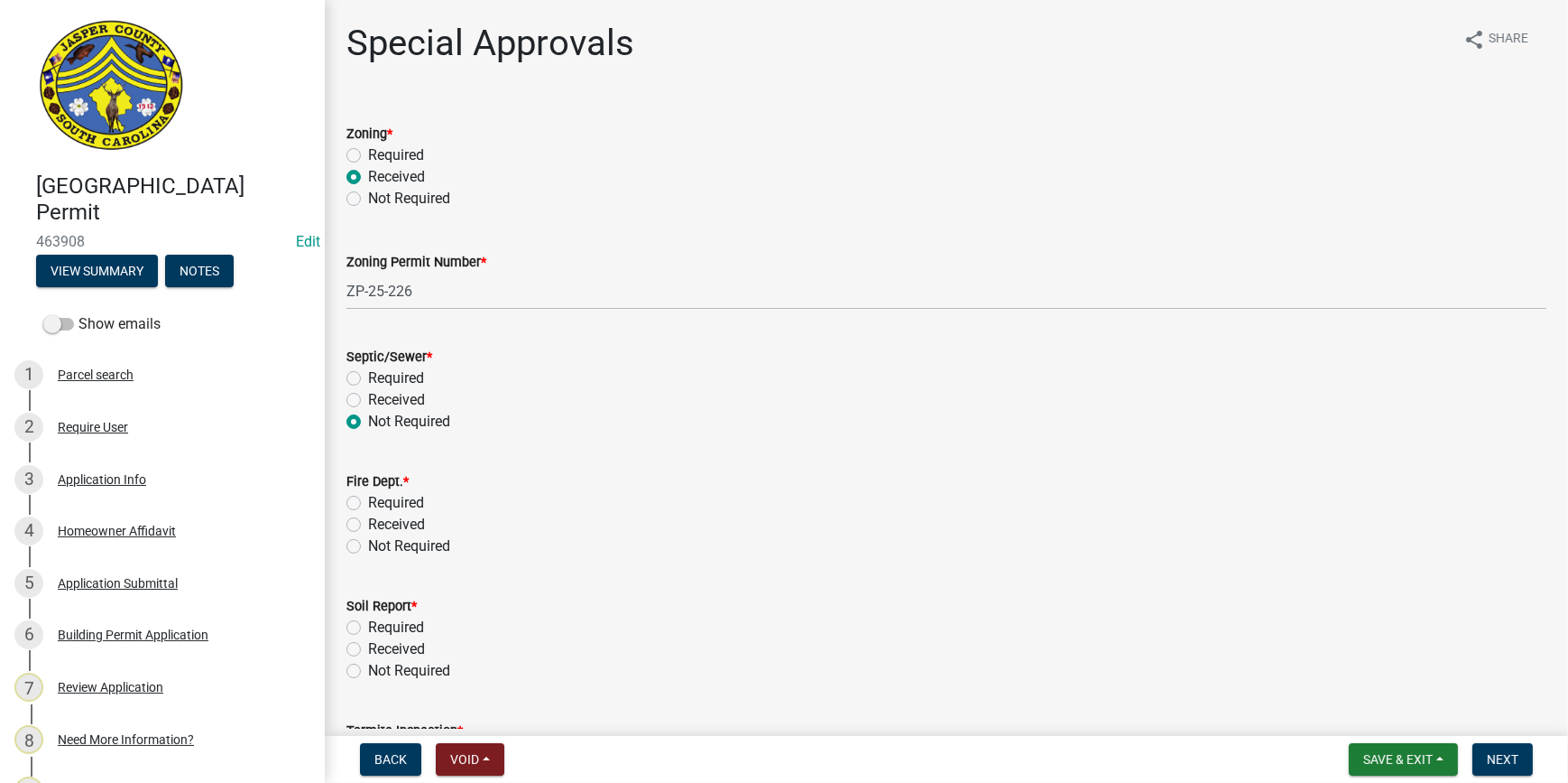
click at [369, 545] on label "Not Required" at bounding box center [409, 545] width 82 height 21
click at [369, 545] on input "Not Required" at bounding box center [374, 541] width 12 height 12
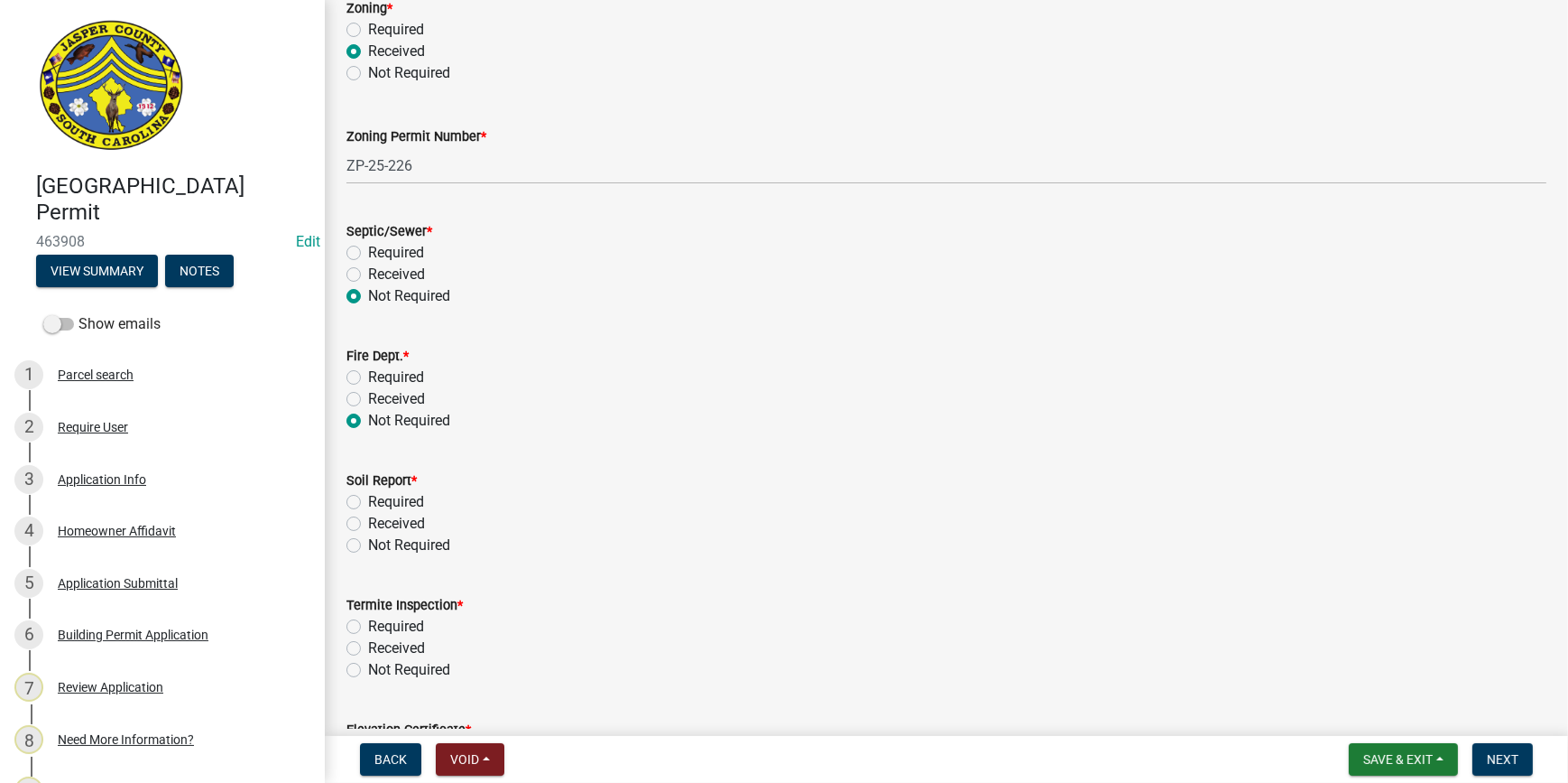
scroll to position [163, 0]
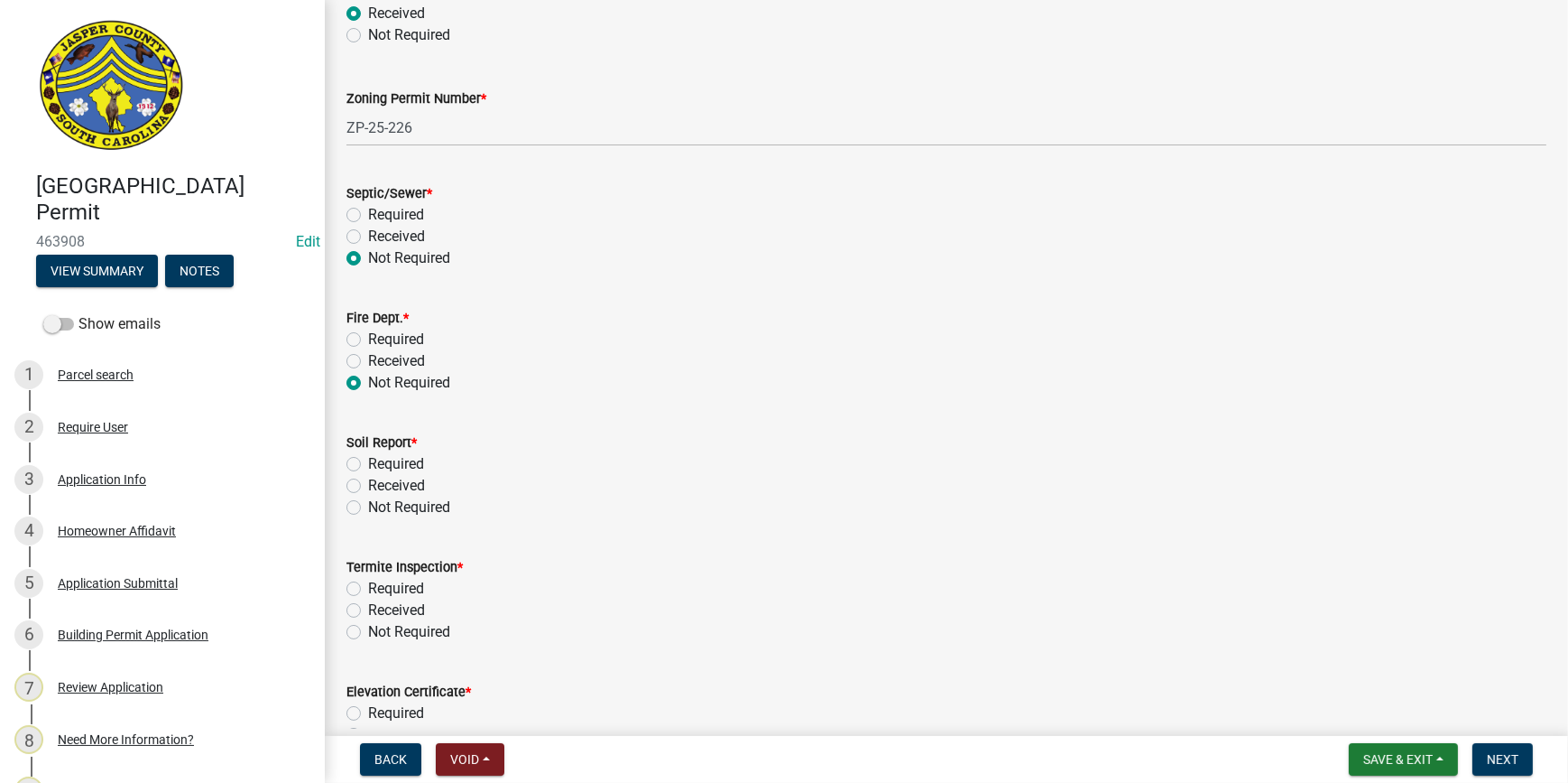
click at [369, 511] on label "Not Required" at bounding box center [409, 507] width 82 height 21
click at [369, 508] on input "Not Required" at bounding box center [374, 502] width 12 height 12
click at [369, 632] on label "Not Required" at bounding box center [409, 632] width 82 height 21
click at [369, 632] on input "Not Required" at bounding box center [374, 627] width 12 height 12
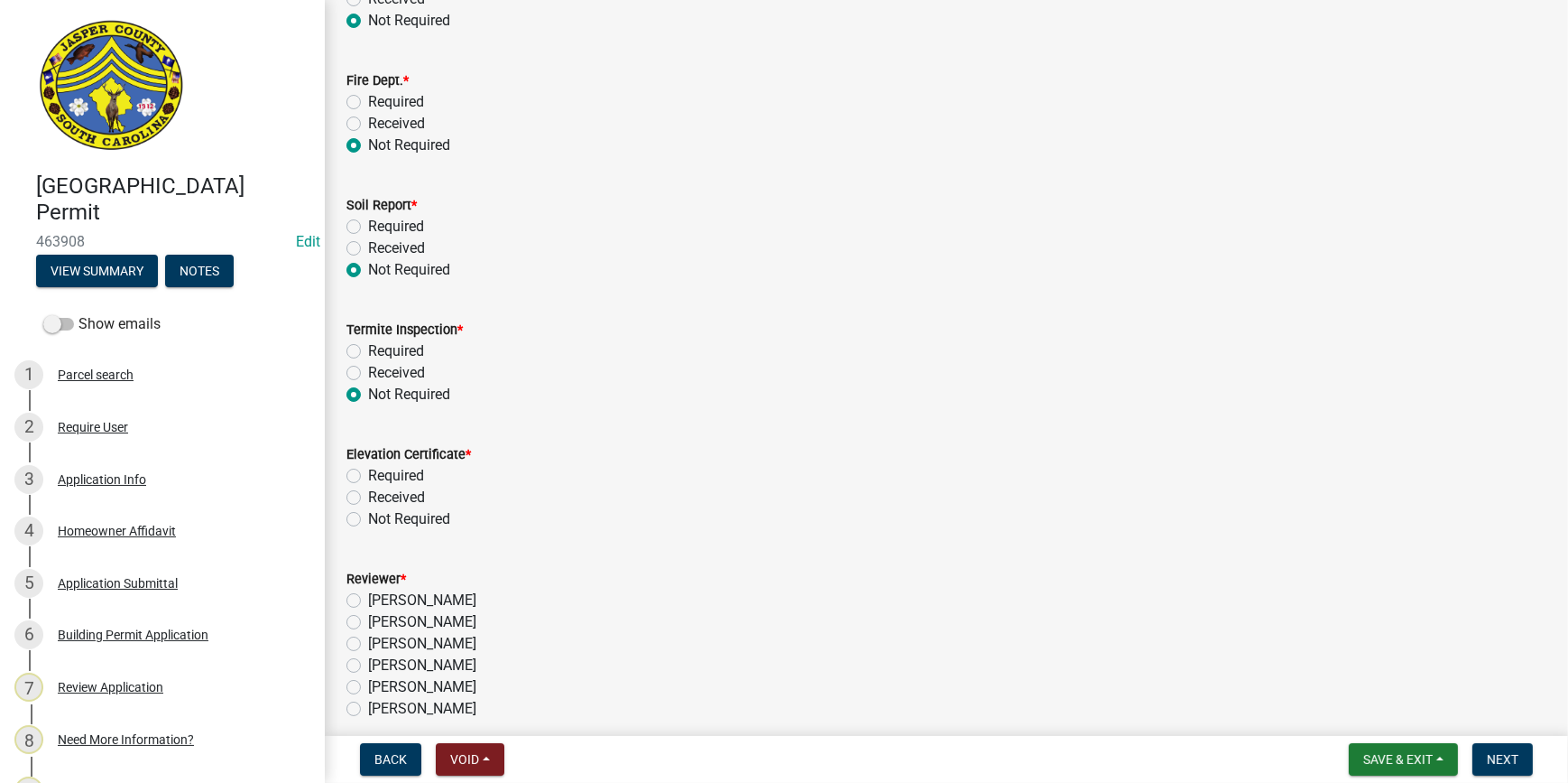
scroll to position [410, 0]
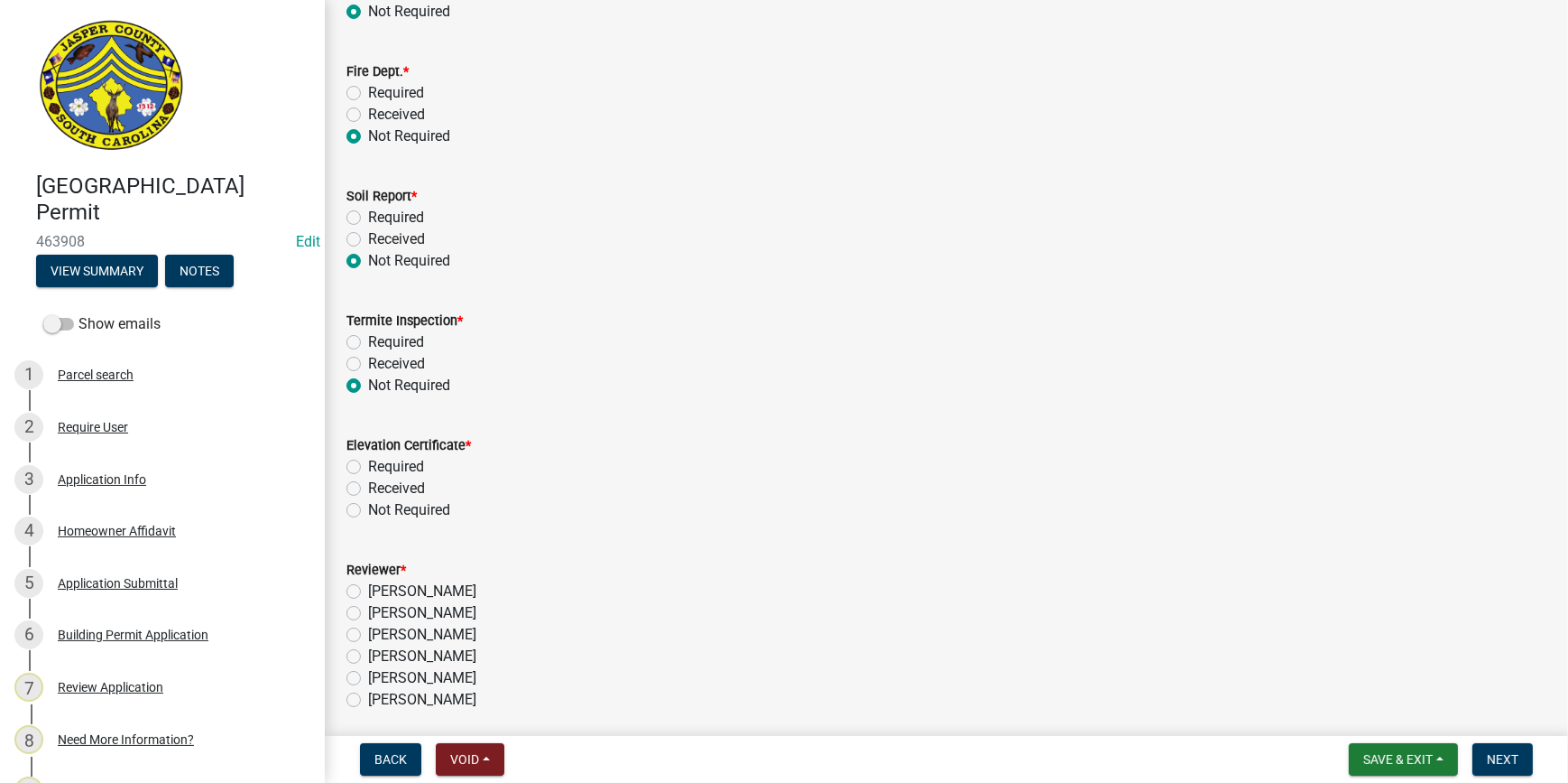
click at [369, 337] on label "Required" at bounding box center [396, 342] width 56 height 21
click at [369, 337] on input "Required" at bounding box center [374, 337] width 12 height 12
click at [369, 513] on label "Not Required" at bounding box center [409, 509] width 82 height 21
click at [369, 511] on input "Not Required" at bounding box center [374, 504] width 12 height 12
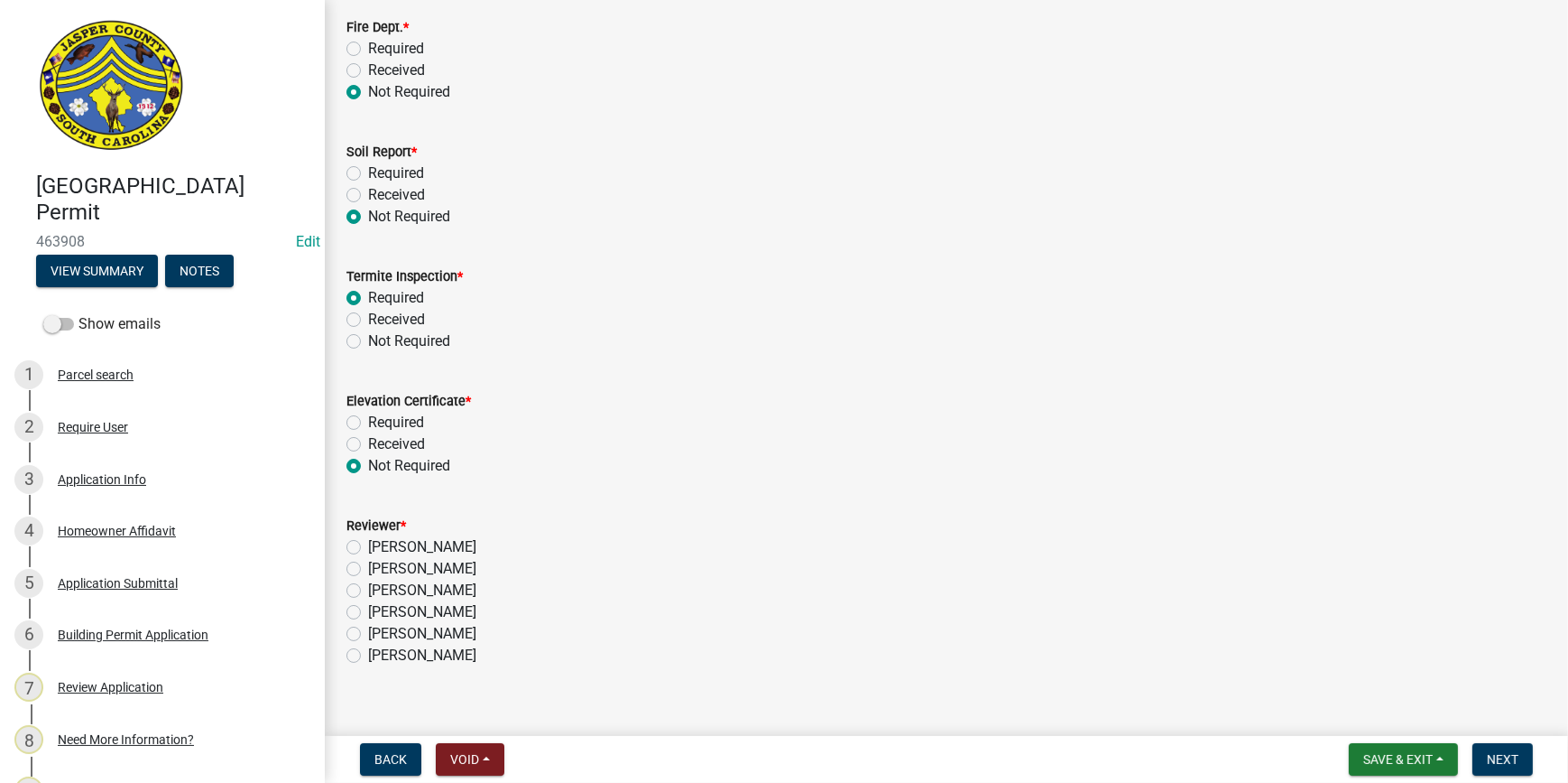
scroll to position [477, 0]
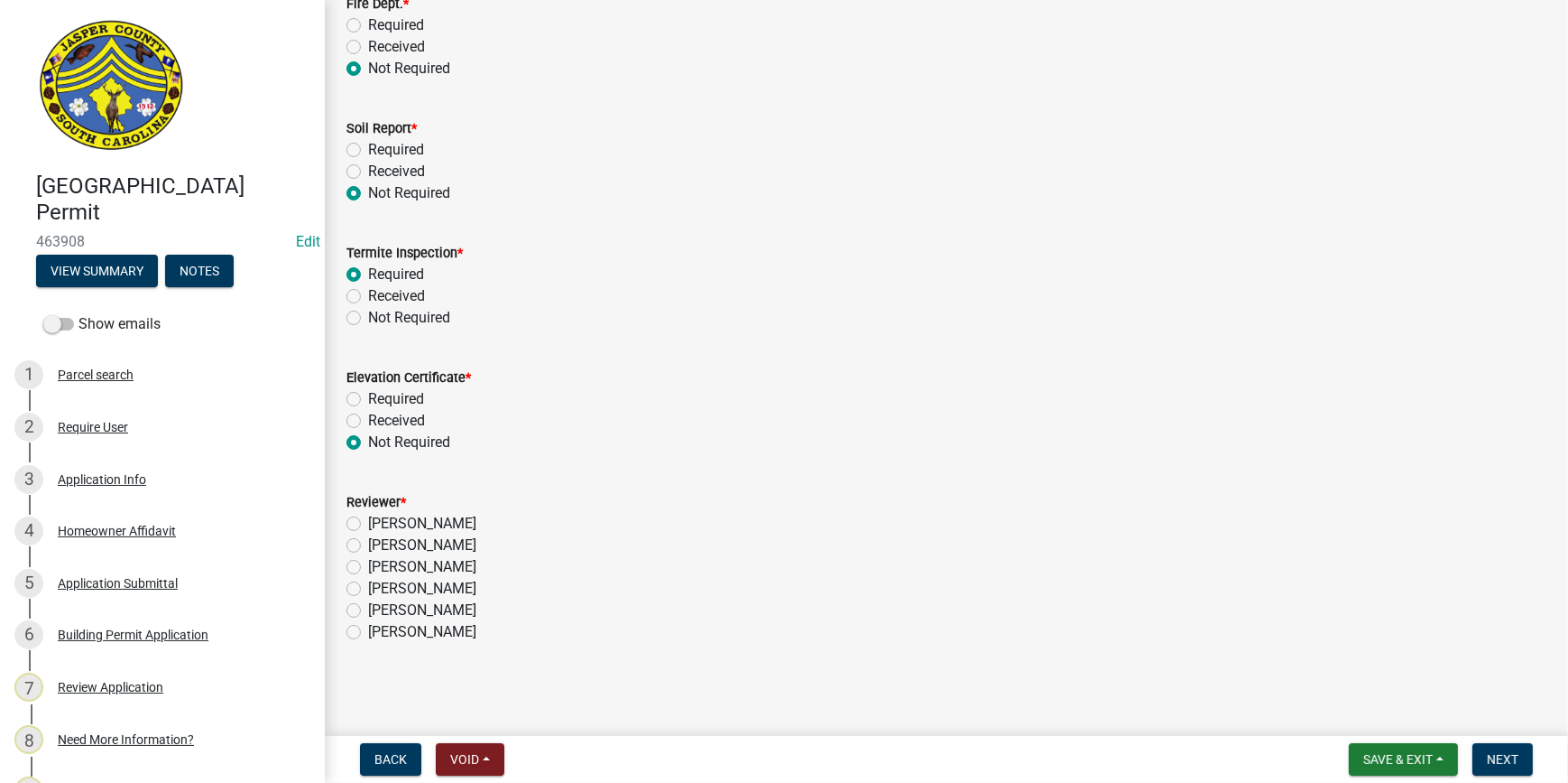
click at [369, 567] on label "[PERSON_NAME]" at bounding box center [422, 567] width 109 height 21
click at [369, 567] on input "[PERSON_NAME]" at bounding box center [374, 562] width 12 height 12
click at [1523, 763] on button "Next" at bounding box center [1502, 759] width 60 height 33
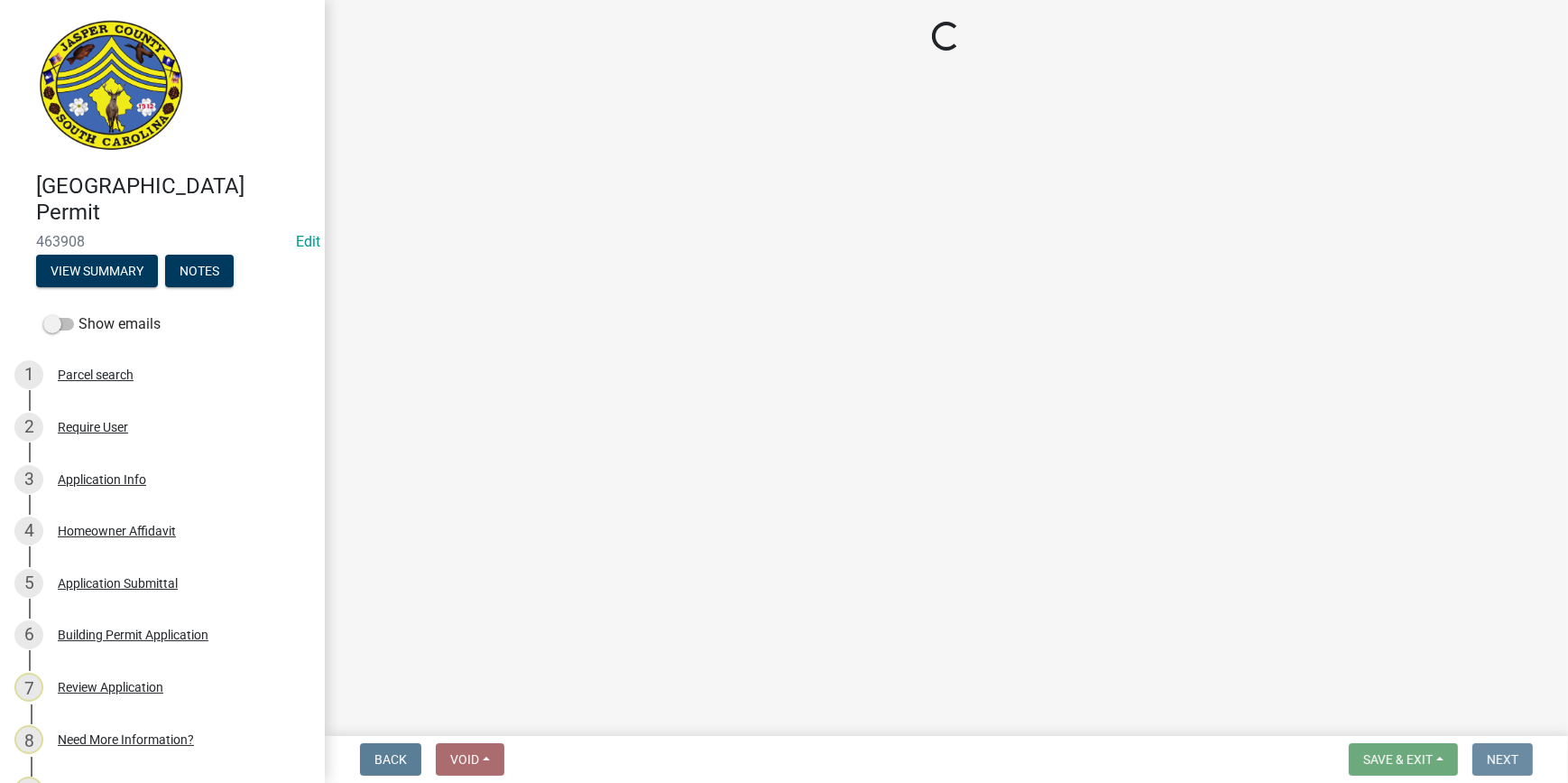
scroll to position [0, 0]
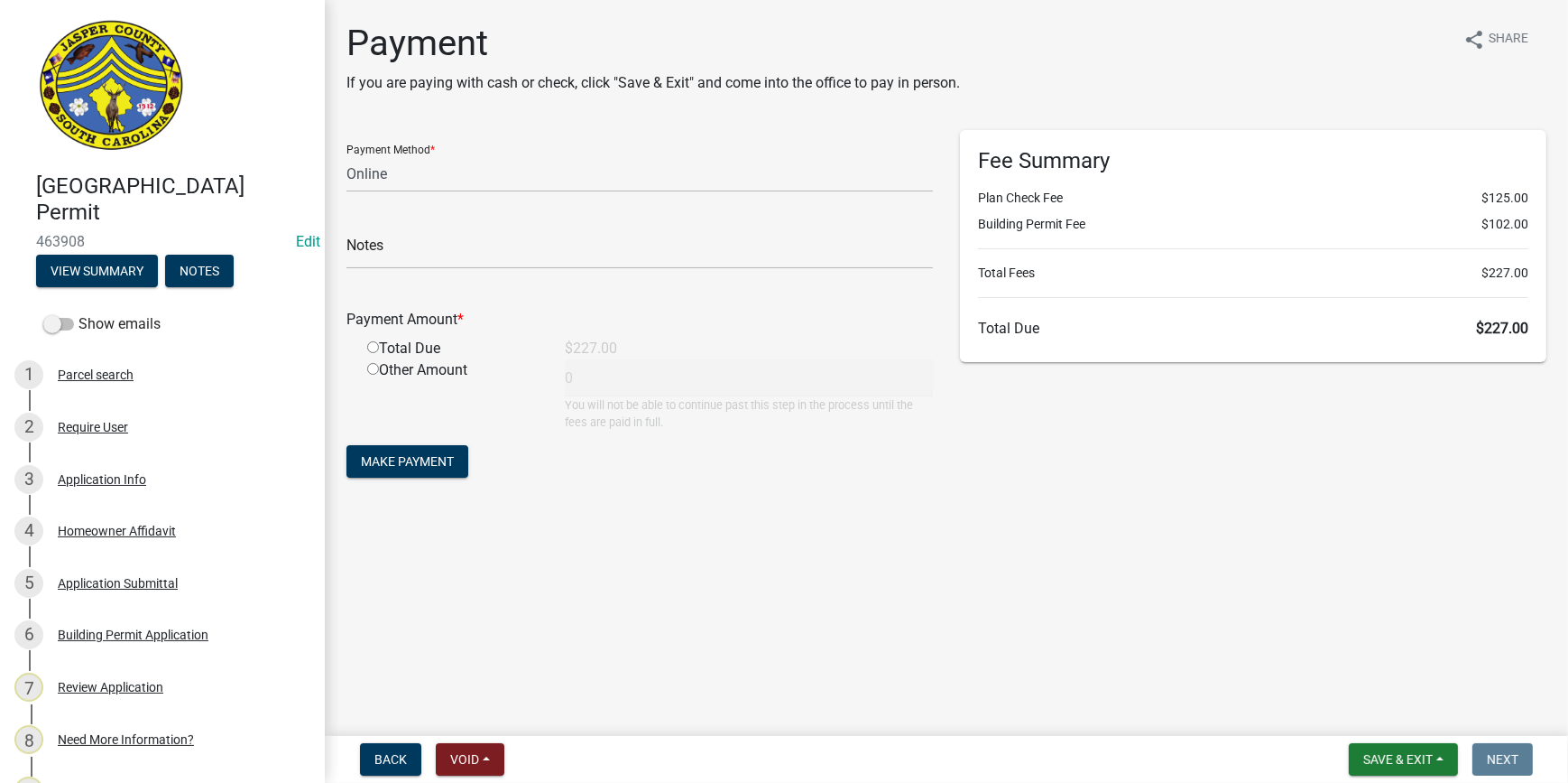
click at [370, 352] on input "radio" at bounding box center [373, 346] width 12 height 12
click at [396, 459] on span "Make Payment" at bounding box center [408, 462] width 93 height 15
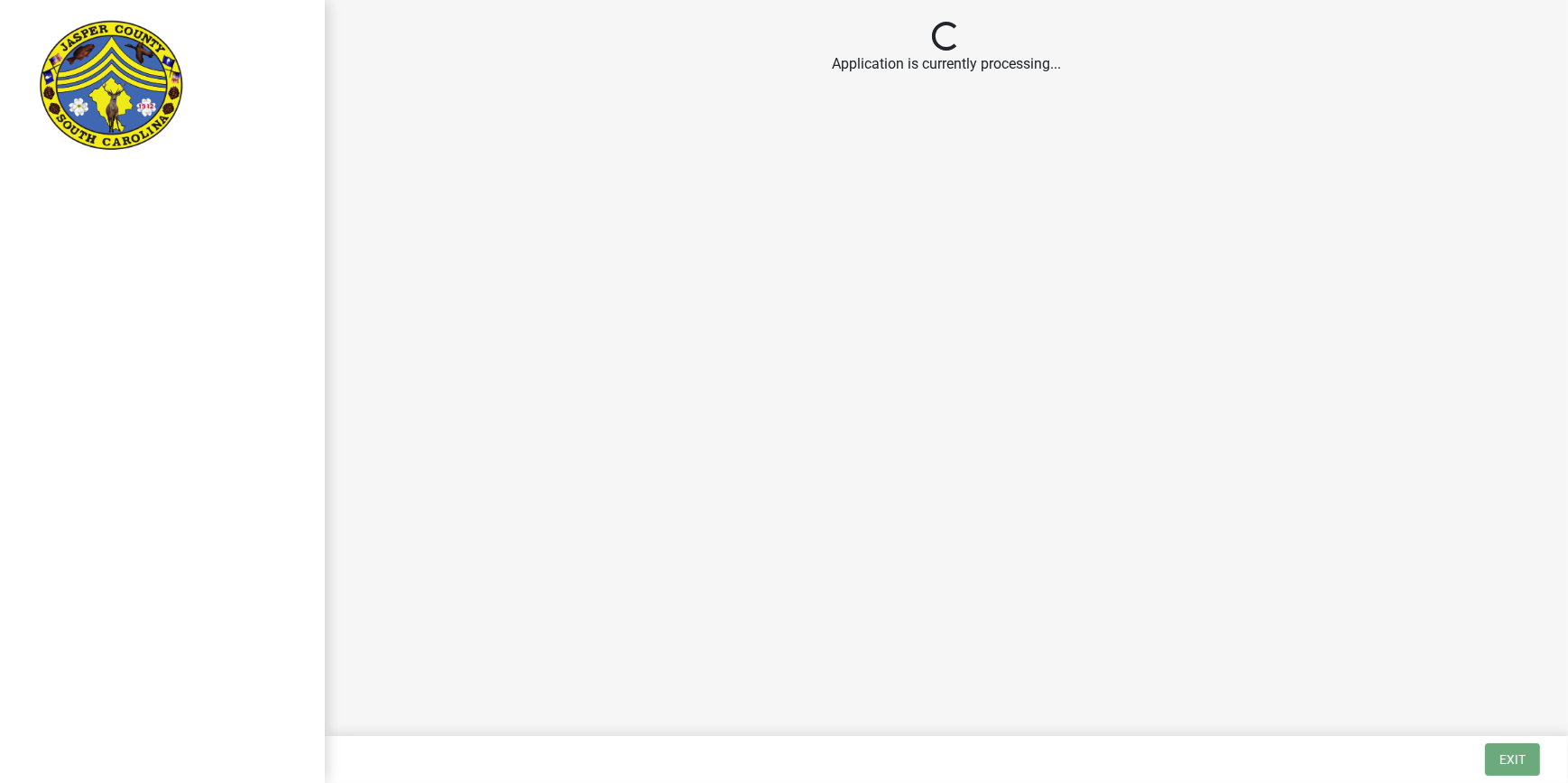
click at [494, 239] on main "Loading... Application is currently processing..." at bounding box center [946, 364] width 1243 height 728
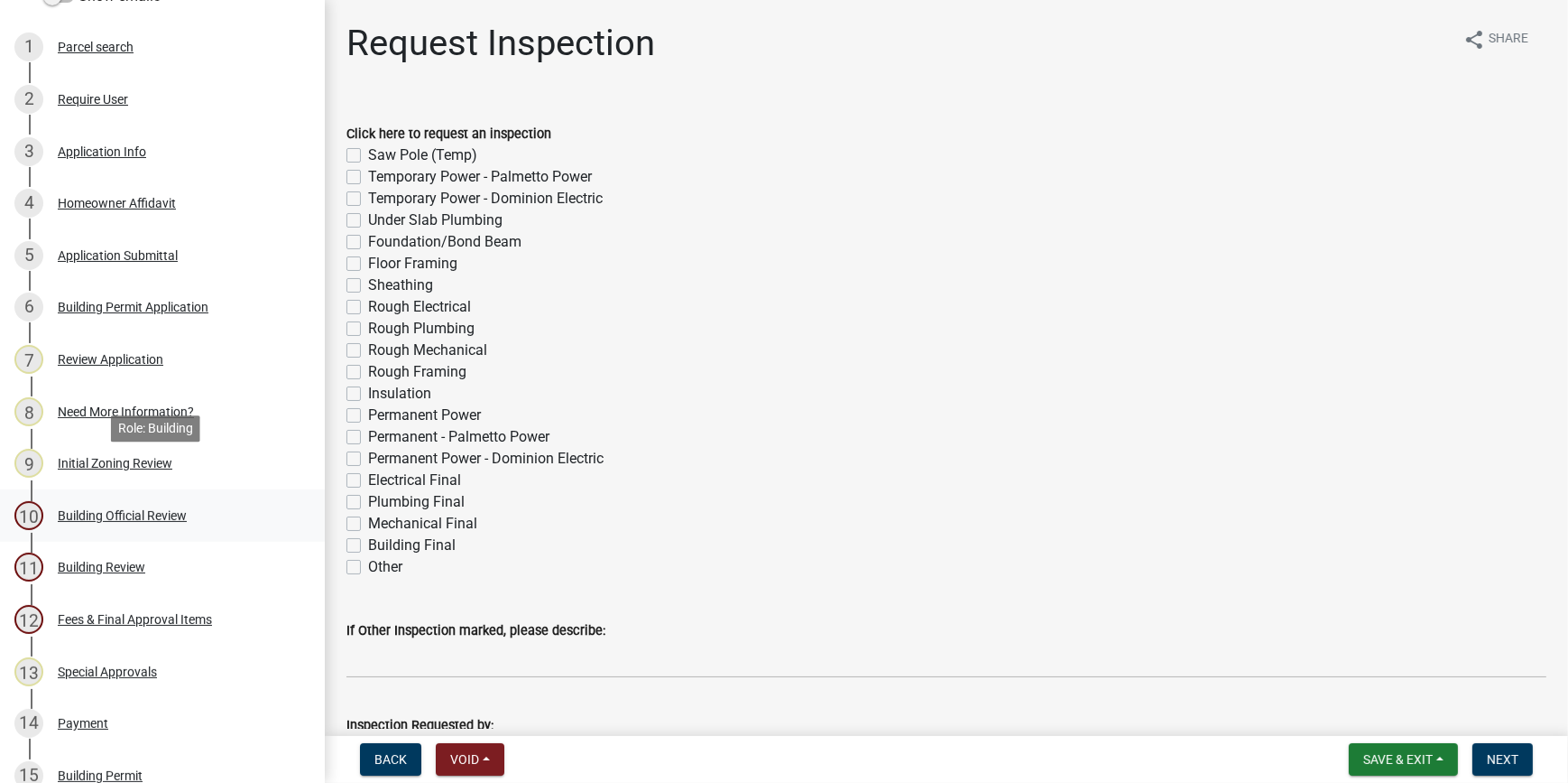
scroll to position [492, 0]
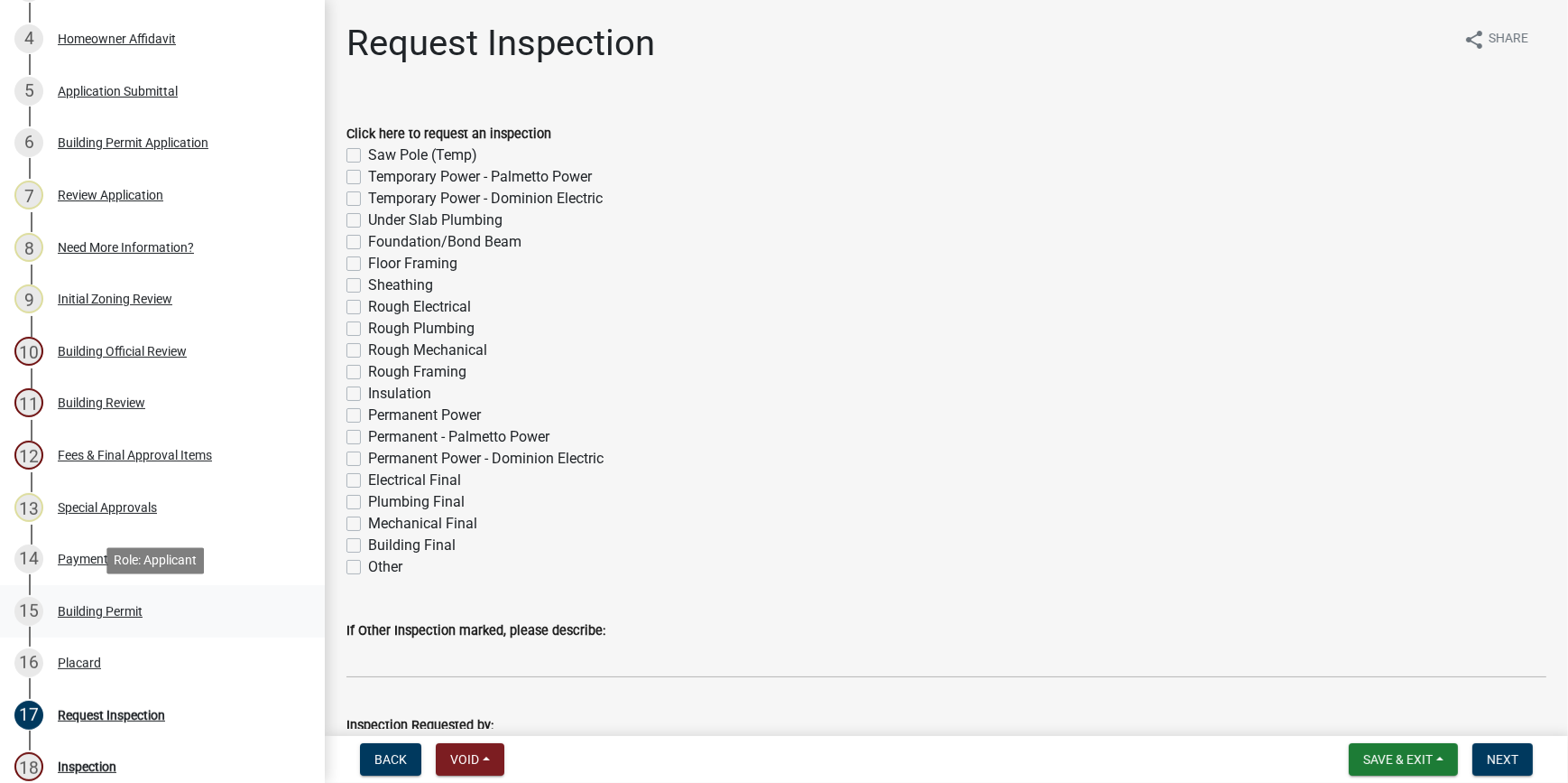
click at [103, 607] on div "Building Permit" at bounding box center [99, 611] width 84 height 13
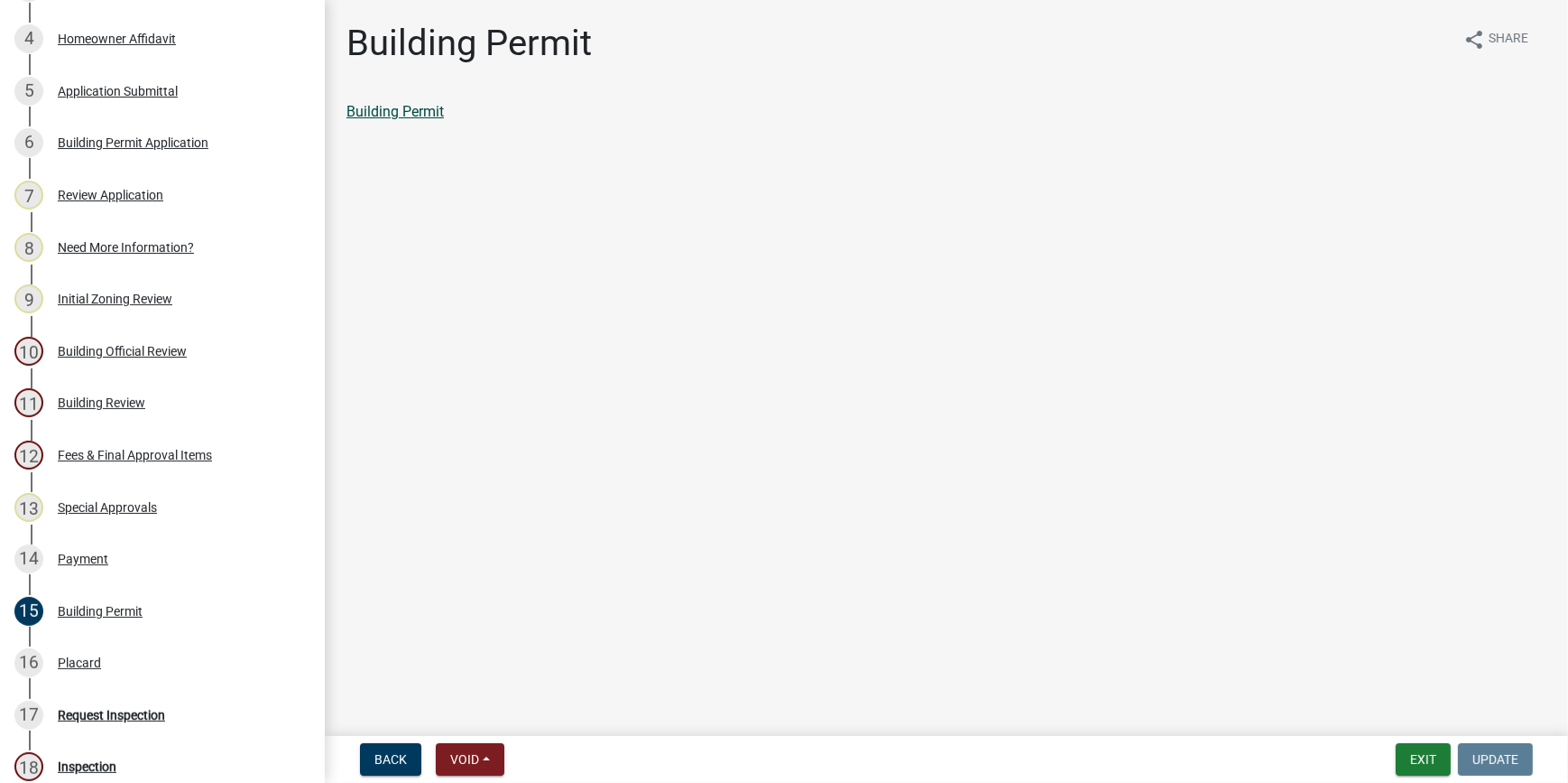
click at [386, 105] on link "Building Permit" at bounding box center [395, 111] width 97 height 17
click at [53, 673] on div "16 Placard" at bounding box center [155, 662] width 281 height 29
click at [370, 108] on link "Placard" at bounding box center [370, 111] width 48 height 17
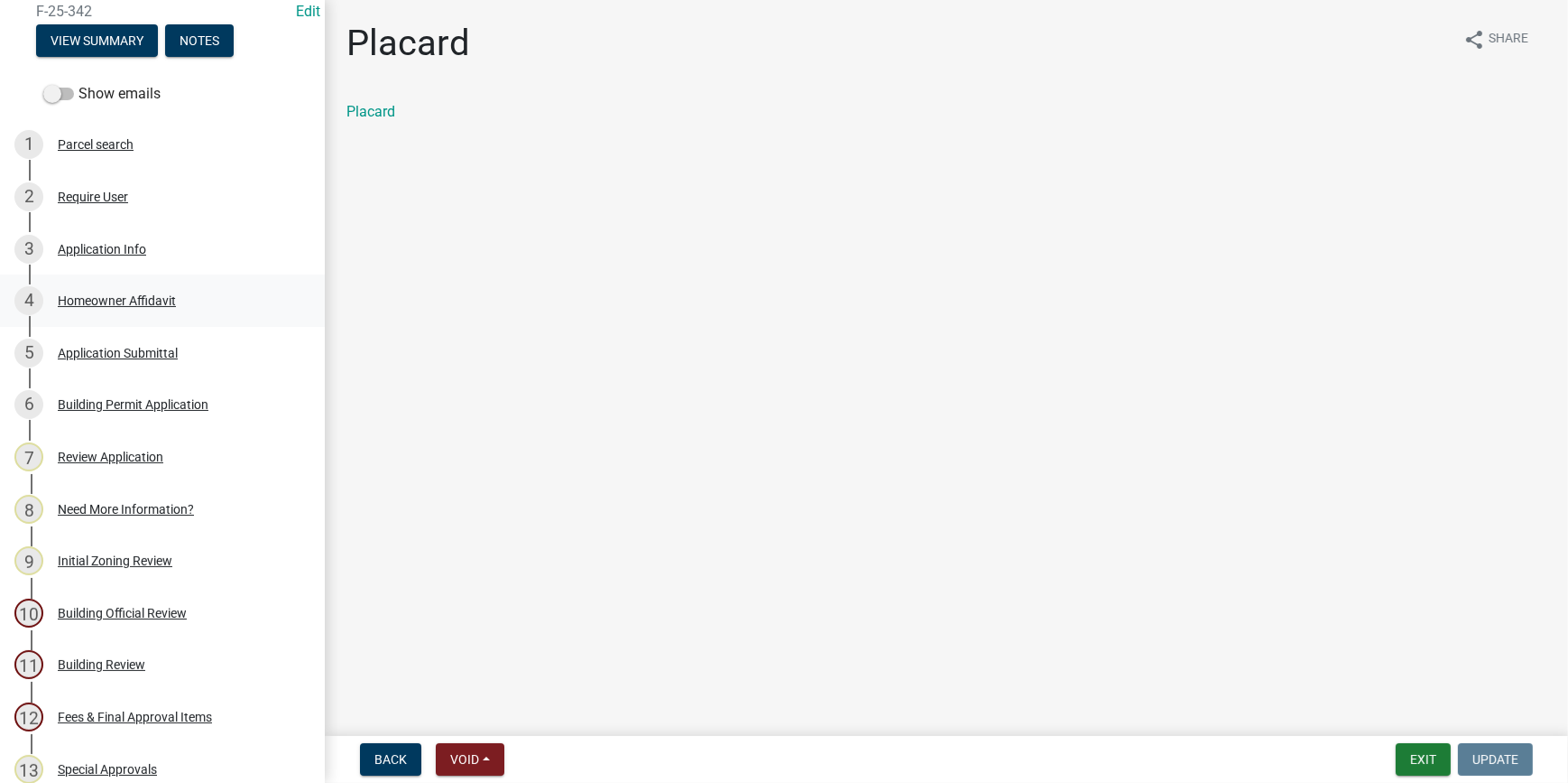
scroll to position [81, 0]
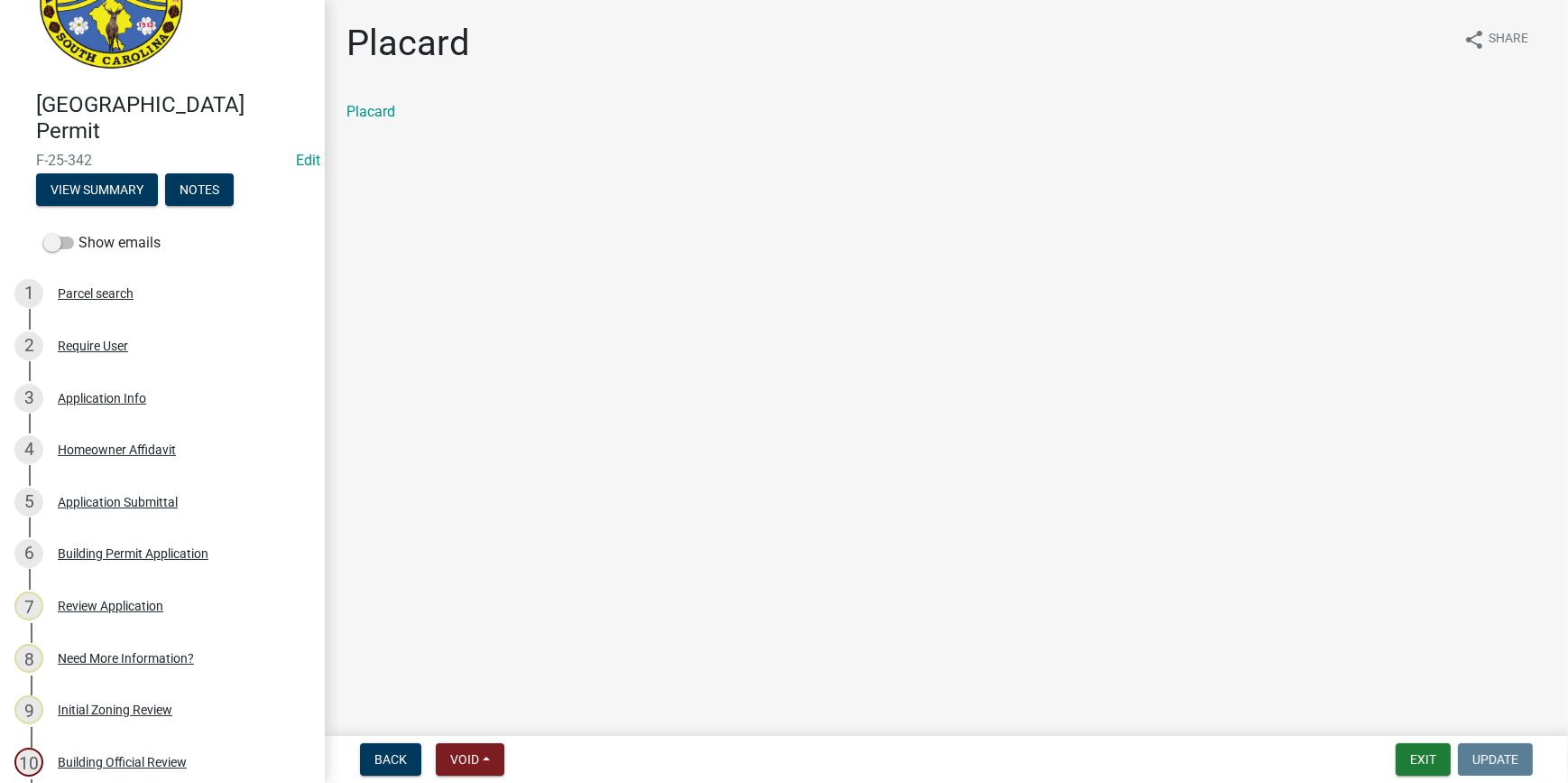
click at [1491, 111] on div "Placard" at bounding box center [946, 111] width 1200 height 21
click at [129, 400] on div "Application Info" at bounding box center [101, 398] width 88 height 13
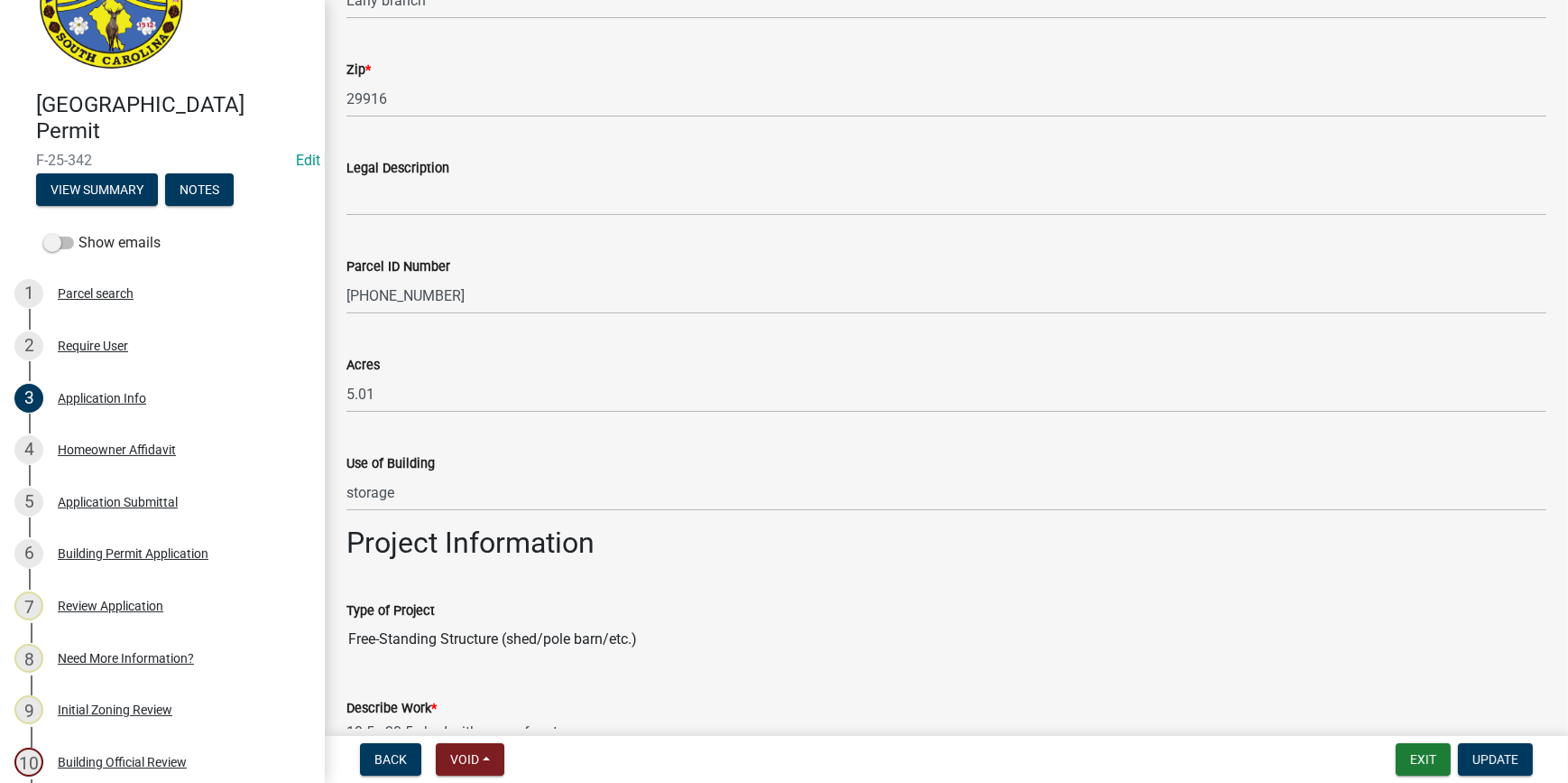
scroll to position [1477, 0]
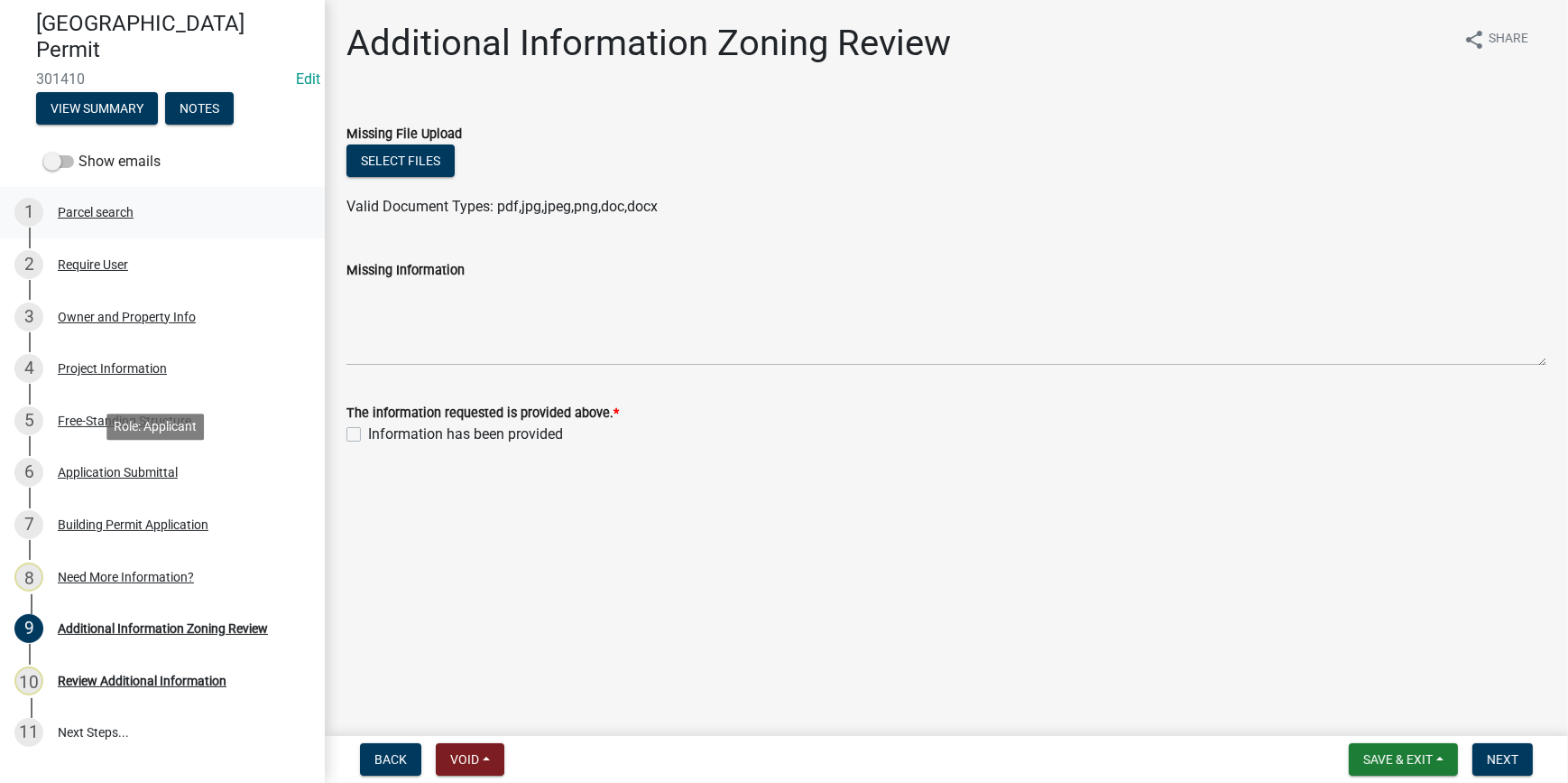
scroll to position [163, 0]
click at [391, 159] on button "Select files" at bounding box center [400, 160] width 109 height 33
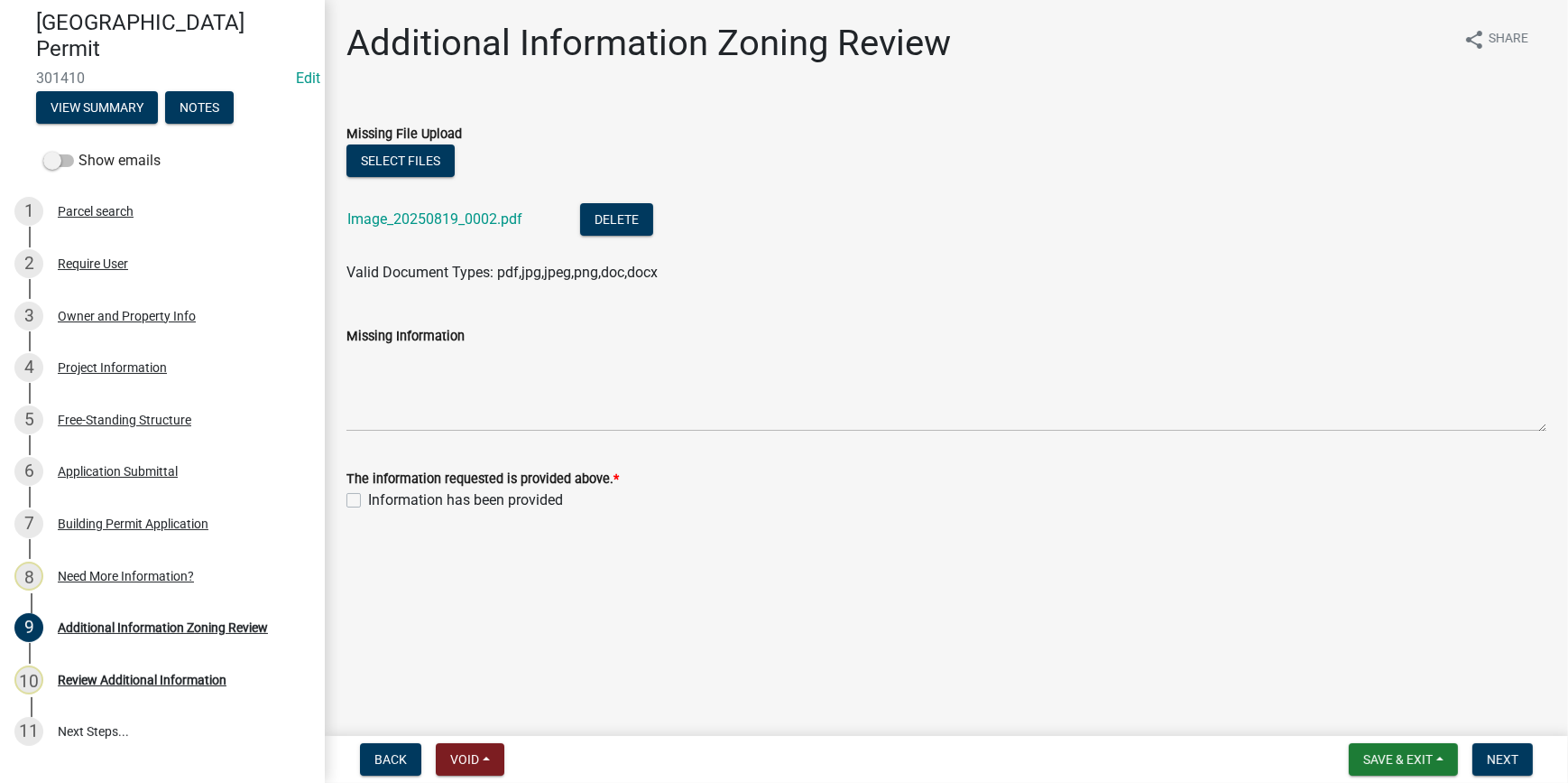
click at [344, 503] on div "The information requested is provided above. * Information has been provided" at bounding box center [947, 478] width 1227 height 65
click at [369, 504] on label "Information has been provided" at bounding box center [466, 500] width 195 height 21
click at [369, 501] on input "Information has been provided" at bounding box center [374, 495] width 12 height 12
checkbox input "true"
click at [1512, 750] on button "Next" at bounding box center [1502, 759] width 60 height 33
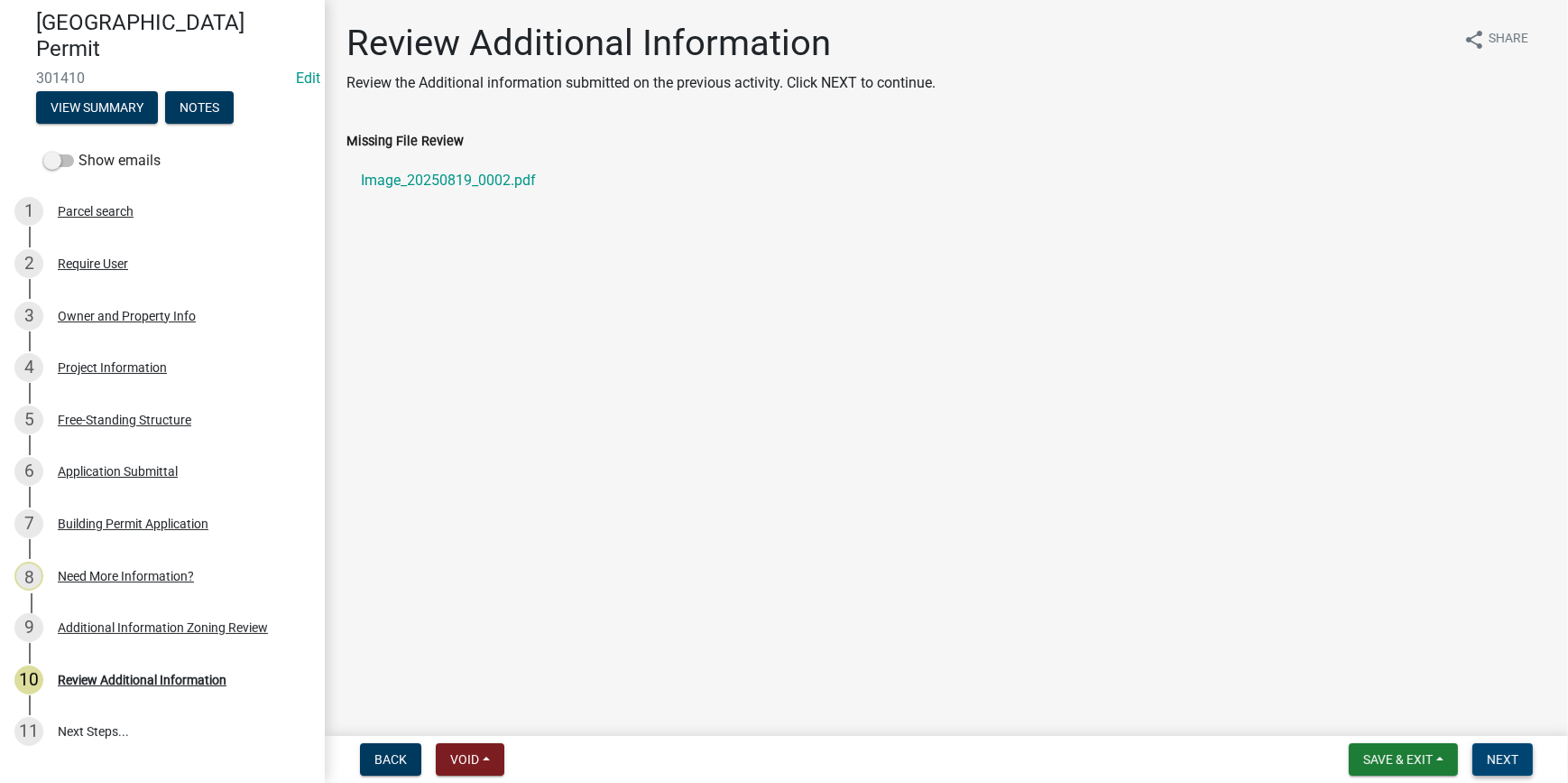
click at [1519, 766] on button "Next" at bounding box center [1502, 759] width 60 height 33
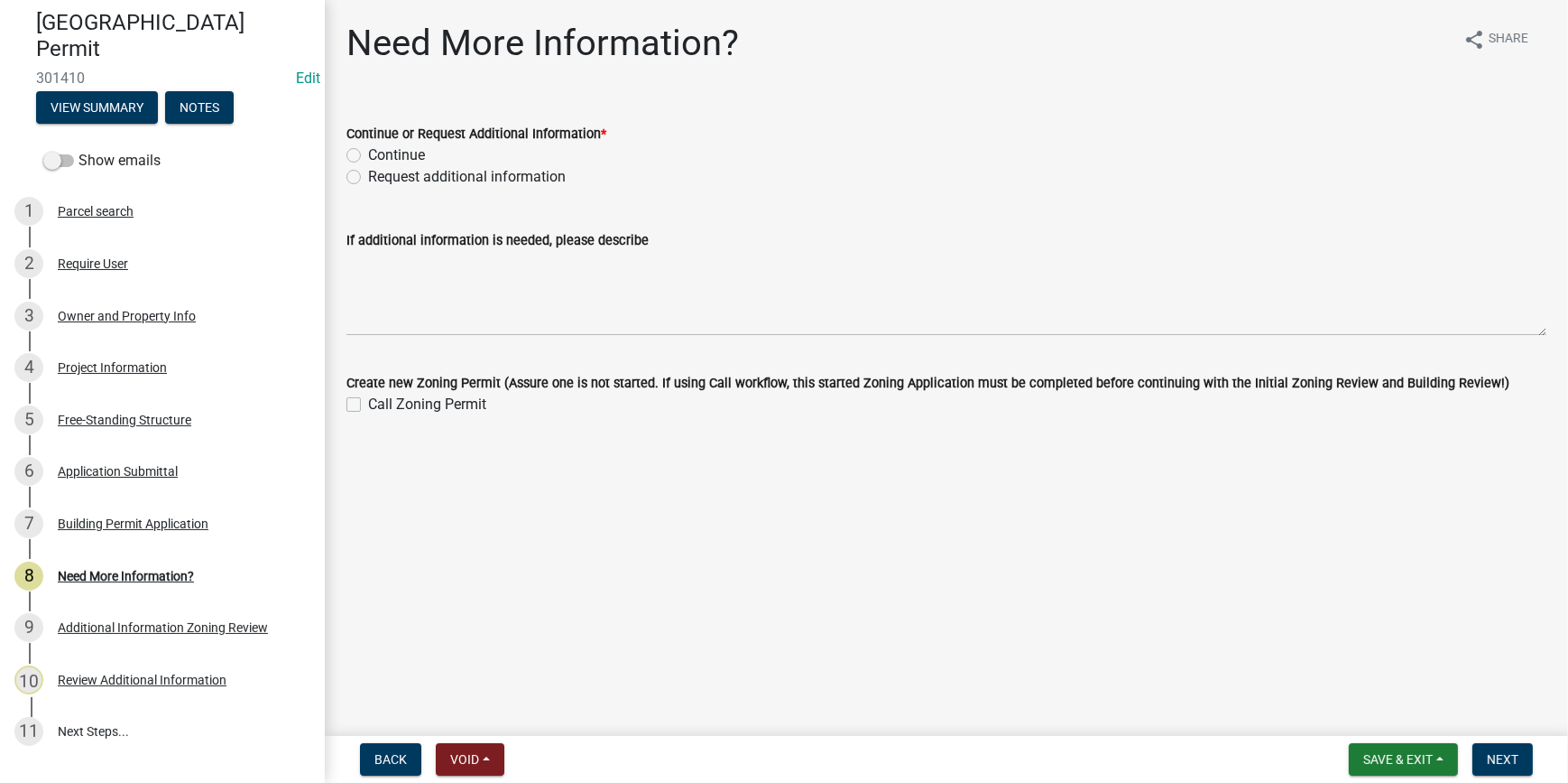
click at [369, 154] on label "Continue" at bounding box center [396, 154] width 57 height 21
click at [369, 154] on input "Continue" at bounding box center [374, 150] width 12 height 12
radio input "true"
click at [1497, 764] on span "Next" at bounding box center [1503, 760] width 32 height 15
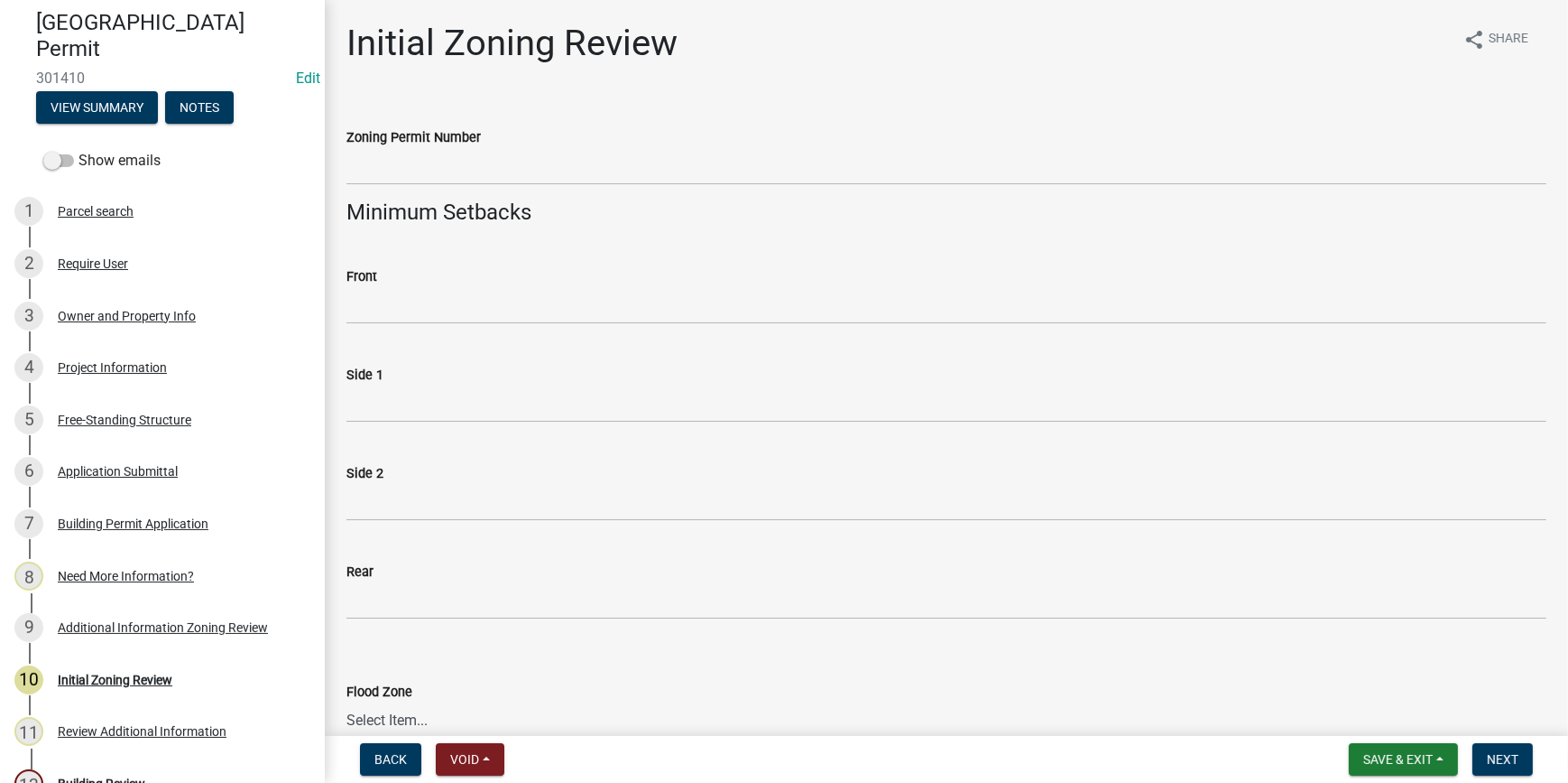
click at [477, 142] on label "Zoning Permit Number" at bounding box center [413, 138] width 135 height 13
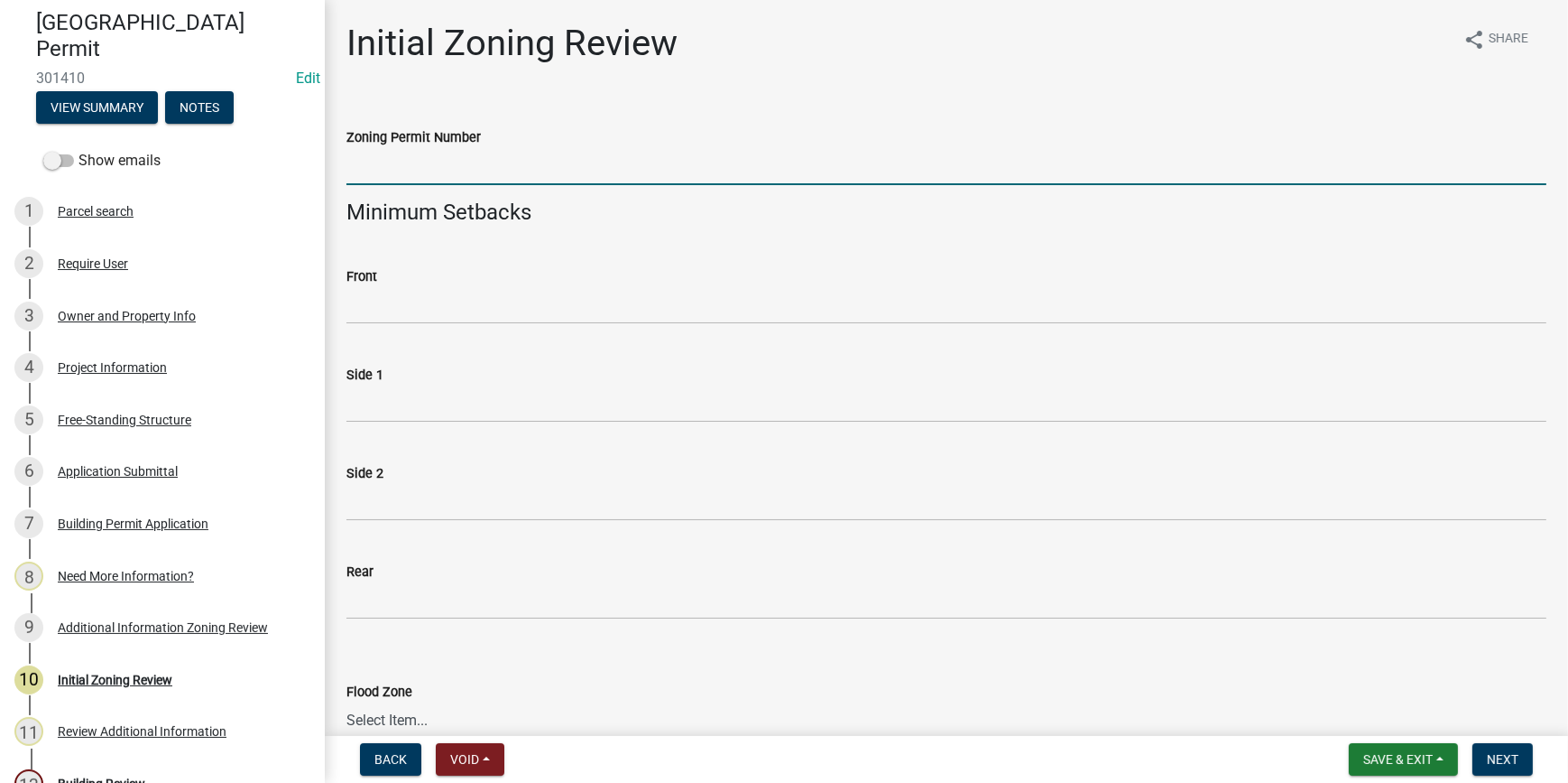
click at [477, 148] on input "Zoning Permit Number" at bounding box center [946, 166] width 1200 height 37
click at [473, 176] on input "Zoning Permit Number" at bounding box center [946, 166] width 1200 height 37
paste input "ZP-25-225"
type input "ZP-25-225"
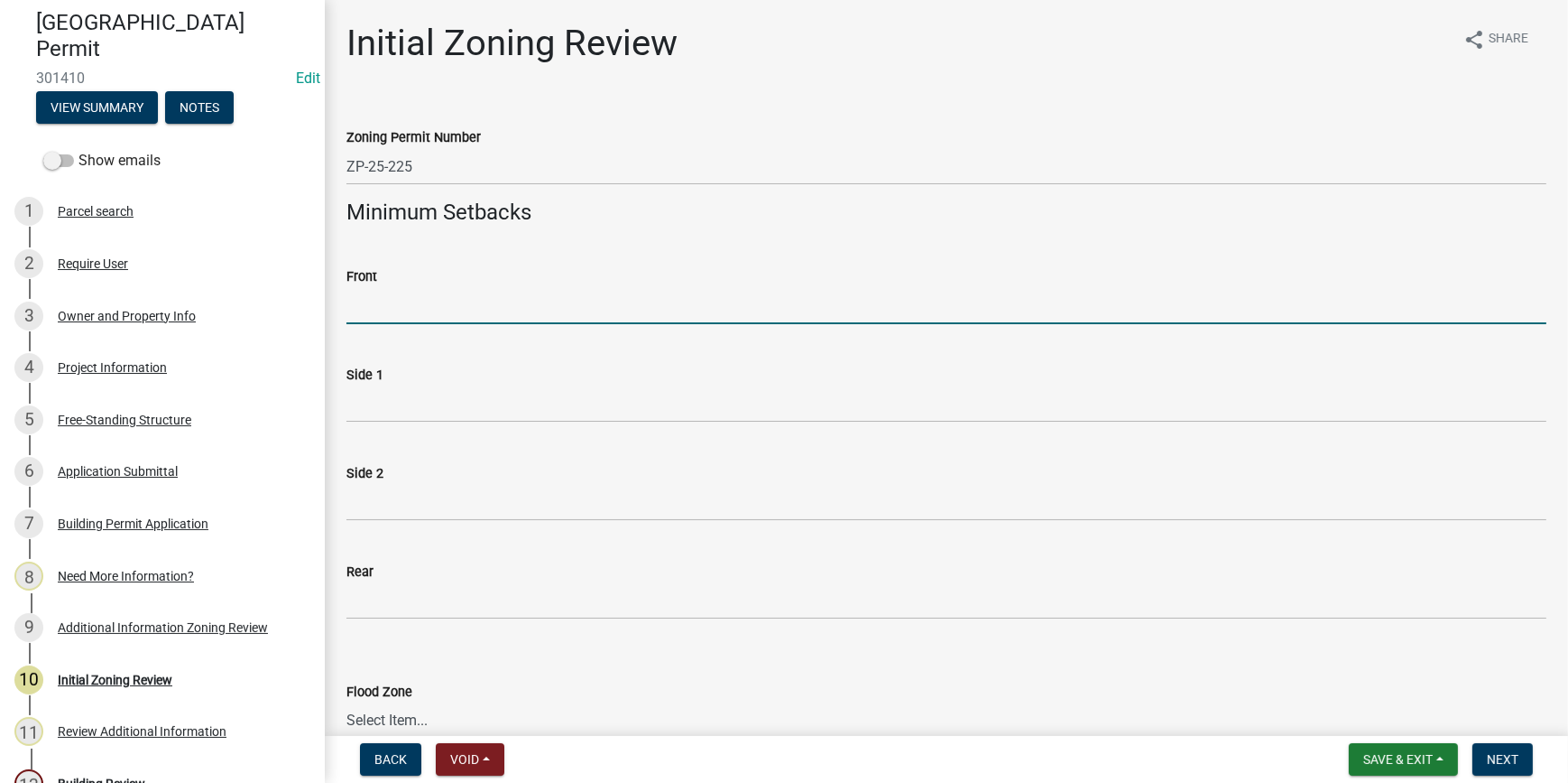
click at [410, 309] on input "Front" at bounding box center [946, 306] width 1200 height 37
type input "25"
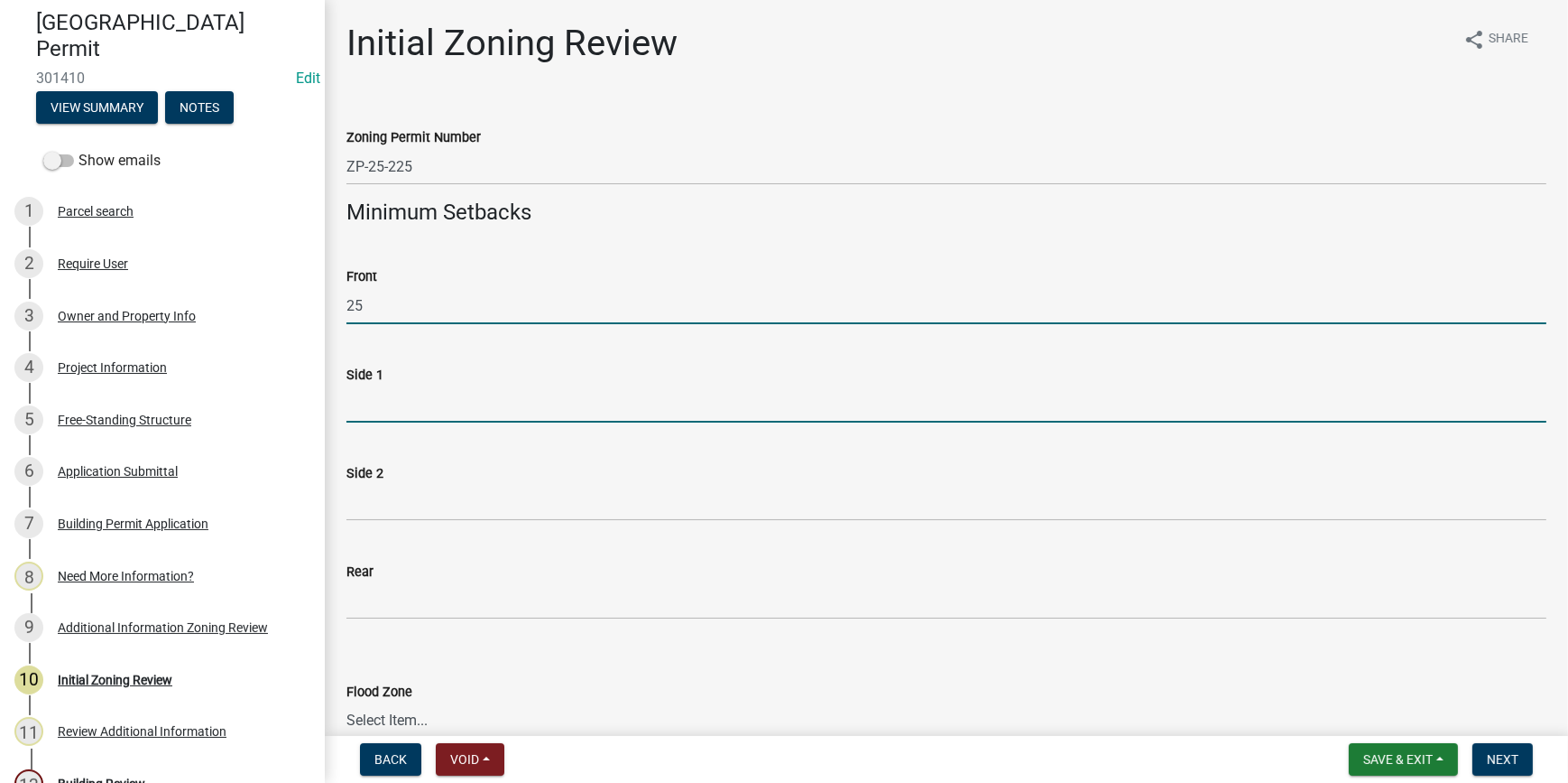
click at [360, 404] on input "Side 1" at bounding box center [946, 404] width 1200 height 37
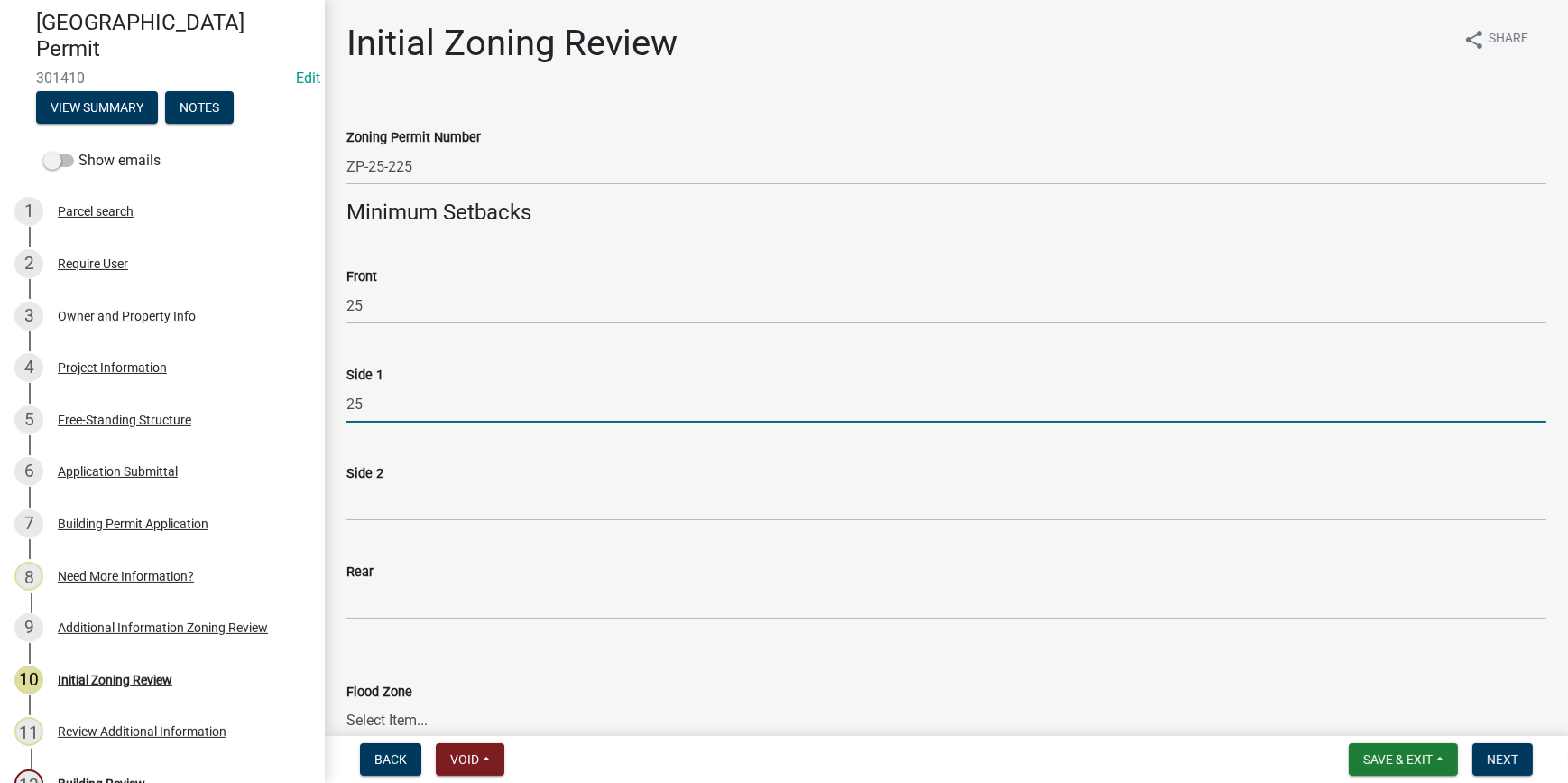
type input "25"
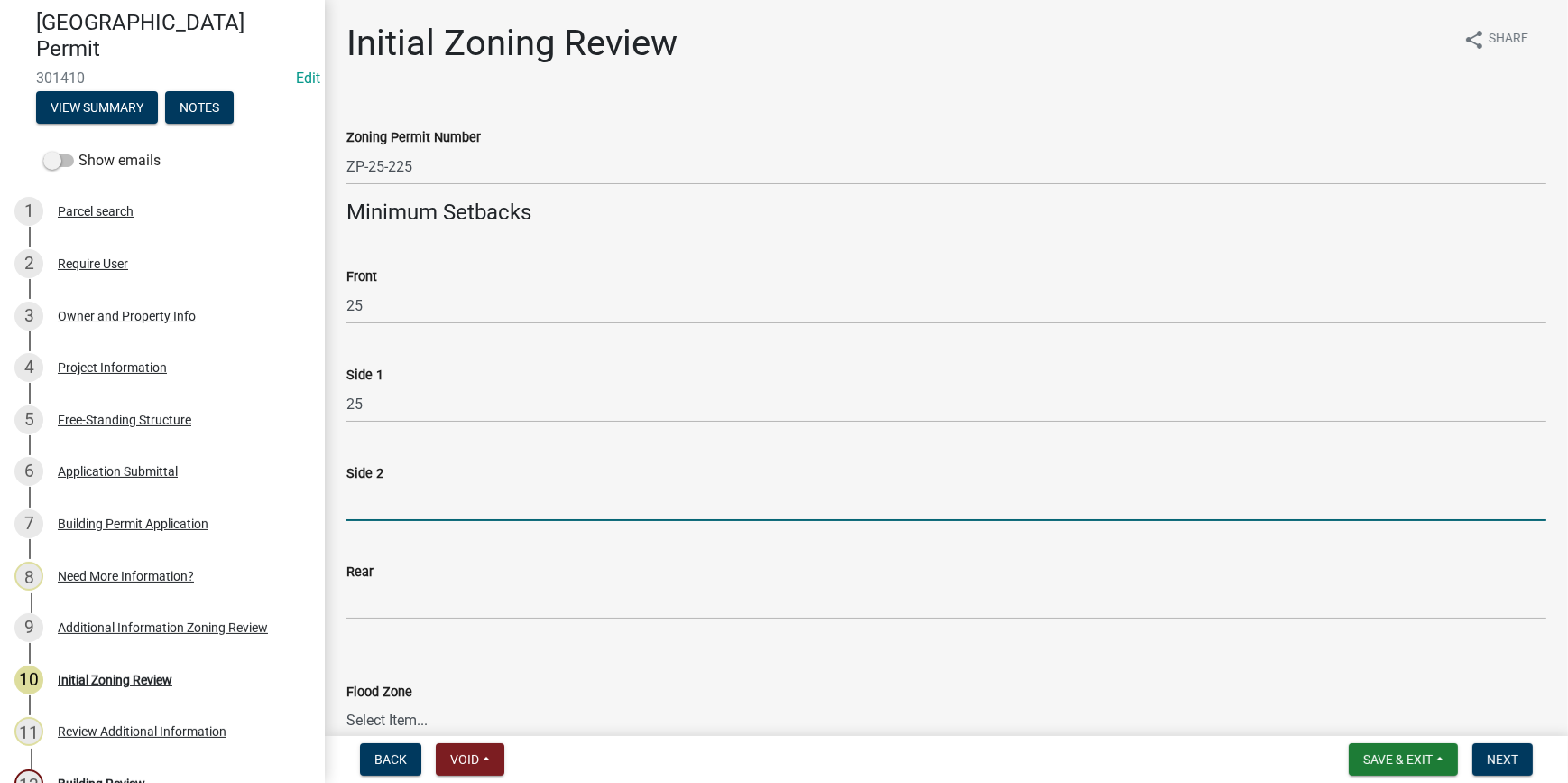
click at [365, 493] on input "Side 2" at bounding box center [946, 502] width 1200 height 37
type input "25"
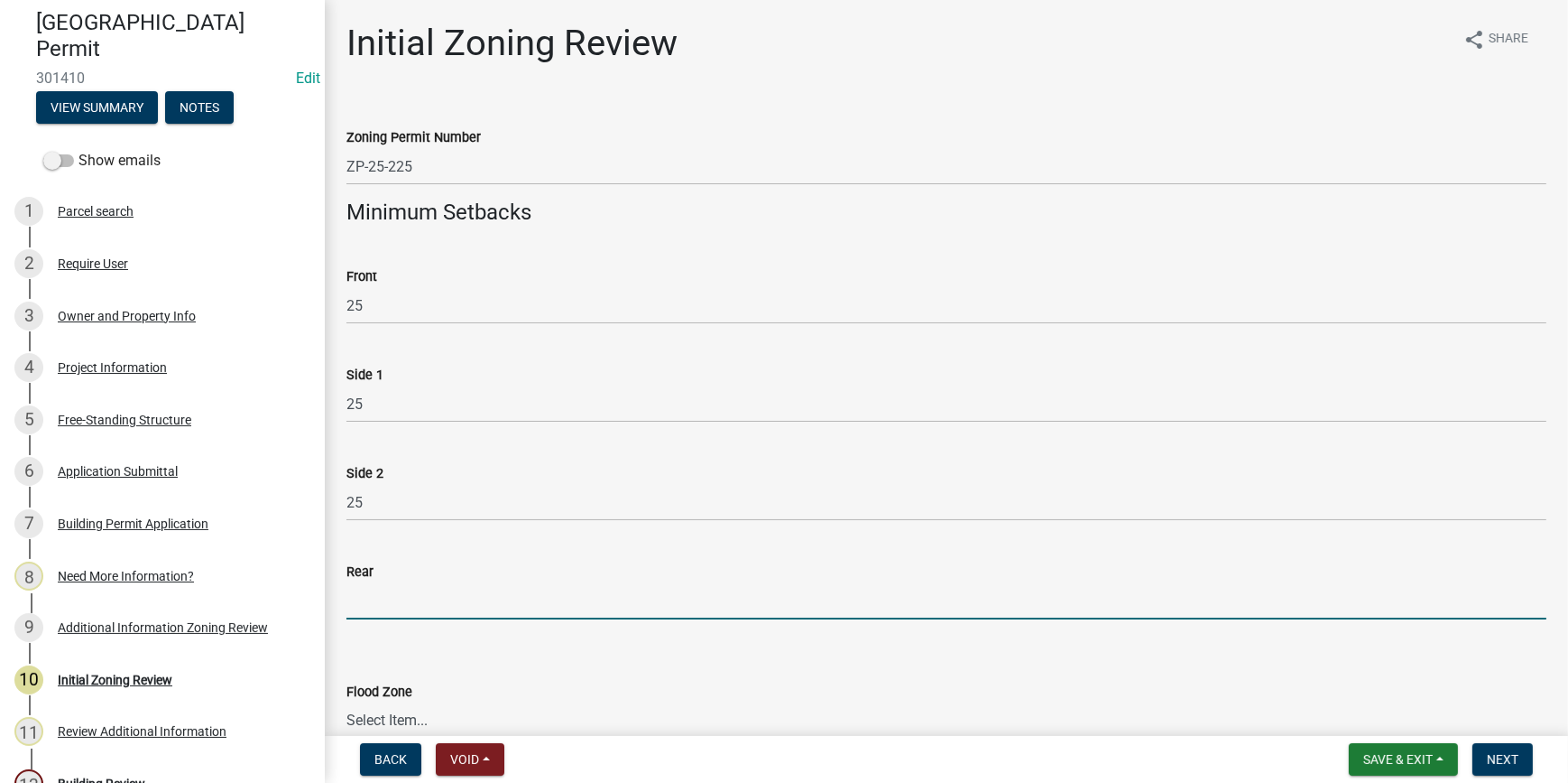
click at [372, 612] on input "Rear" at bounding box center [946, 601] width 1200 height 37
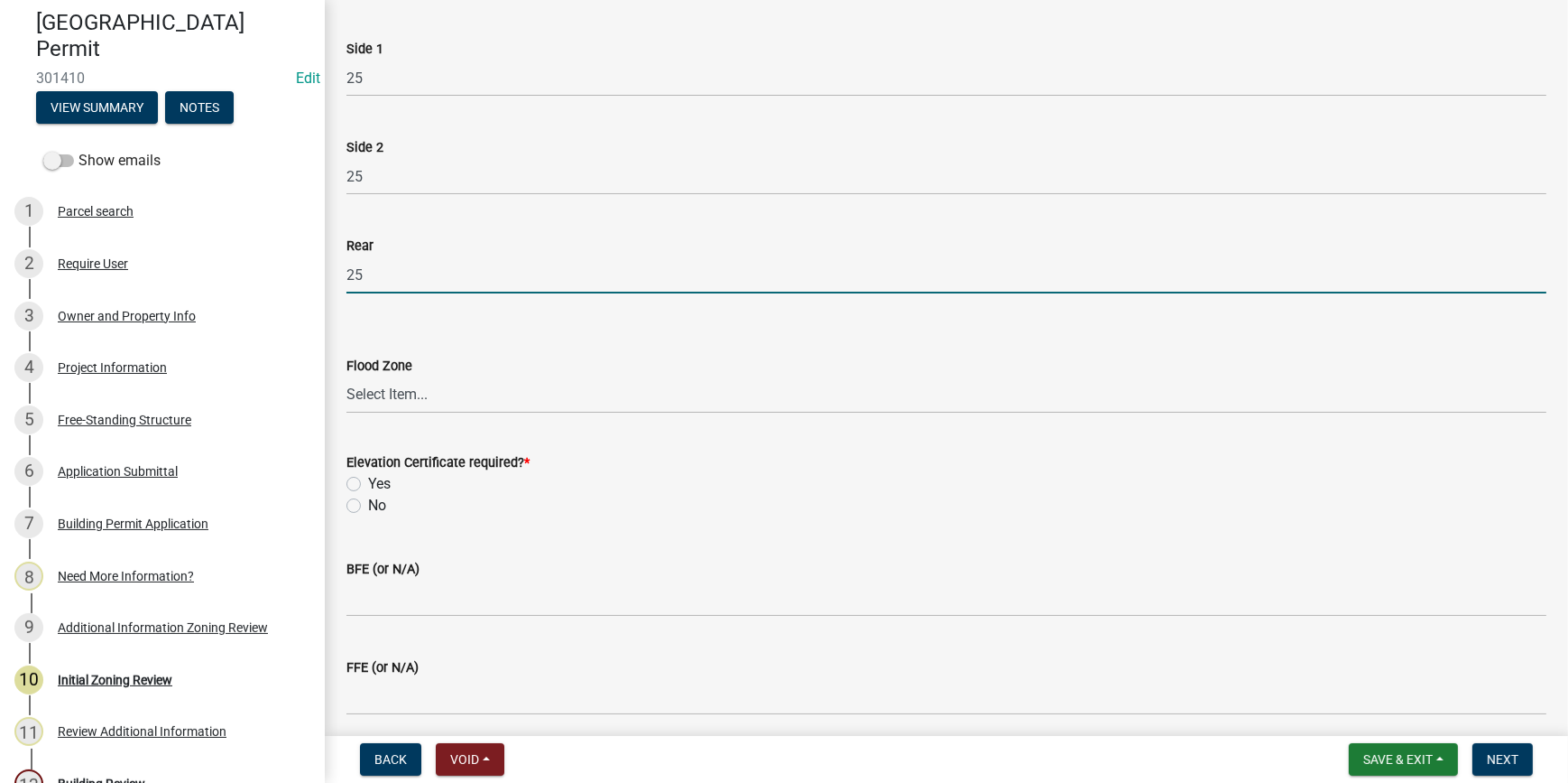
scroll to position [328, 0]
type input "25"
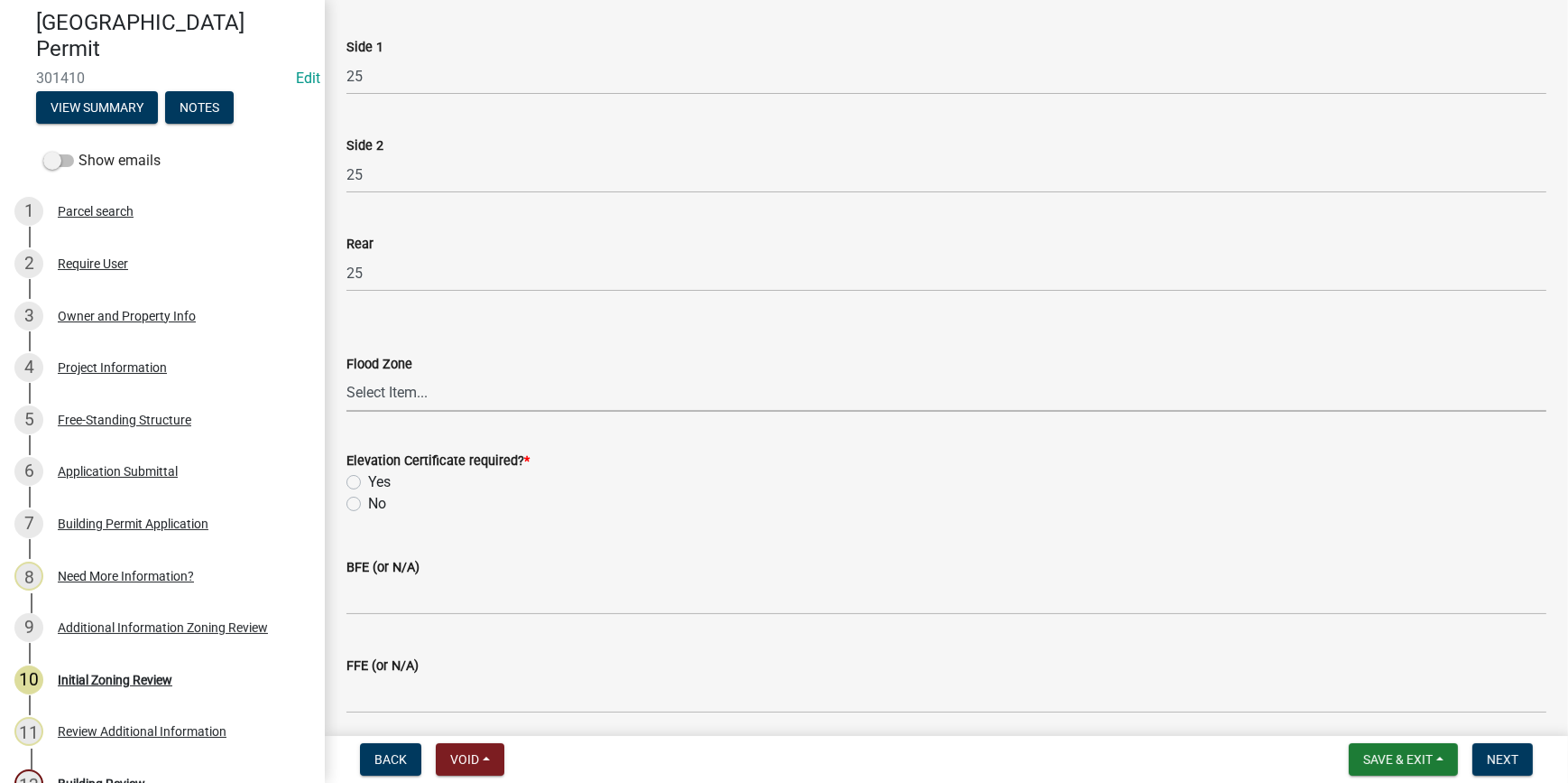
click at [467, 395] on select "Select Item... A A4 A7 A8 A9 A10 A11 A30 AE AH B C N OW V9 X N/A" at bounding box center [946, 393] width 1200 height 37
click at [346, 374] on select "Select Item... A A4 A7 A8 A9 A10 A11 A30 AE AH B C N OW V9 X N/A" at bounding box center [946, 393] width 1200 height 37
select select "61611ad6-14f2-499c-805c-58607f11e2fc"
click at [369, 502] on label "No" at bounding box center [377, 503] width 18 height 21
click at [369, 502] on input "No" at bounding box center [374, 499] width 12 height 12
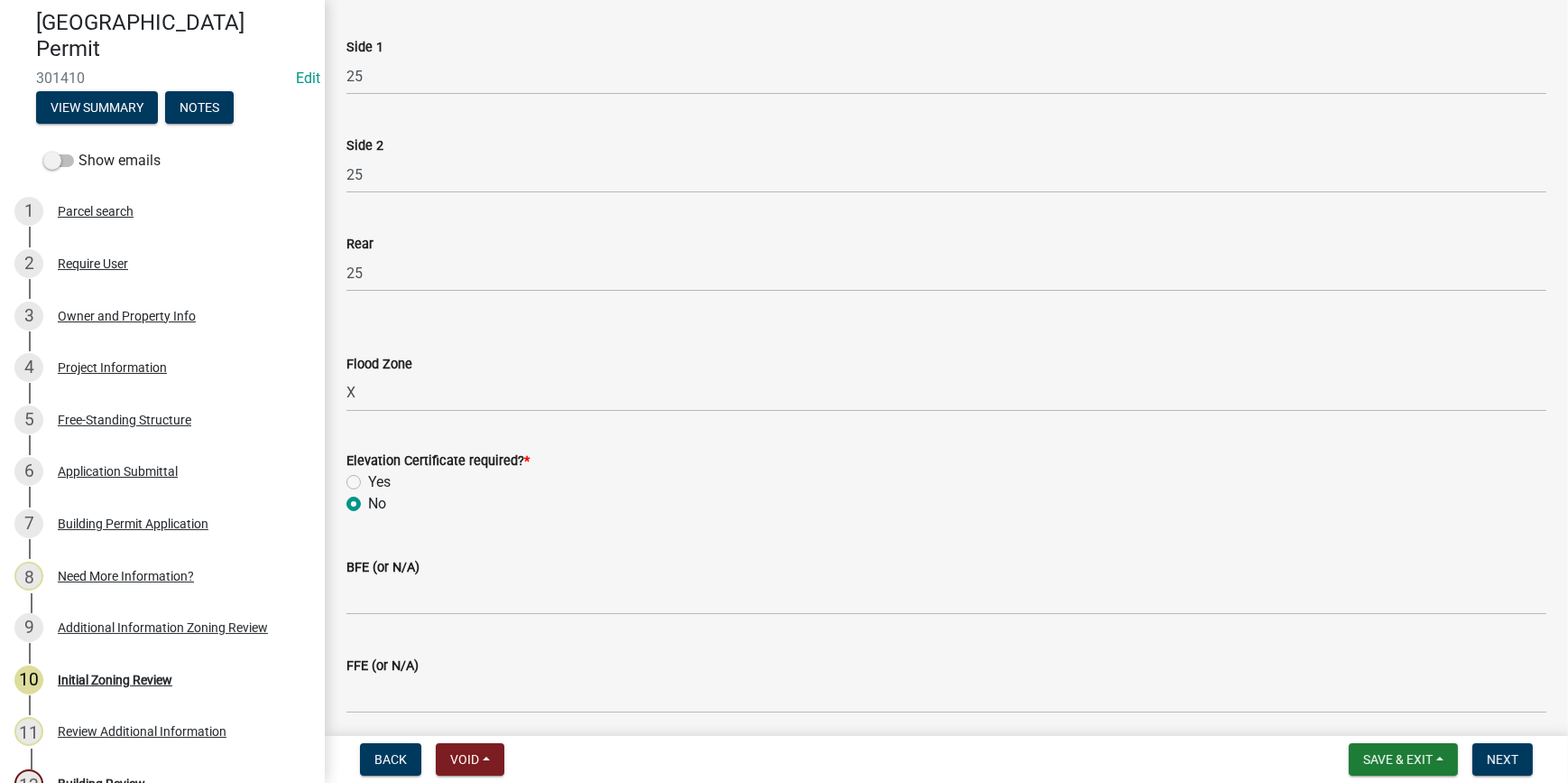
radio input "true"
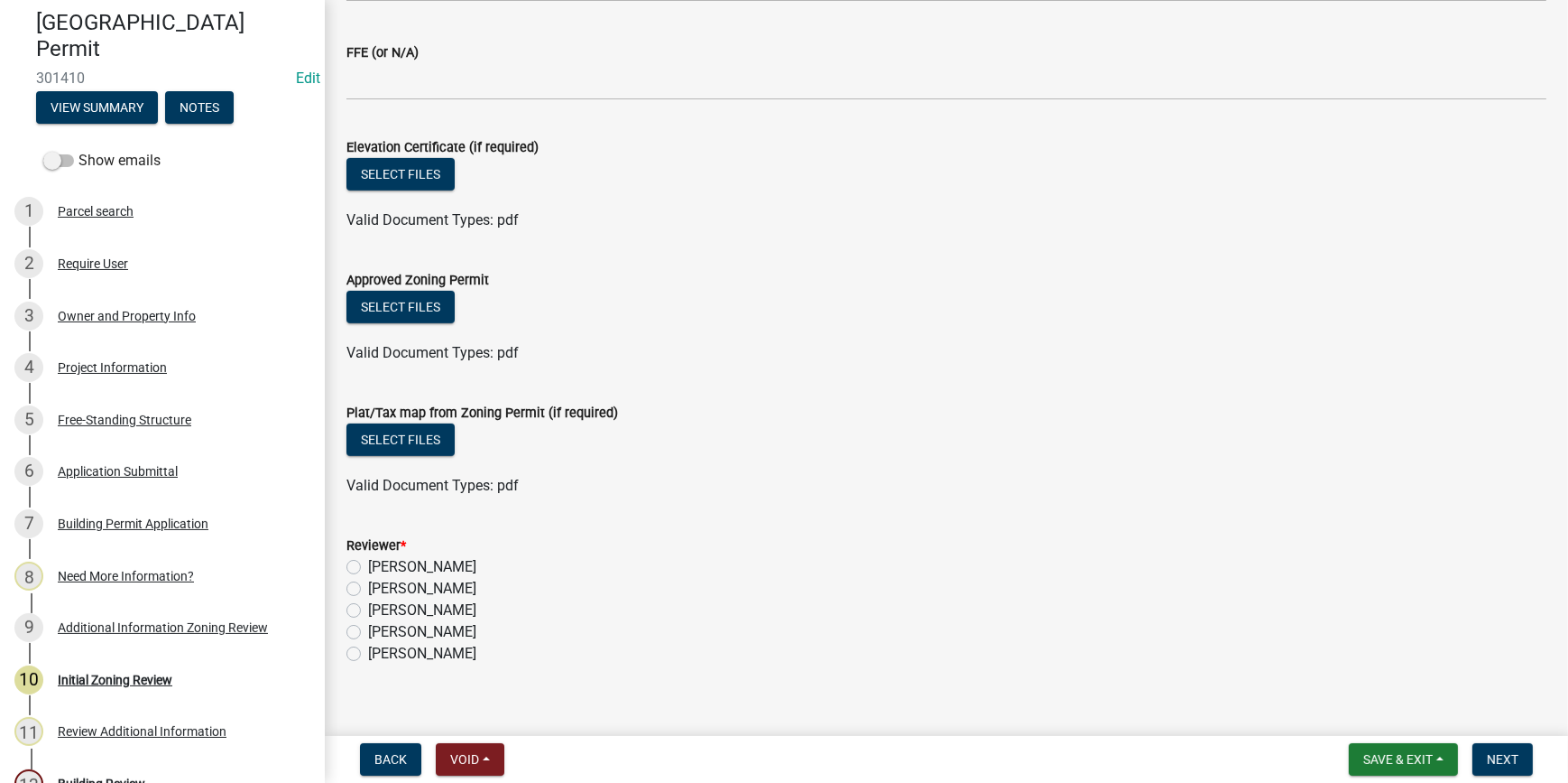
scroll to position [962, 0]
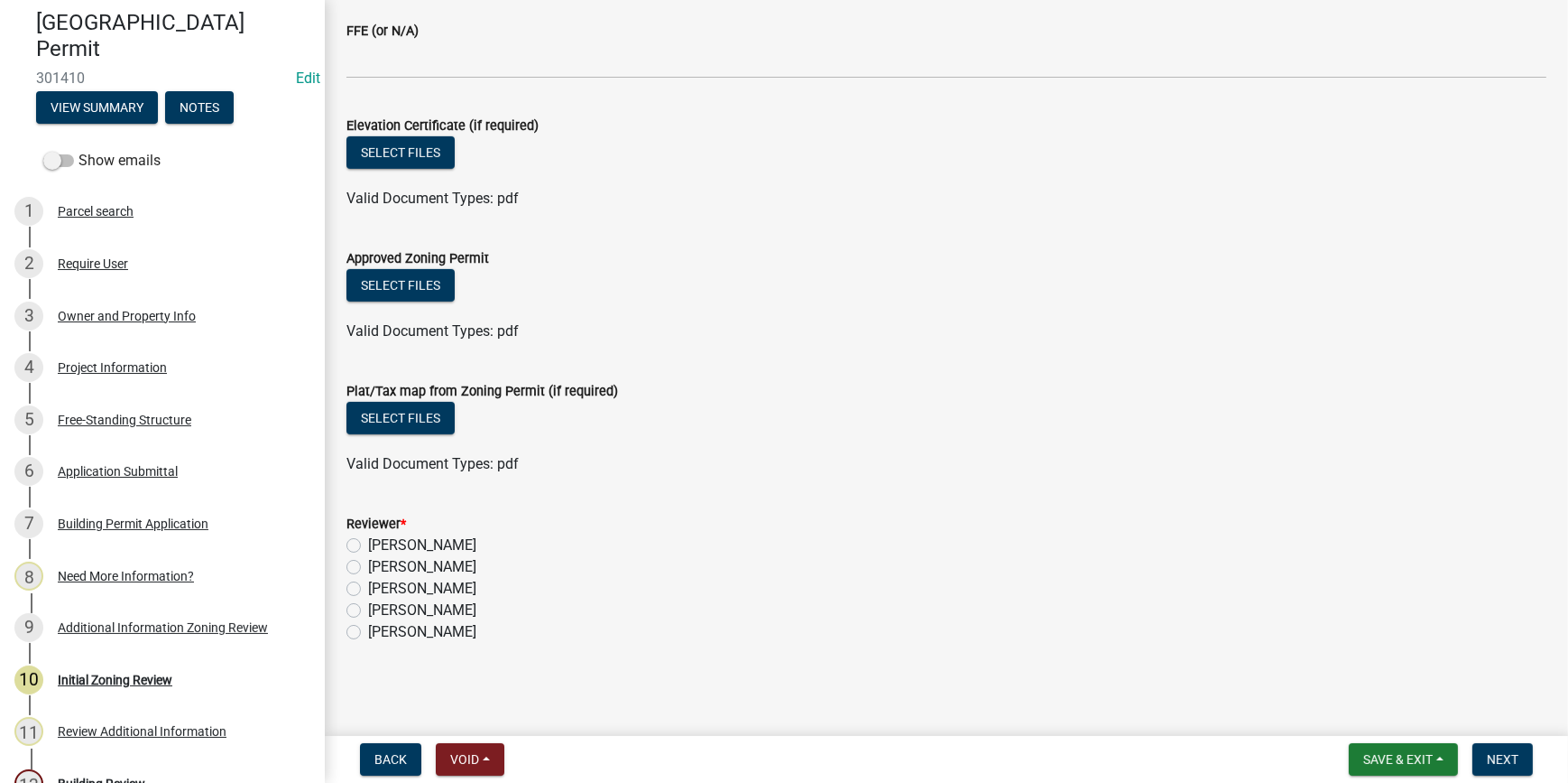
click at [410, 259] on label "Approved Zoning Permit" at bounding box center [418, 259] width 143 height 13
click at [405, 280] on button "Select files" at bounding box center [400, 285] width 109 height 33
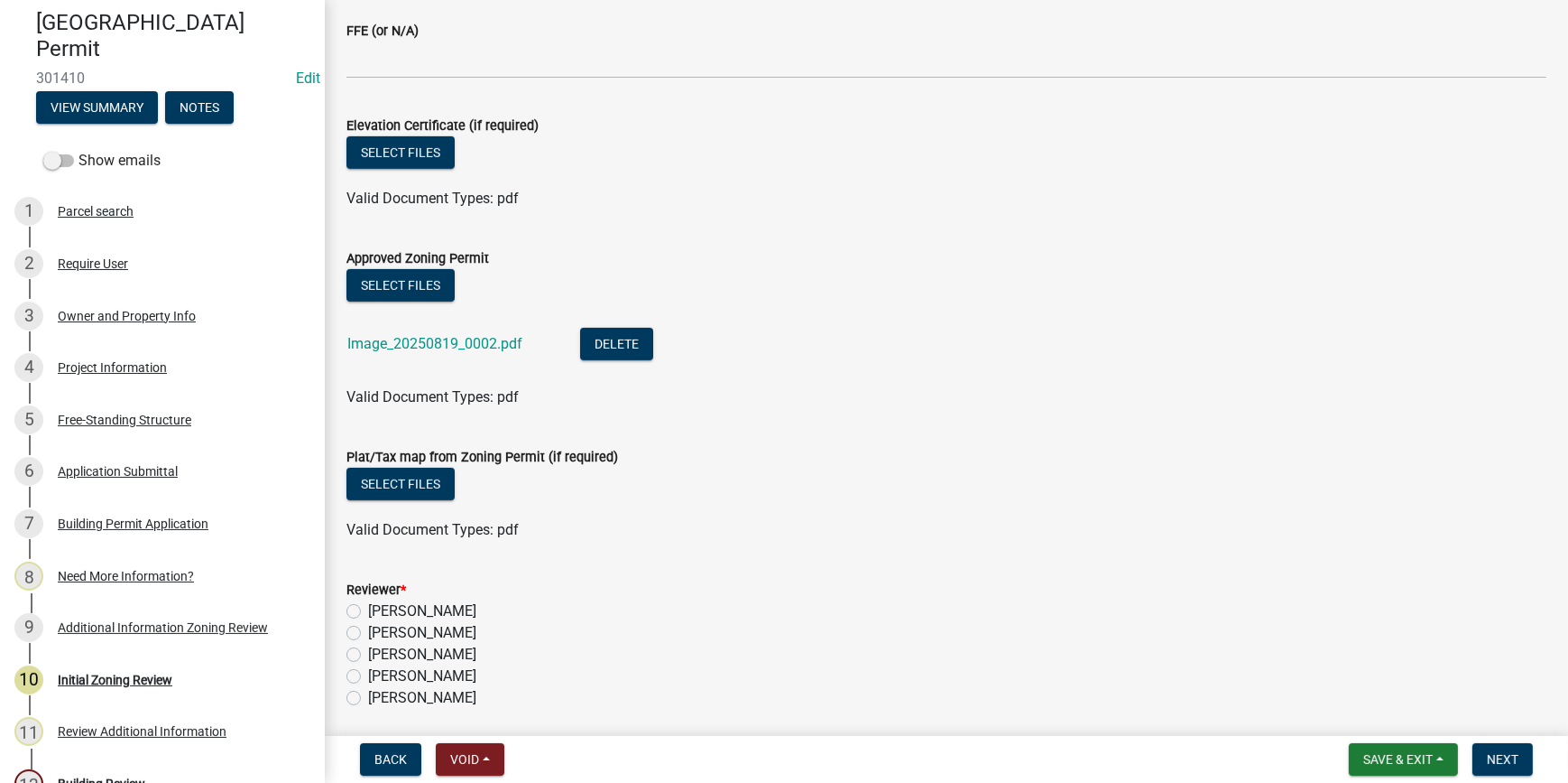
click at [369, 678] on label "[PERSON_NAME]" at bounding box center [422, 675] width 109 height 21
click at [369, 677] on input "[PERSON_NAME]" at bounding box center [374, 671] width 12 height 12
radio input "true"
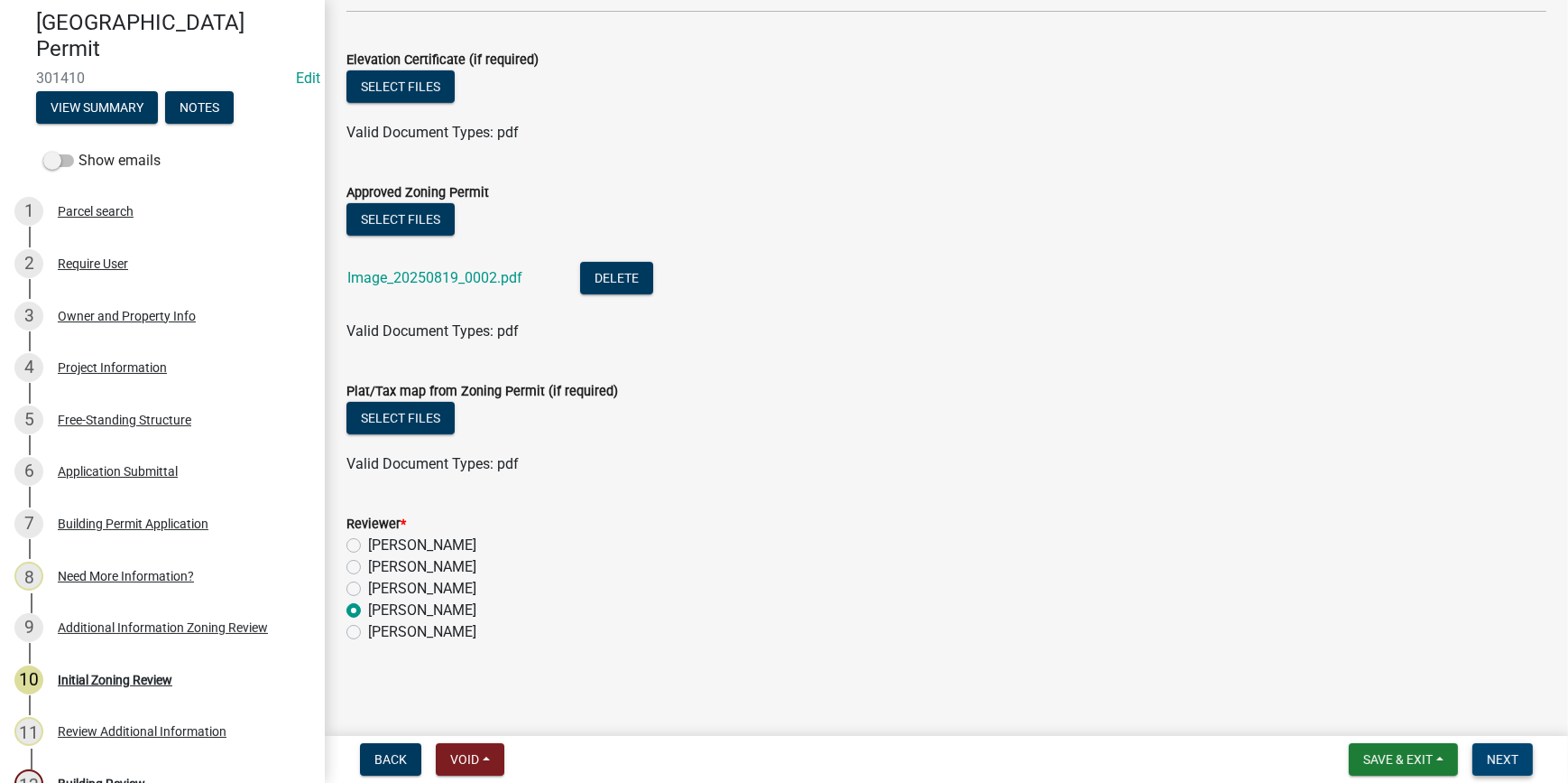
click at [1506, 755] on span "Next" at bounding box center [1503, 760] width 32 height 15
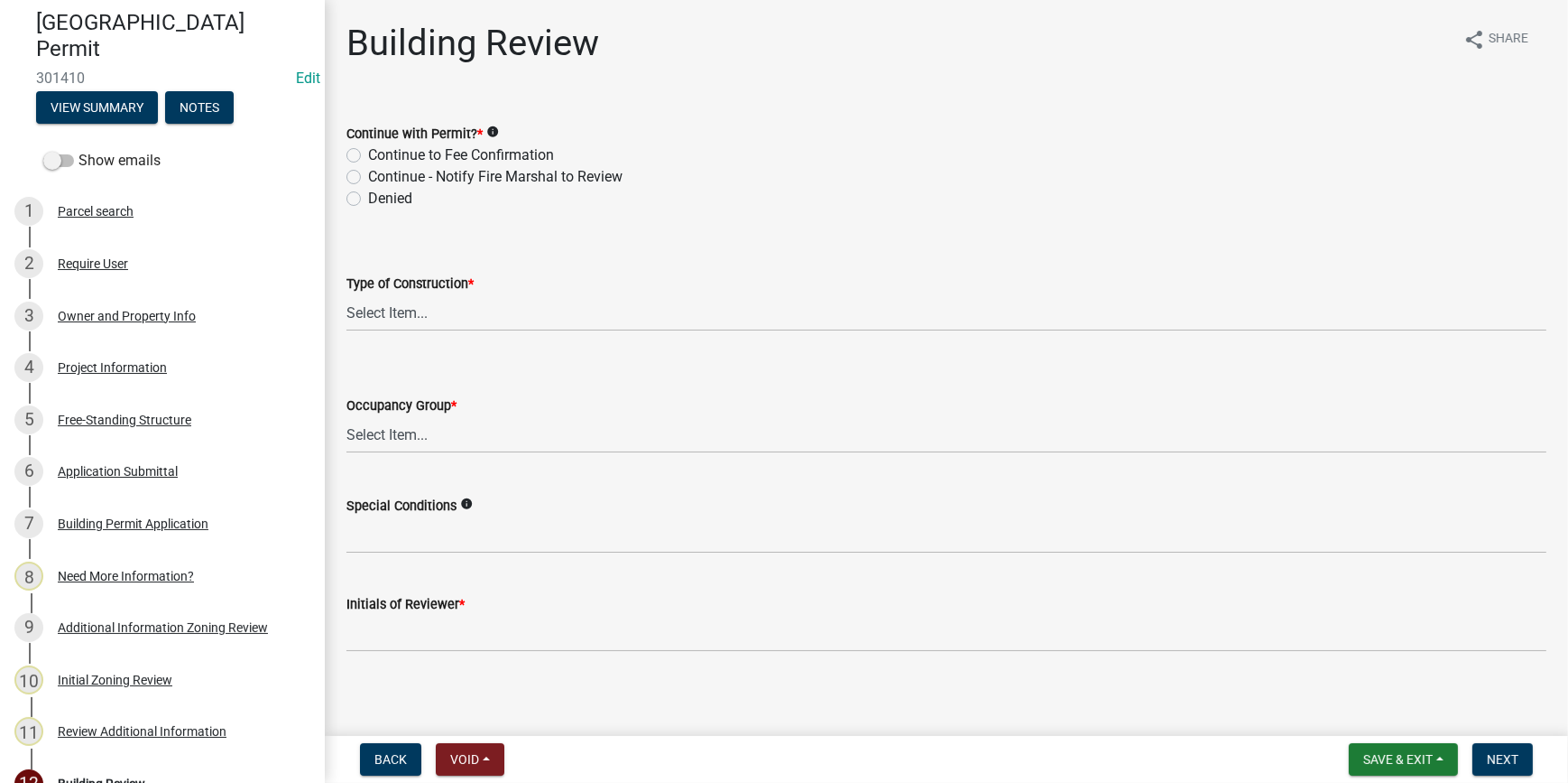
click at [369, 154] on label "Continue to Fee Confirmation" at bounding box center [461, 154] width 186 height 21
click at [369, 154] on input "Continue to Fee Confirmation" at bounding box center [374, 150] width 12 height 12
radio input "true"
click at [396, 310] on select "Select Item... IA IB IIA IIB IIIA IIIB IV VA VB" at bounding box center [946, 313] width 1200 height 37
click at [346, 294] on select "Select Item... IA IB IIA IIB IIIA IIIB IV VA VB" at bounding box center [946, 313] width 1200 height 37
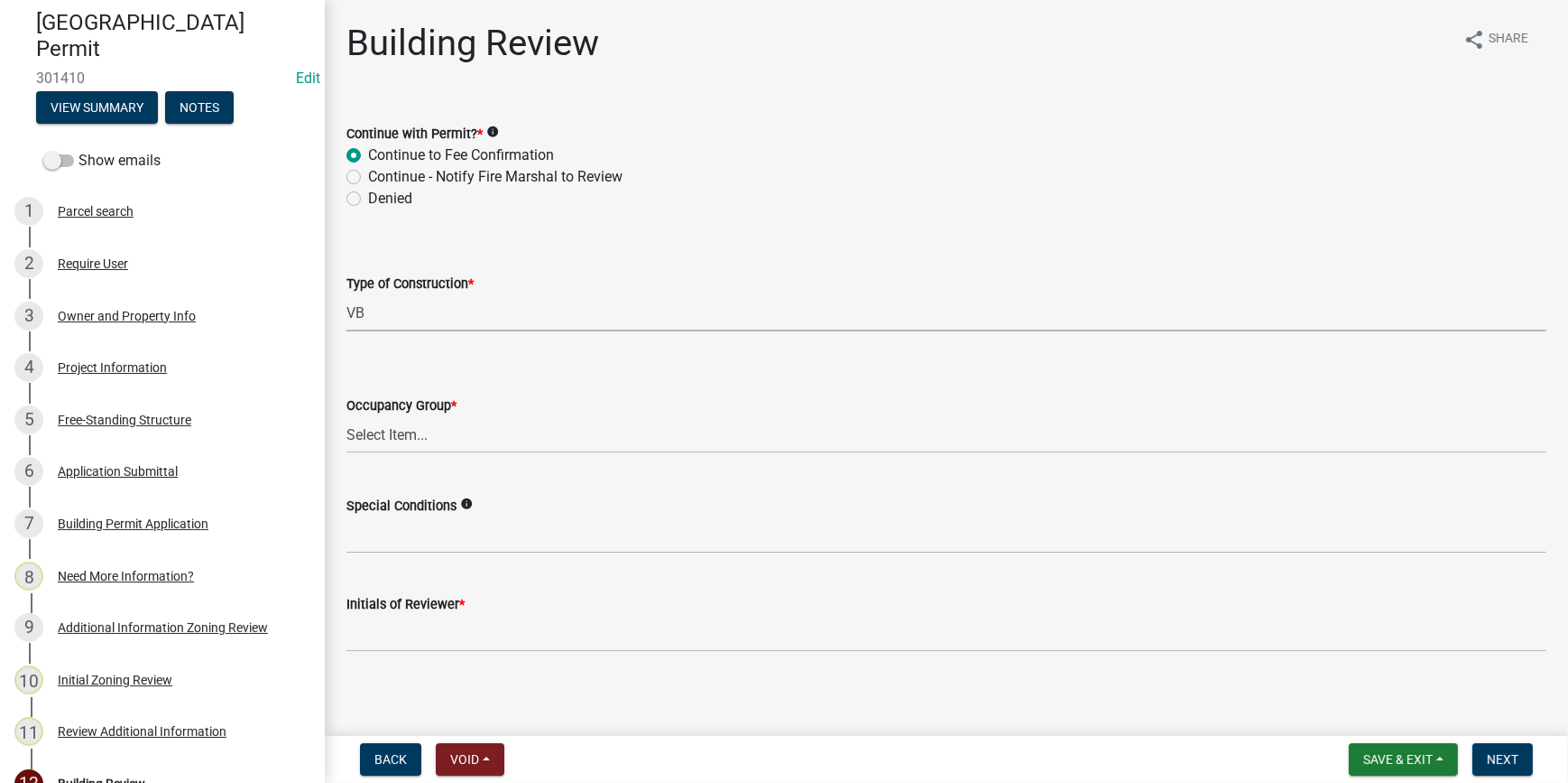
select select "5377c7cd-ae48-4ed2-bc38-366ad0c69dab"
click at [432, 443] on select "Select Item... A-1 A-2 A-3 A-4 B E F-1 F-2 H-1 H-2 H-3 H-4 H-5 I-1 I-2 I-3 I-4 …" at bounding box center [946, 435] width 1200 height 37
click at [346, 416] on select "Select Item... A-1 A-2 A-3 A-4 B E F-1 F-2 H-1 H-2 H-3 H-4 H-5 I-1 I-2 I-3 I-4 …" at bounding box center [946, 435] width 1200 height 37
select select "4c393964-ae5e-4116-aa96-2e826f670541"
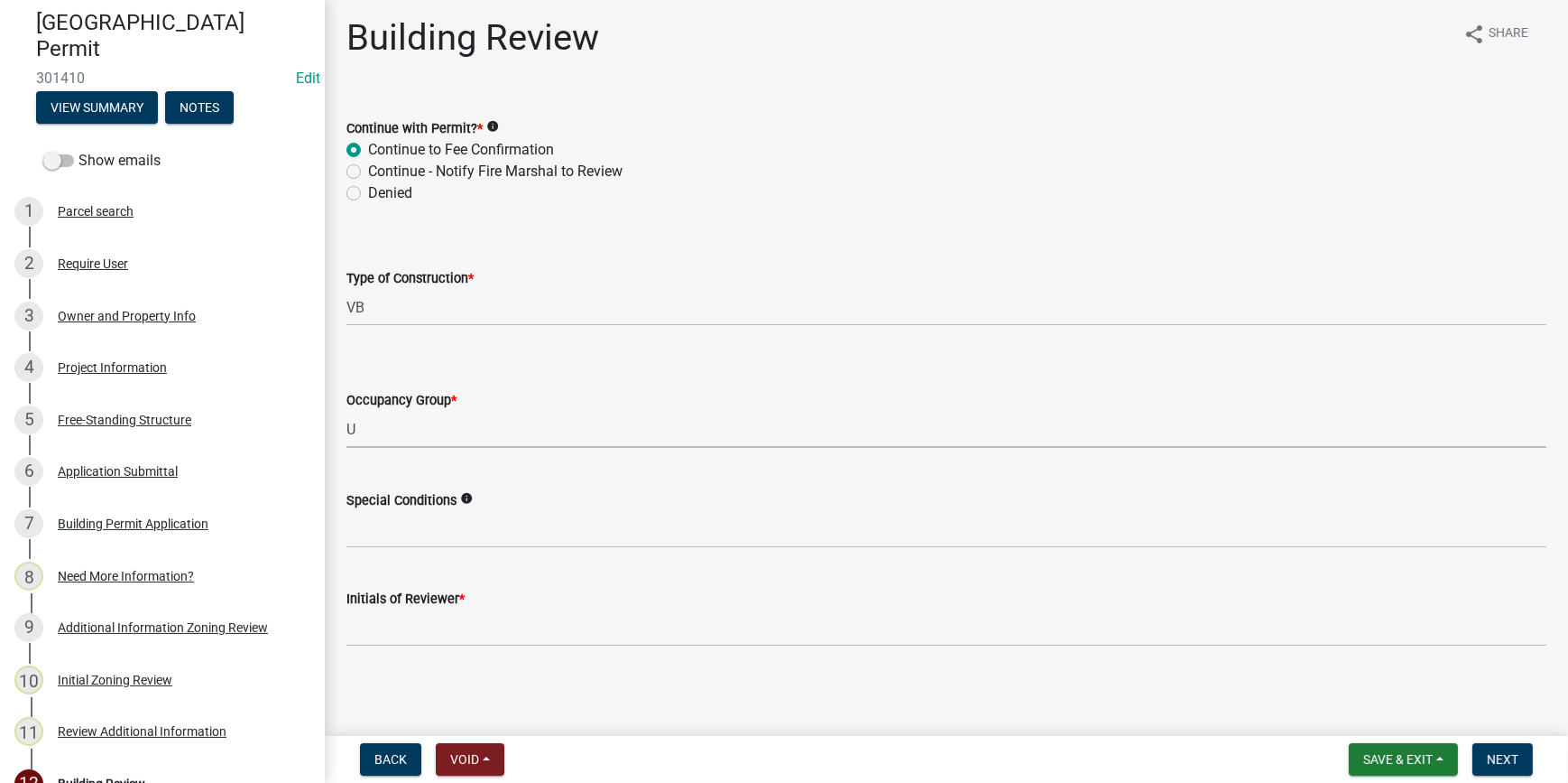
scroll to position [7, 0]
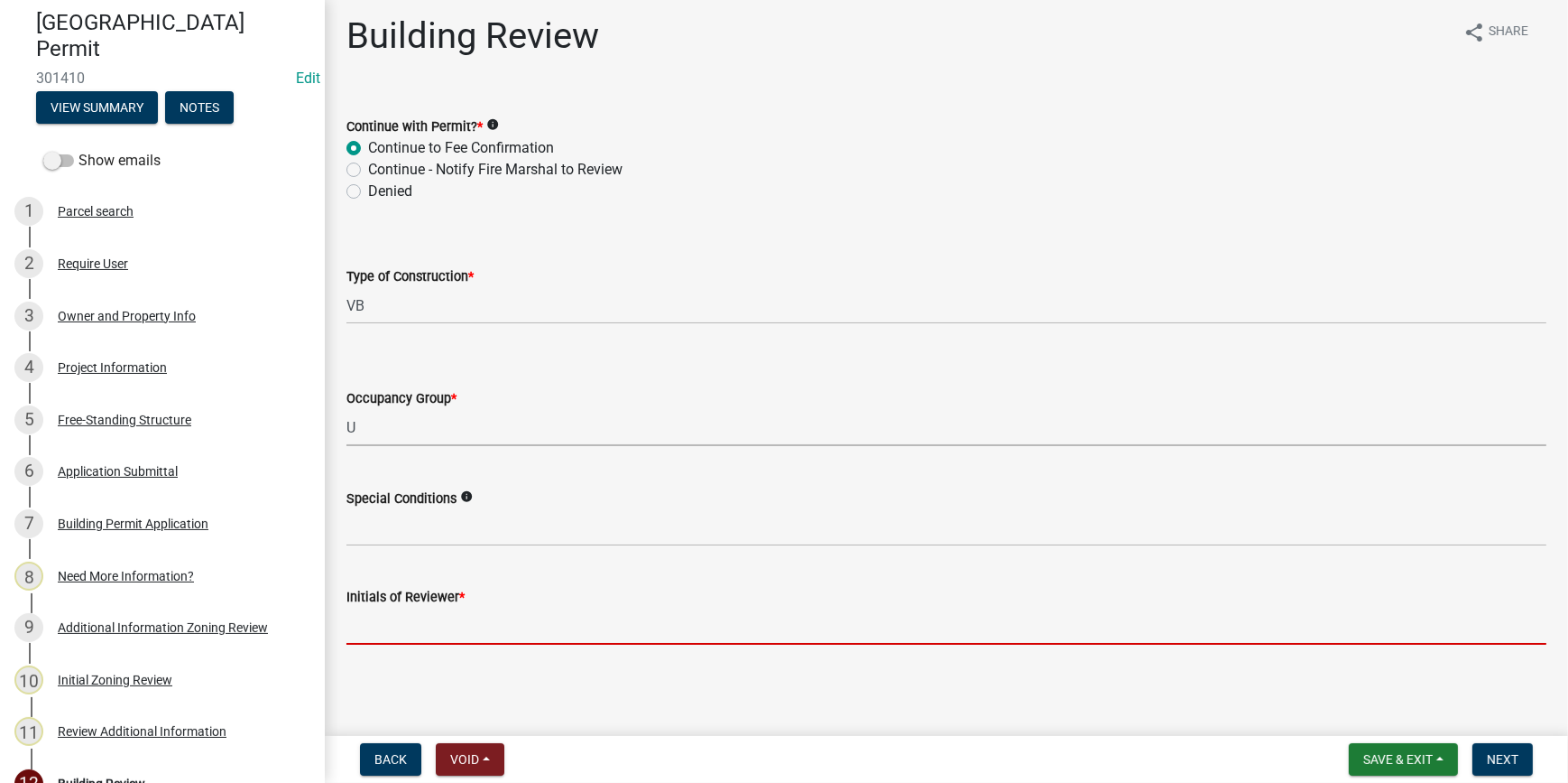
drag, startPoint x: 415, startPoint y: 643, endPoint x: 425, endPoint y: 641, distance: 10.2
click at [415, 643] on input "Initials of Reviewer *" at bounding box center [946, 626] width 1200 height 37
type input "RC"
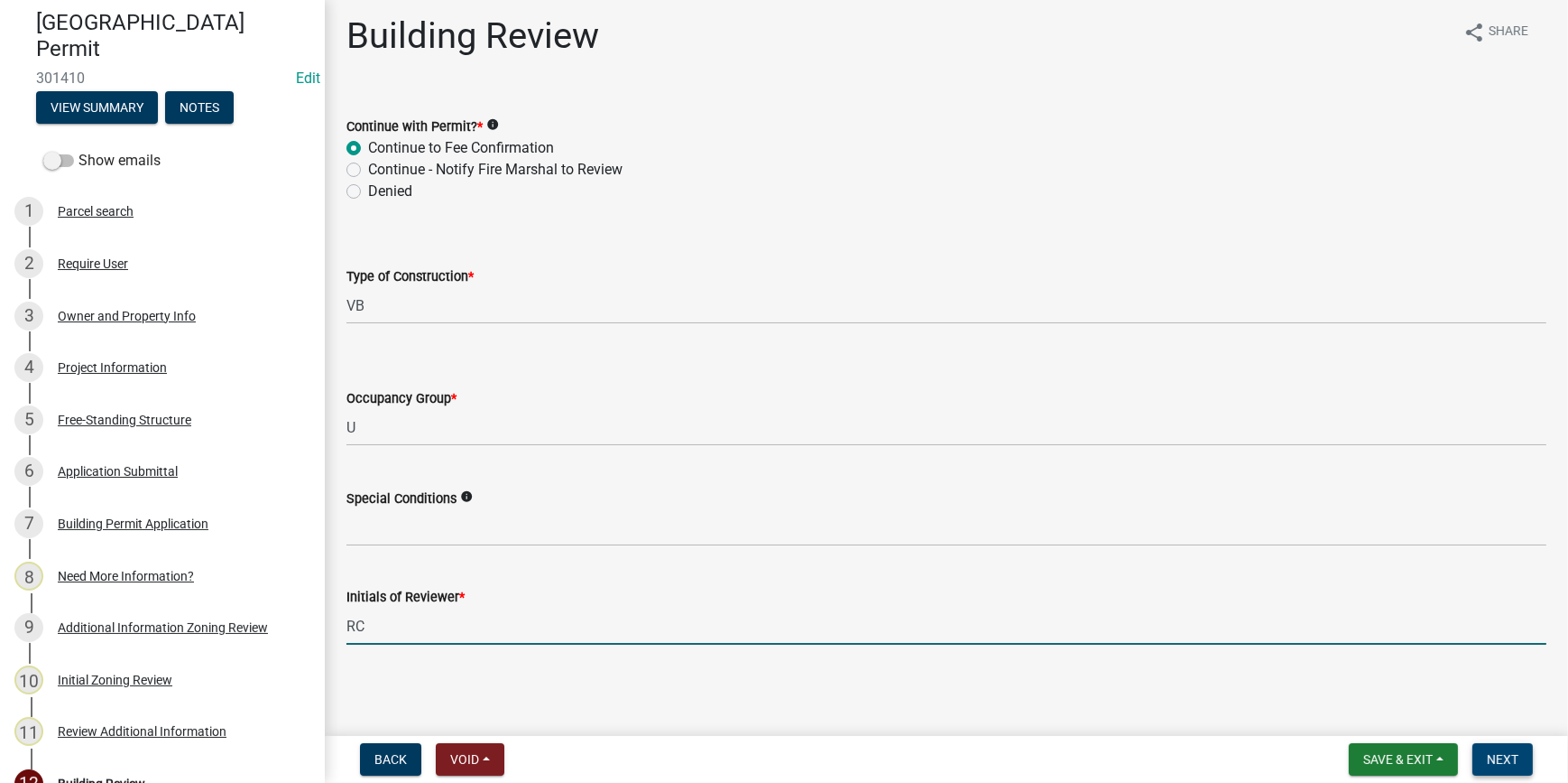
click at [1520, 752] on button "Next" at bounding box center [1502, 759] width 60 height 33
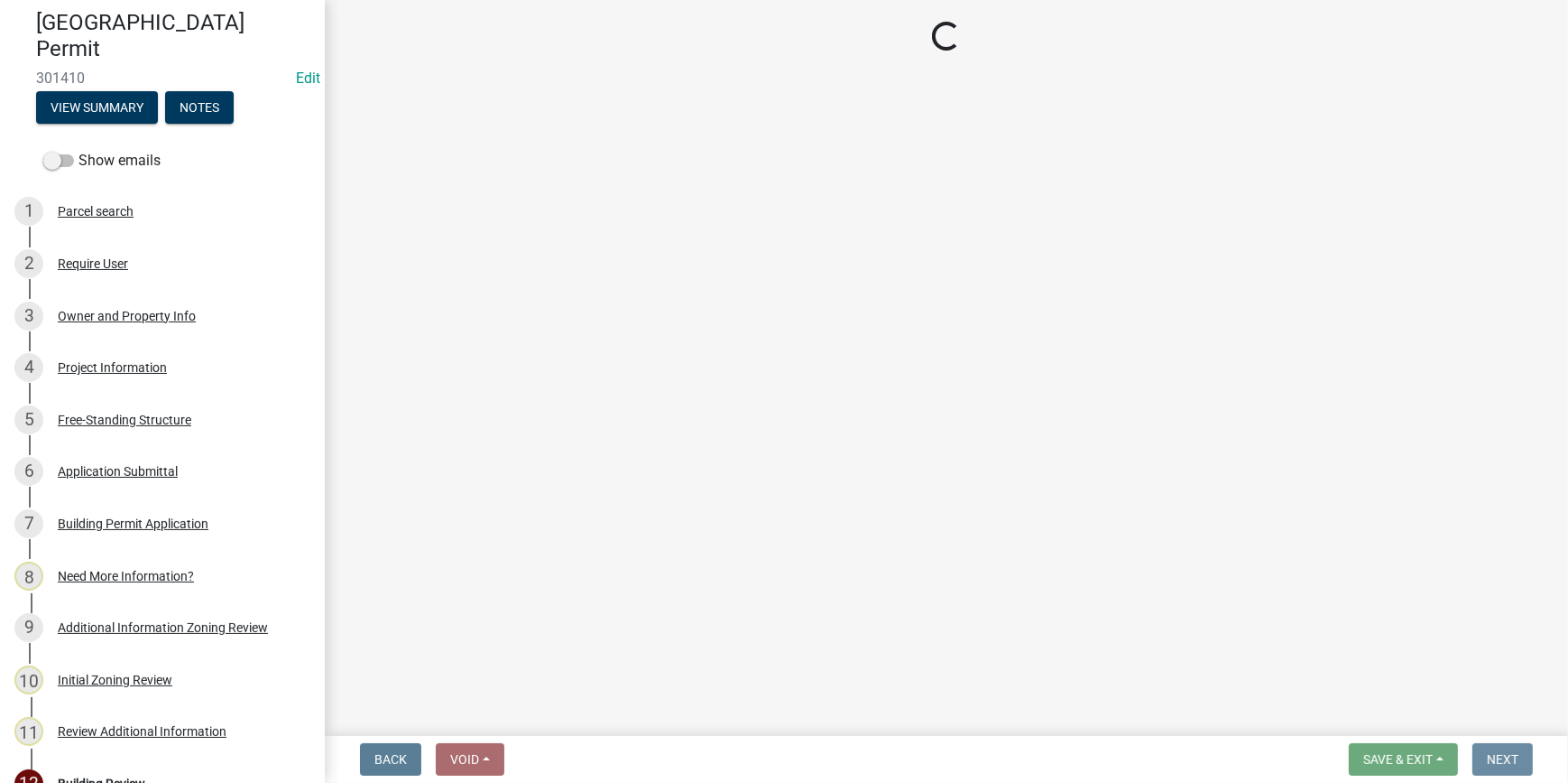
scroll to position [0, 0]
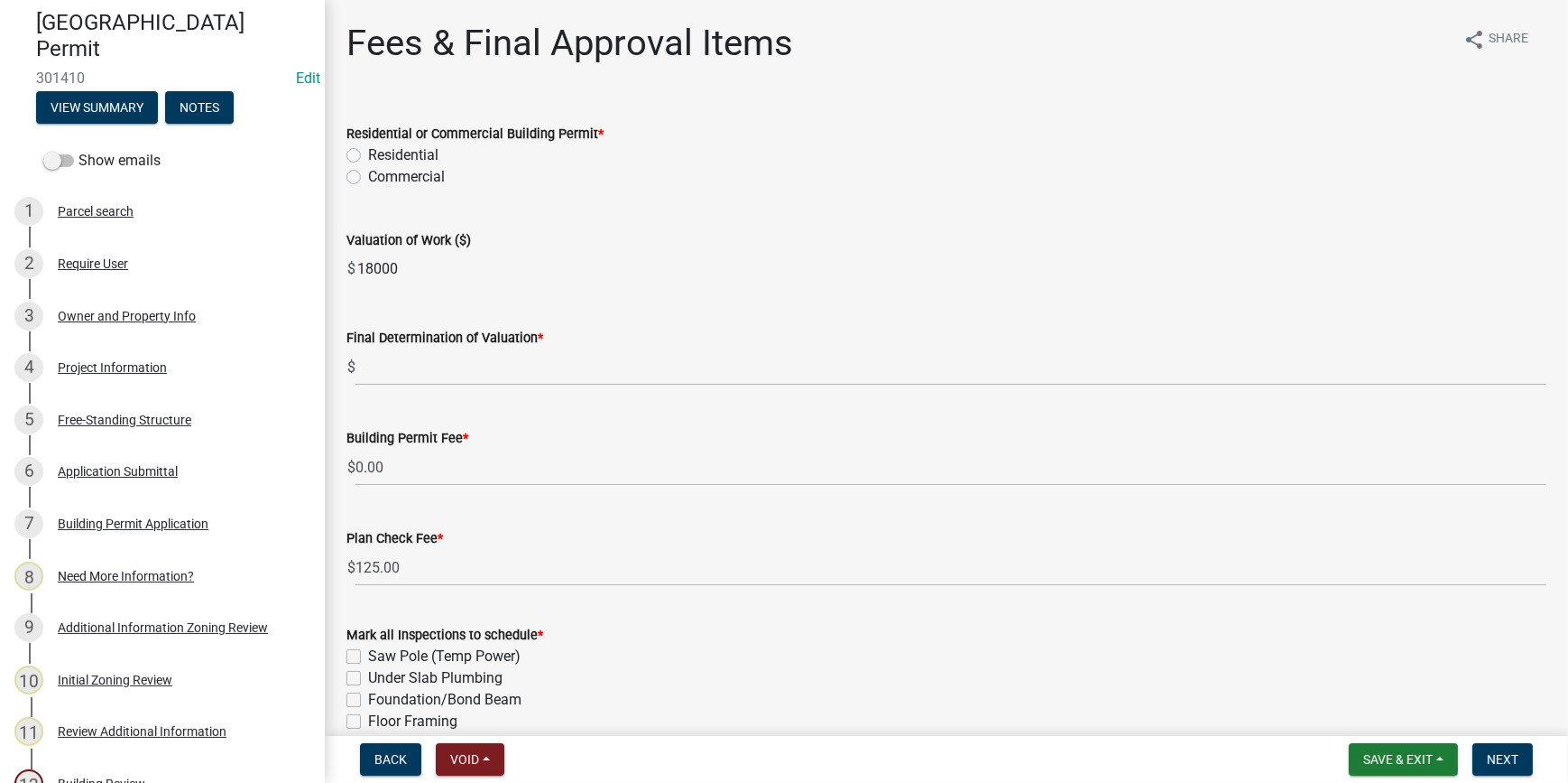
click at [369, 153] on label "Residential" at bounding box center [404, 154] width 71 height 21
click at [369, 153] on input "Residential" at bounding box center [374, 150] width 12 height 12
radio input "true"
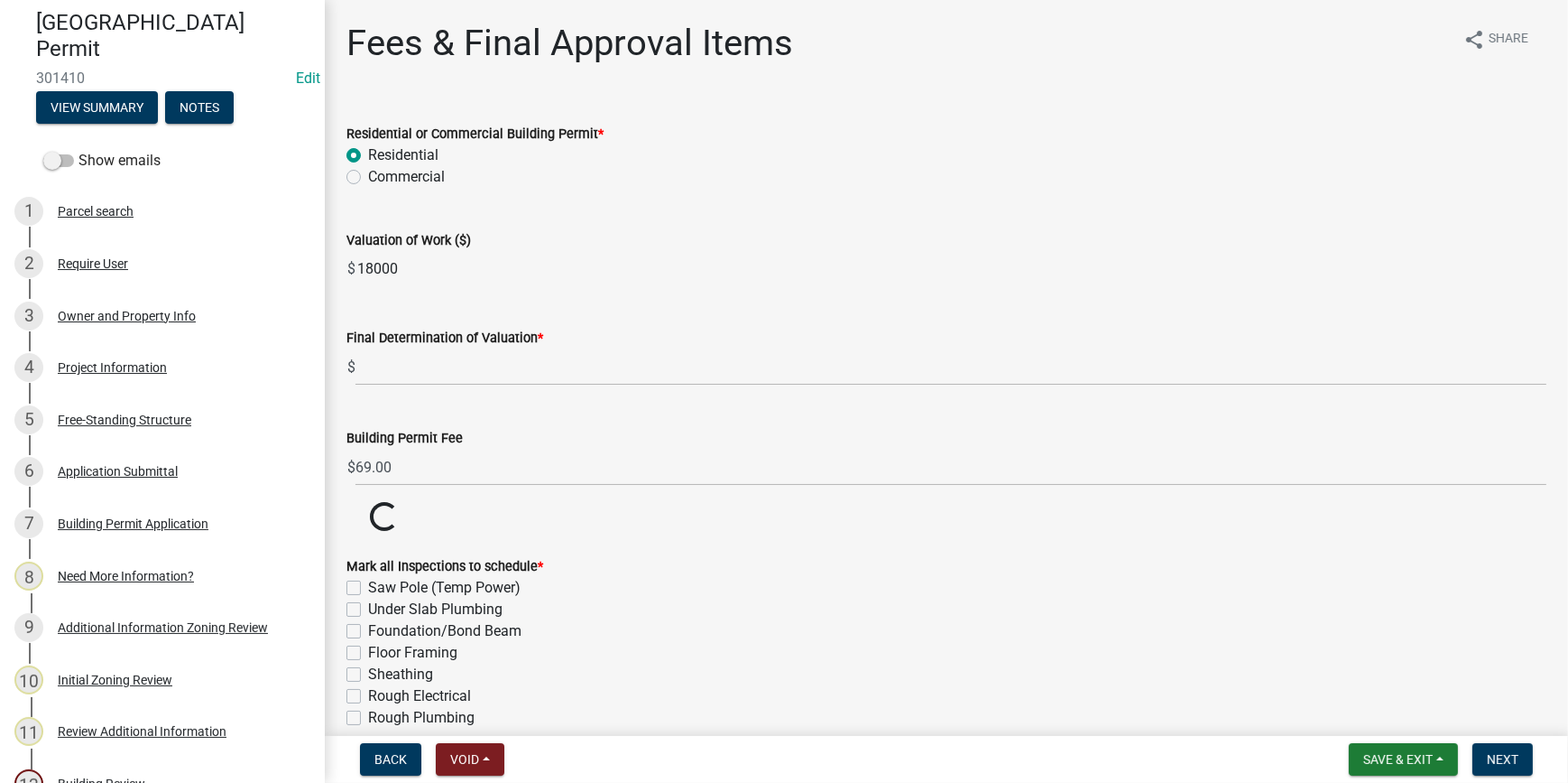
drag, startPoint x: 406, startPoint y: 270, endPoint x: 316, endPoint y: 270, distance: 90.0
click at [316, 270] on div "Jasper County Building Permit 301410 Edit View Summary Notes Show emails 1 Parc…" at bounding box center [784, 391] width 1568 height 783
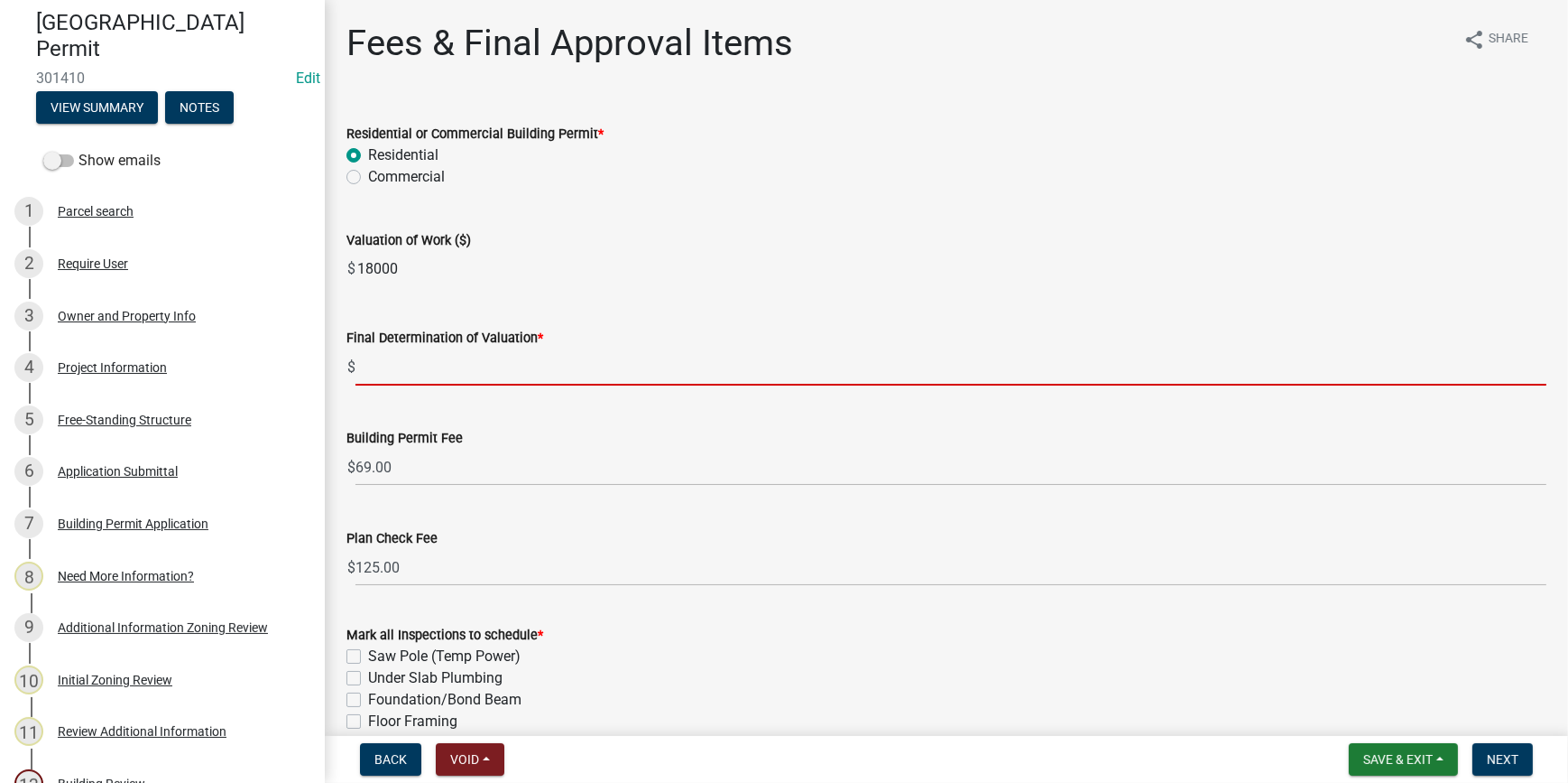
click at [377, 362] on input "text" at bounding box center [951, 367] width 1191 height 37
paste input "18000"
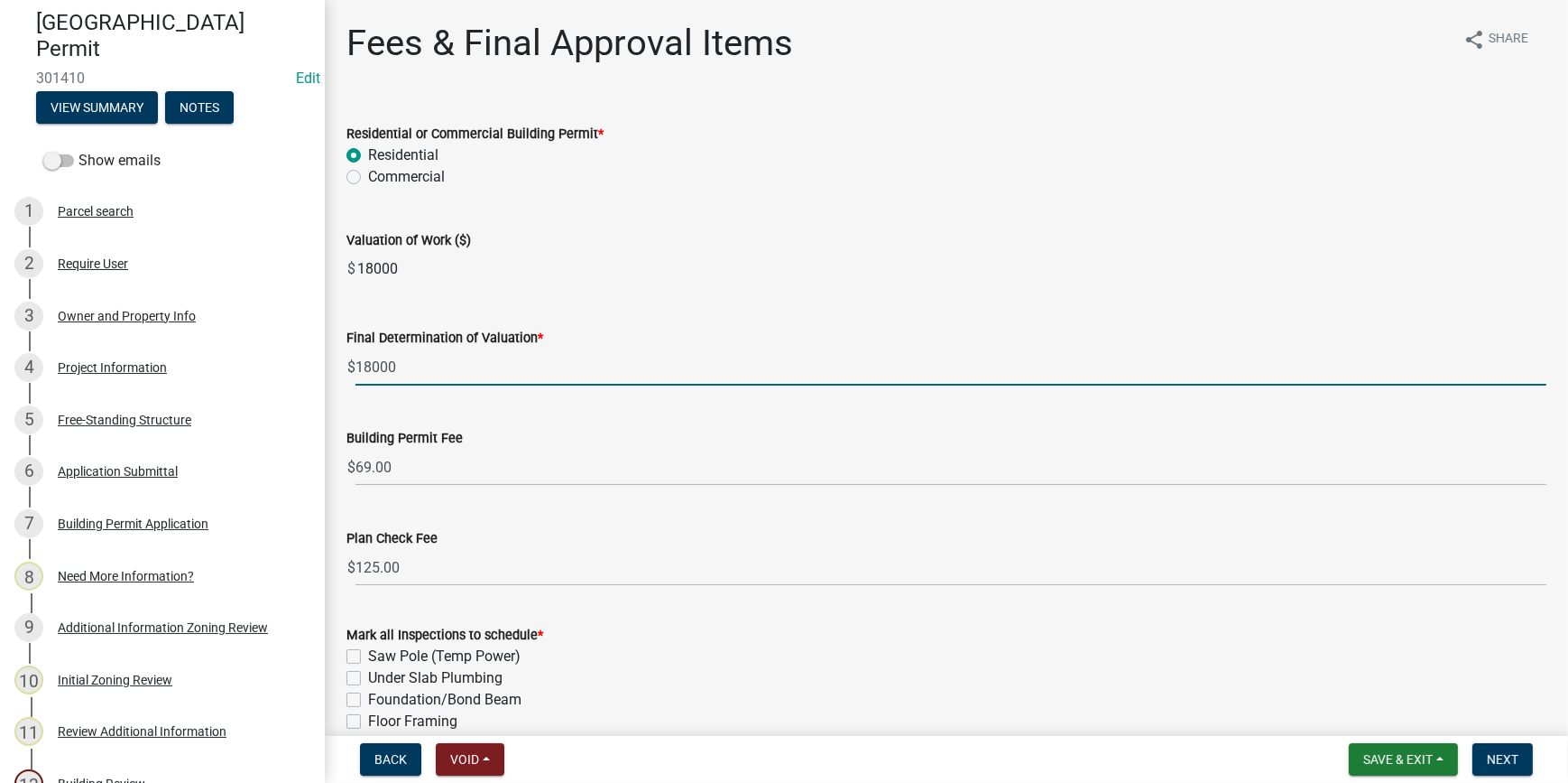
type input "18000"
click at [690, 188] on wm-data-entity-input "Residential or Commercial Building Permit * Residential Commercial" at bounding box center [946, 152] width 1200 height 103
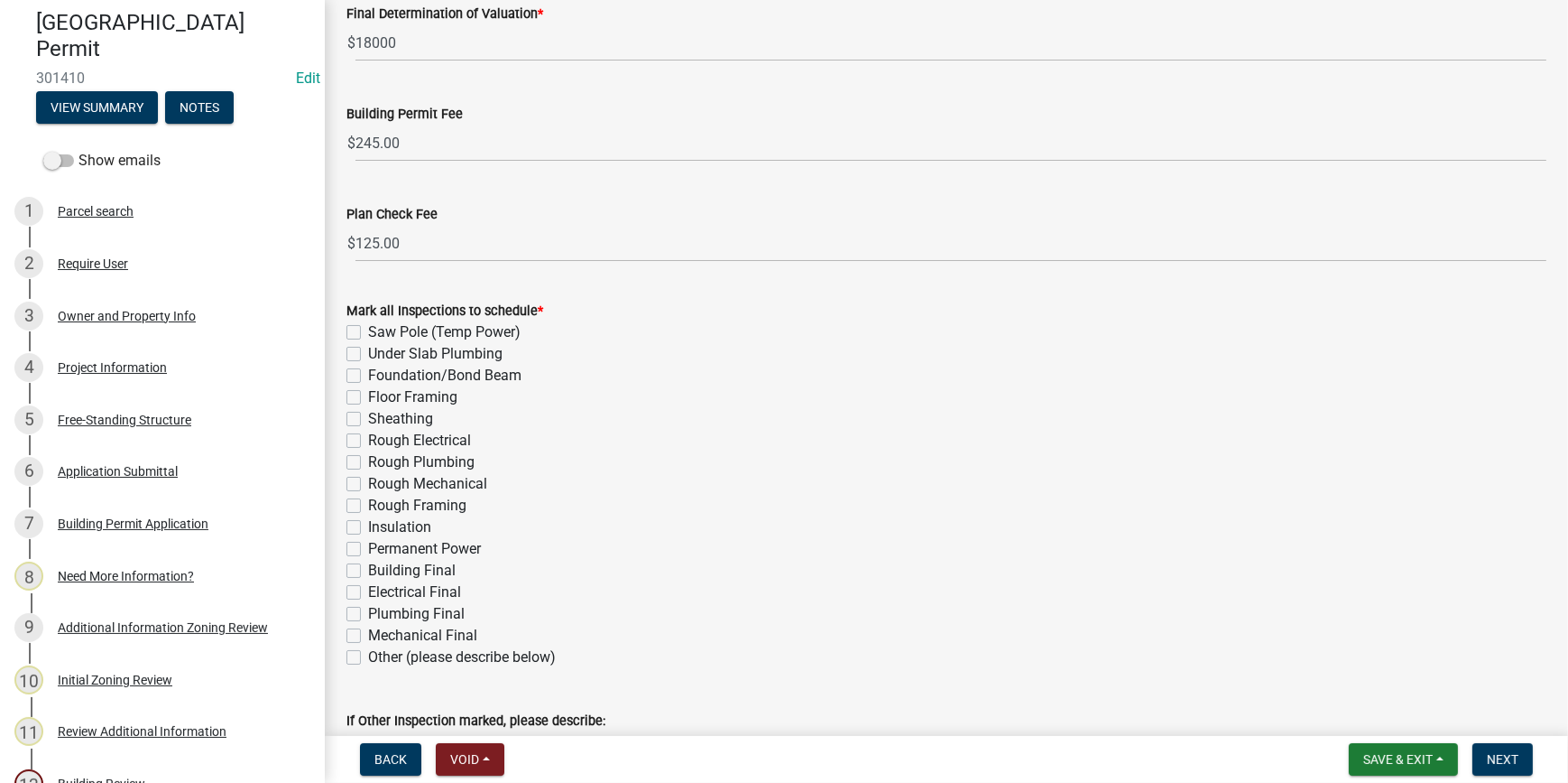
scroll to position [448, 0]
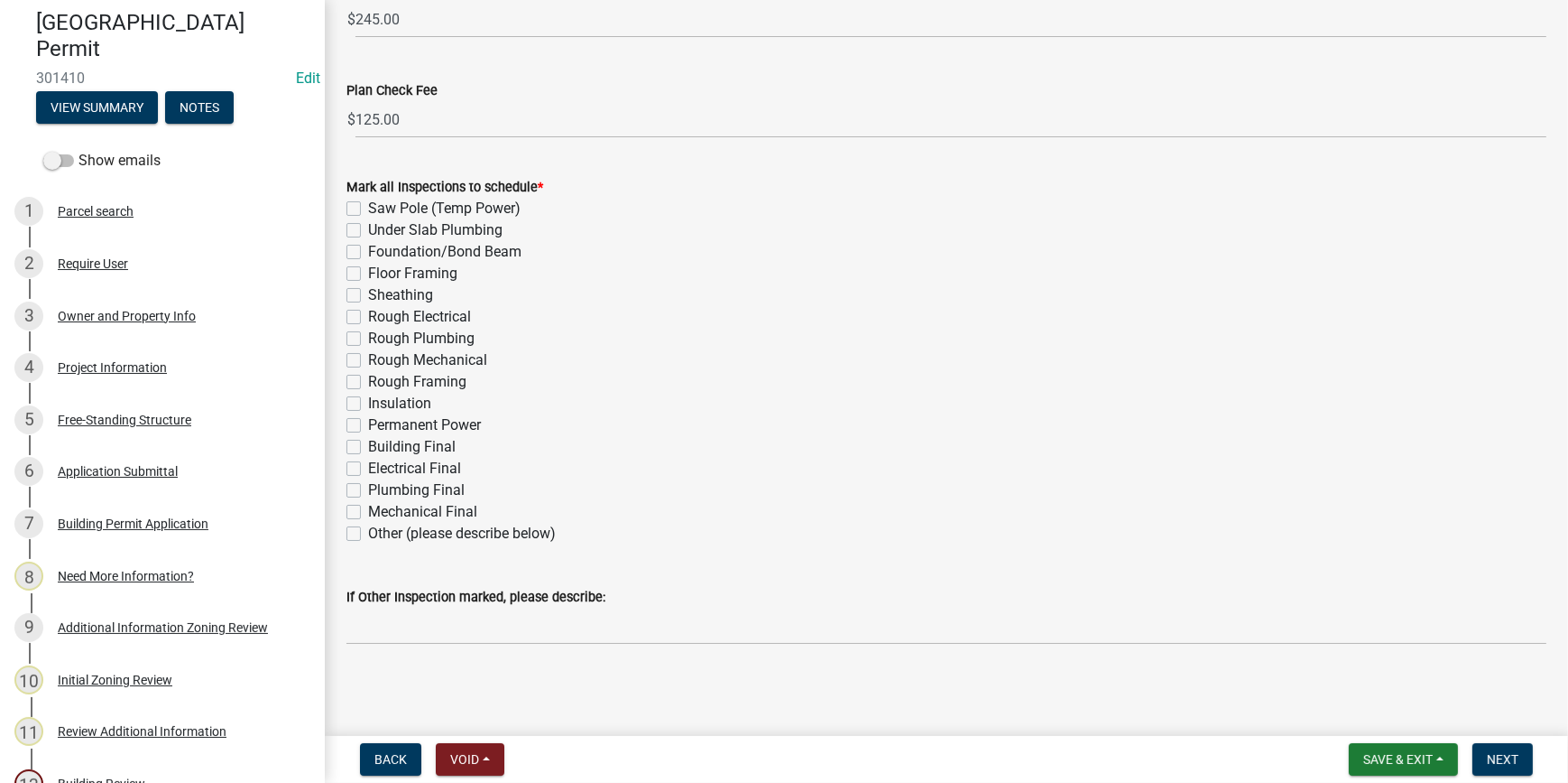
click at [369, 362] on label "Rough Mechanical" at bounding box center [428, 359] width 119 height 21
click at [369, 361] on input "Rough Mechanical" at bounding box center [374, 355] width 12 height 12
checkbox input "true"
checkbox input "false"
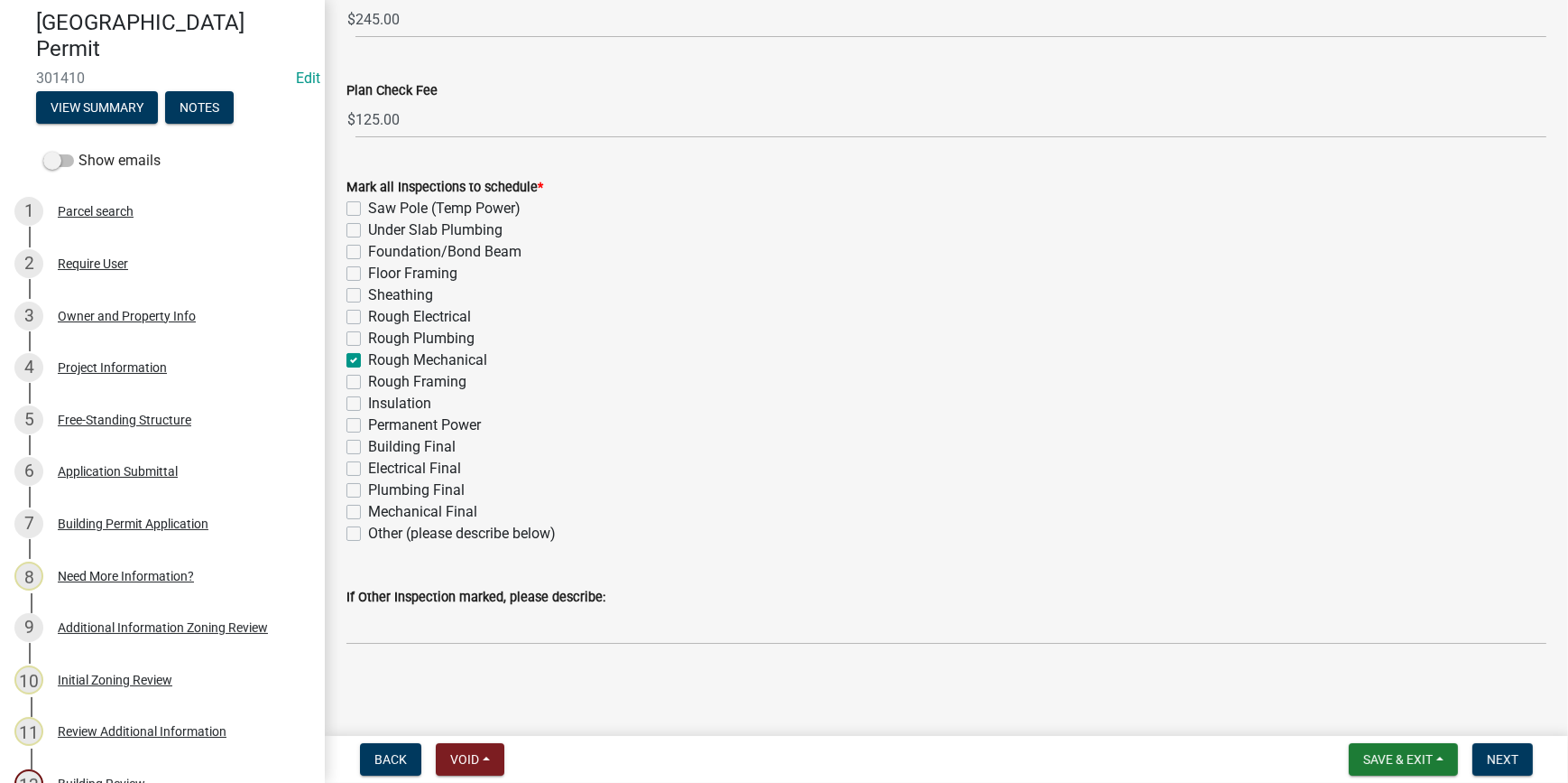
checkbox input "false"
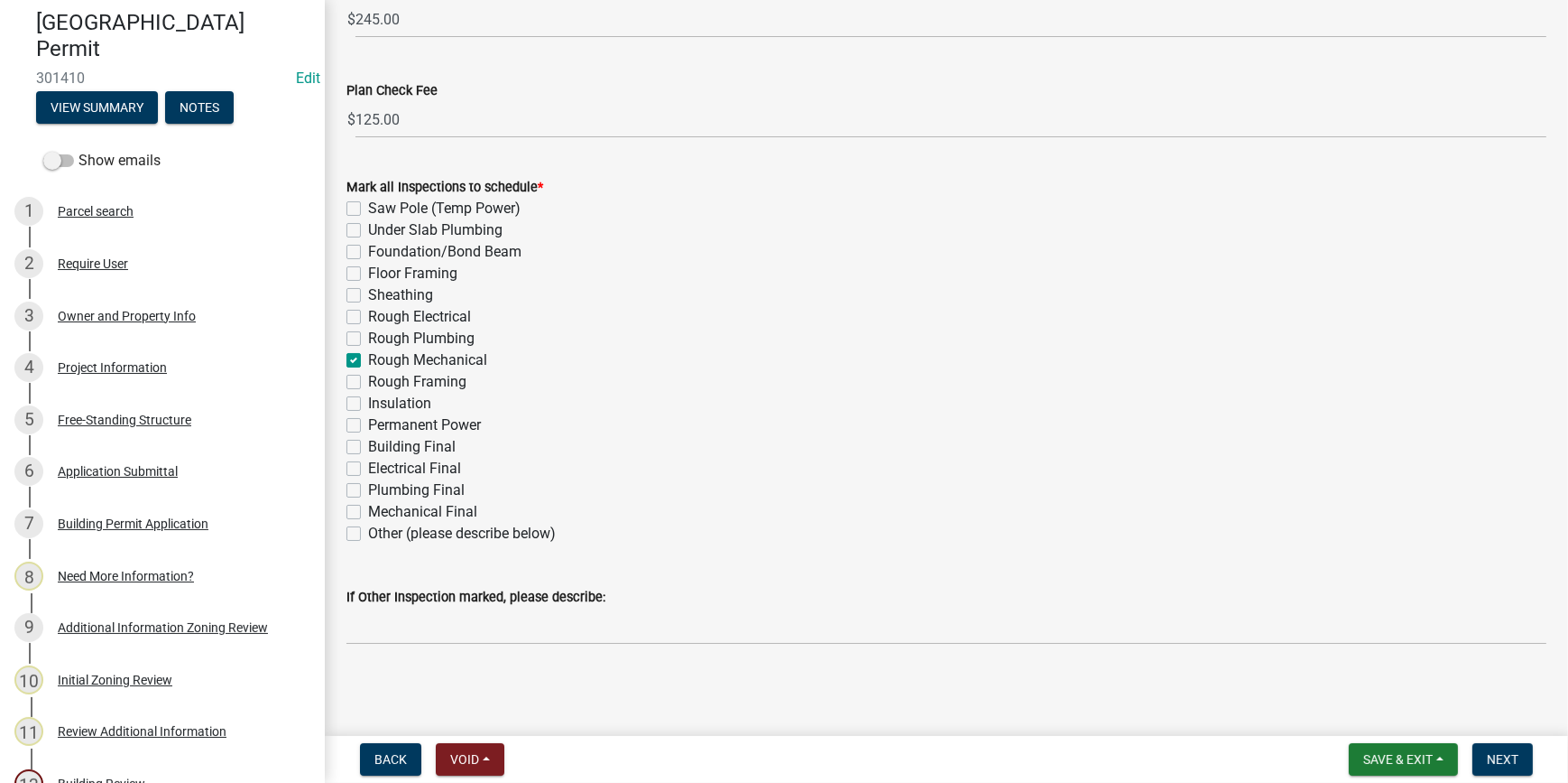
checkbox input "true"
checkbox input "false"
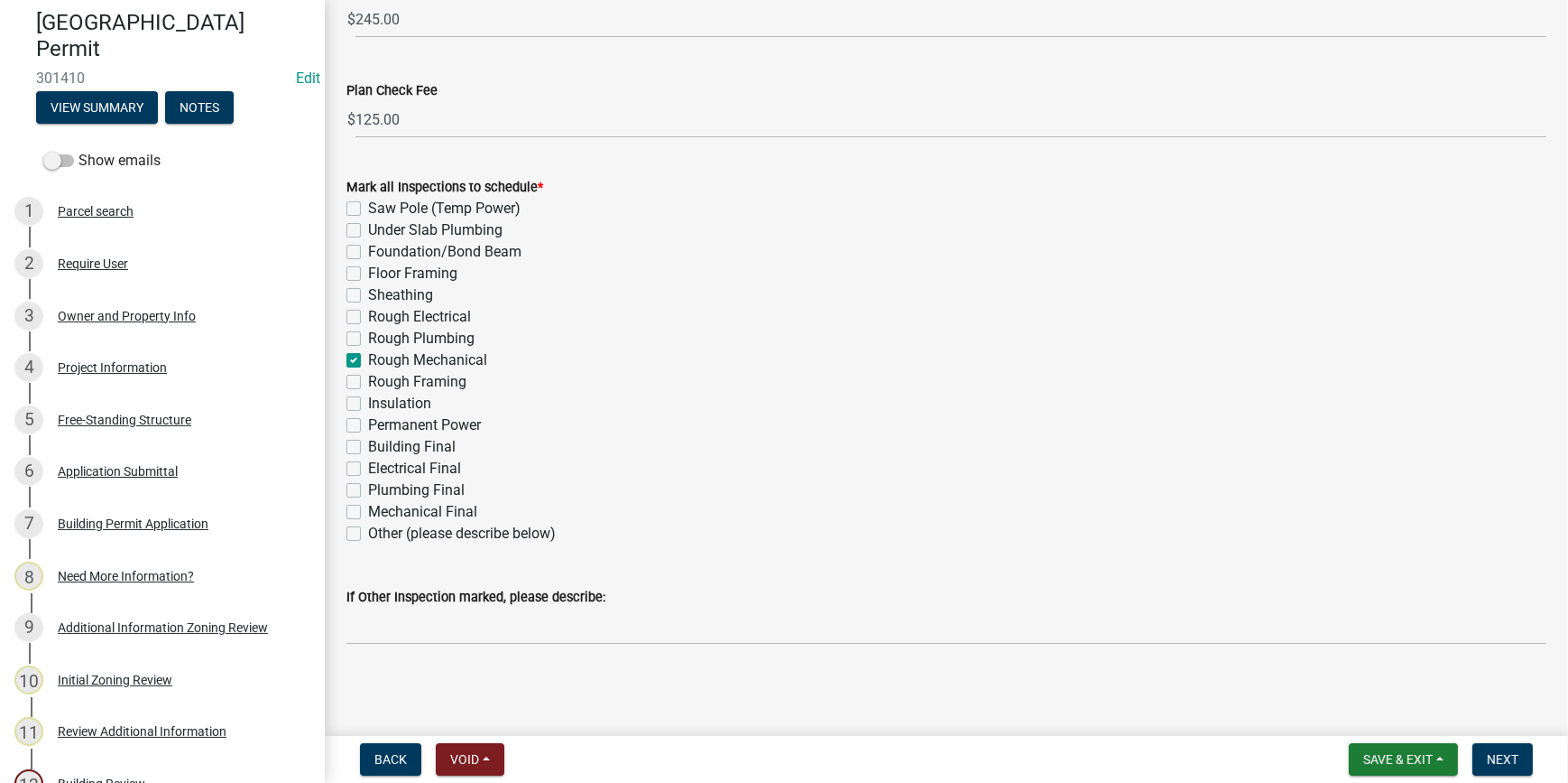
checkbox input "false"
click at [369, 363] on label "Rough Mechanical" at bounding box center [428, 359] width 119 height 21
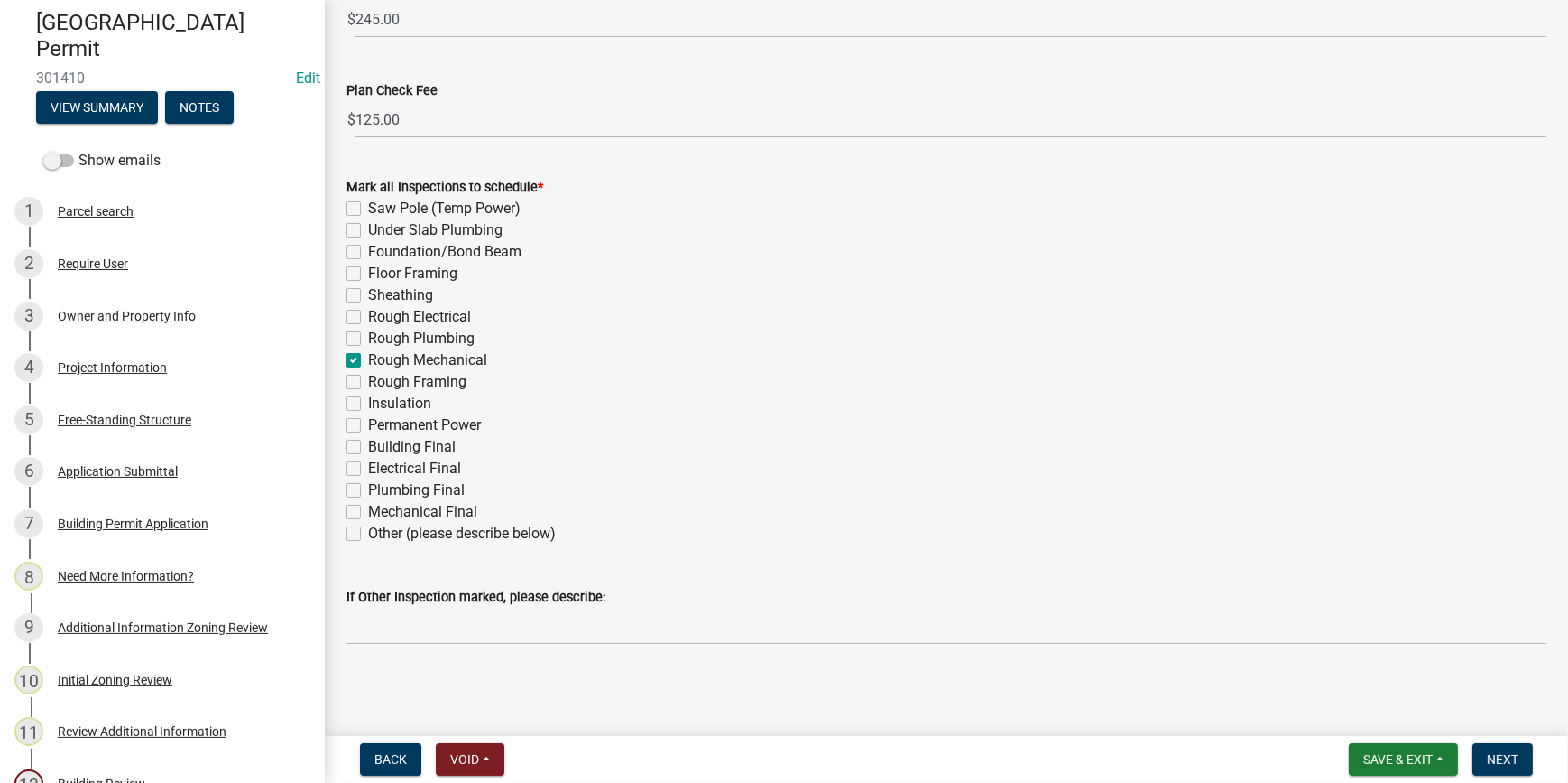
click at [369, 361] on input "Rough Mechanical" at bounding box center [374, 355] width 12 height 12
checkbox input "false"
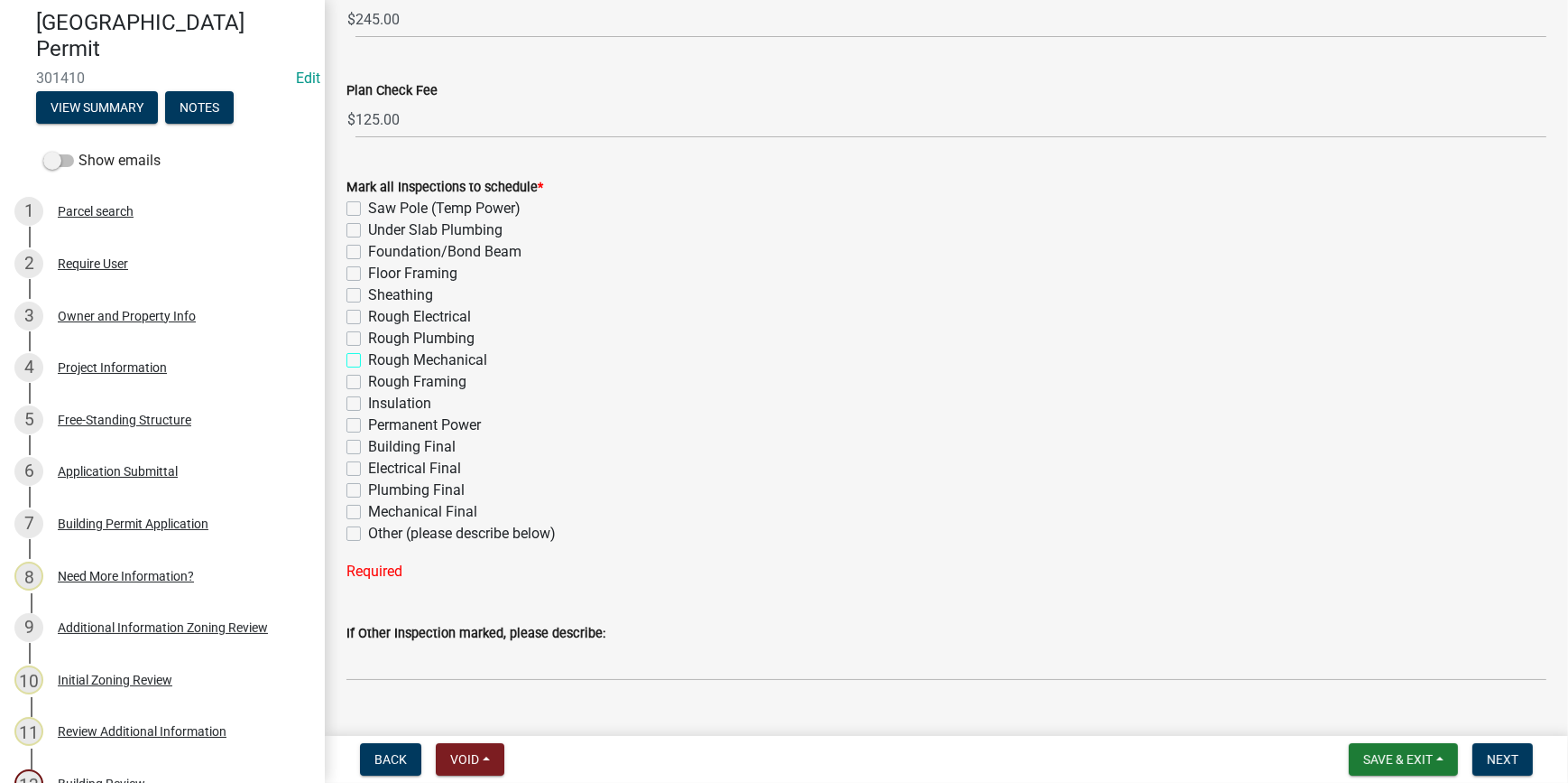
checkbox input "false"
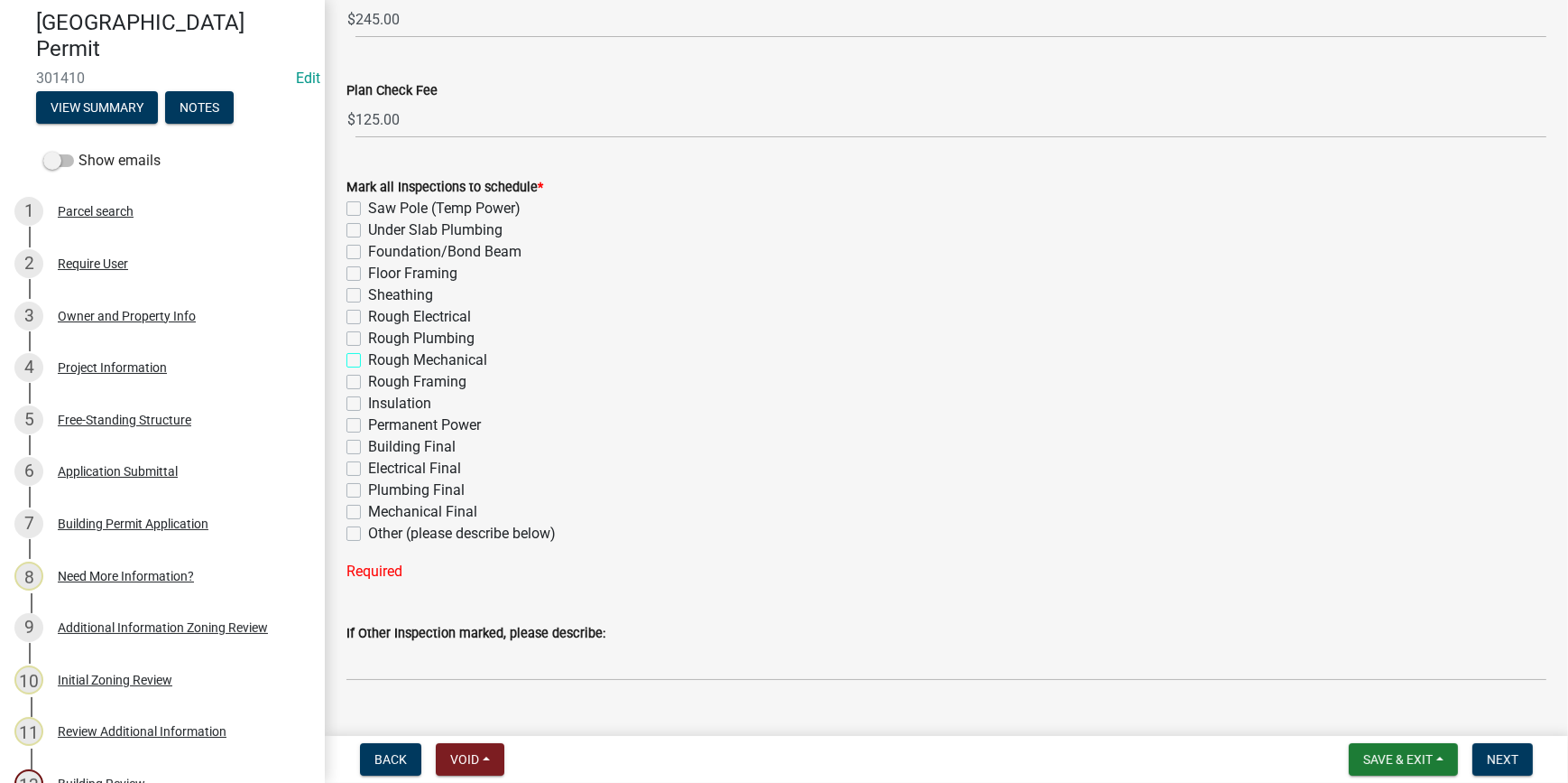
checkbox input "false"
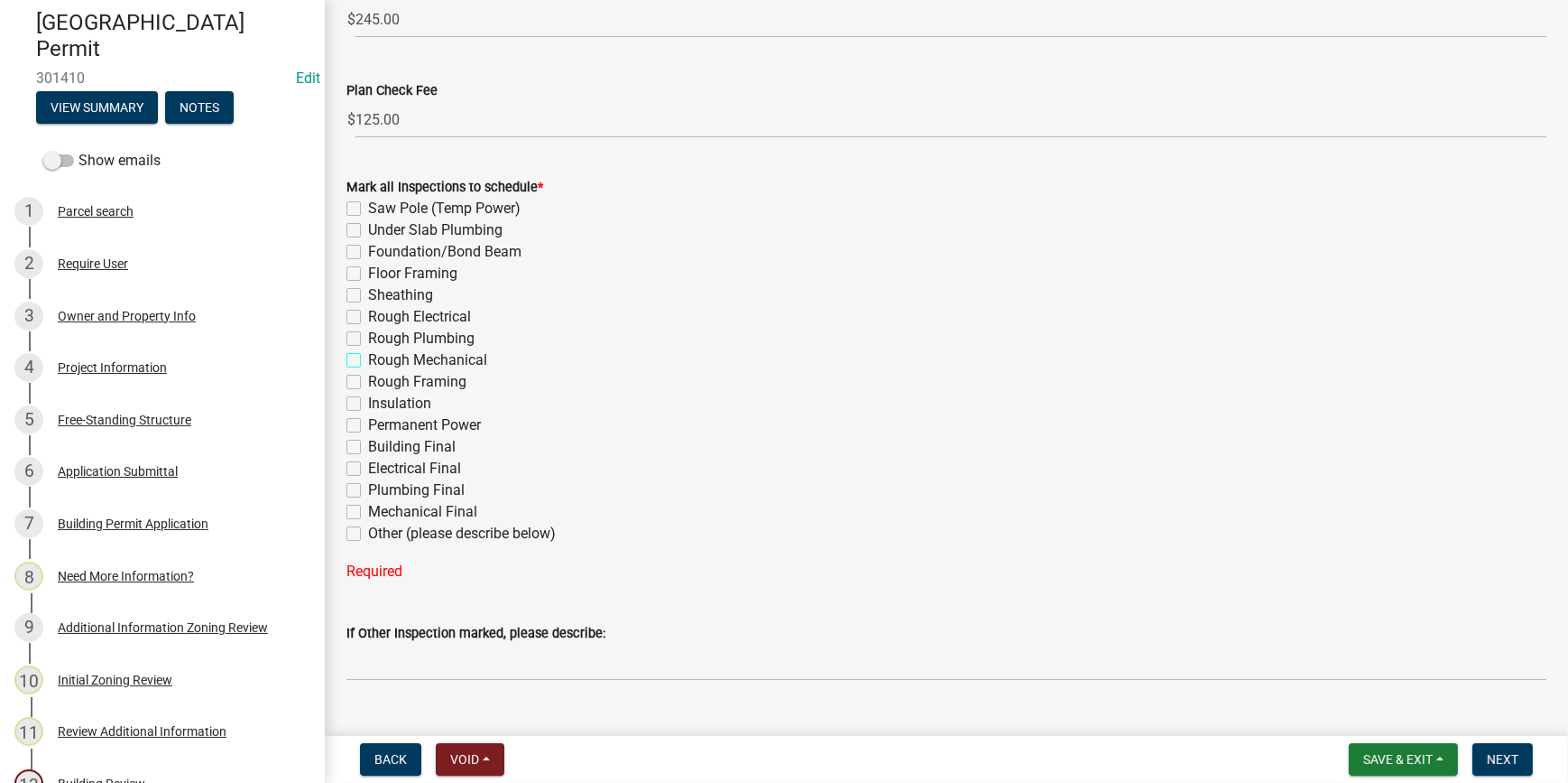
checkbox input "false"
click at [369, 336] on label "Rough Plumbing" at bounding box center [421, 338] width 107 height 21
click at [369, 336] on input "Rough Plumbing" at bounding box center [374, 333] width 12 height 12
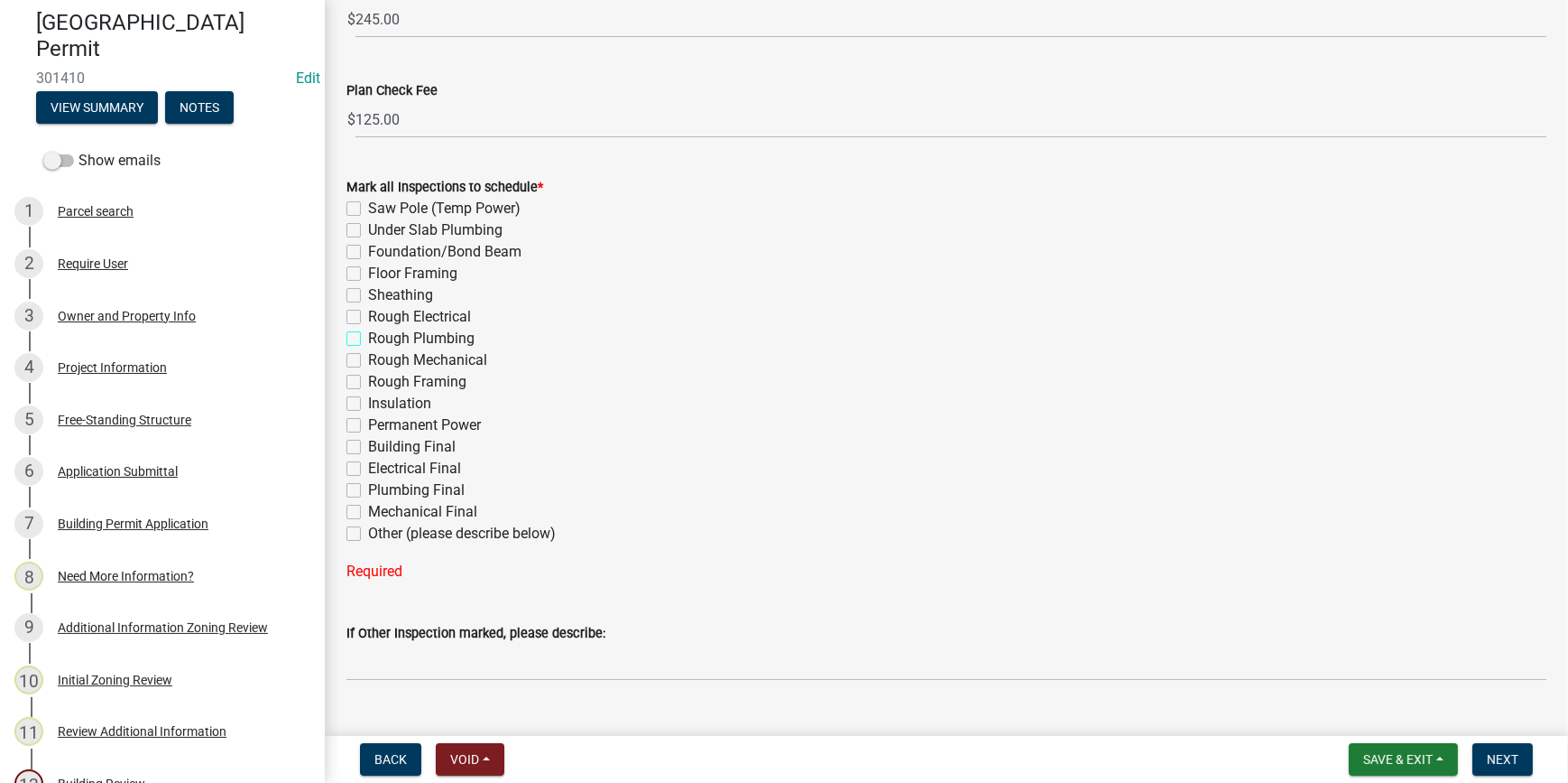
checkbox input "true"
checkbox input "false"
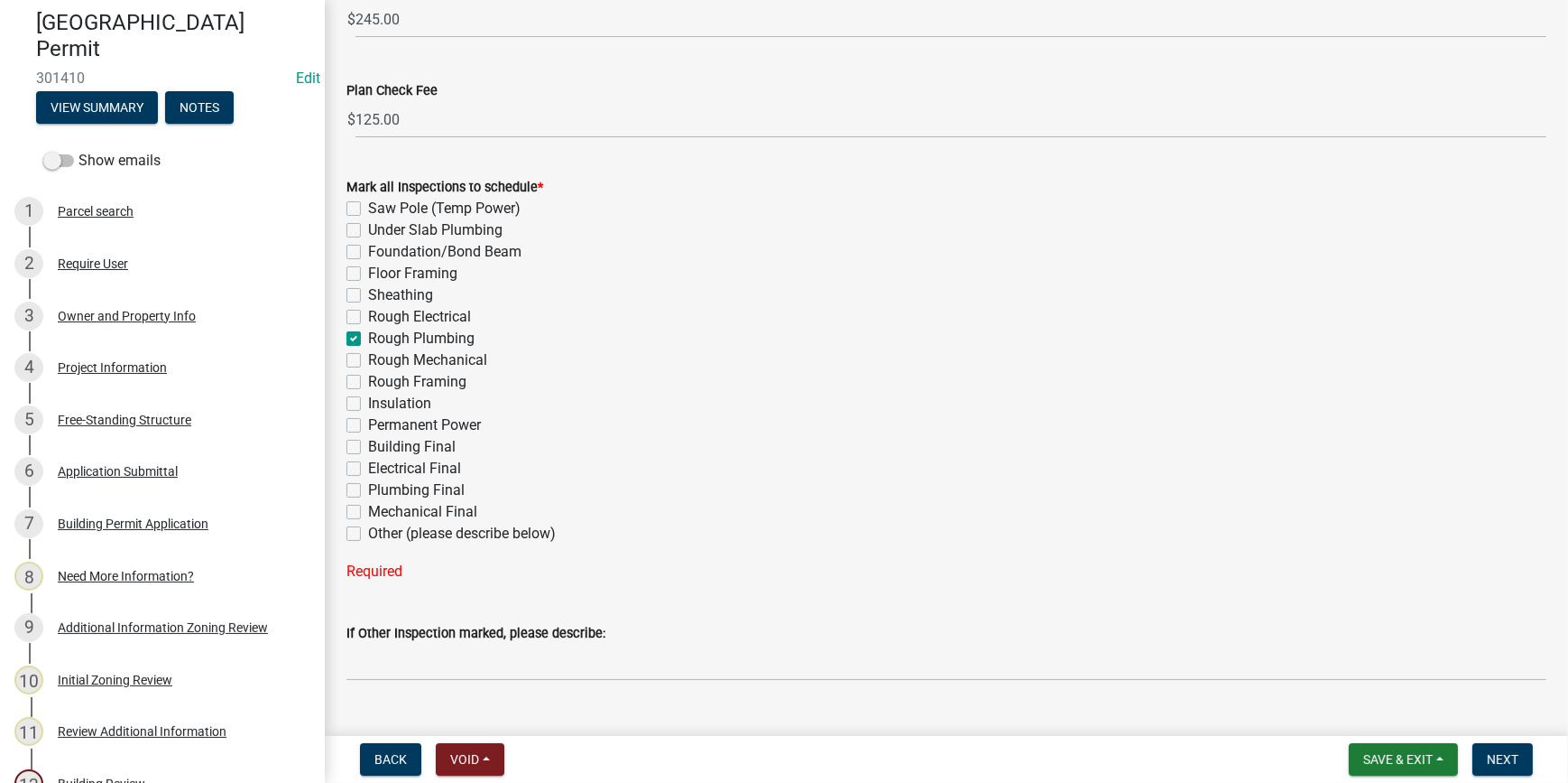
checkbox input "false"
checkbox input "true"
checkbox input "false"
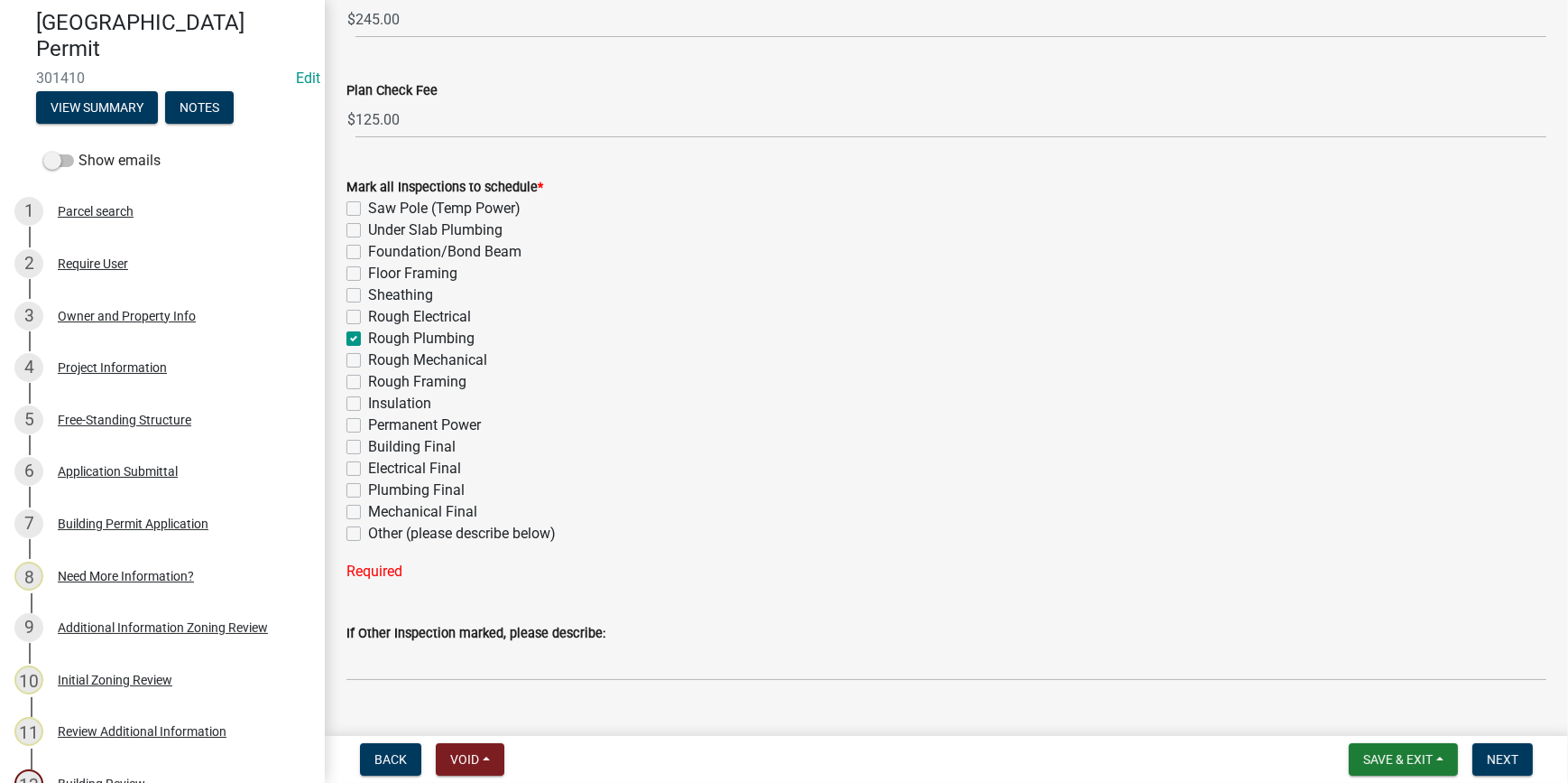
checkbox input "false"
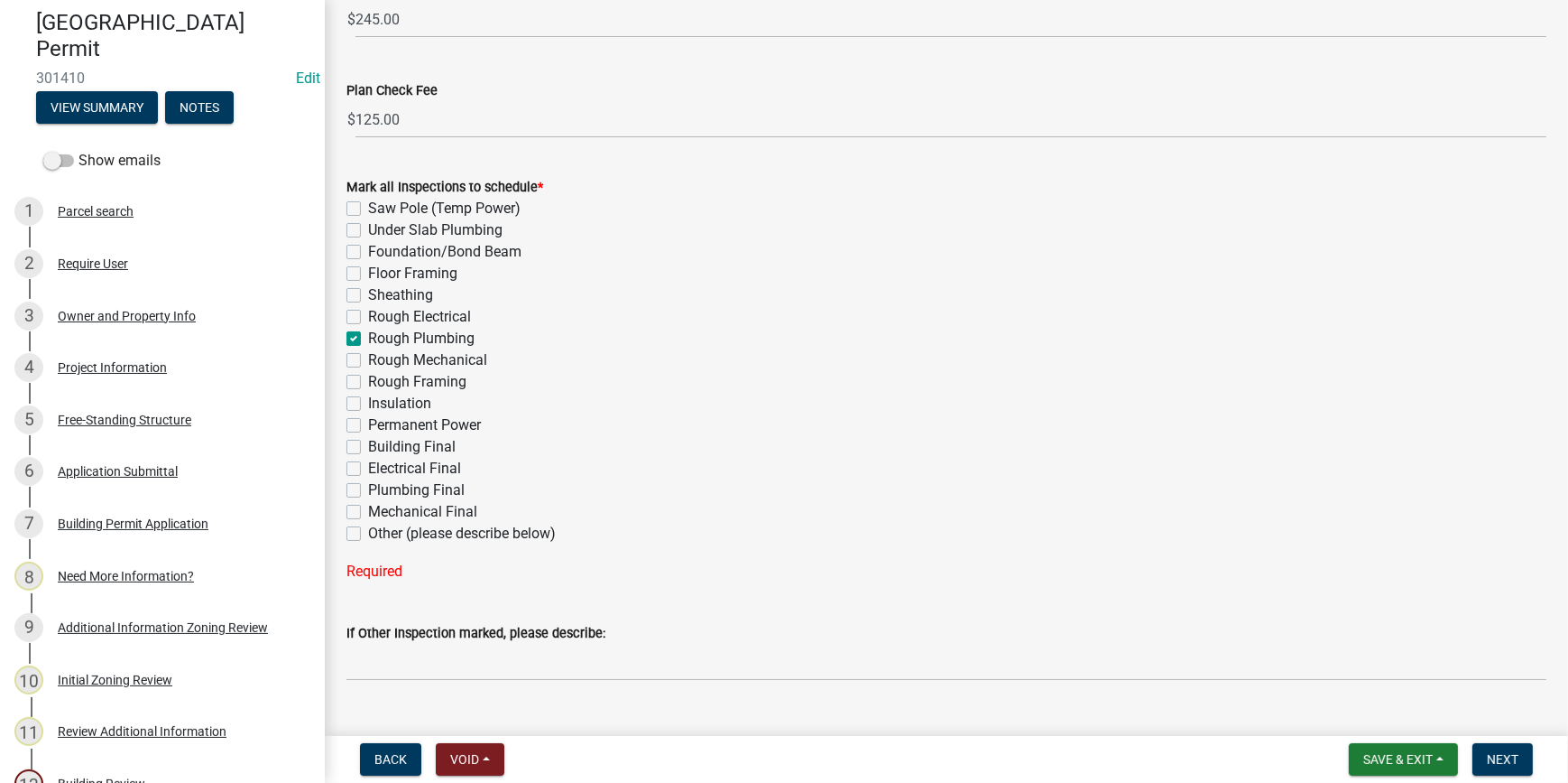
checkbox input "false"
drag, startPoint x: 353, startPoint y: 335, endPoint x: 353, endPoint y: 325, distance: 10.0
click at [369, 335] on label "Rough Plumbing" at bounding box center [421, 338] width 107 height 21
click at [369, 335] on input "Rough Plumbing" at bounding box center [374, 333] width 12 height 12
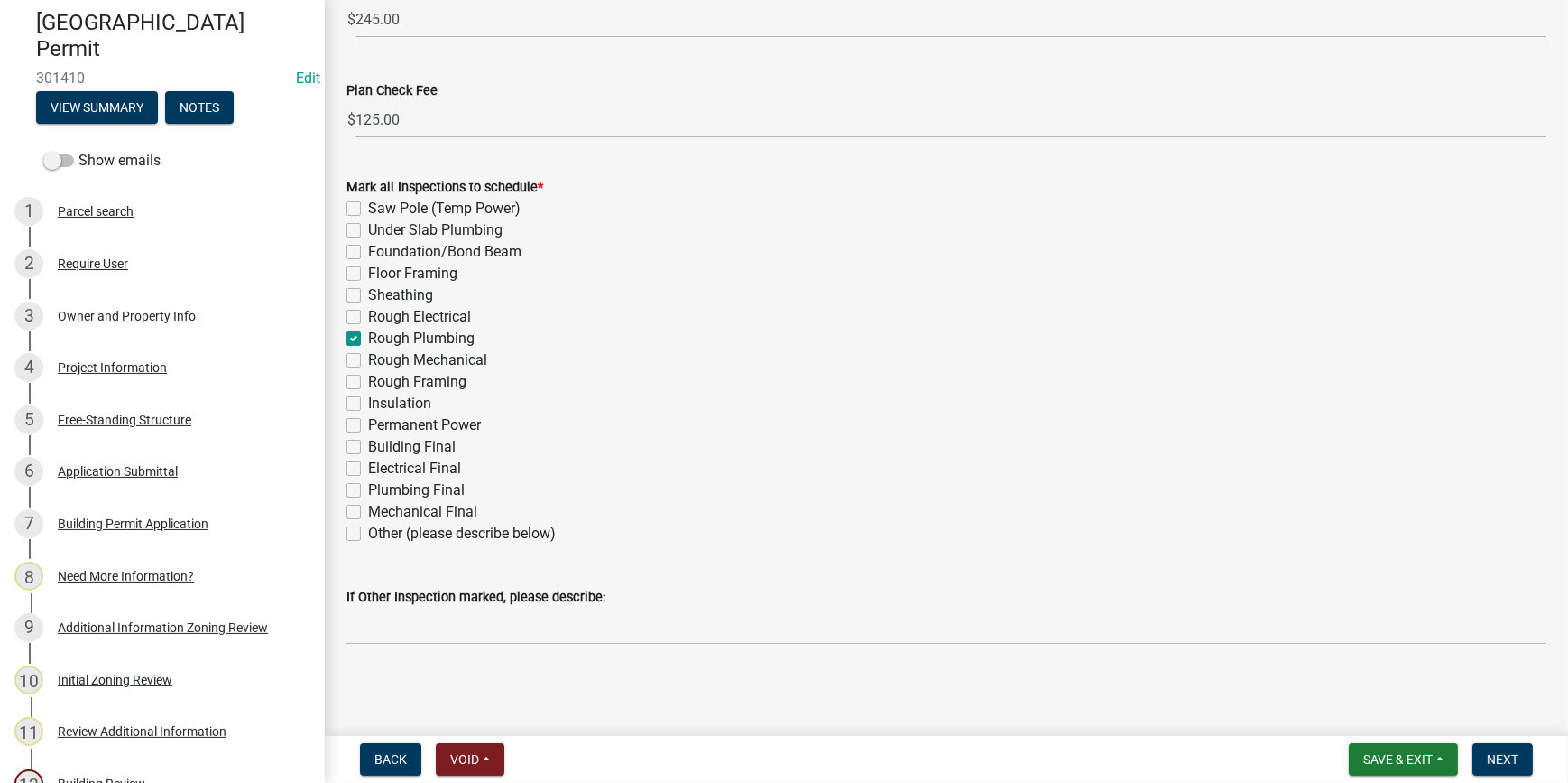
checkbox input "false"
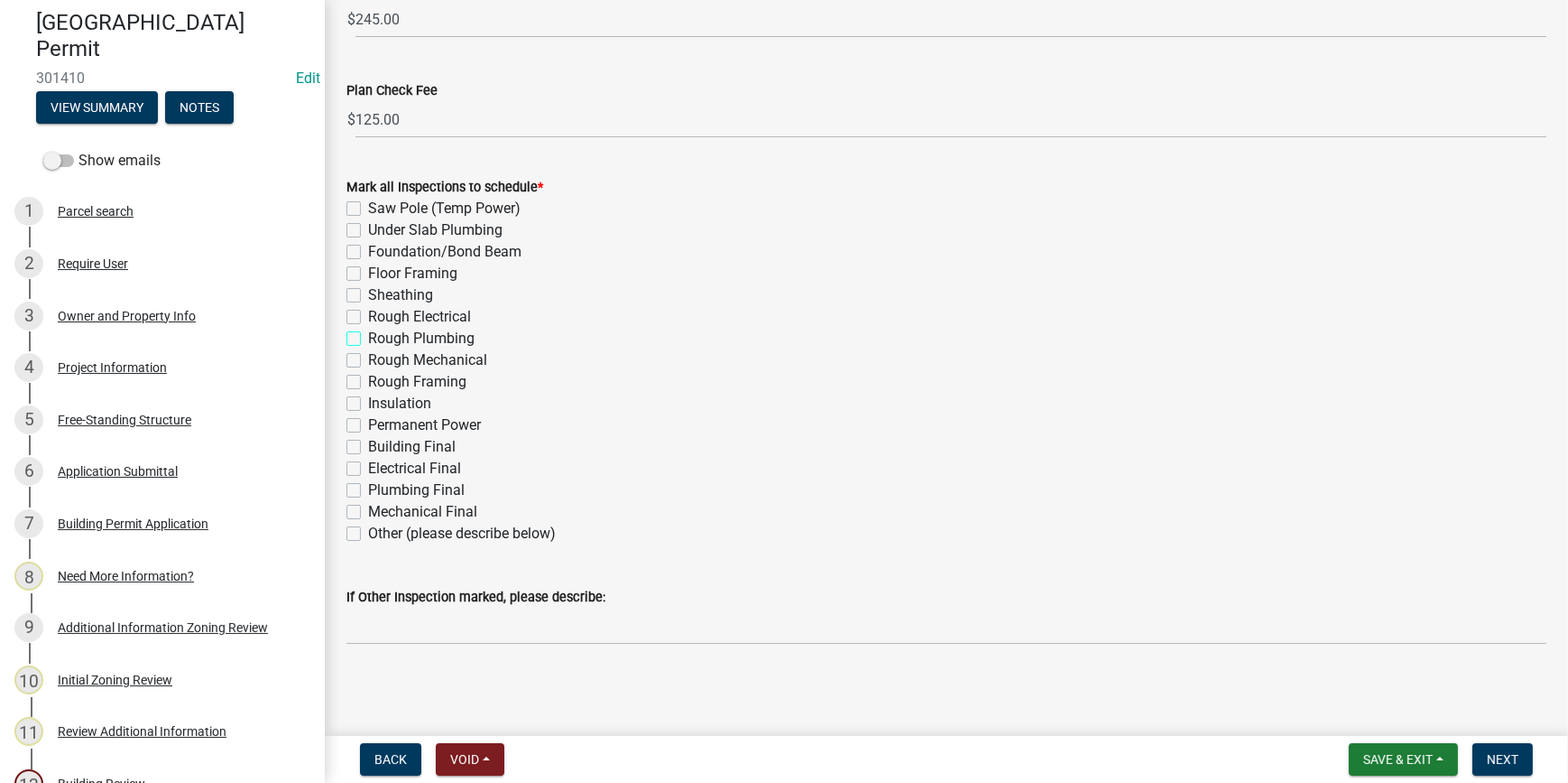
checkbox input "false"
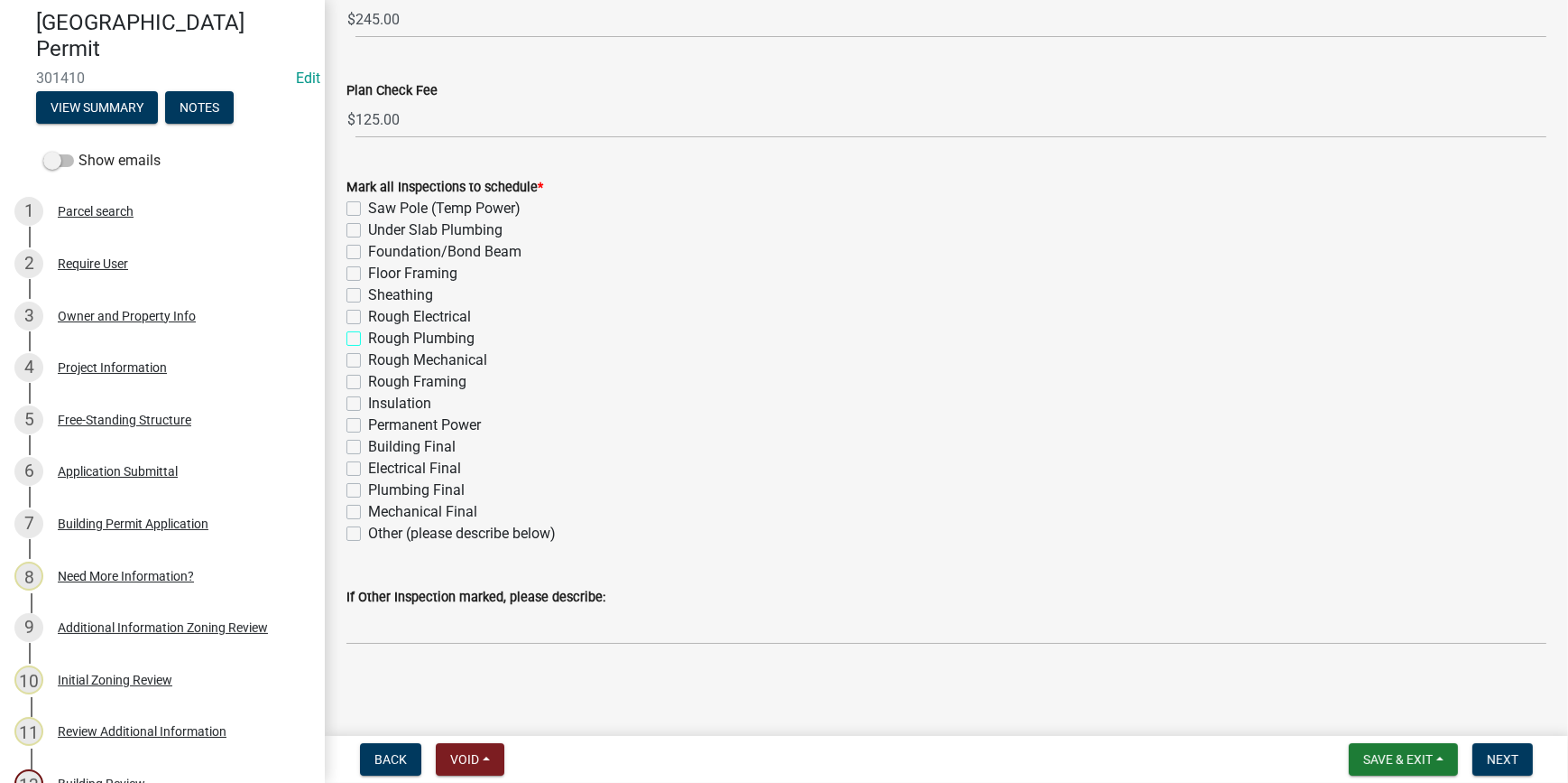
checkbox input "false"
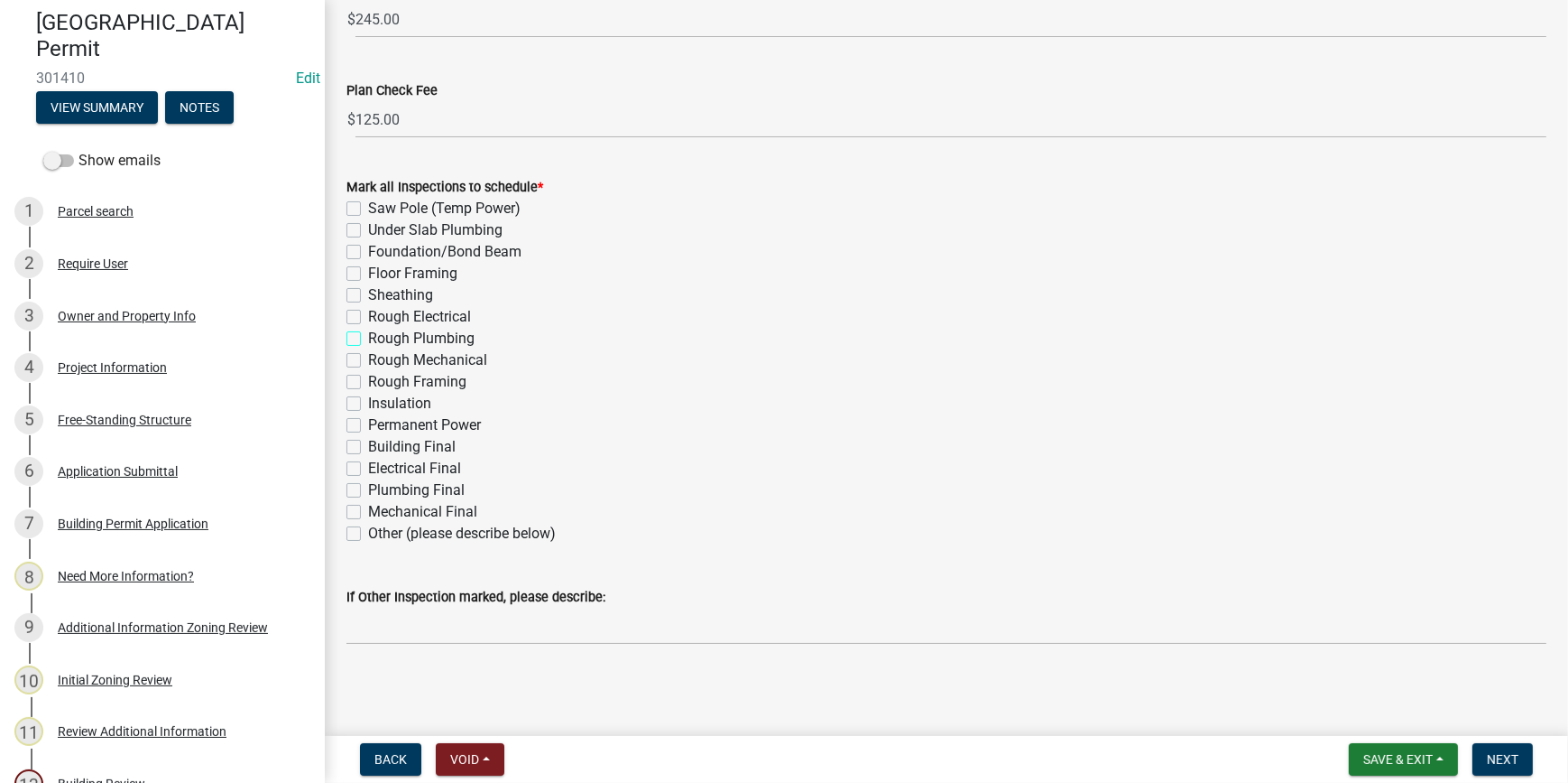
checkbox input "false"
click at [369, 317] on label "Rough Electrical" at bounding box center [420, 316] width 103 height 21
click at [369, 317] on input "Rough Electrical" at bounding box center [374, 311] width 12 height 12
checkbox input "true"
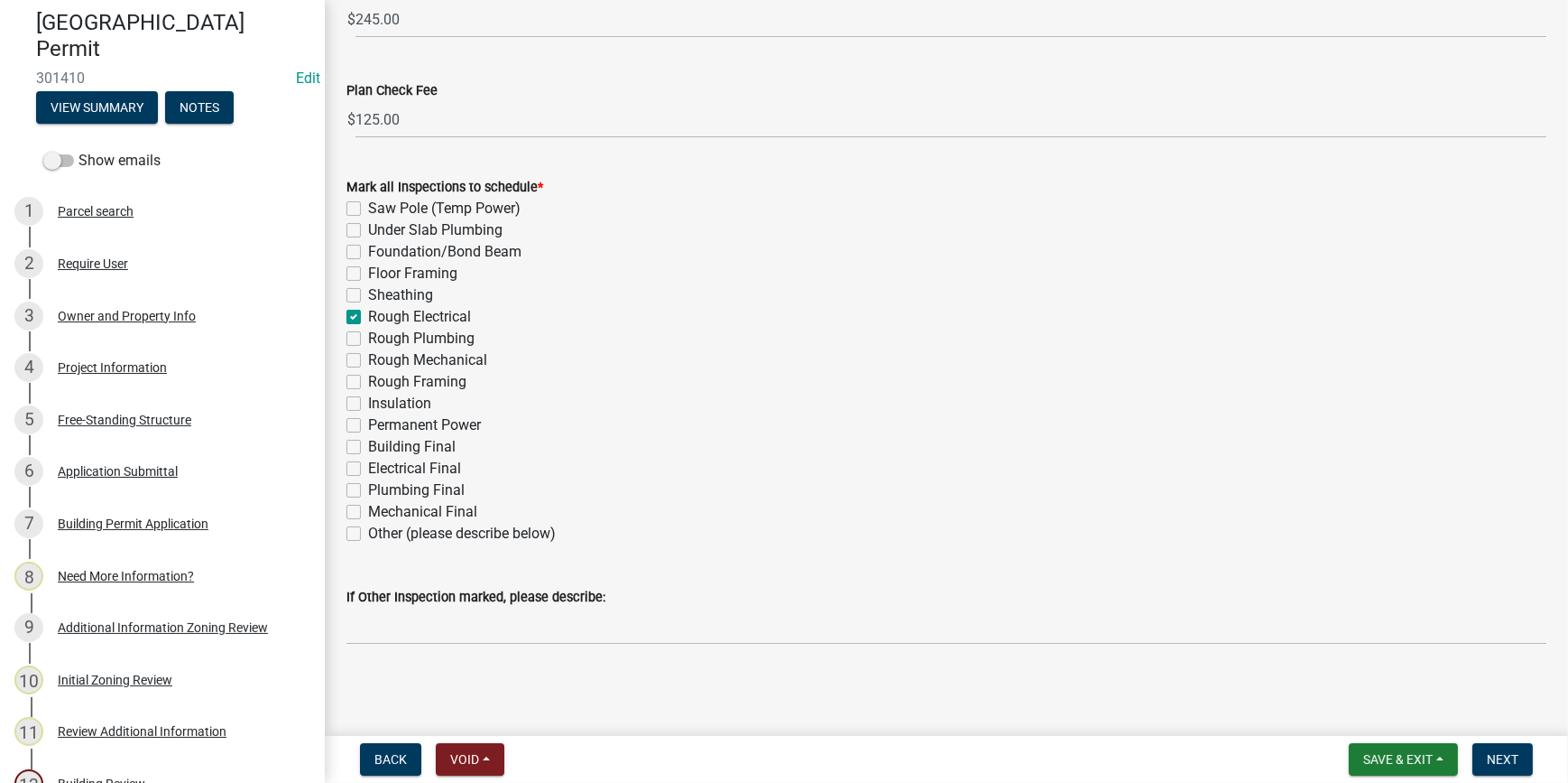
checkbox input "false"
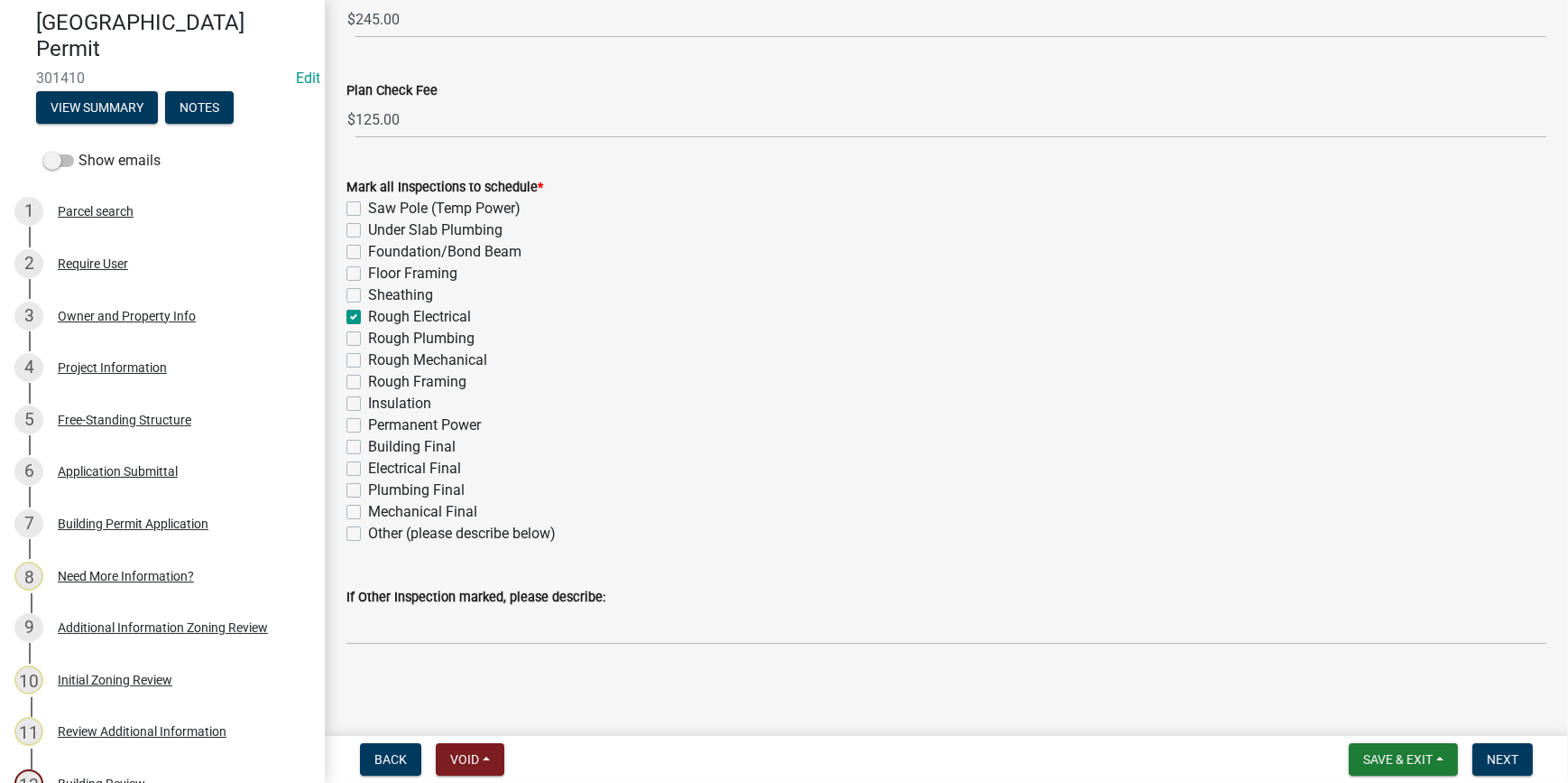
checkbox input "true"
checkbox input "false"
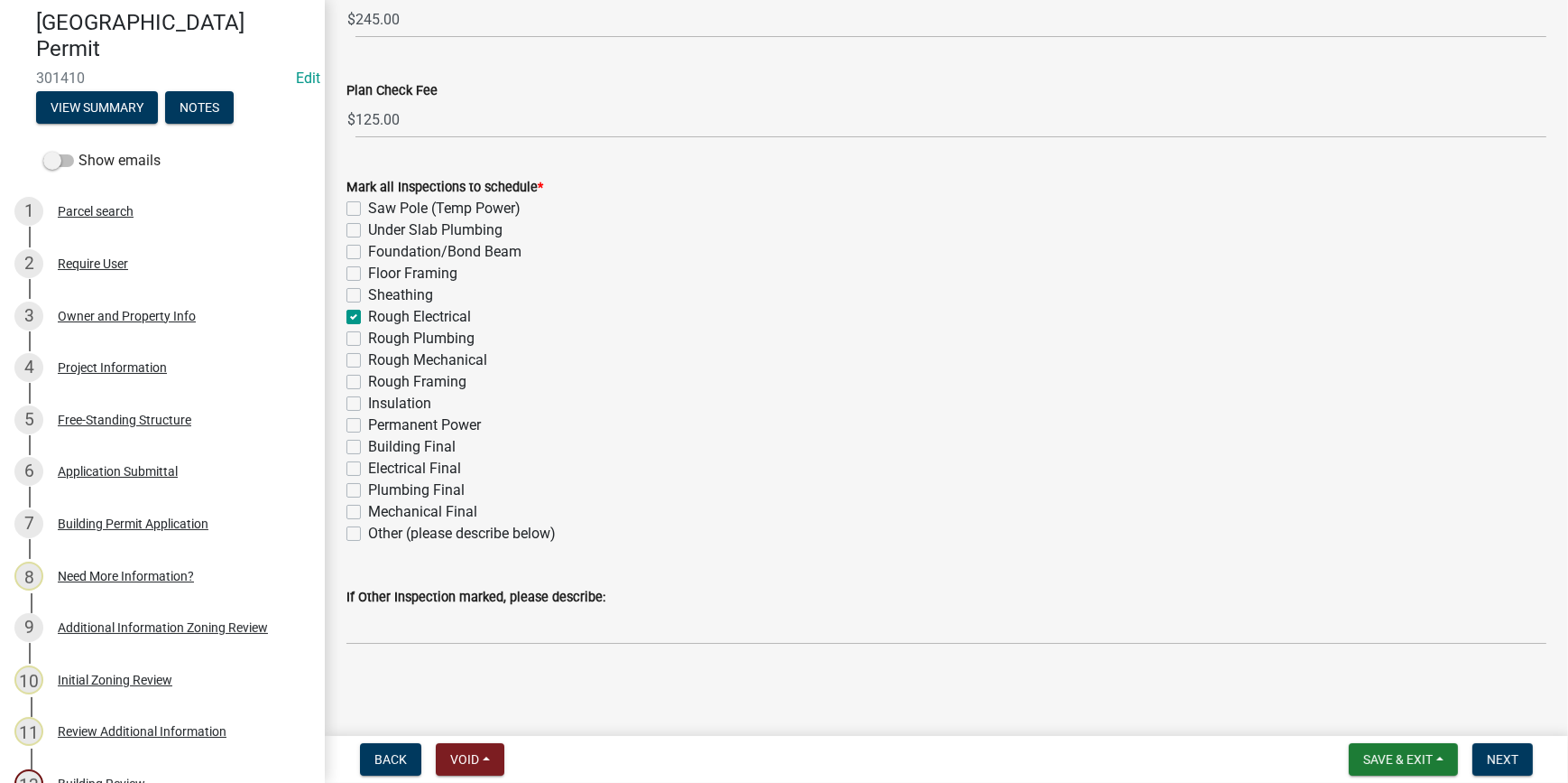
checkbox input "false"
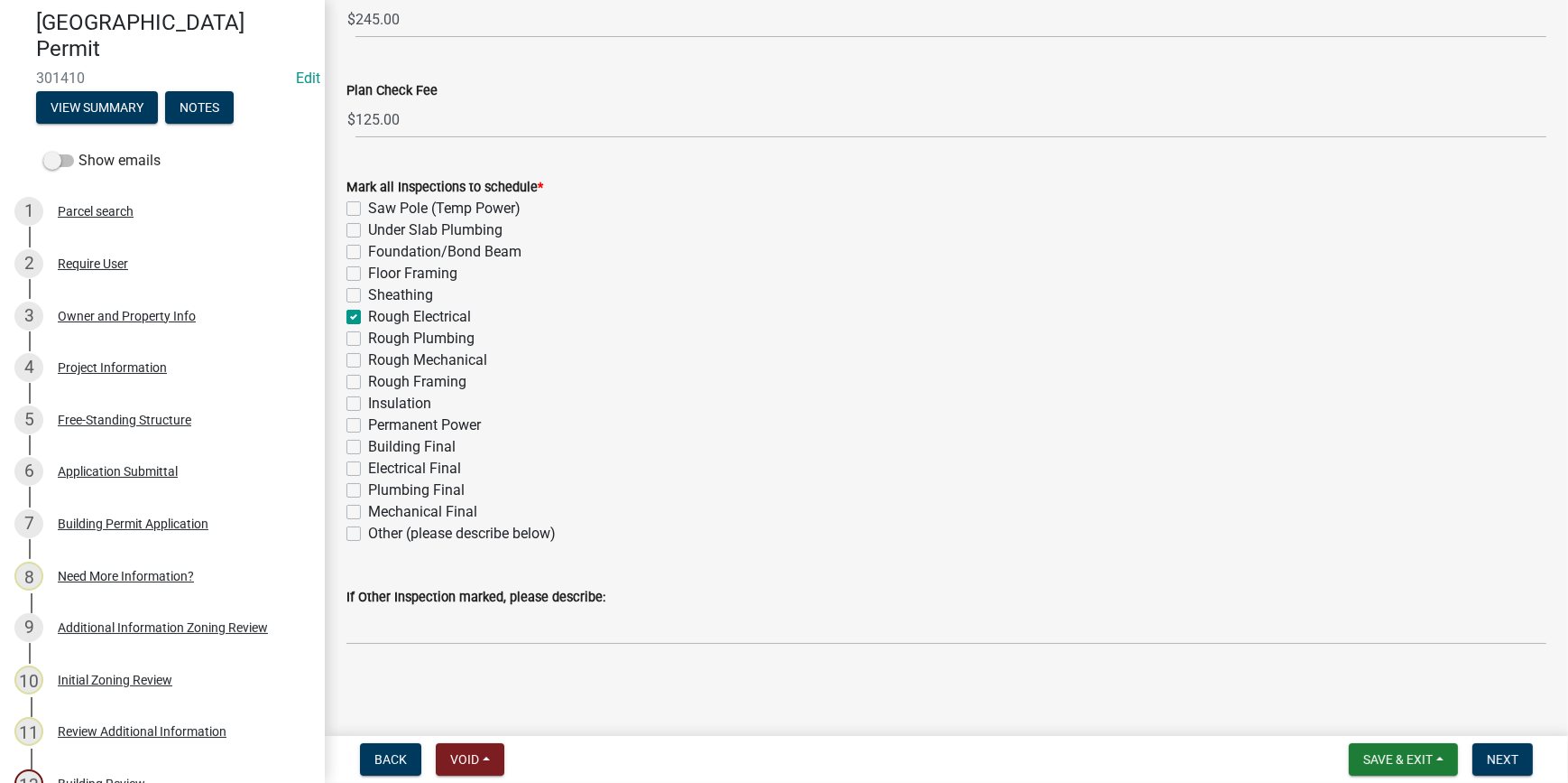
checkbox input "false"
click at [369, 469] on label "Electrical Final" at bounding box center [415, 468] width 93 height 21
click at [369, 469] on input "Electrical Final" at bounding box center [374, 463] width 12 height 12
checkbox input "true"
checkbox input "false"
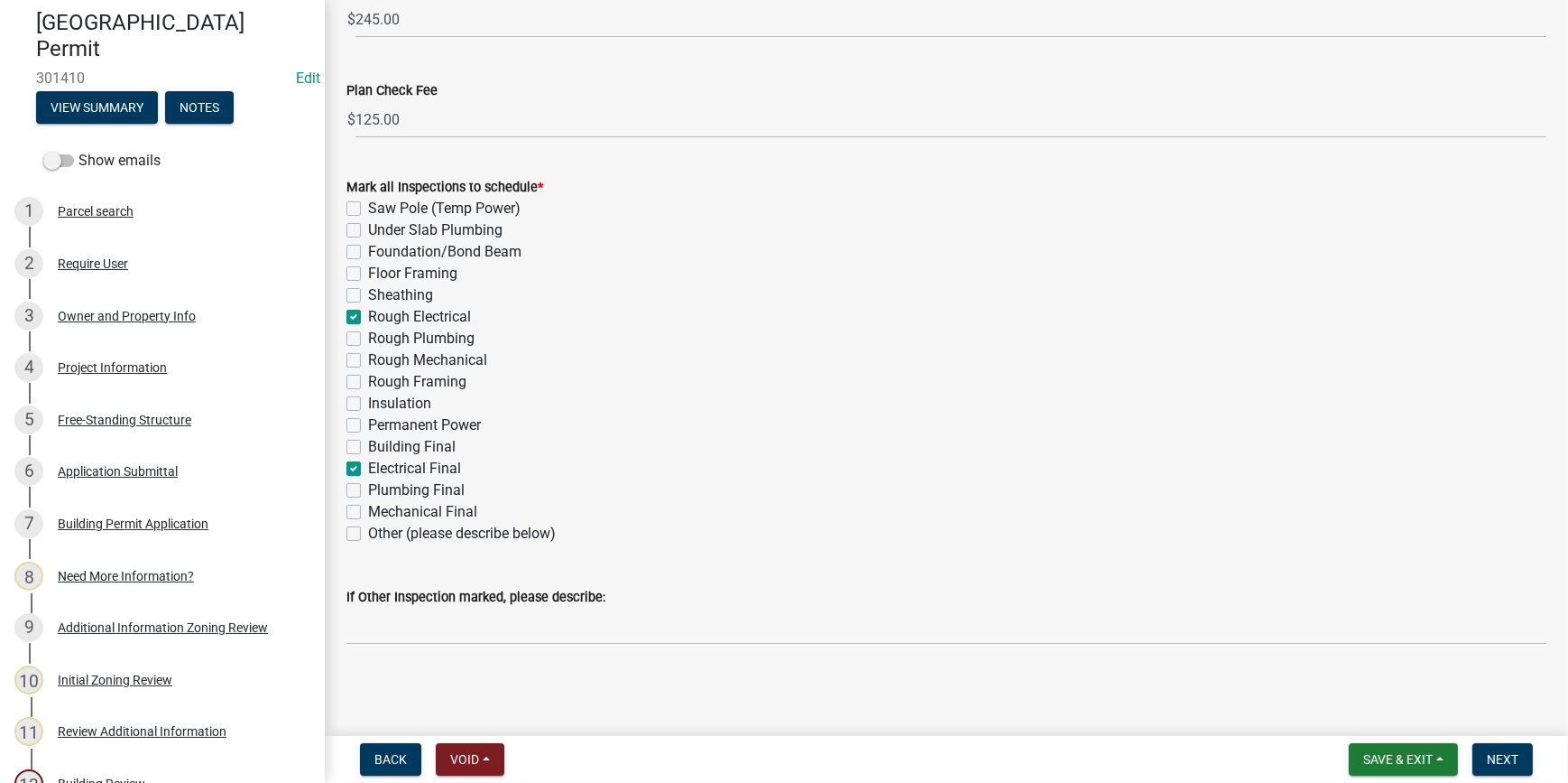
checkbox input "false"
checkbox input "true"
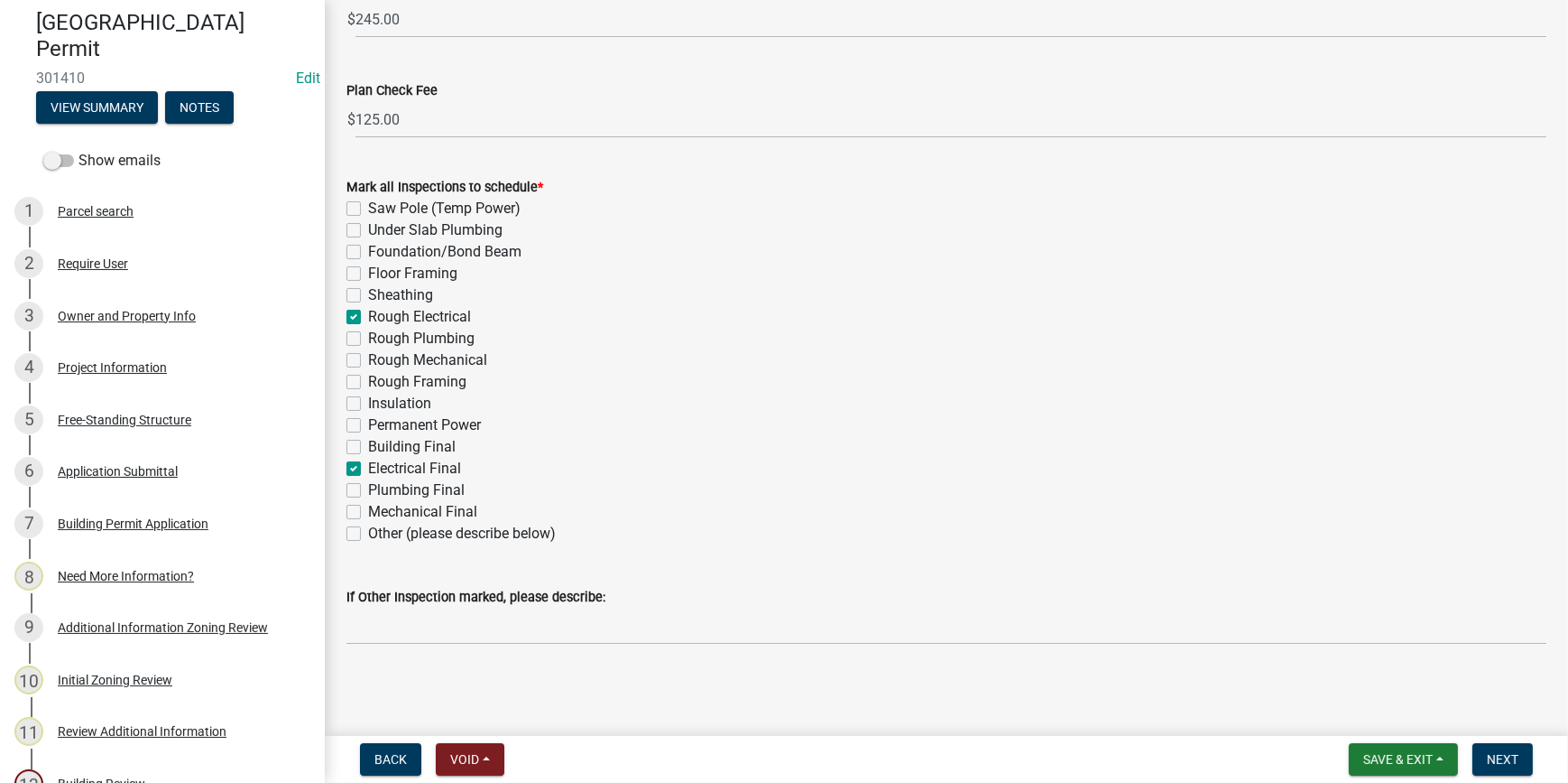
checkbox input "false"
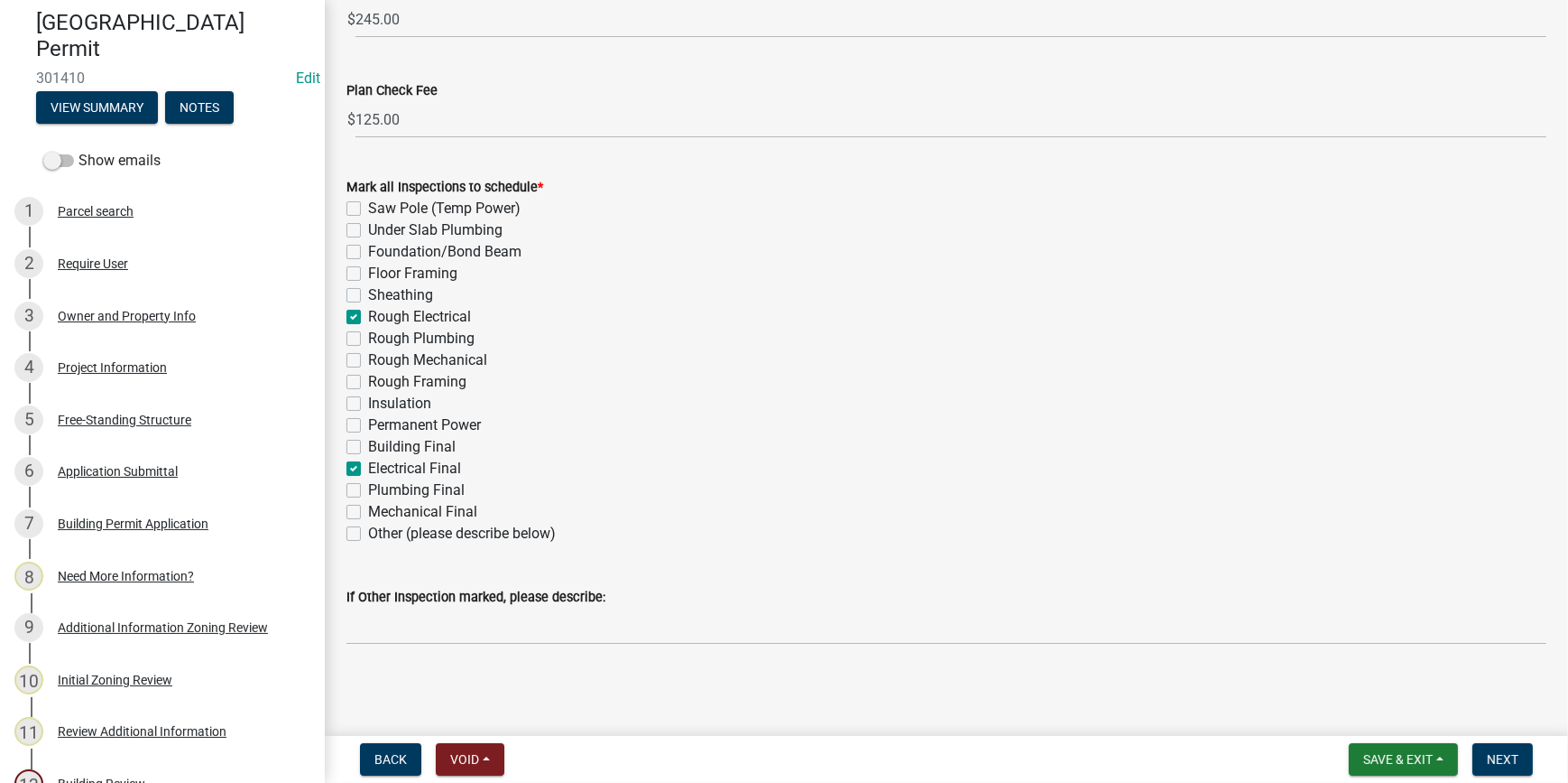
checkbox input "false"
checkbox input "true"
checkbox input "false"
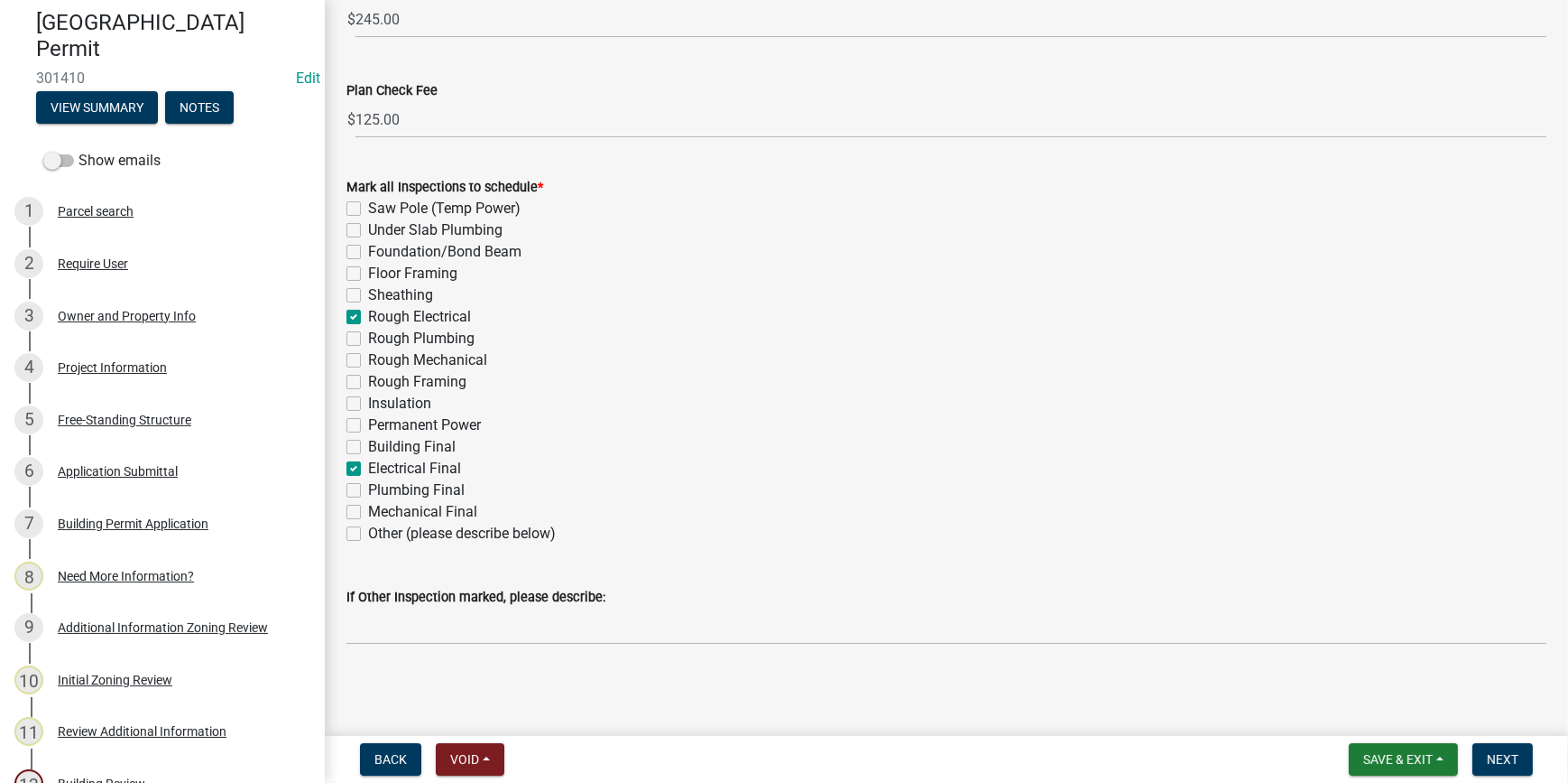
click at [369, 442] on label "Building Final" at bounding box center [412, 446] width 87 height 21
click at [369, 442] on input "Building Final" at bounding box center [374, 441] width 12 height 12
checkbox input "true"
checkbox input "false"
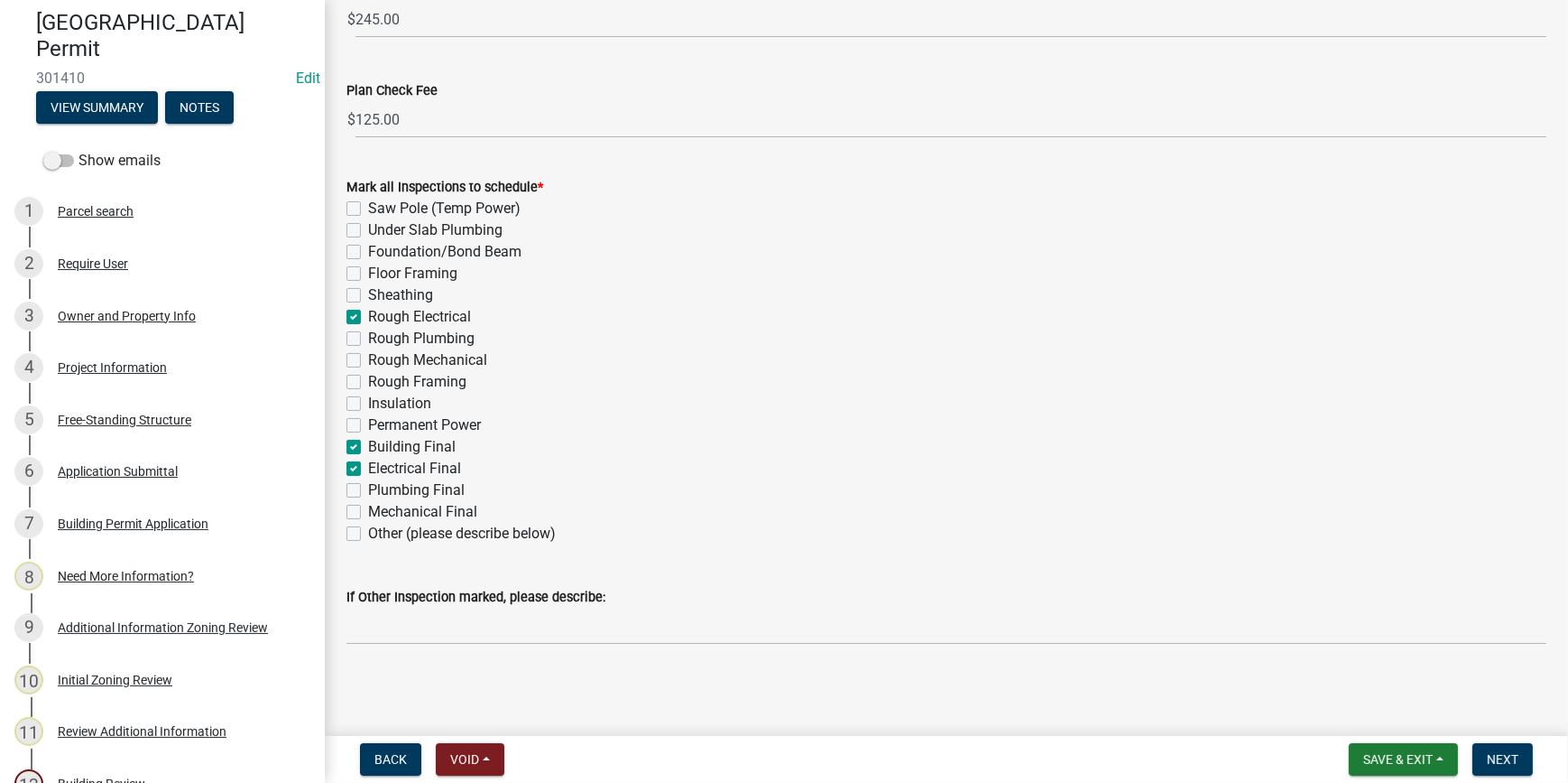
checkbox input "false"
checkbox input "true"
checkbox input "false"
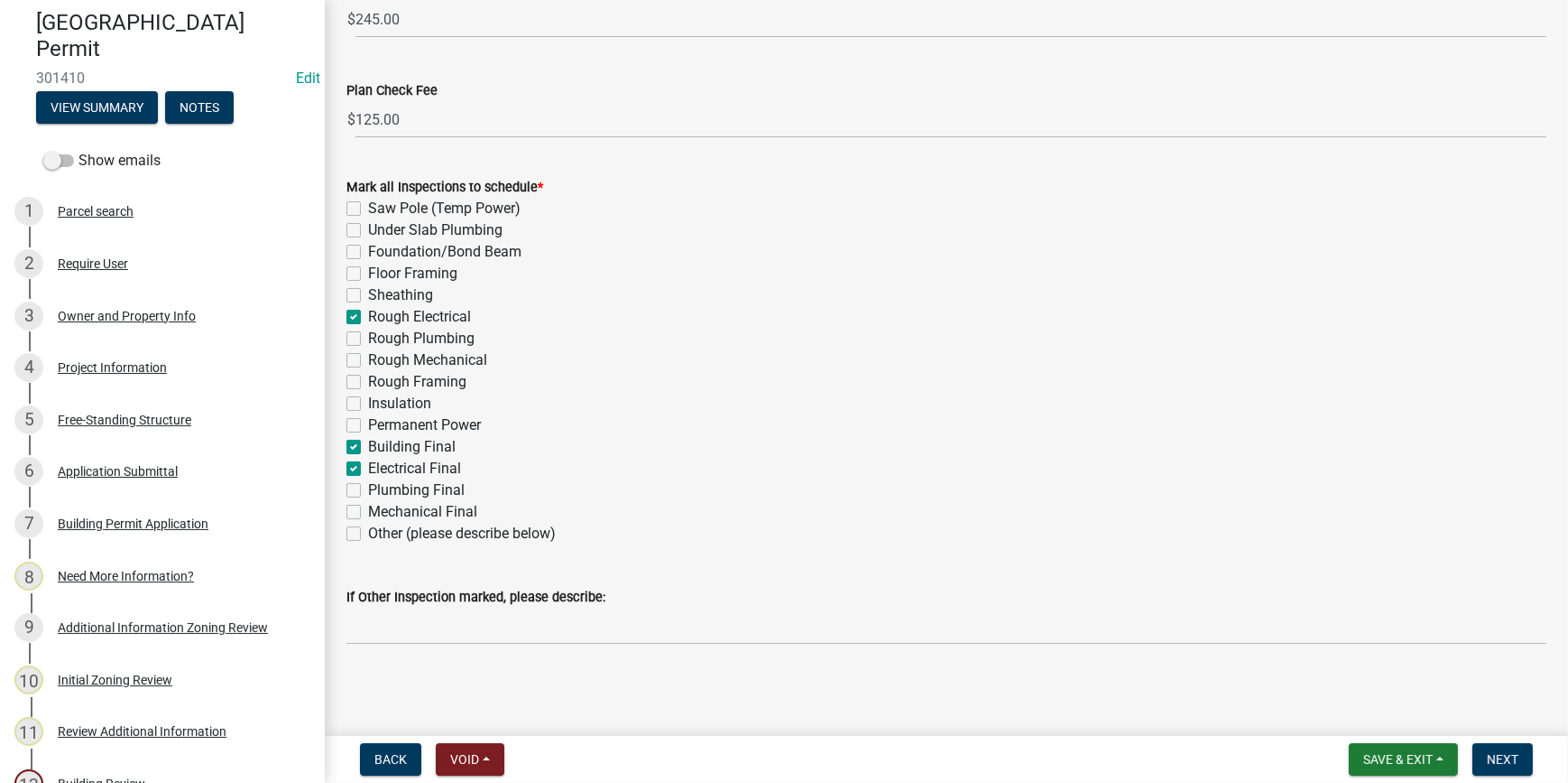
checkbox input "false"
checkbox input "true"
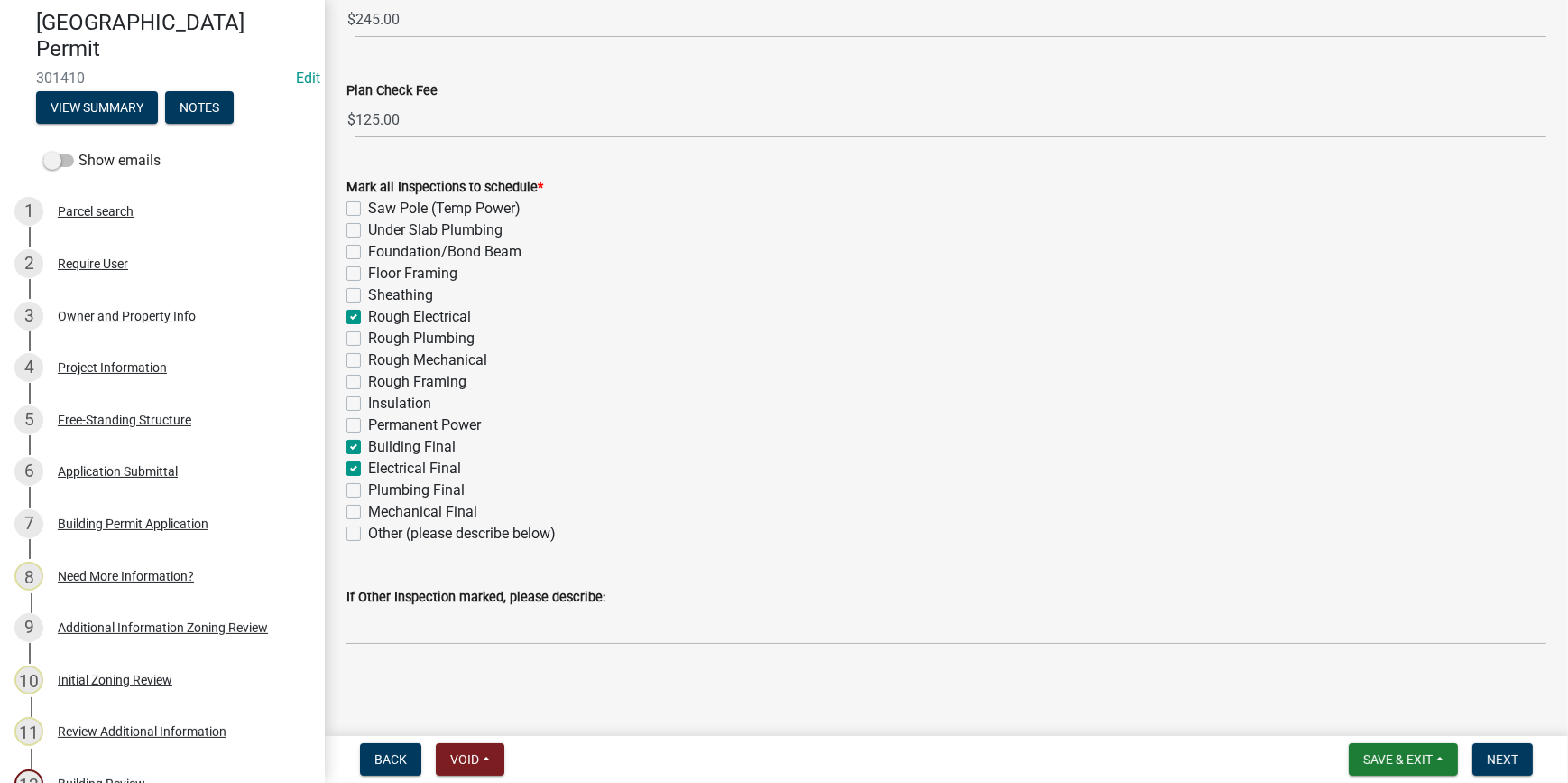
checkbox input "true"
checkbox input "false"
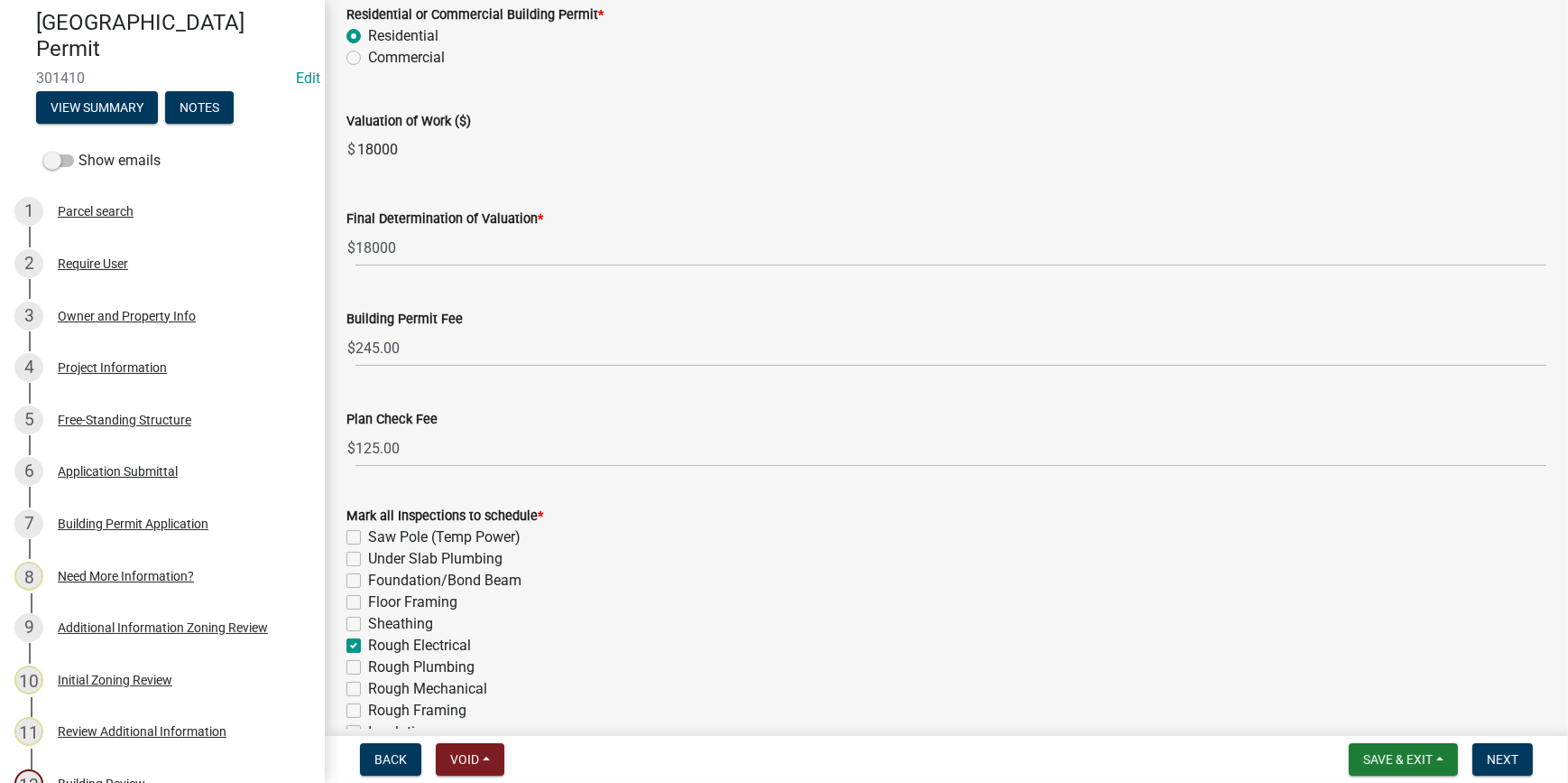
scroll to position [0, 0]
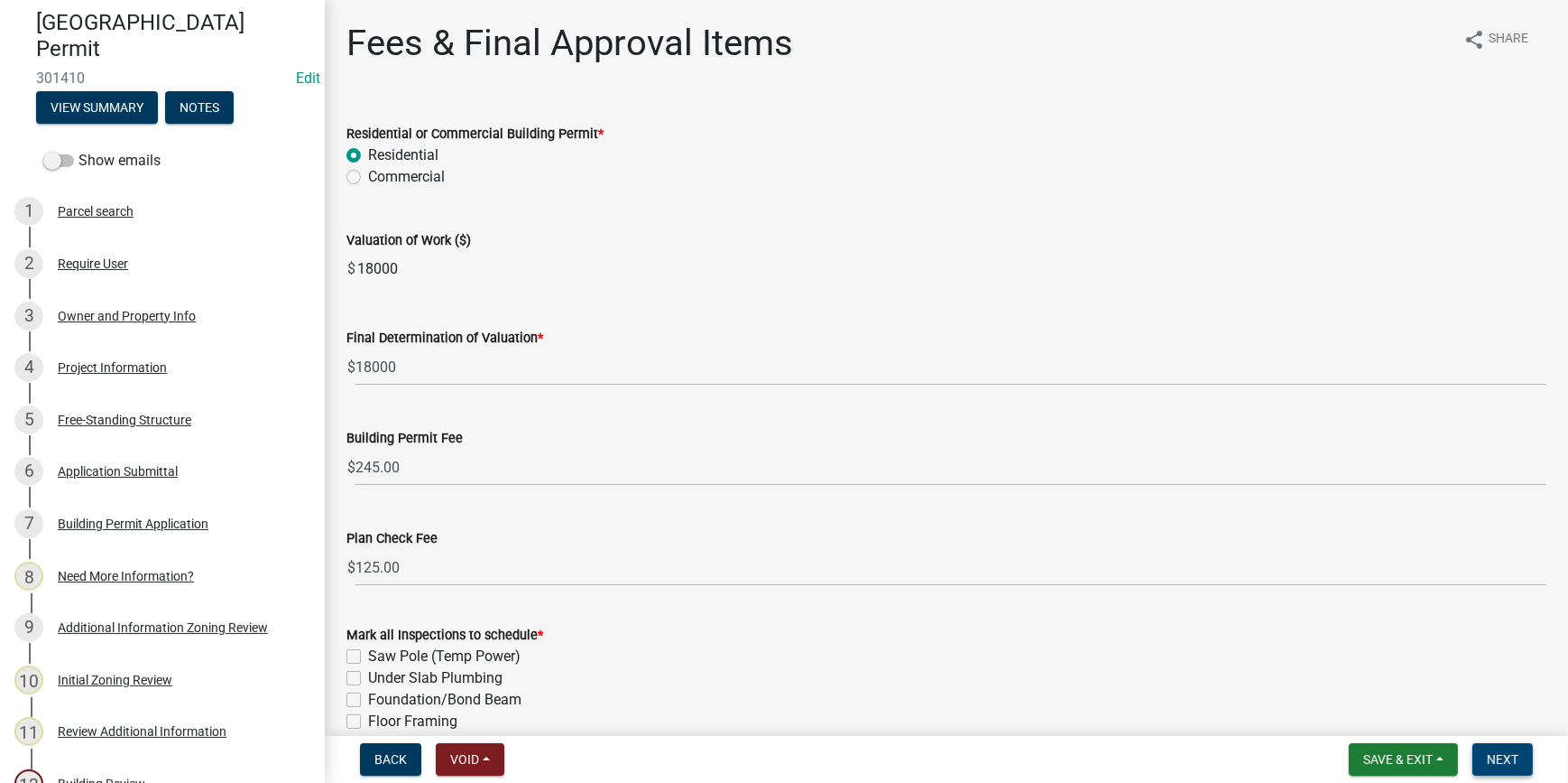
click at [1516, 763] on span "Next" at bounding box center [1503, 760] width 32 height 15
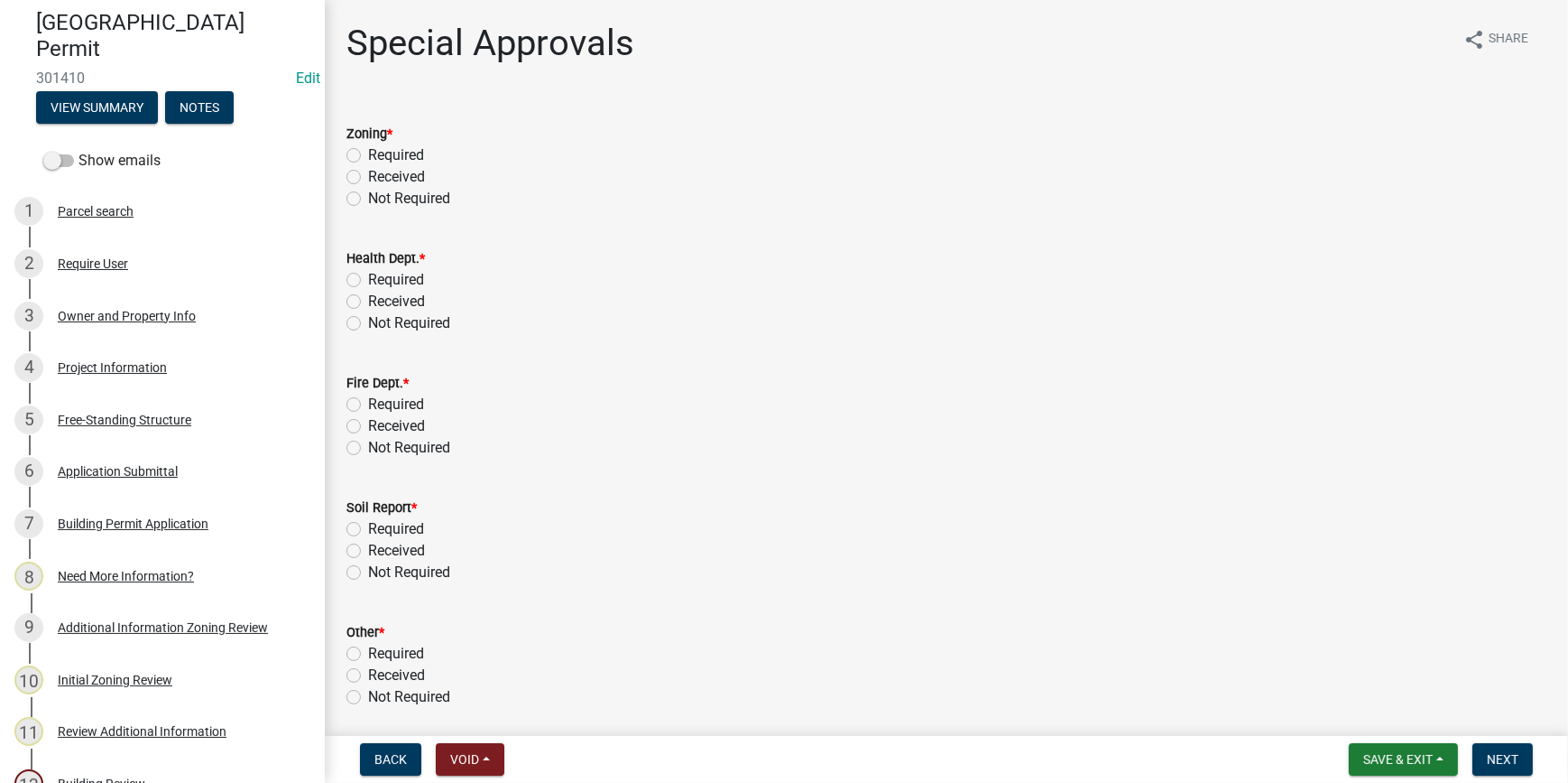
click at [369, 173] on label "Received" at bounding box center [396, 176] width 57 height 21
click at [369, 173] on input "Received" at bounding box center [374, 172] width 12 height 12
radio input "true"
click at [369, 317] on label "Not Required" at bounding box center [409, 322] width 82 height 21
click at [369, 317] on input "Not Required" at bounding box center [374, 318] width 12 height 12
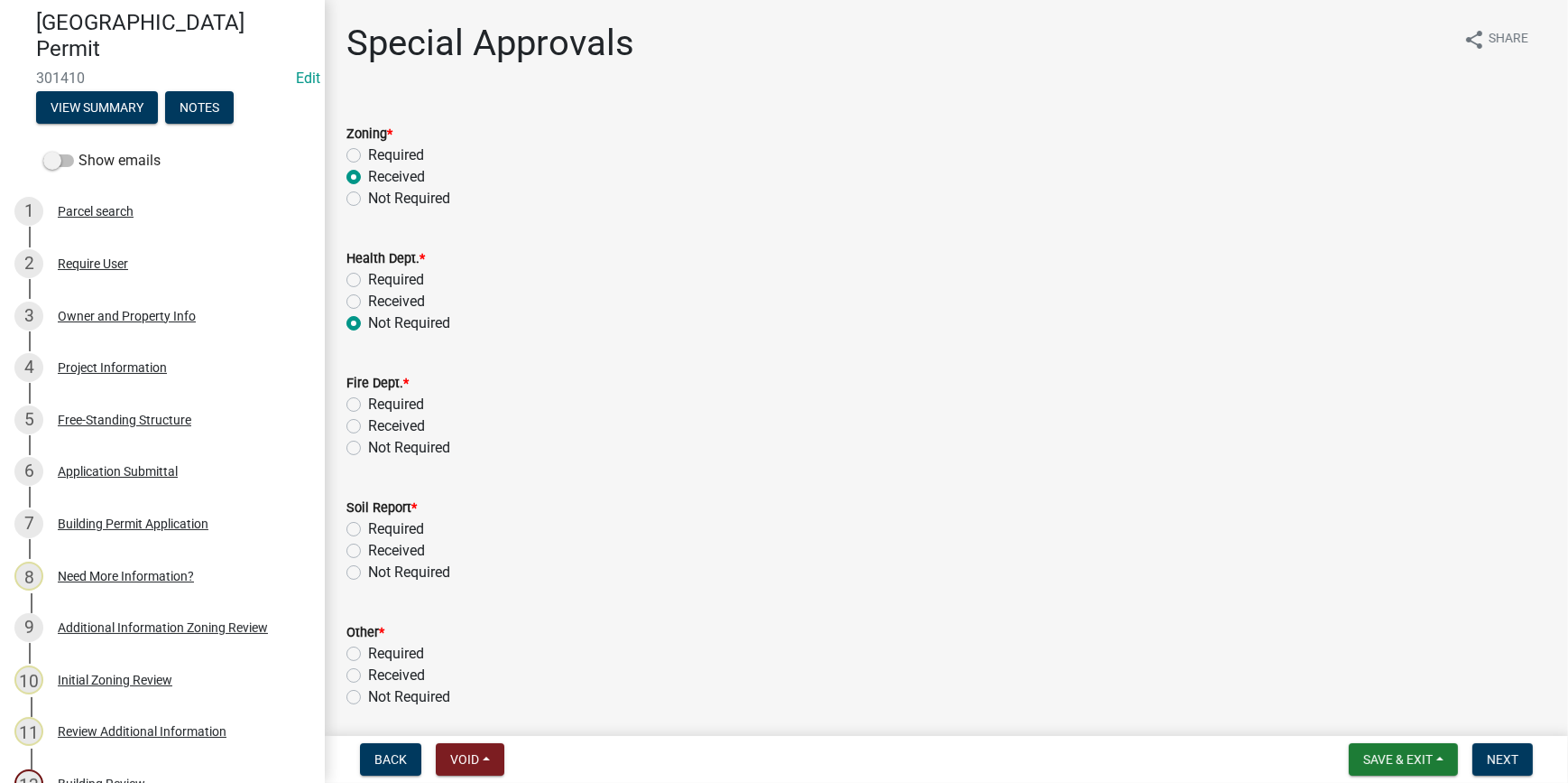
radio input "true"
click at [369, 449] on label "Not Required" at bounding box center [409, 447] width 82 height 21
click at [369, 449] on input "Not Required" at bounding box center [374, 442] width 12 height 12
radio input "true"
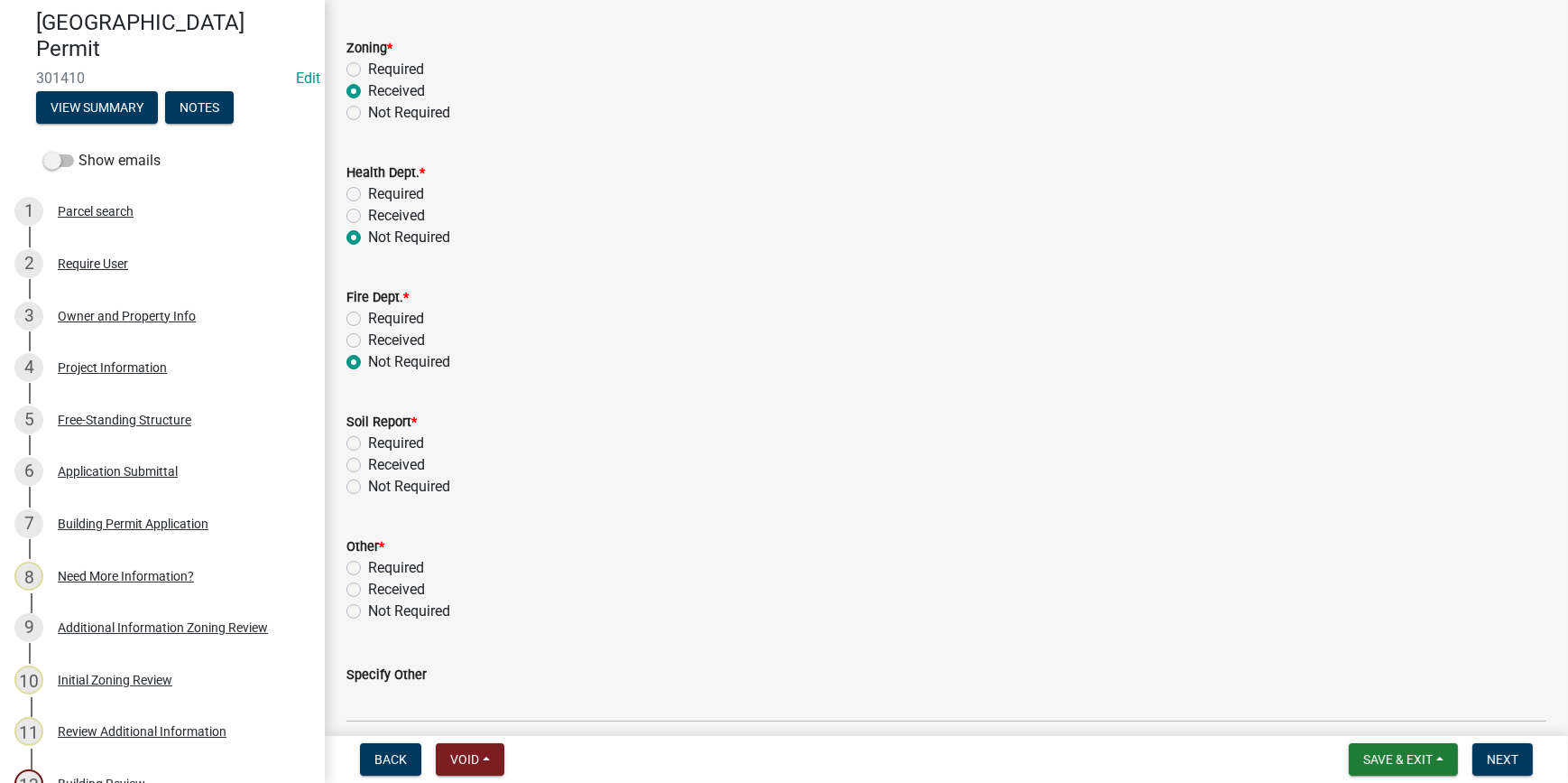
scroll to position [163, 0]
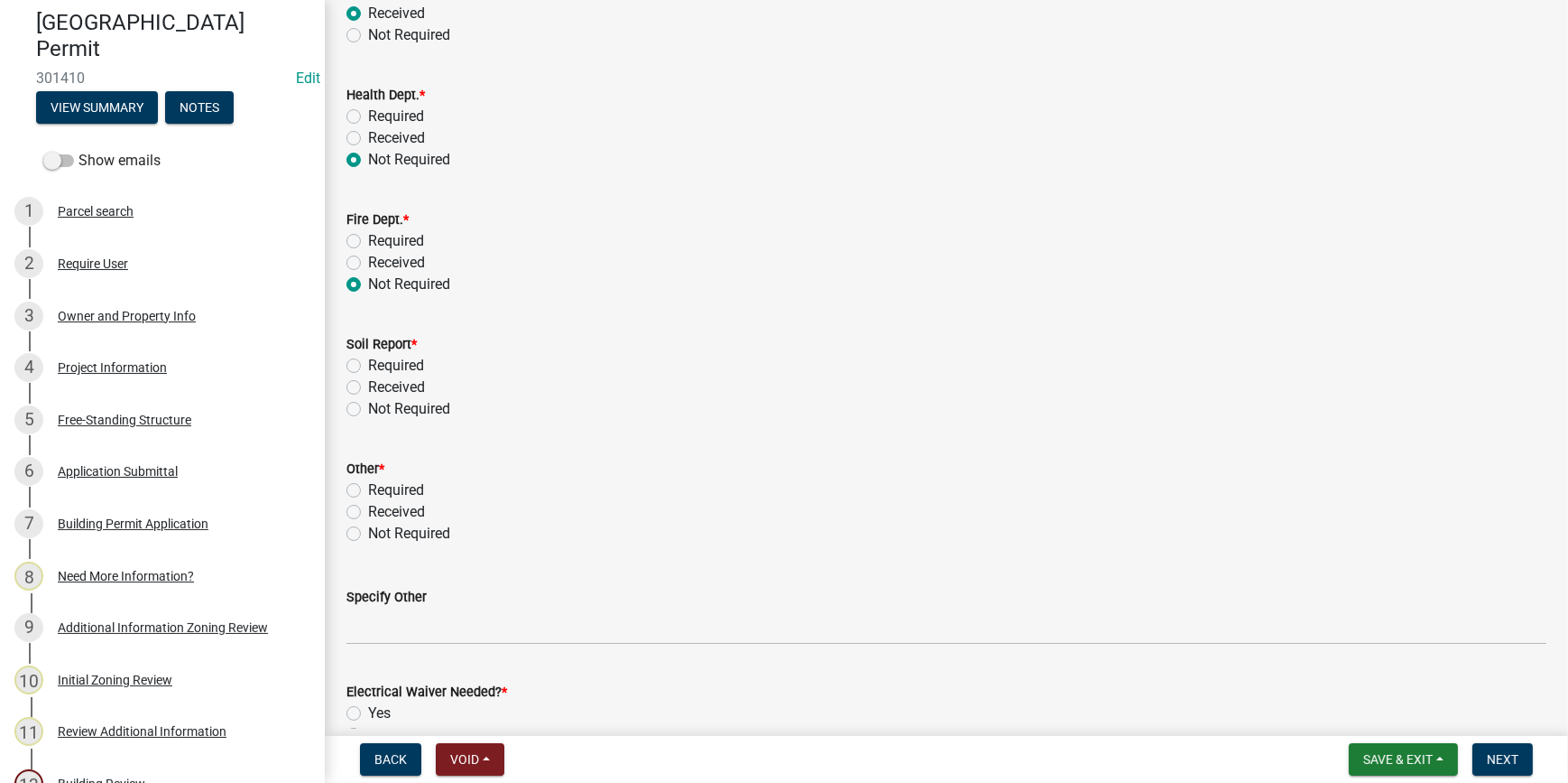
click at [369, 405] on label "Not Required" at bounding box center [409, 409] width 82 height 21
click at [369, 405] on input "Not Required" at bounding box center [374, 404] width 12 height 12
radio input "true"
click at [369, 531] on label "Not Required" at bounding box center [409, 533] width 82 height 21
click at [369, 531] on input "Not Required" at bounding box center [374, 529] width 12 height 12
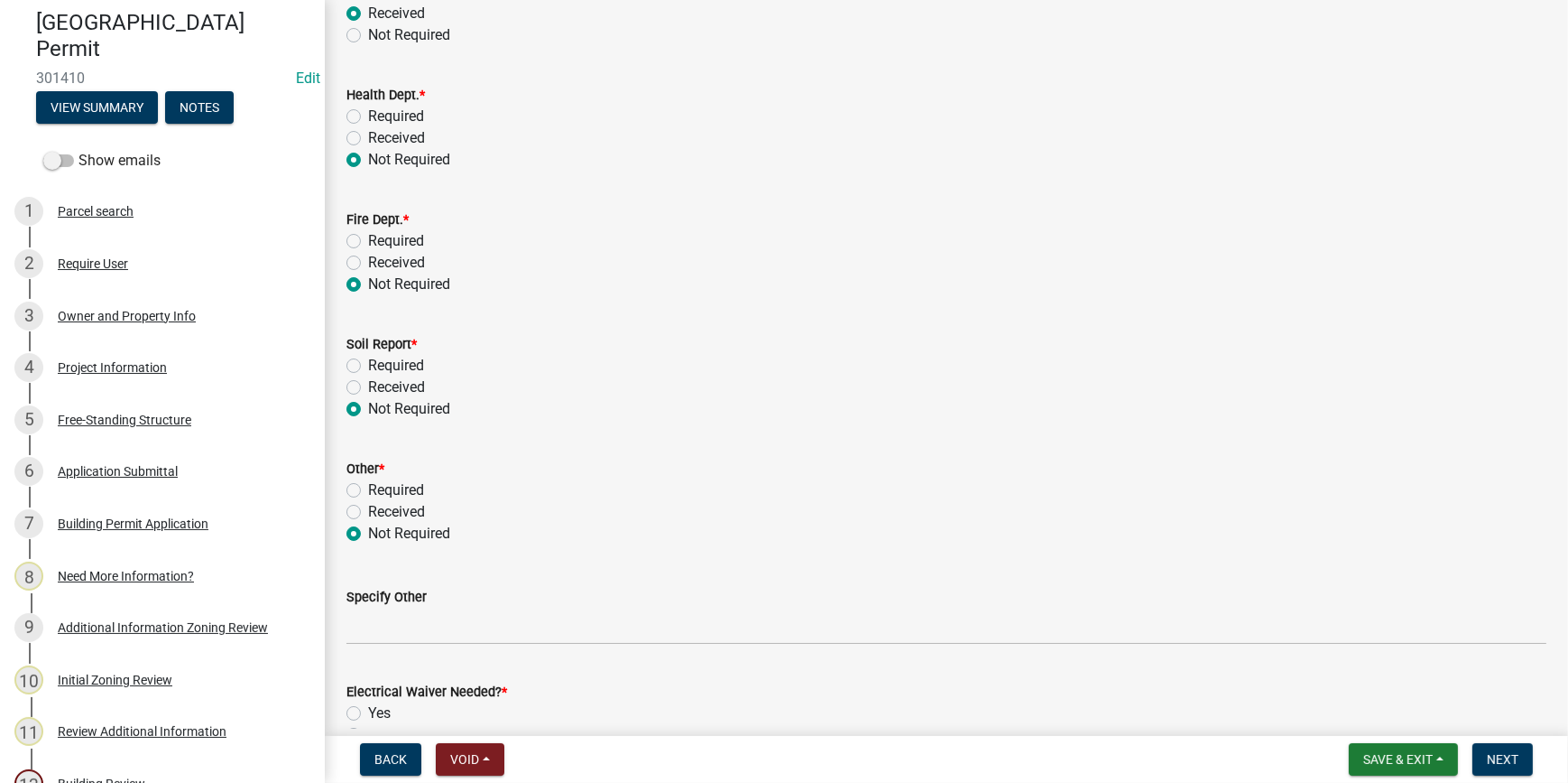
radio input "true"
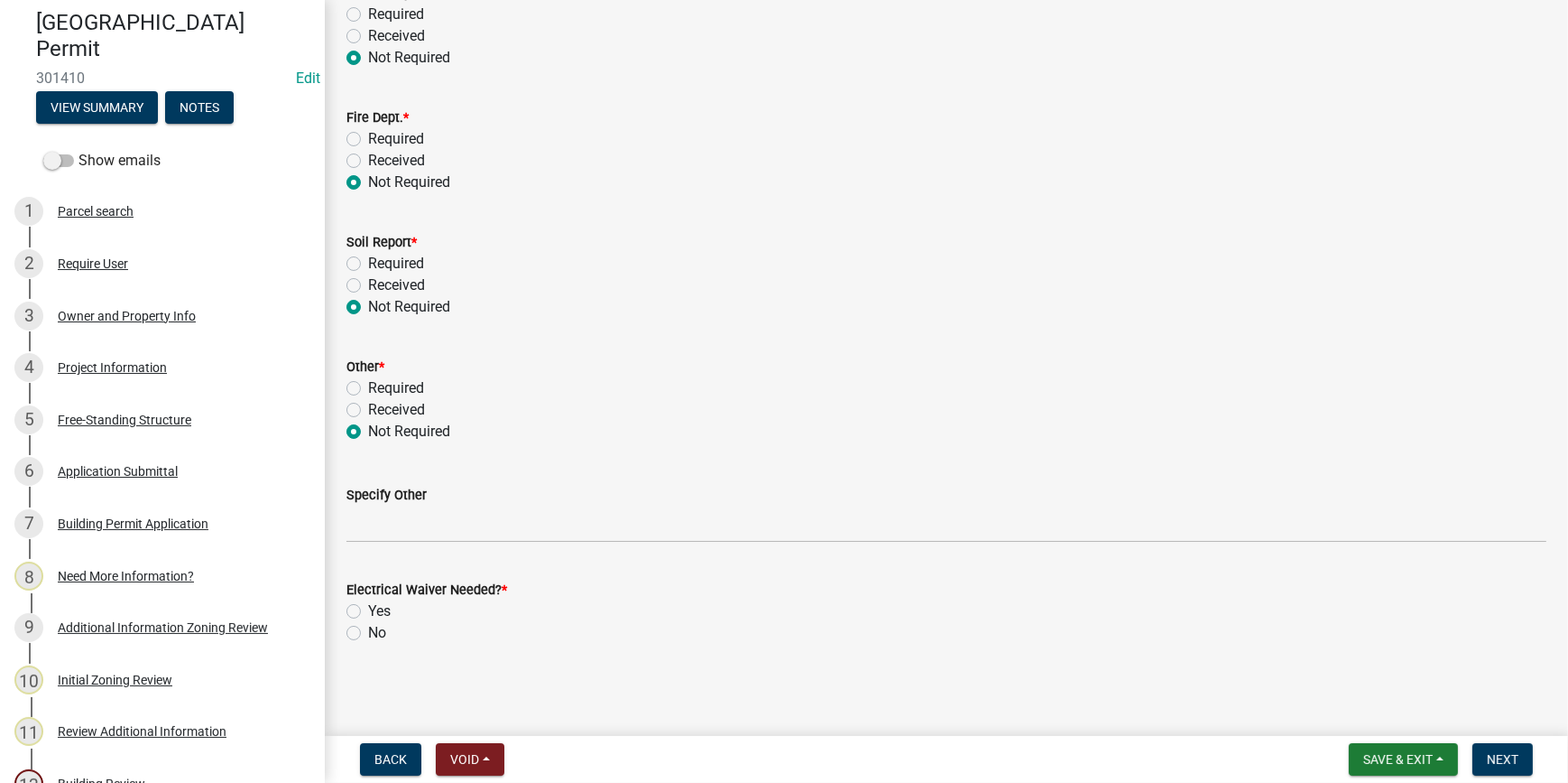
scroll to position [267, 0]
click at [369, 636] on label "No" at bounding box center [377, 632] width 18 height 21
click at [369, 633] on input "No" at bounding box center [374, 627] width 12 height 12
radio input "true"
click at [369, 633] on label "No" at bounding box center [377, 632] width 18 height 21
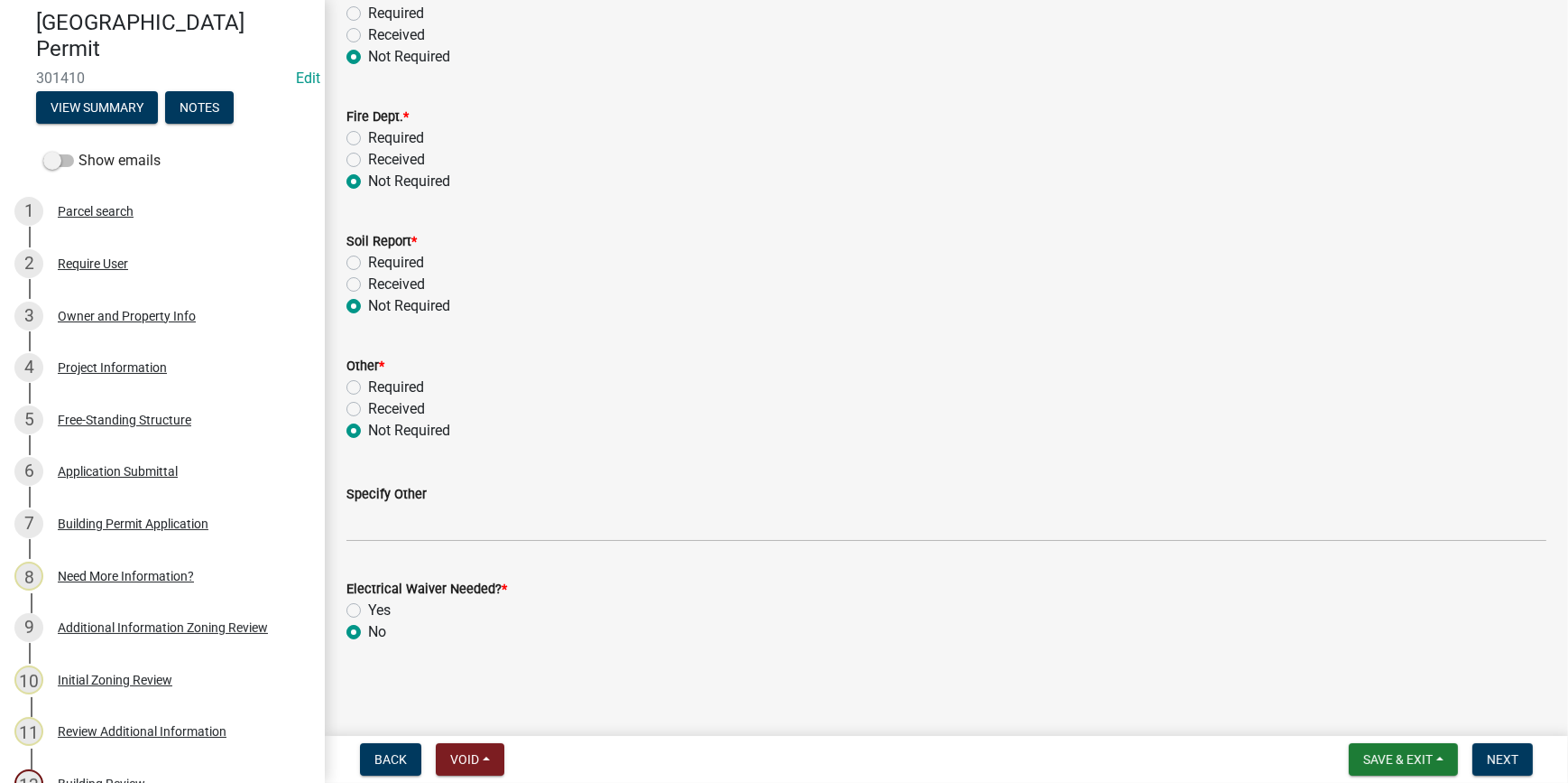
click at [369, 633] on input "No" at bounding box center [374, 627] width 12 height 12
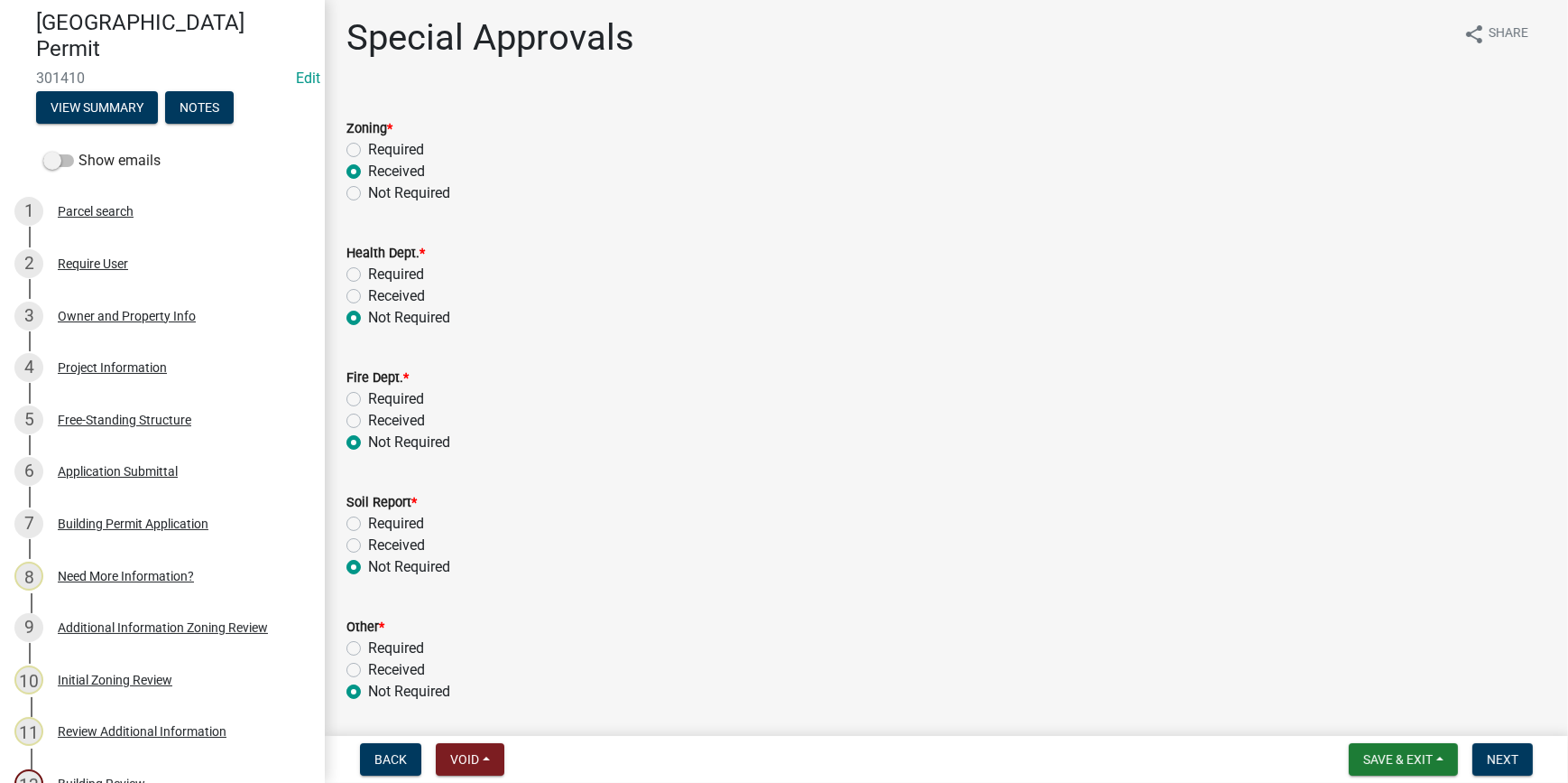
scroll to position [0, 0]
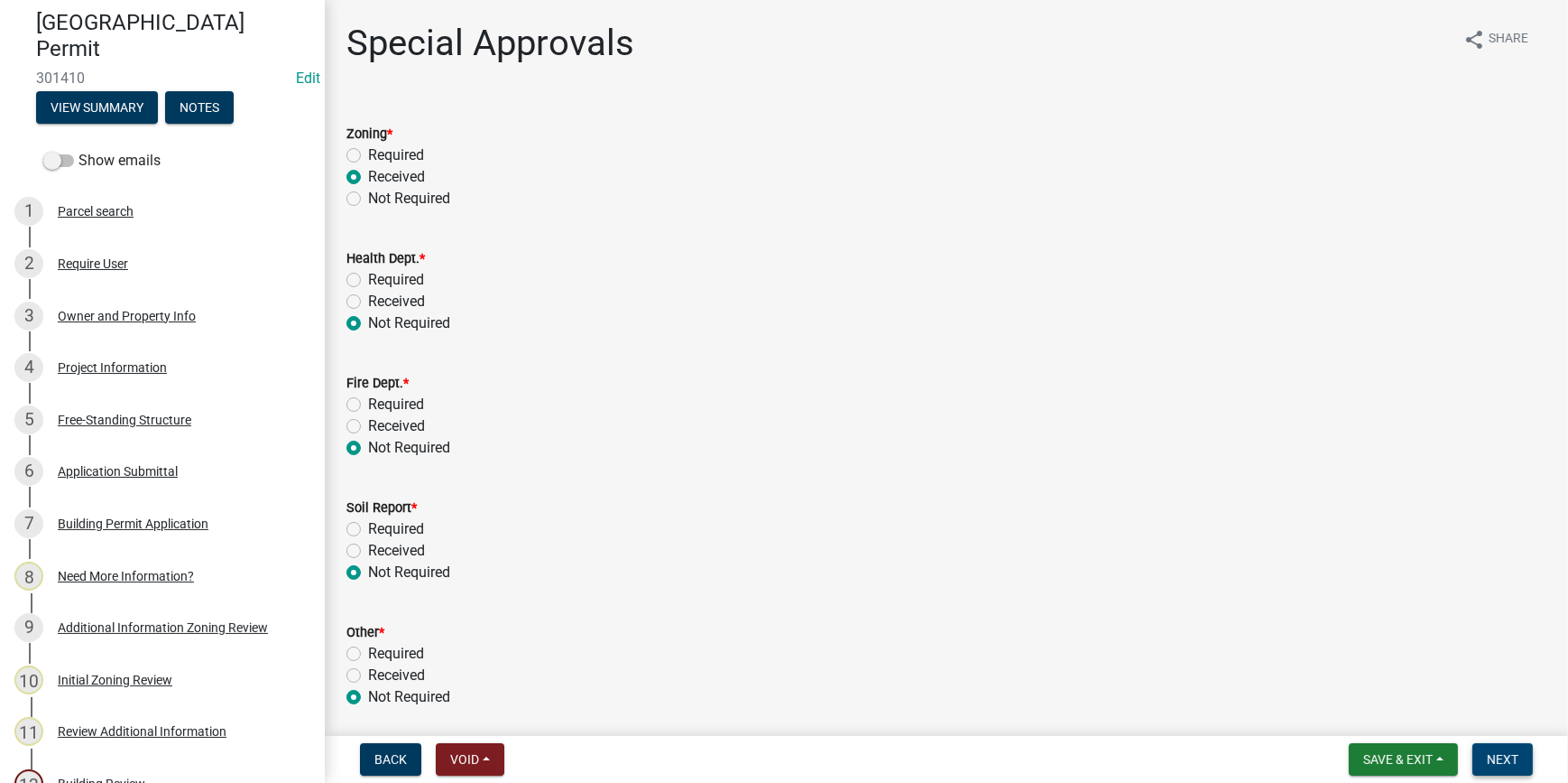
click at [1518, 753] on span "Next" at bounding box center [1503, 760] width 32 height 15
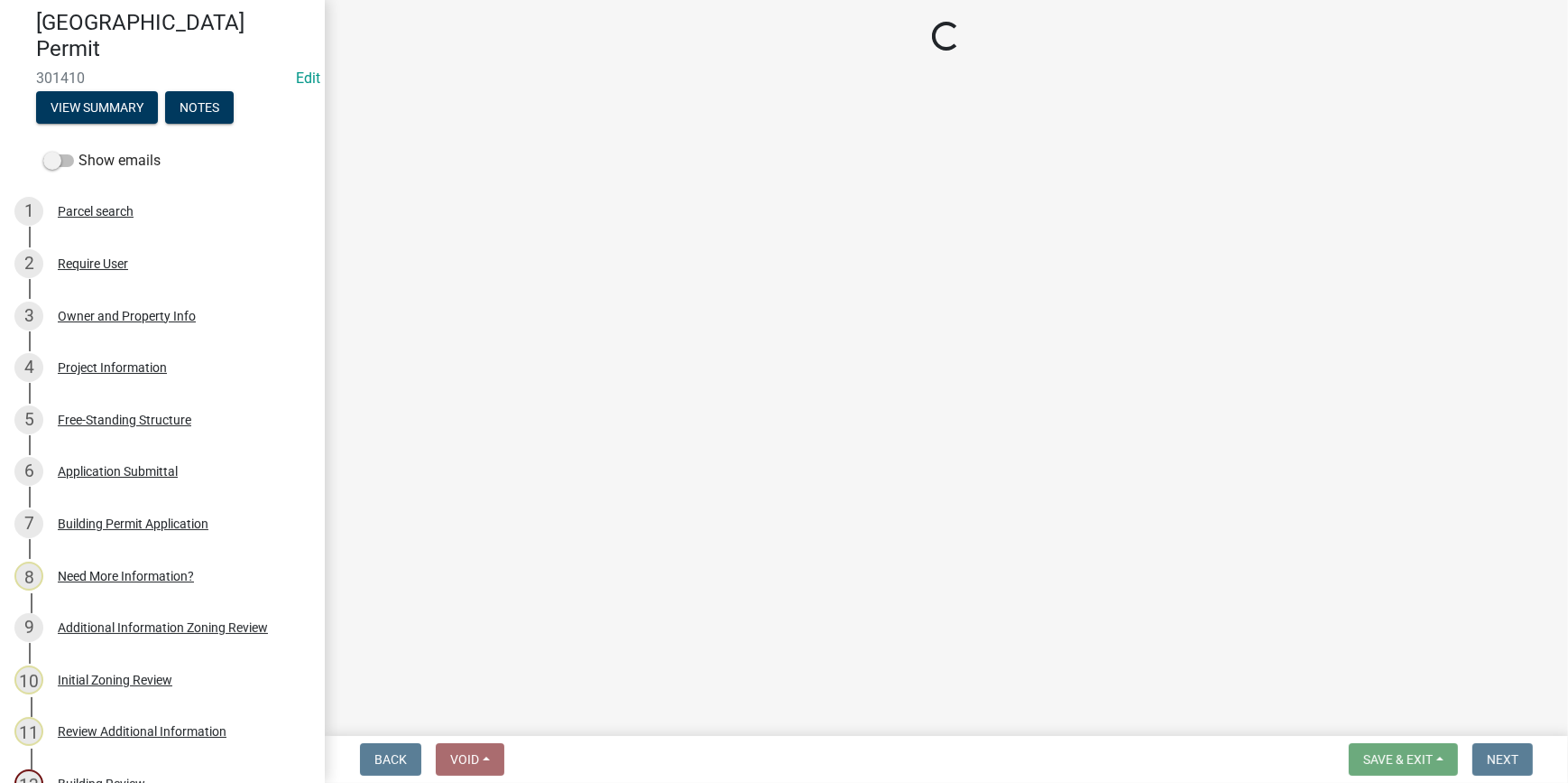
select select "3: 3"
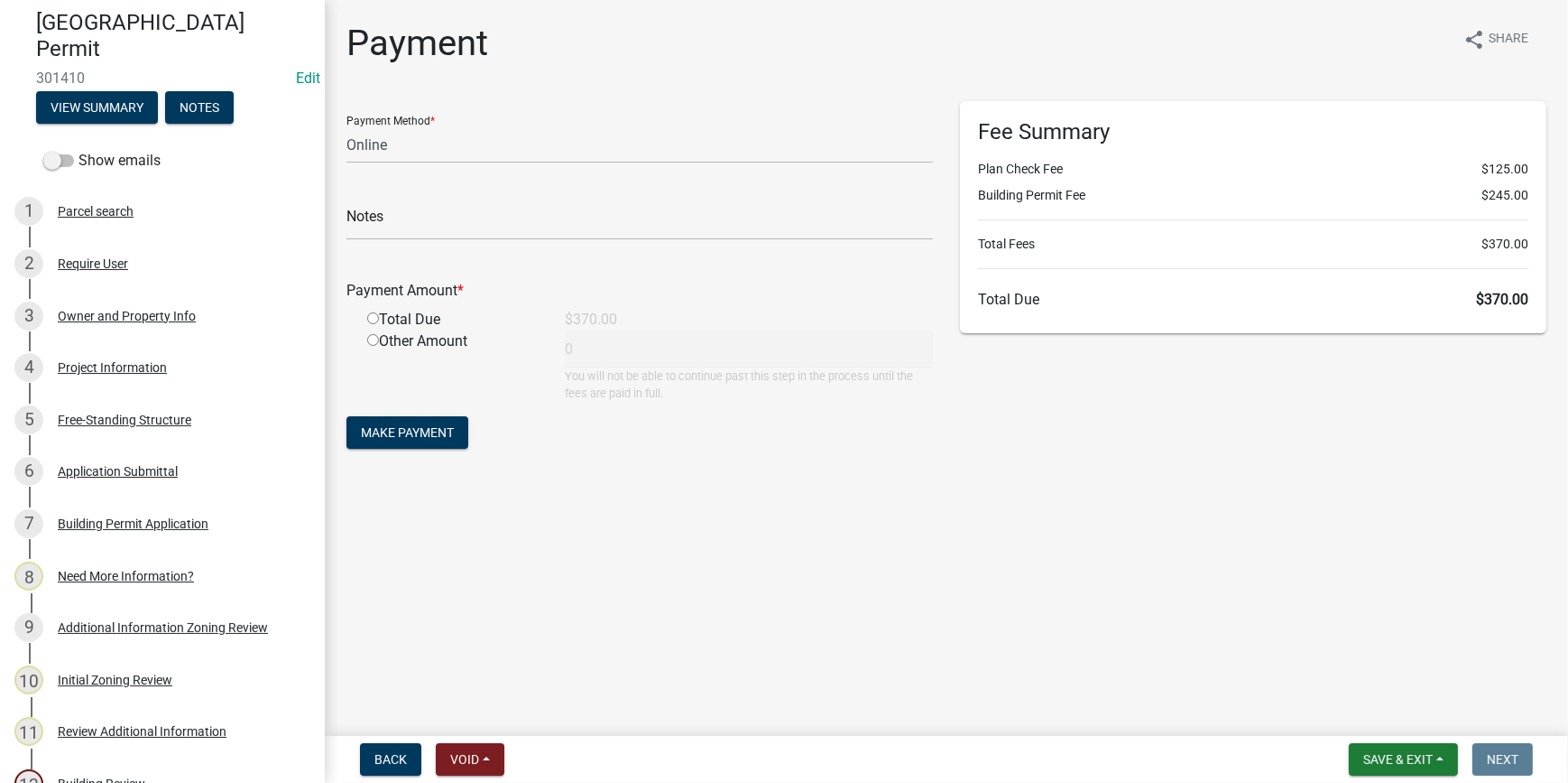
click at [373, 316] on input "radio" at bounding box center [373, 318] width 12 height 12
radio input "true"
type input "370"
click at [398, 431] on span "Make Payment" at bounding box center [408, 433] width 93 height 15
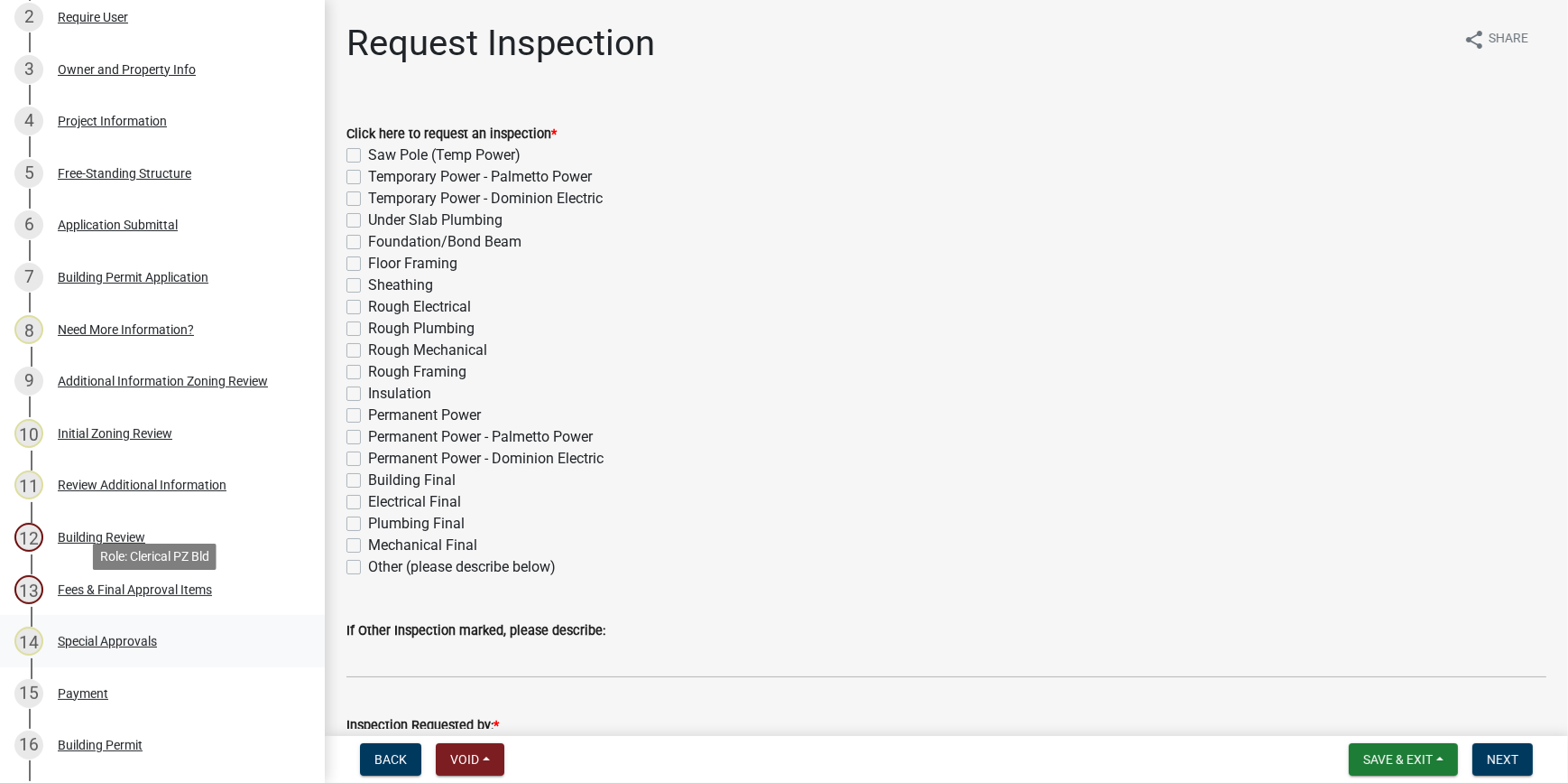
scroll to position [574, 0]
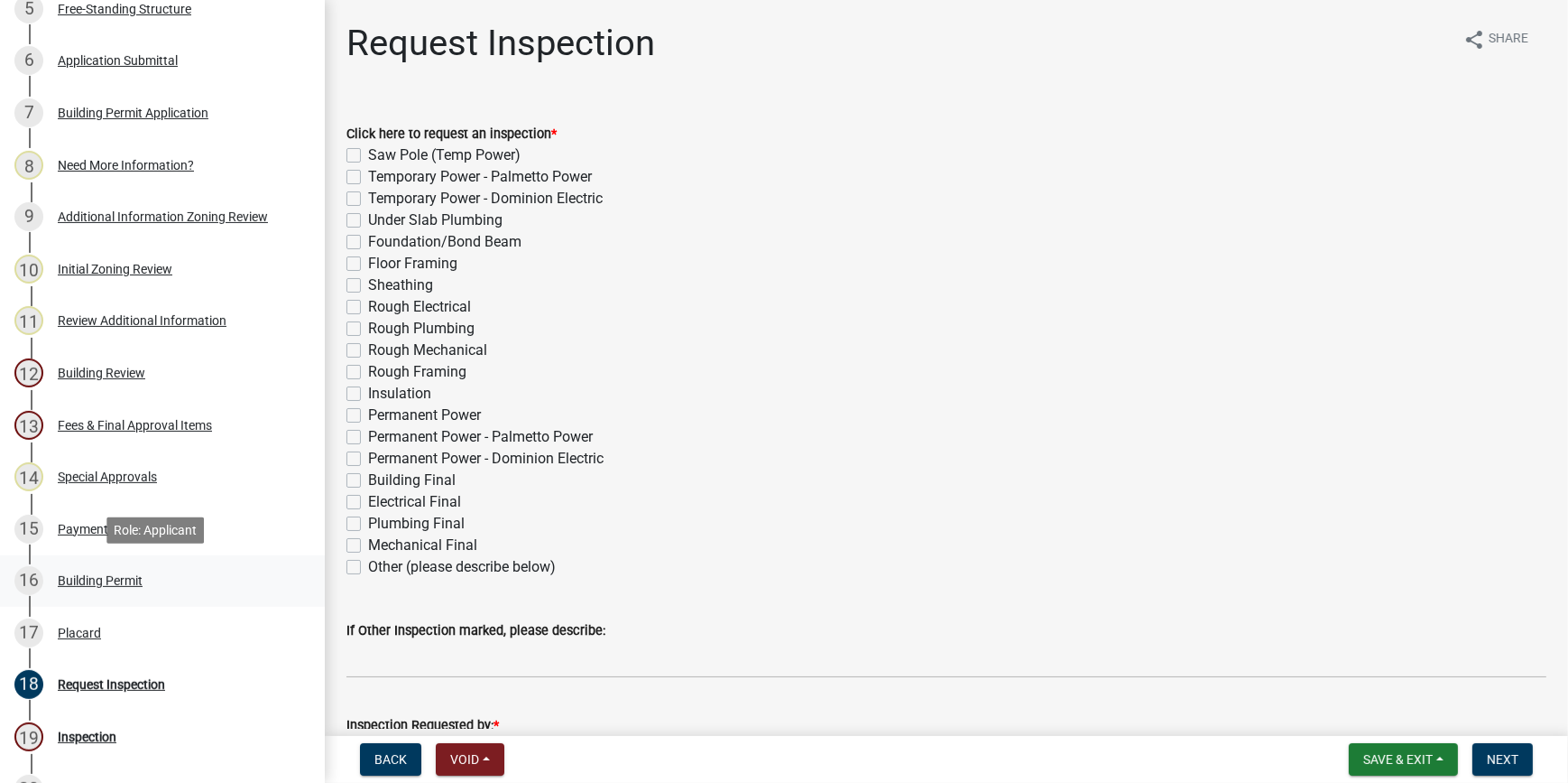
click at [89, 579] on div "Building Permit" at bounding box center [99, 581] width 84 height 13
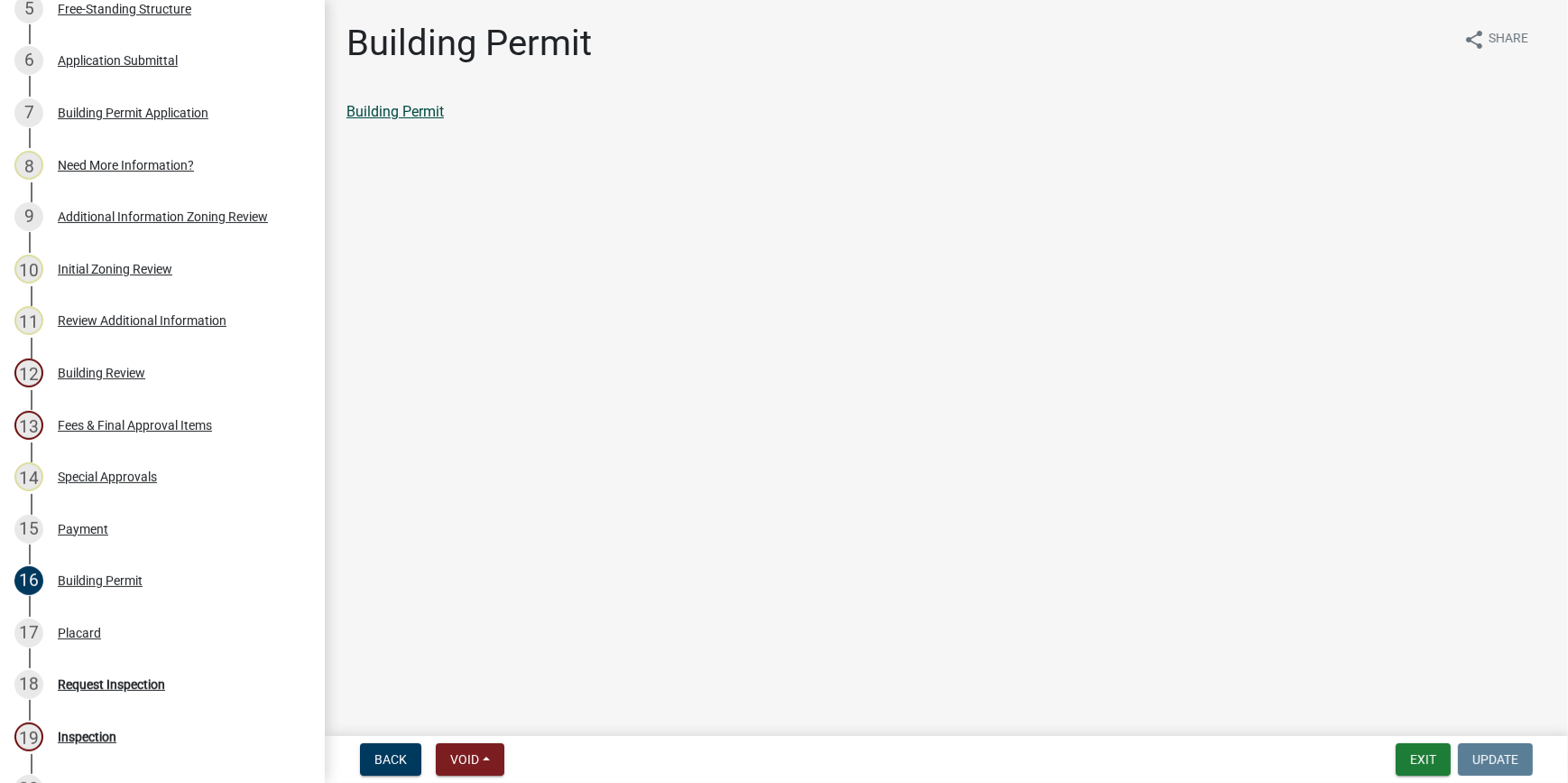
click at [415, 108] on link "Building Permit" at bounding box center [395, 111] width 97 height 17
click at [74, 636] on div "Placard" at bounding box center [79, 633] width 44 height 13
click at [379, 112] on link "Placard" at bounding box center [370, 111] width 48 height 17
